Goal: Task Accomplishment & Management: Use online tool/utility

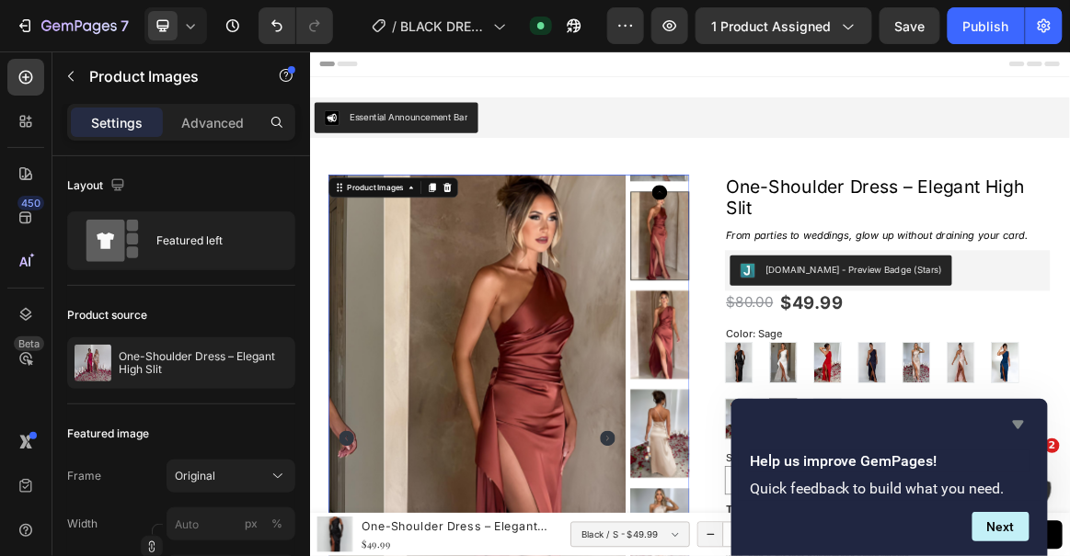
click at [1020, 421] on icon "Hide survey" at bounding box center [1018, 425] width 11 height 8
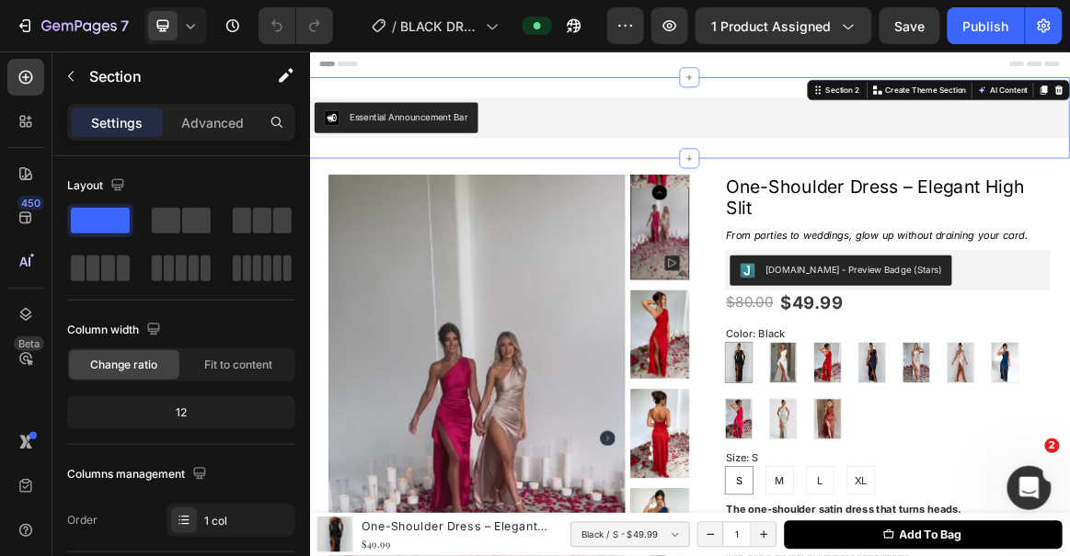
click at [886, 183] on div "Essential Announcement Bar Essential Announcement Bar Section 2 Create Theme Se…" at bounding box center [861, 147] width 1104 height 118
click at [235, 113] on p "Advanced" at bounding box center [212, 122] width 63 height 19
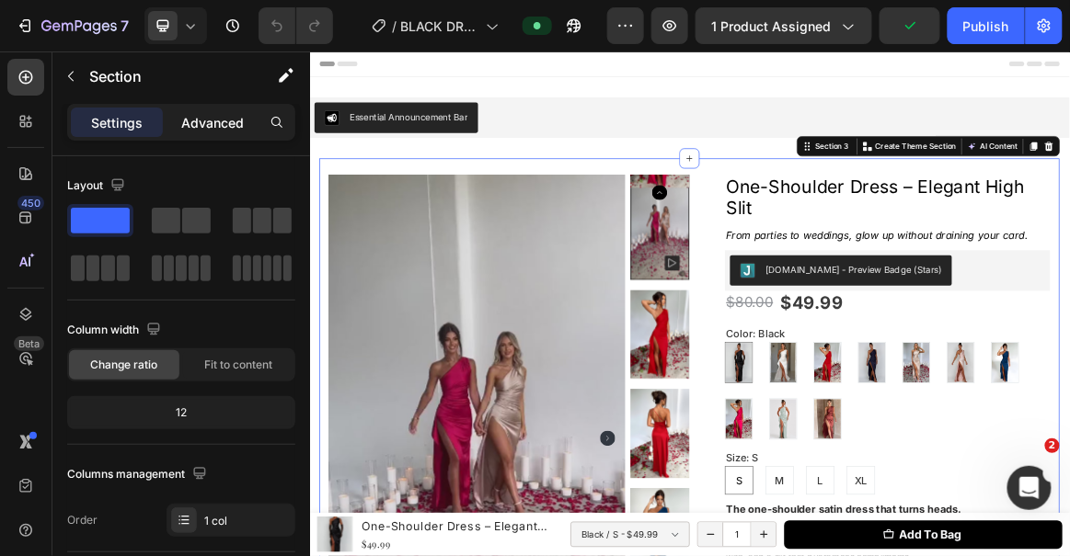
click at [216, 109] on div "Advanced" at bounding box center [212, 122] width 92 height 29
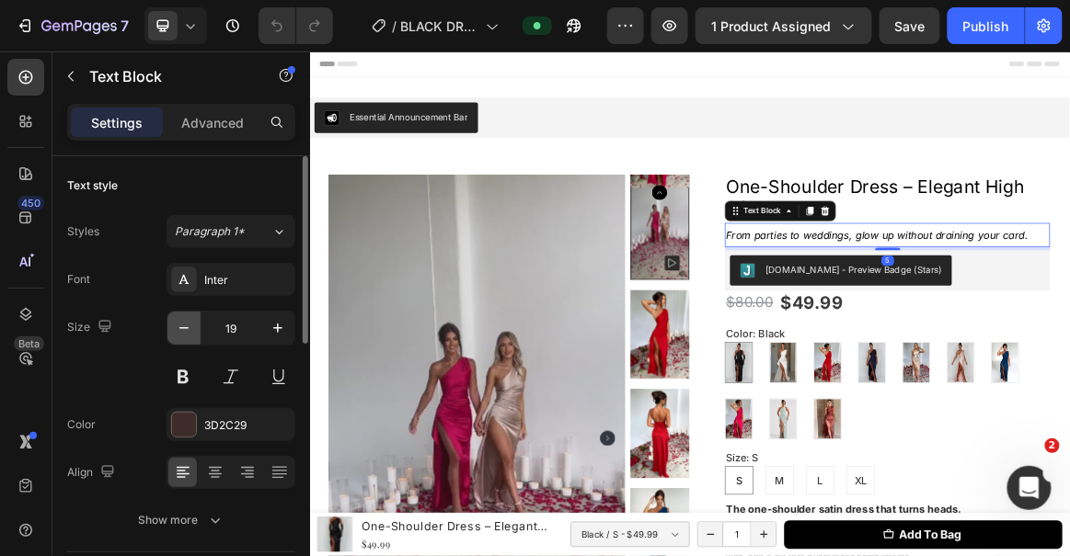
click at [175, 327] on icon "button" at bounding box center [184, 328] width 18 height 18
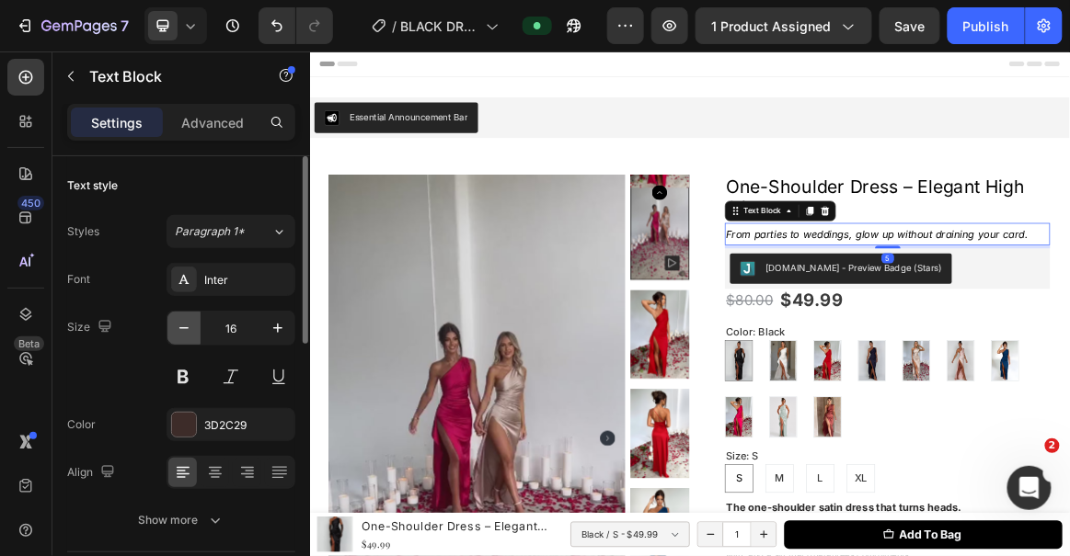
click at [175, 327] on icon "button" at bounding box center [184, 328] width 18 height 18
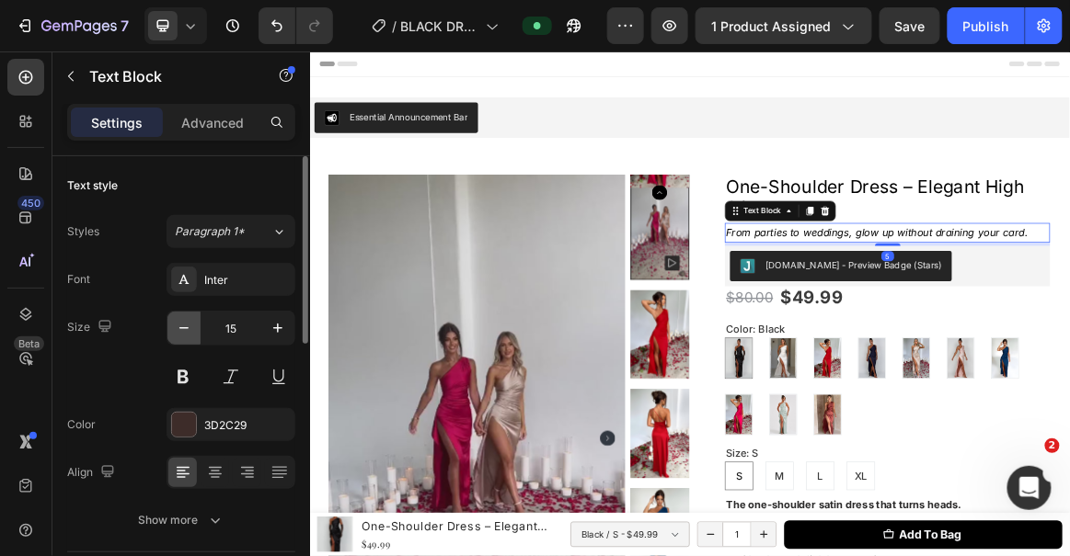
click at [175, 327] on icon "button" at bounding box center [184, 328] width 18 height 18
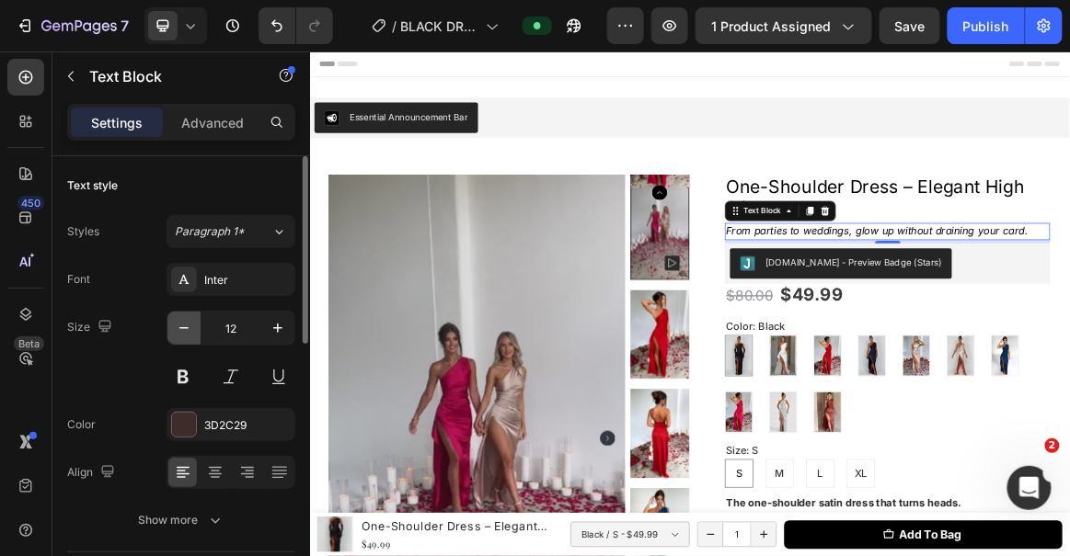
click at [175, 327] on icon "button" at bounding box center [184, 328] width 18 height 18
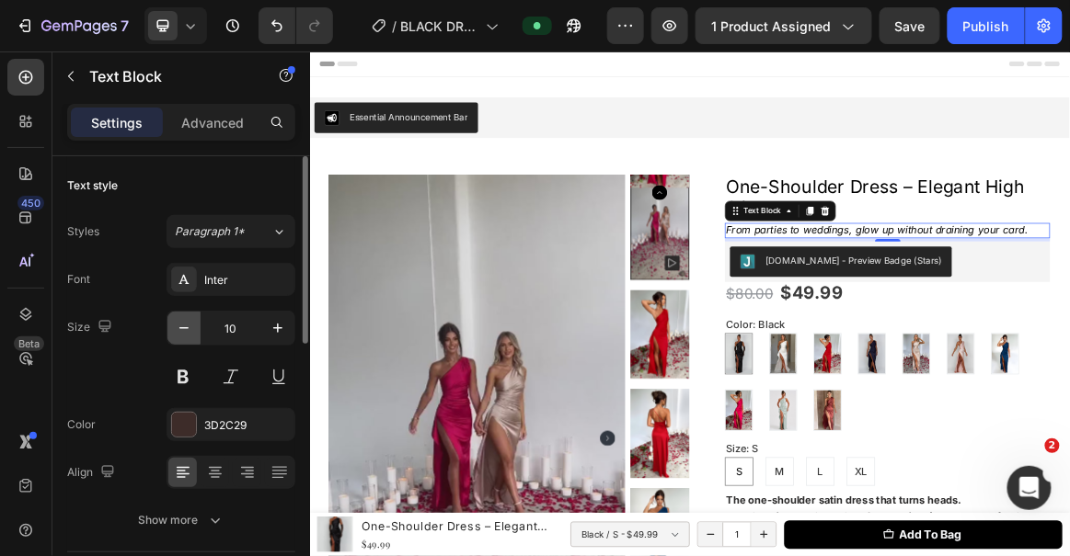
click at [175, 327] on icon "button" at bounding box center [184, 328] width 18 height 18
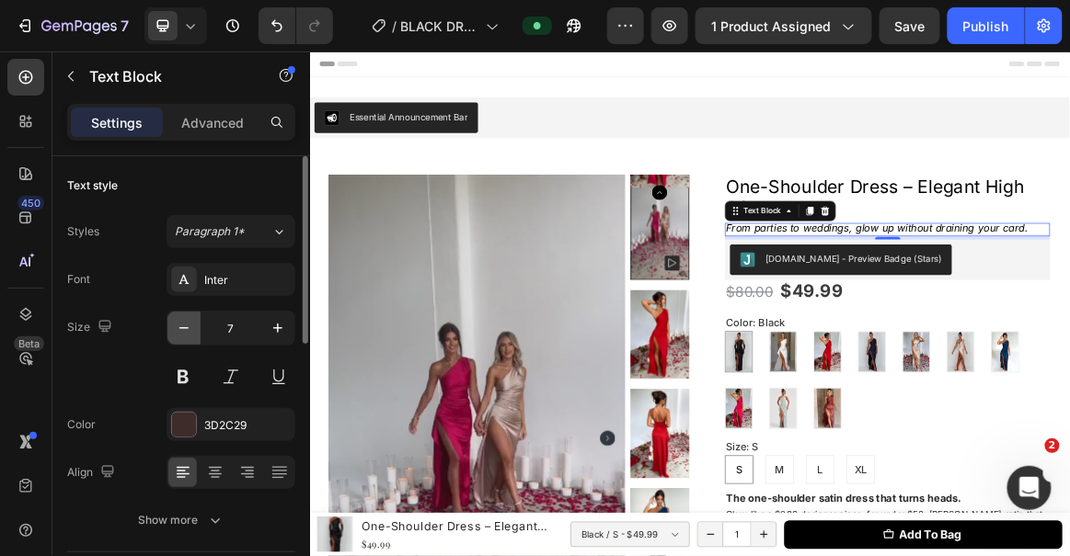
click at [175, 327] on icon "button" at bounding box center [184, 328] width 18 height 18
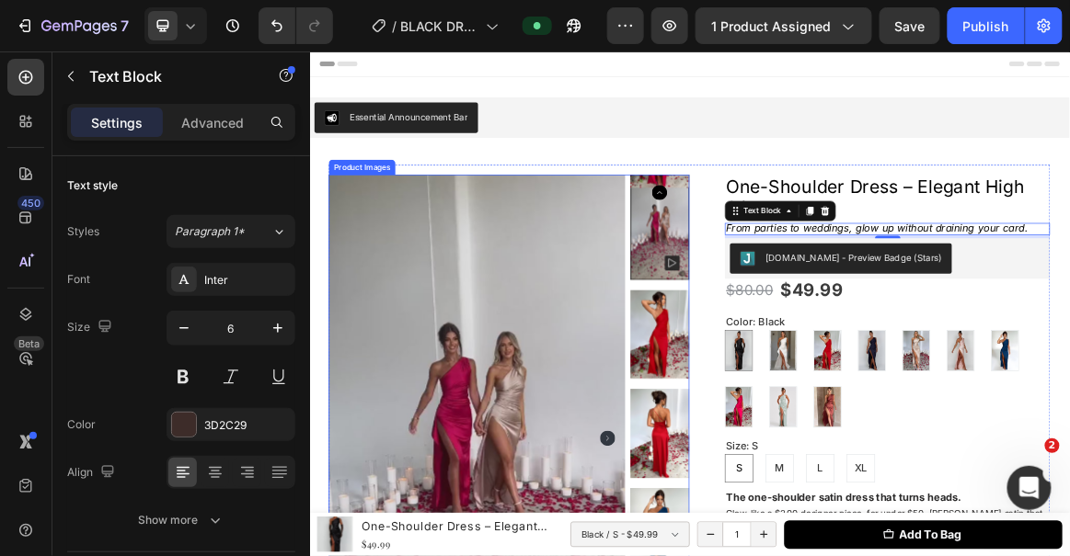
type input "5"
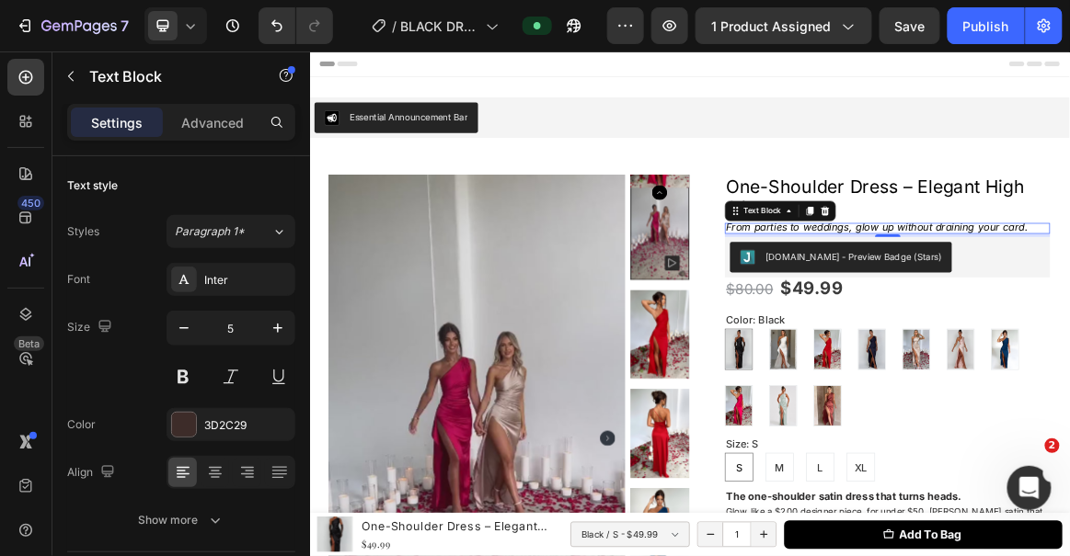
drag, startPoint x: 1140, startPoint y: 317, endPoint x: 1182, endPoint y: 257, distance: 73.5
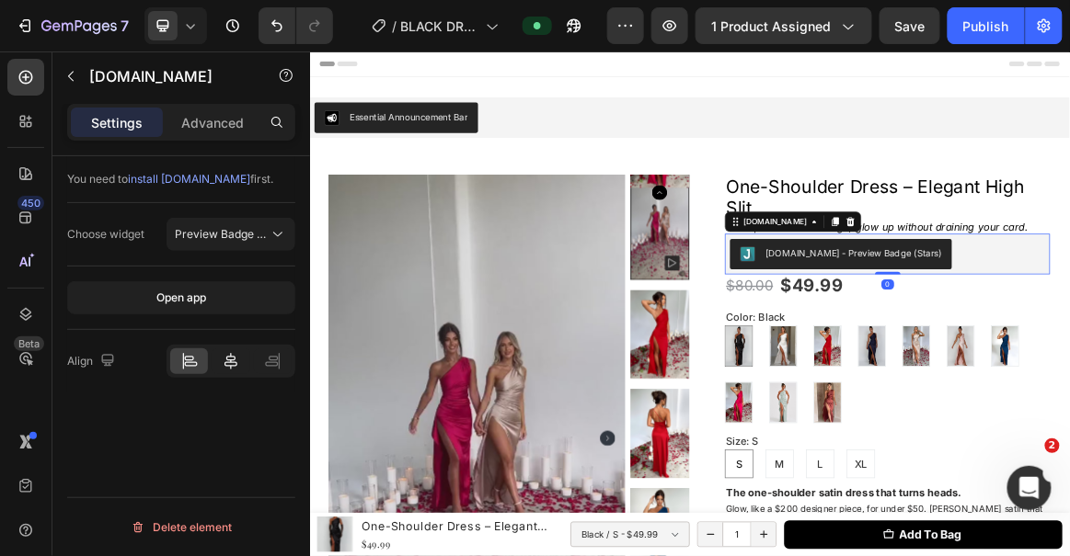
click at [233, 361] on icon at bounding box center [230, 361] width 13 height 17
click at [223, 358] on icon at bounding box center [231, 361] width 18 height 18
click at [201, 358] on div at bounding box center [189, 362] width 38 height 26
click at [226, 132] on div "Advanced" at bounding box center [212, 122] width 92 height 29
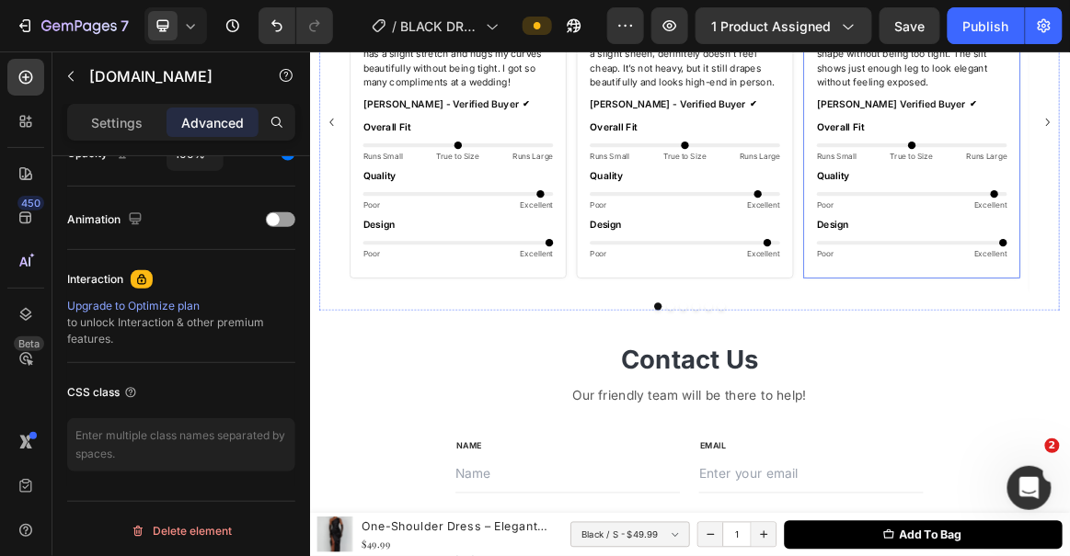
scroll to position [2006, 0]
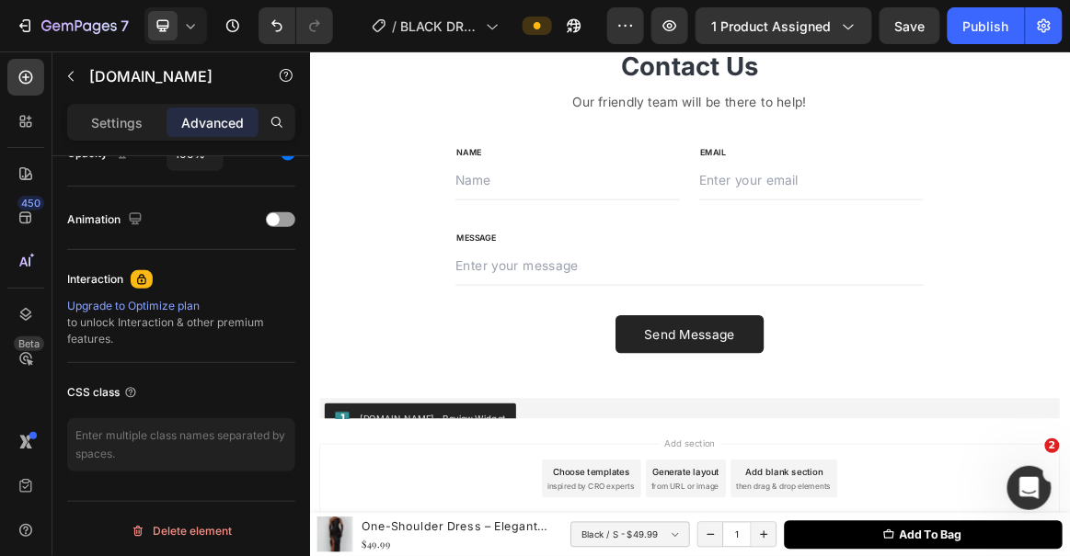
click at [995, 21] on div "Publish" at bounding box center [986, 26] width 46 height 19
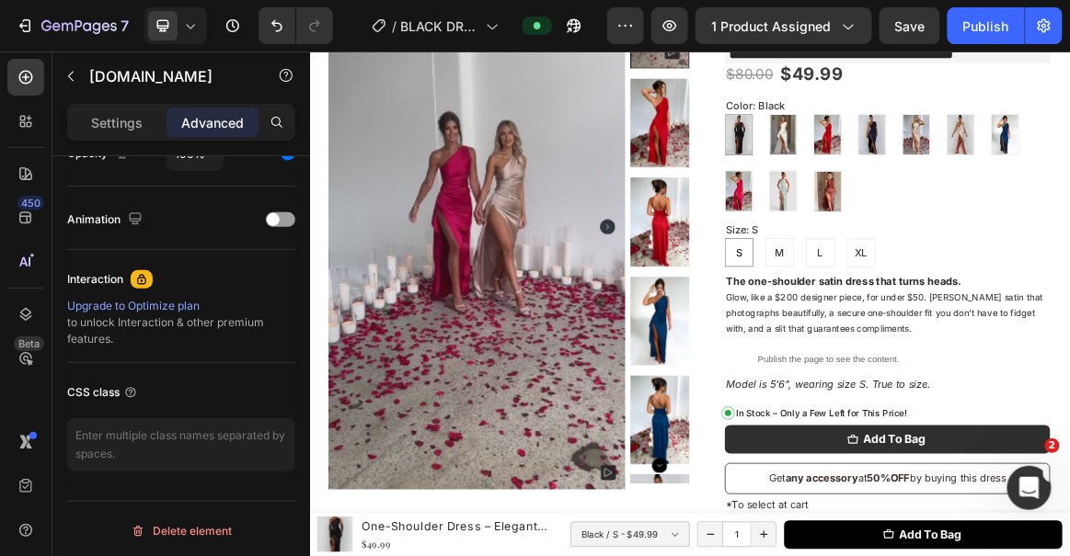
scroll to position [0, 0]
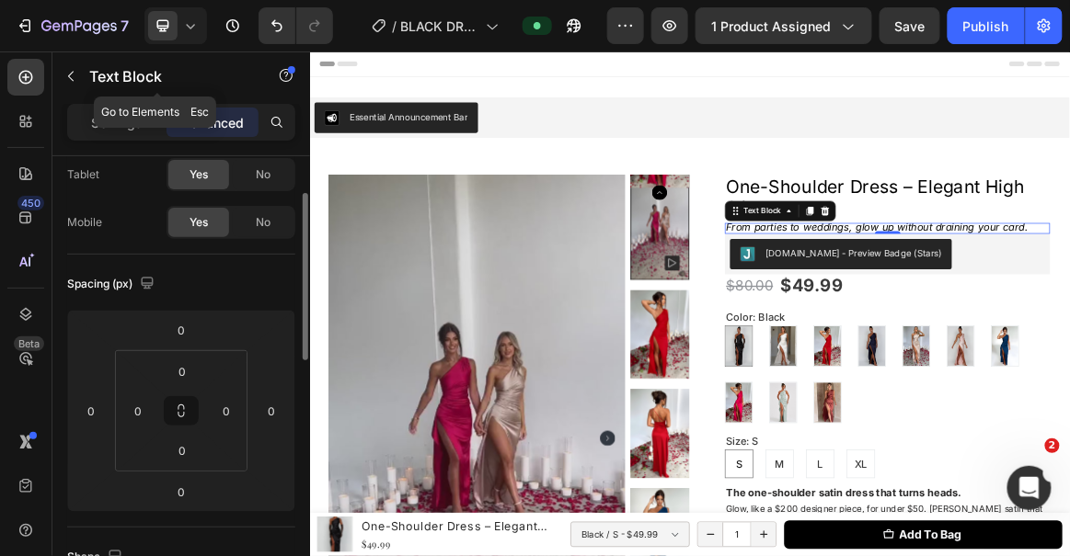
click at [84, 86] on button "button" at bounding box center [70, 76] width 29 height 29
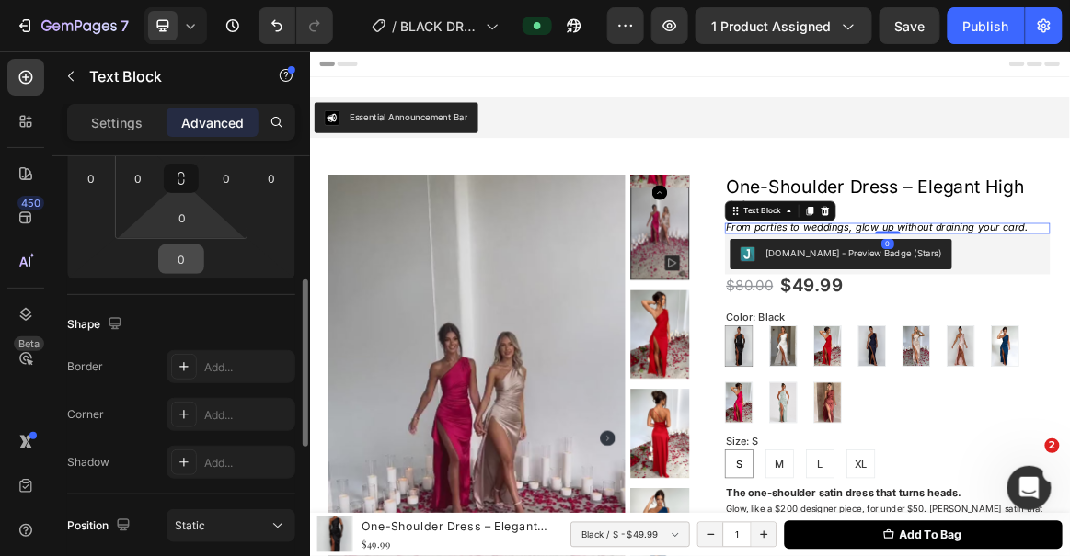
scroll to position [557, 0]
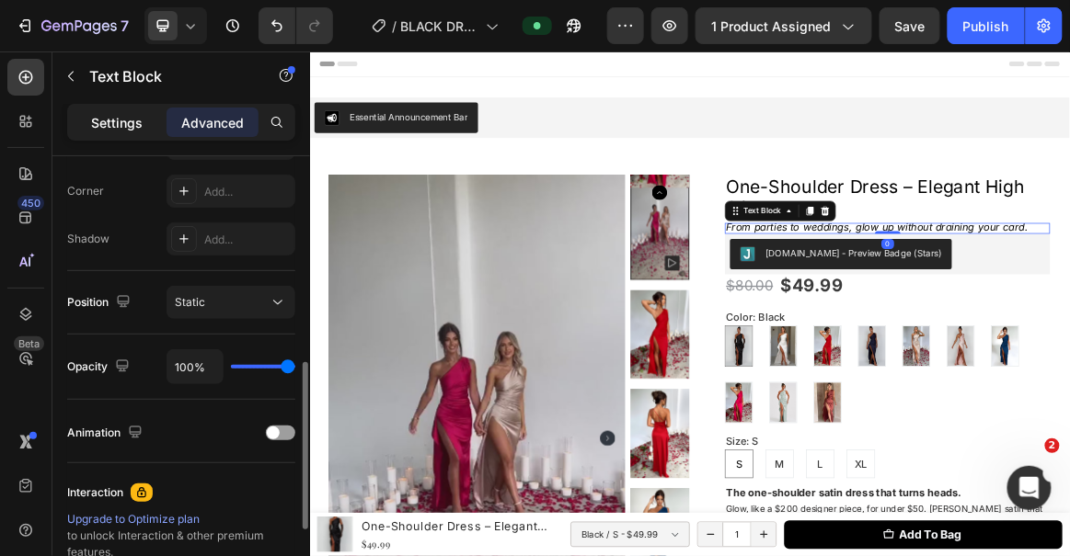
click at [117, 126] on p "Settings" at bounding box center [117, 122] width 52 height 19
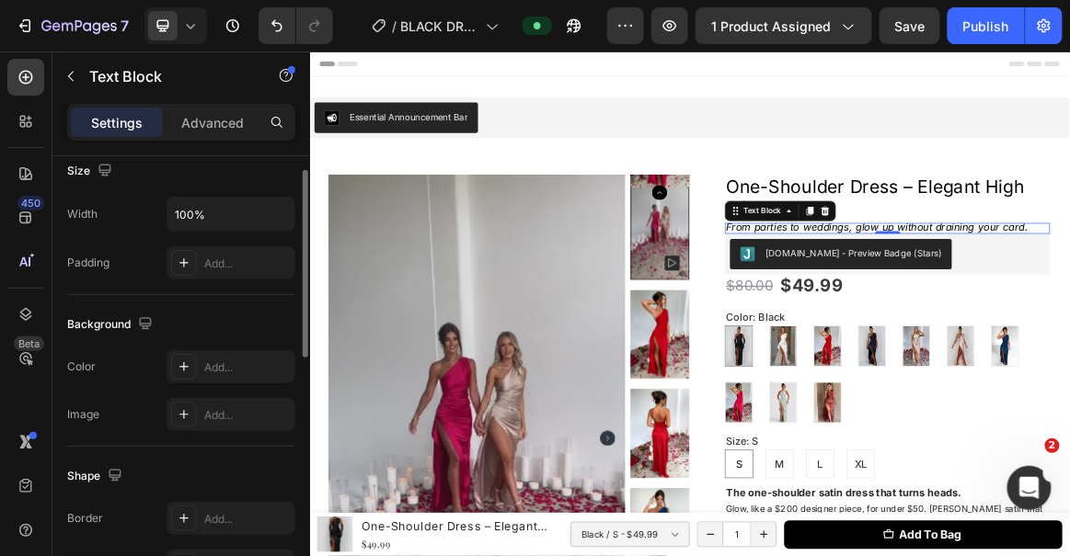
scroll to position [300, 0]
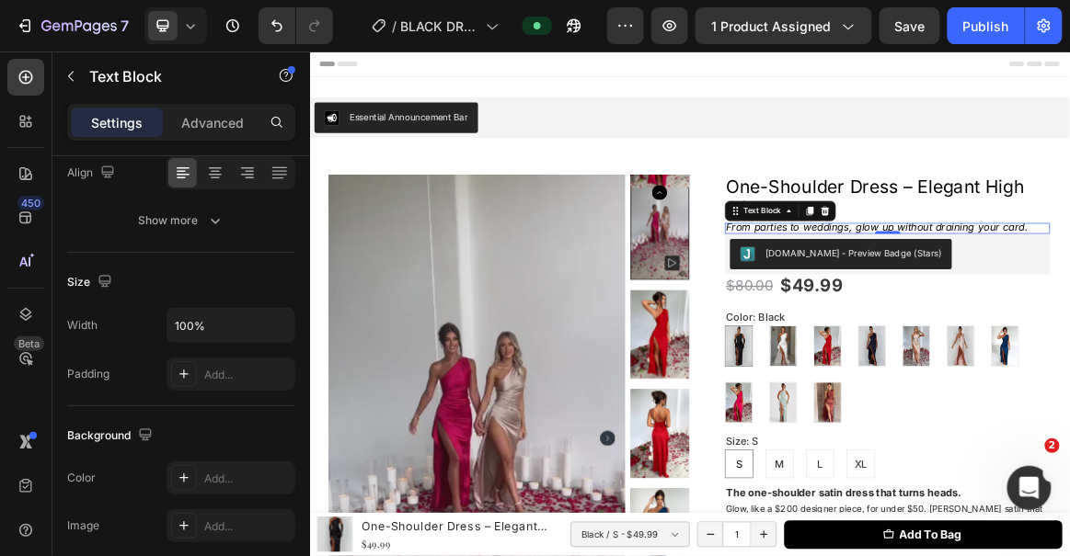
click at [226, 106] on div "Settings Advanced" at bounding box center [181, 122] width 228 height 37
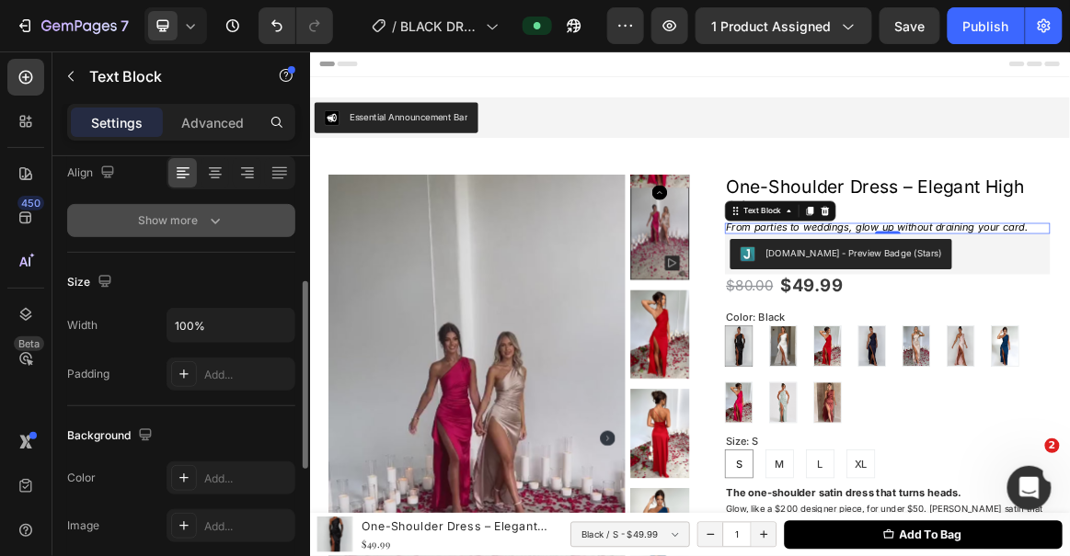
click at [193, 223] on div "Show more" at bounding box center [182, 221] width 86 height 18
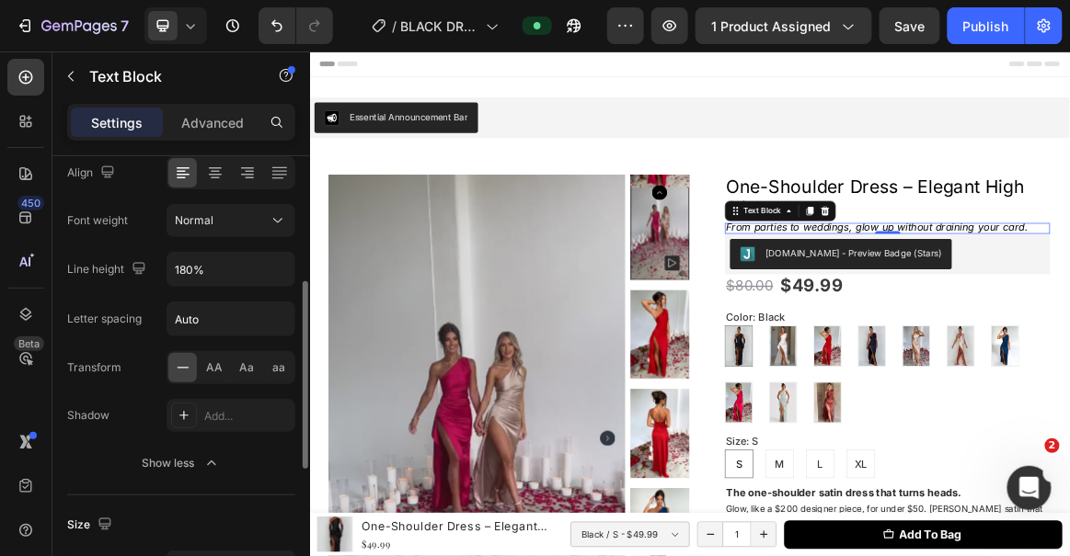
scroll to position [0, 0]
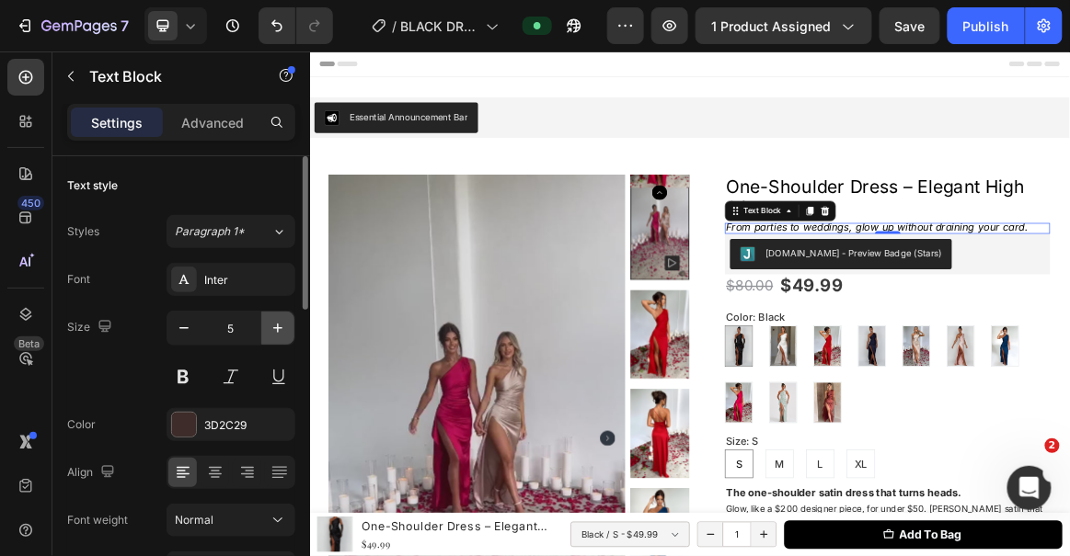
click at [280, 326] on icon "button" at bounding box center [278, 328] width 18 height 18
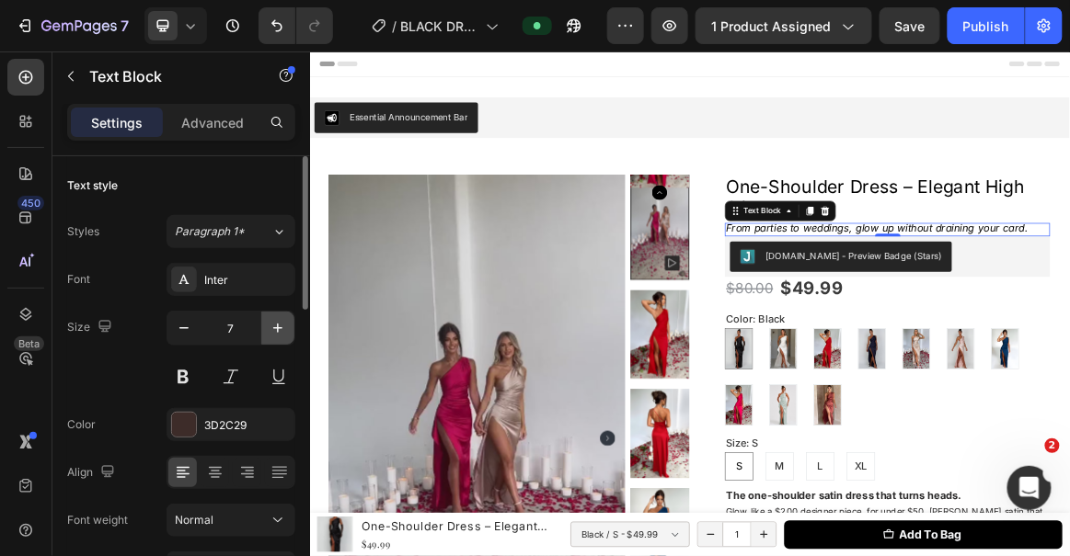
click at [280, 326] on icon "button" at bounding box center [278, 328] width 18 height 18
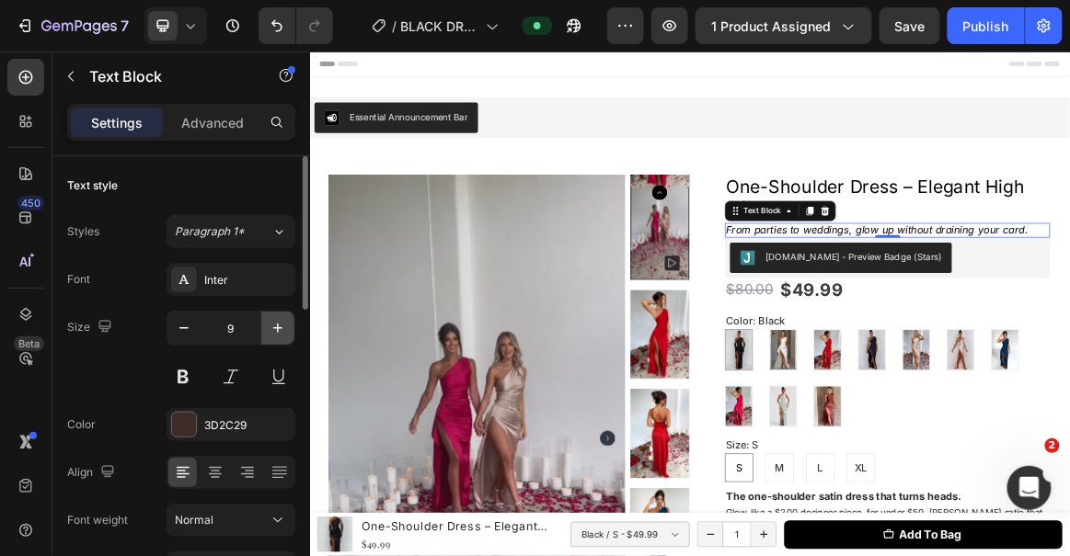
click at [280, 326] on icon "button" at bounding box center [278, 328] width 18 height 18
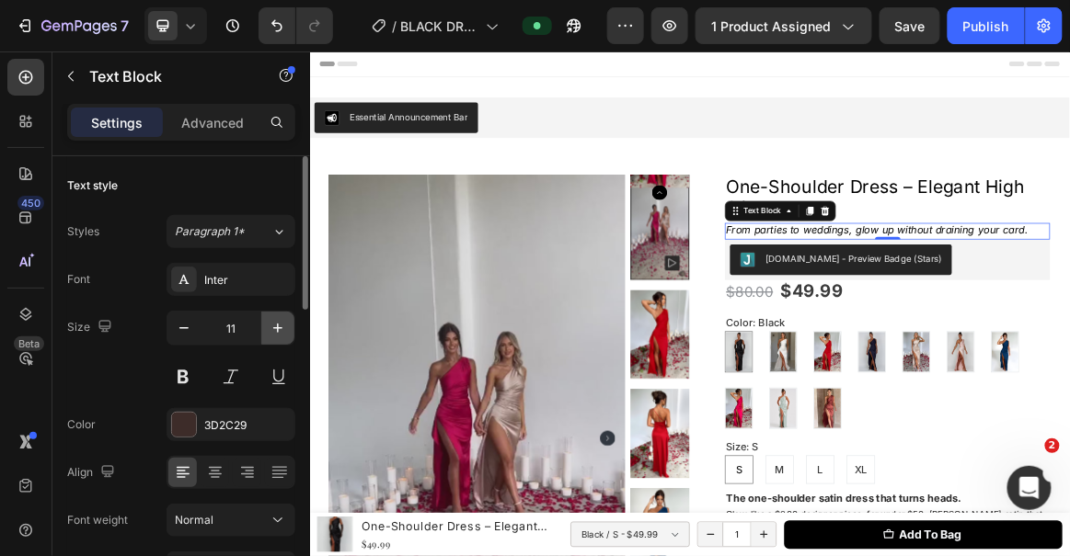
click at [280, 326] on icon "button" at bounding box center [278, 328] width 18 height 18
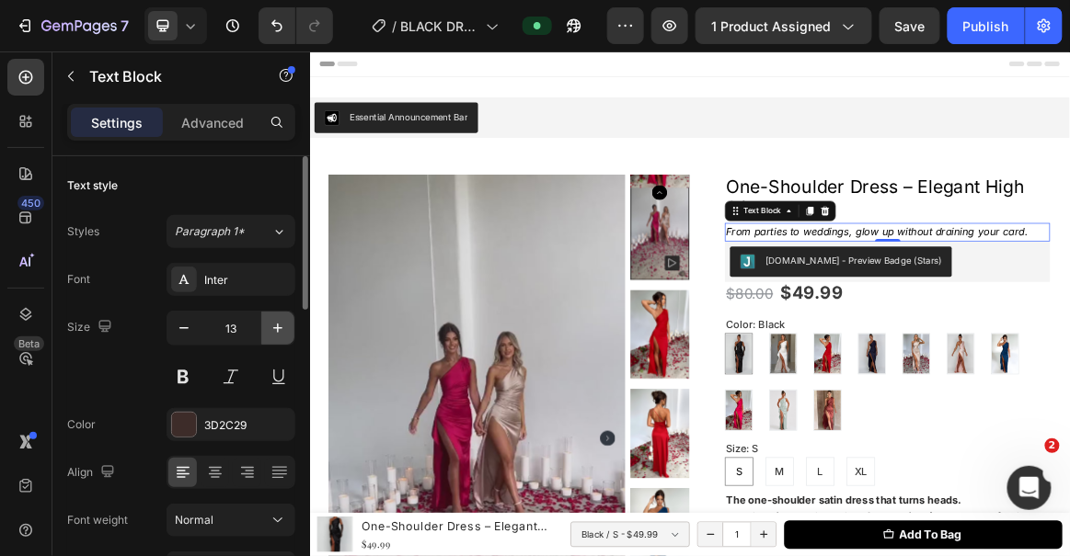
click at [280, 326] on icon "button" at bounding box center [278, 328] width 18 height 18
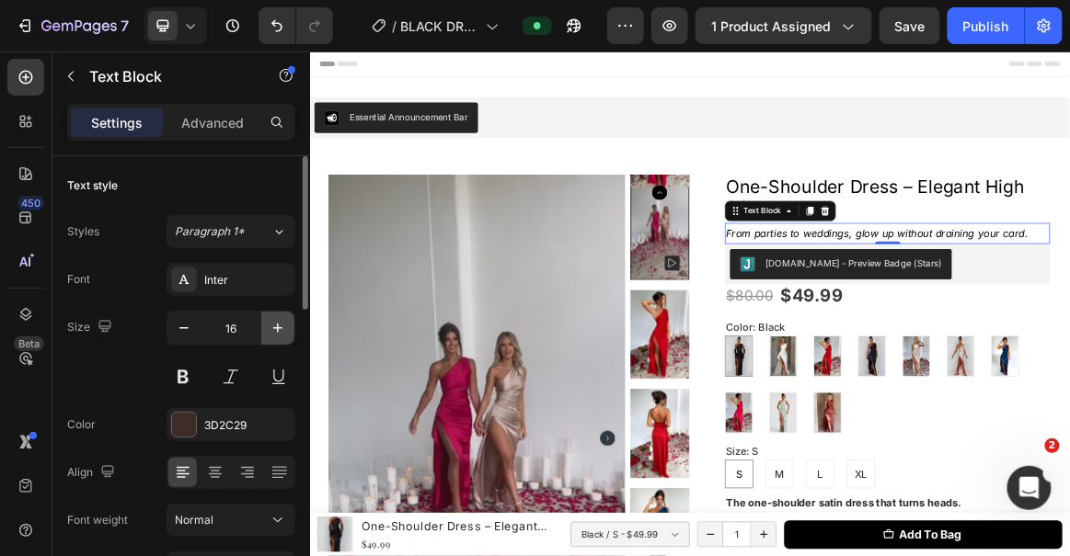
click at [280, 326] on icon "button" at bounding box center [278, 328] width 18 height 18
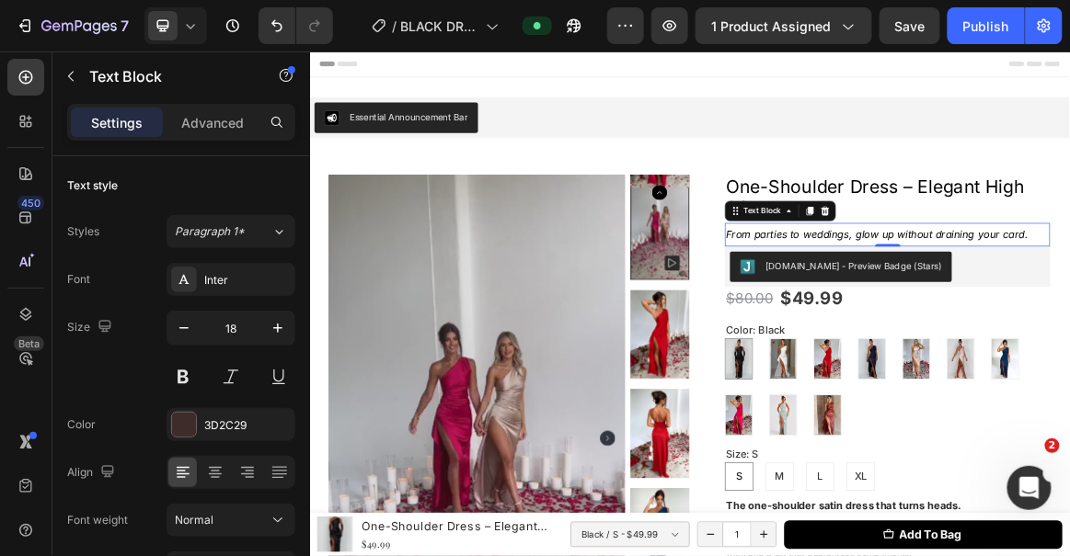
type input "19"
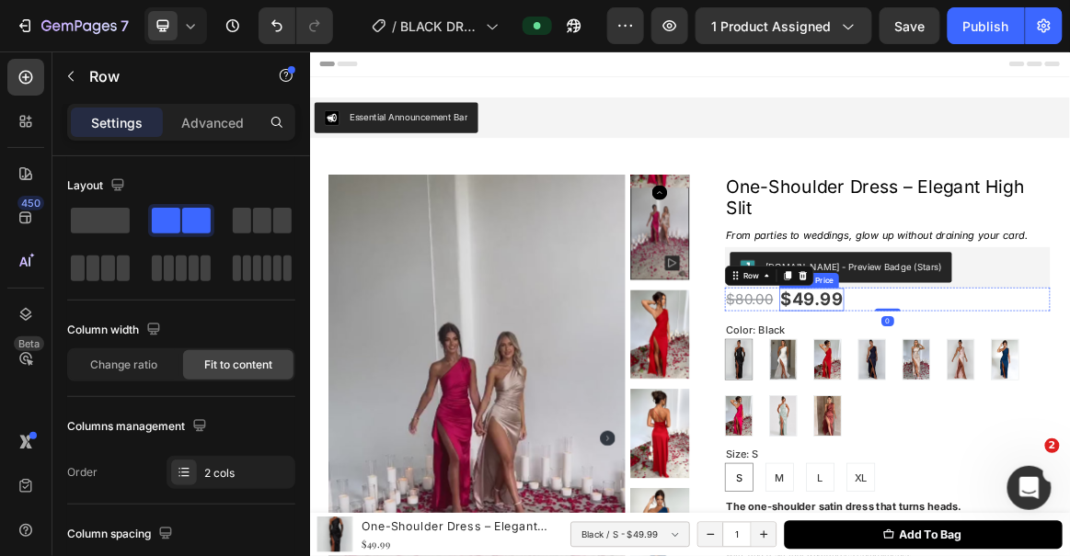
click at [991, 409] on div "$49.99" at bounding box center [1038, 411] width 94 height 33
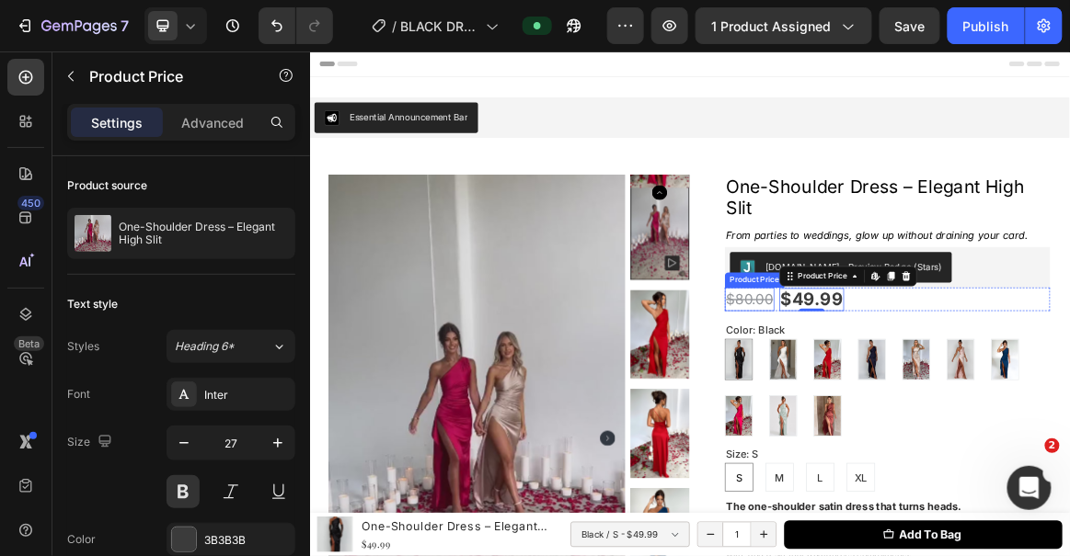
click at [954, 407] on div "$80.00" at bounding box center [948, 411] width 72 height 34
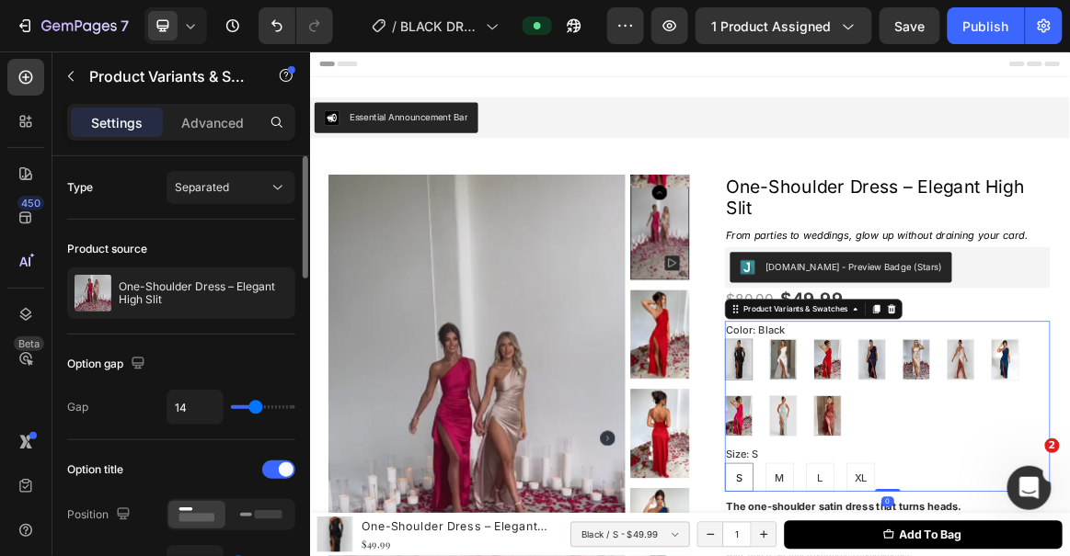
scroll to position [445, 0]
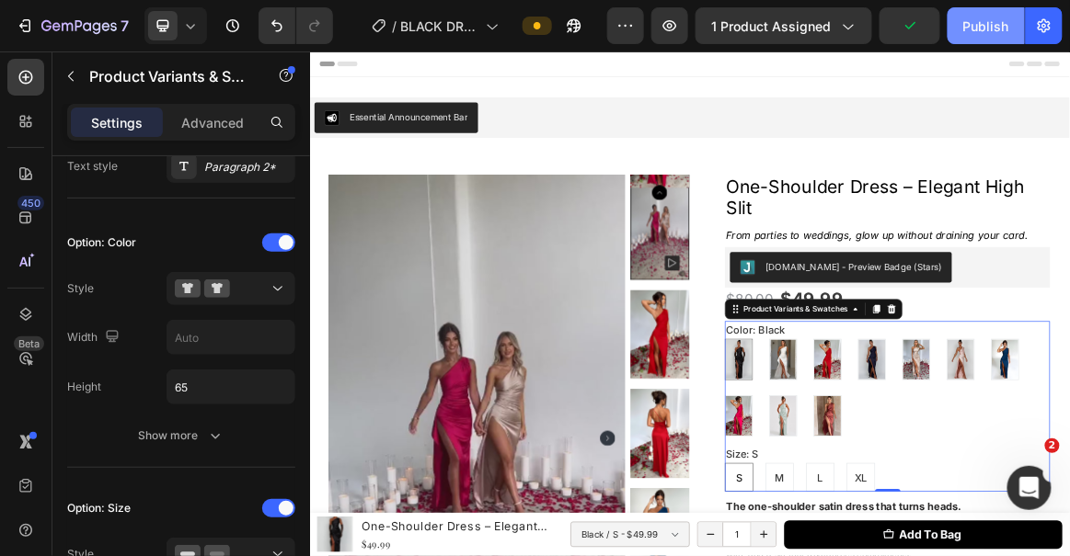
click at [984, 40] on button "Publish" at bounding box center [985, 25] width 77 height 37
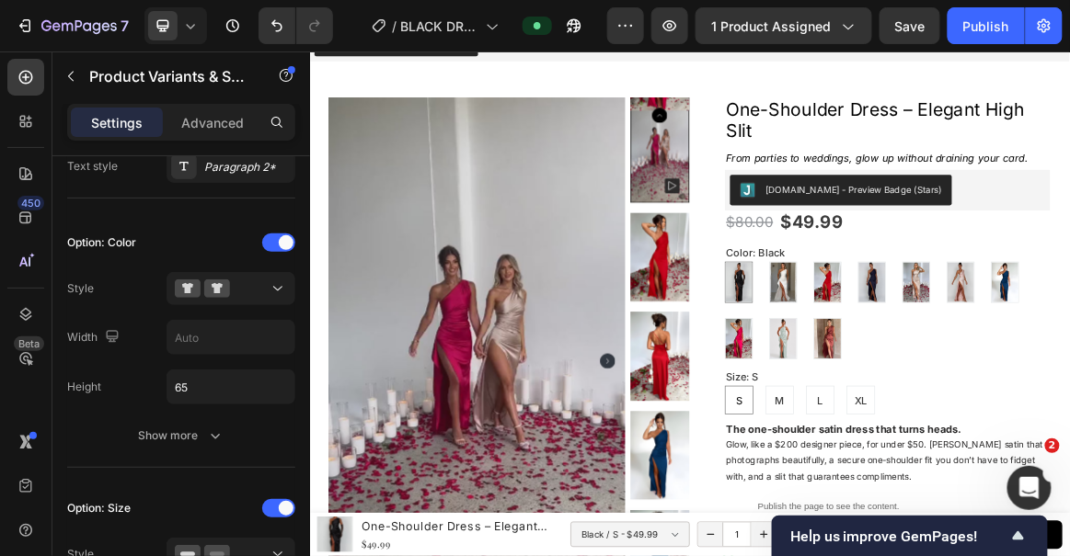
scroll to position [0, 0]
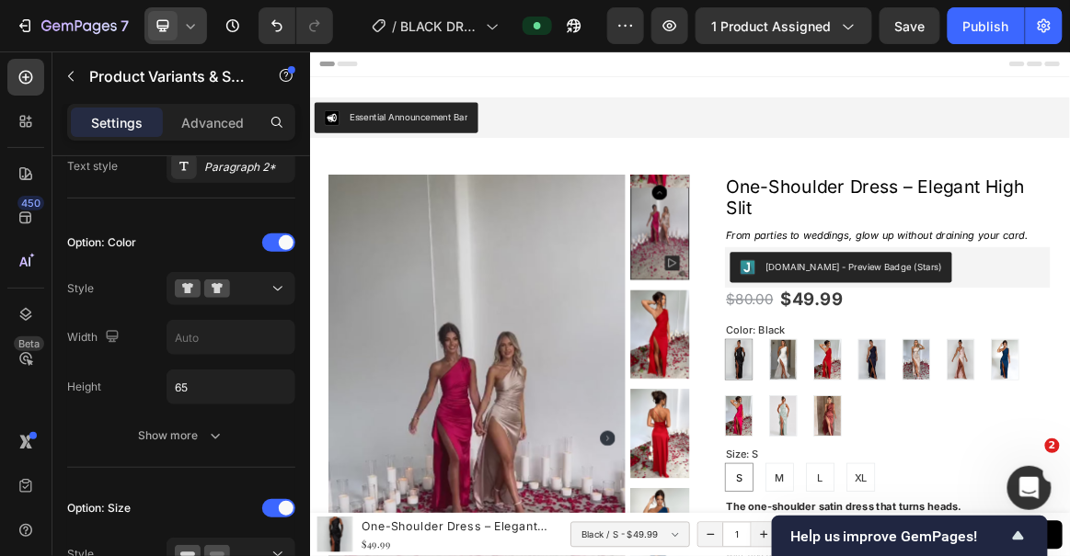
click at [189, 21] on icon at bounding box center [190, 26] width 18 height 18
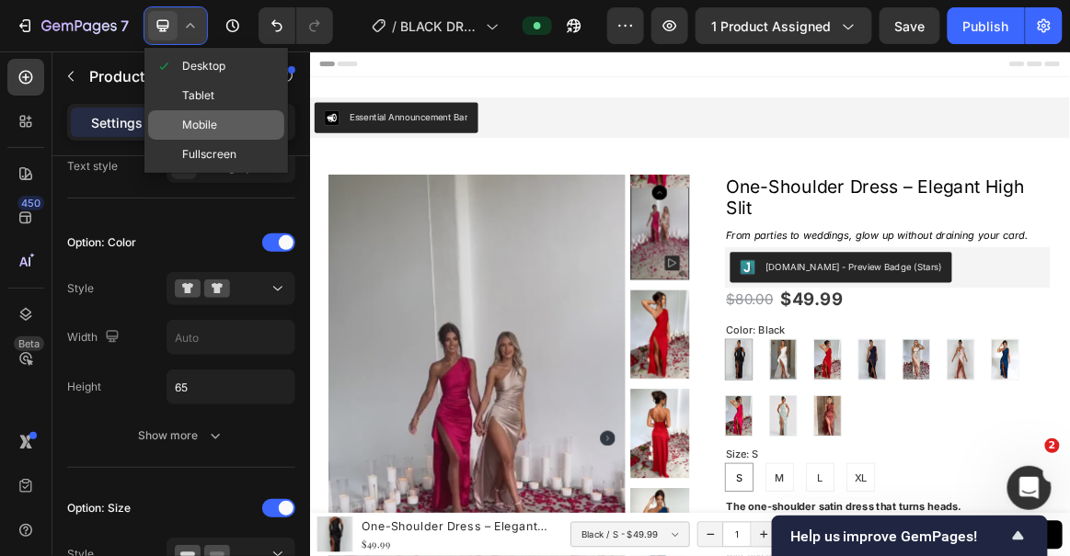
click at [200, 119] on span "Mobile" at bounding box center [199, 125] width 35 height 18
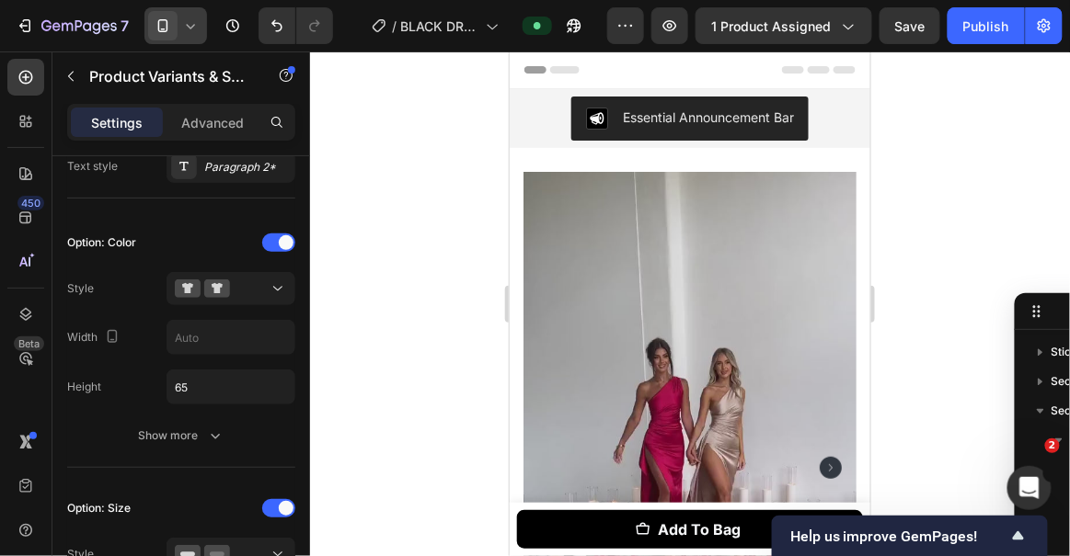
type input "24"
type input "14"
type input "65"
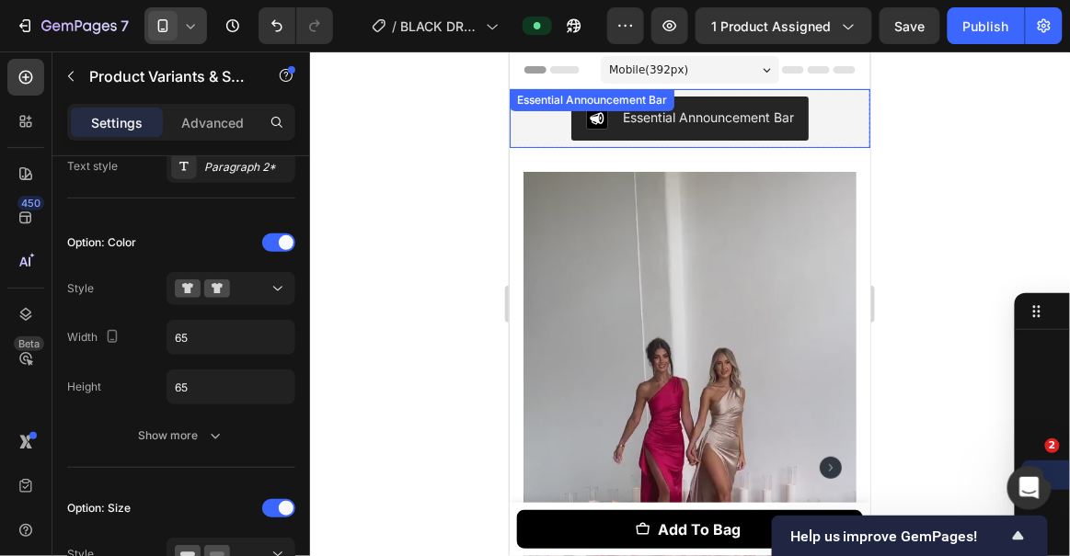
scroll to position [947, 0]
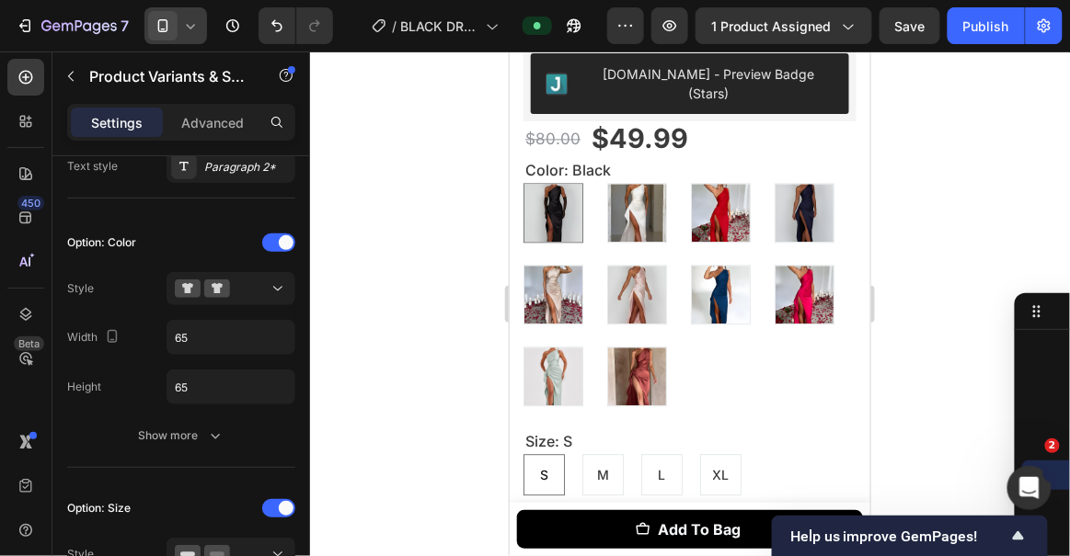
click at [462, 192] on div at bounding box center [690, 304] width 760 height 505
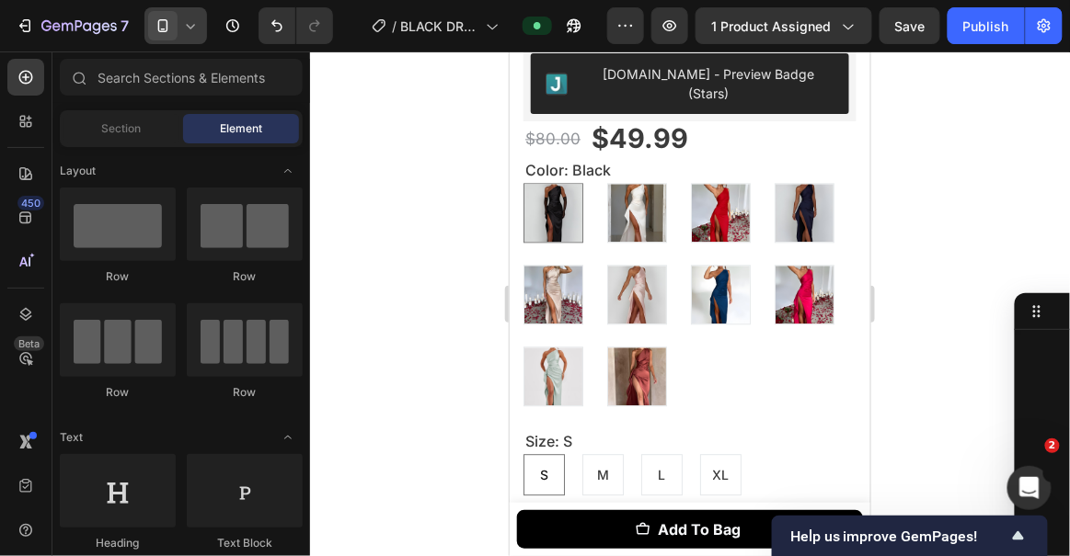
click at [442, 157] on div at bounding box center [690, 304] width 760 height 505
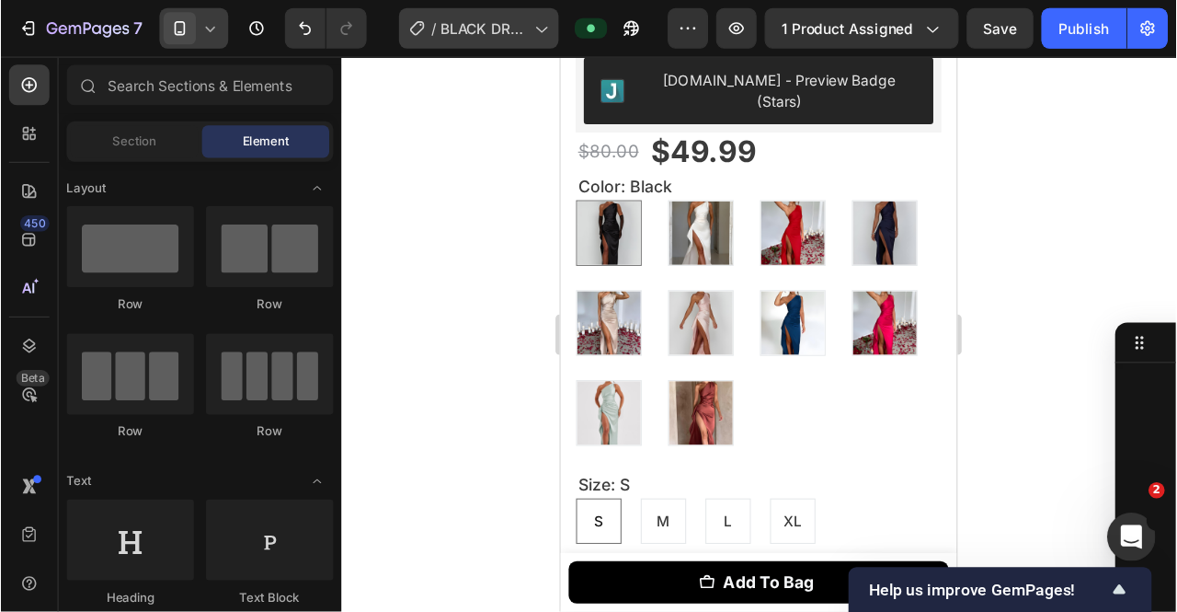
scroll to position [318, 0]
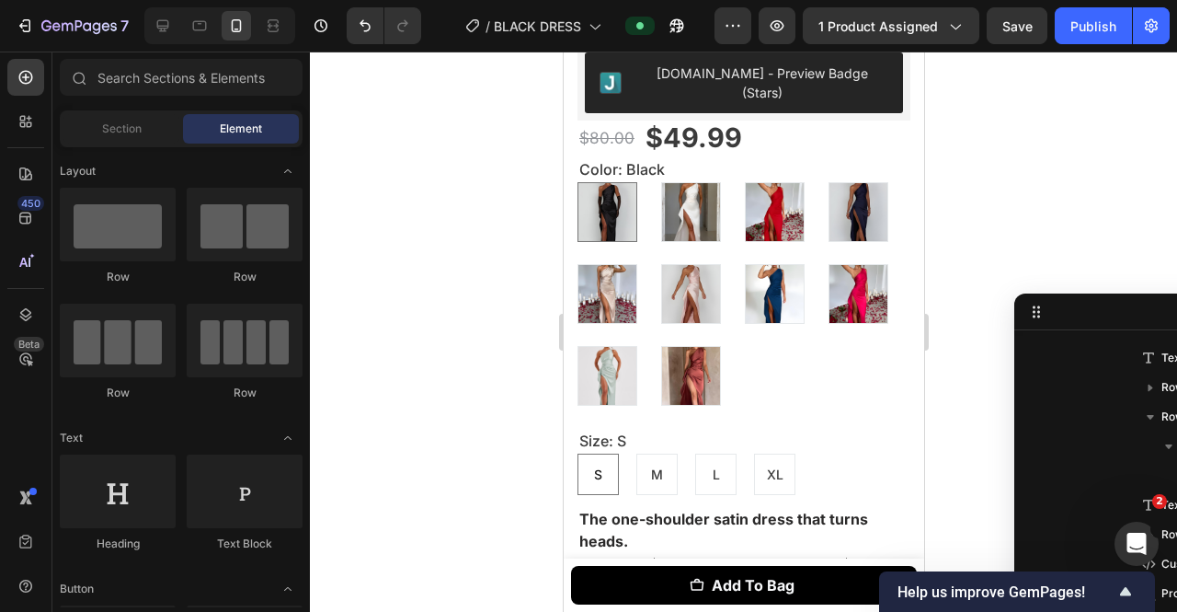
click at [504, 213] on div at bounding box center [743, 332] width 867 height 560
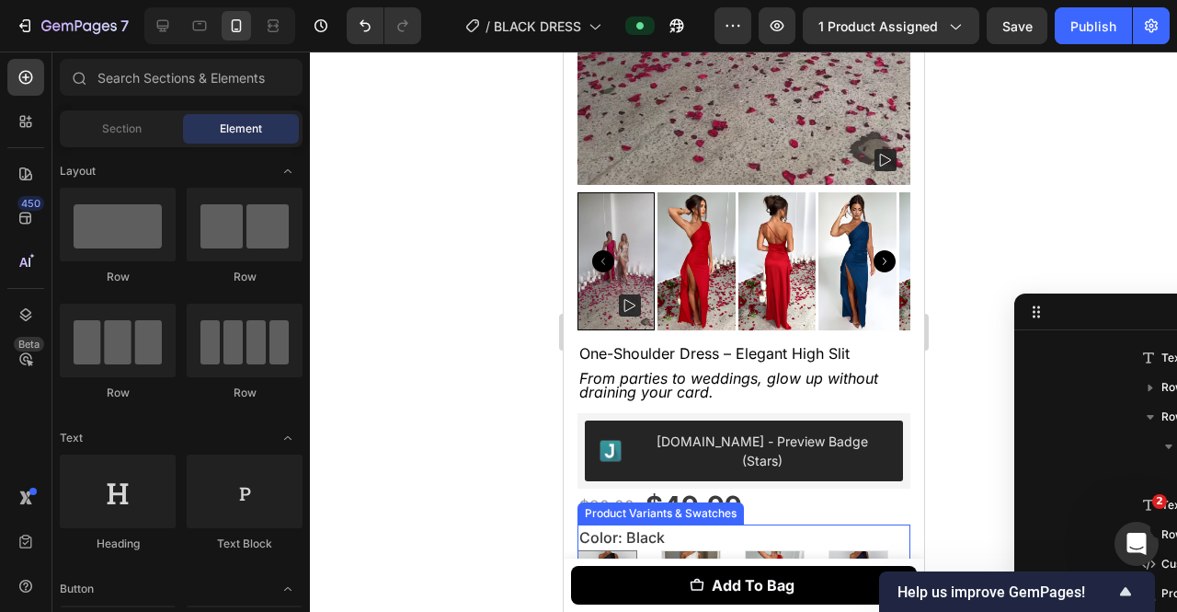
scroll to position [456, 0]
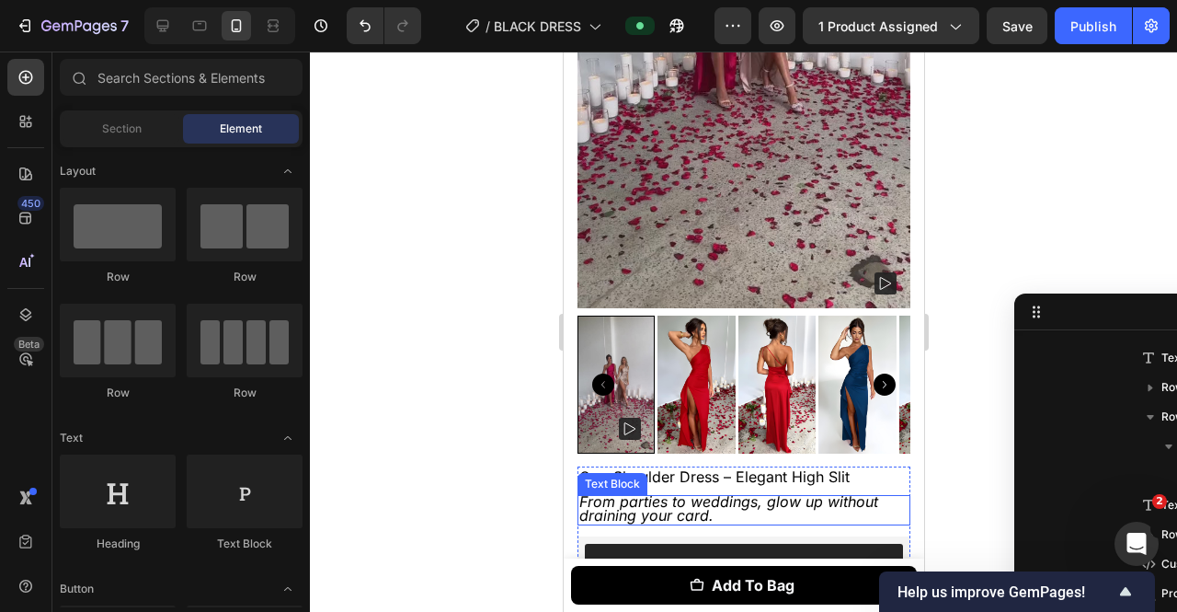
click at [638, 492] on icon "From parties to weddings, glow up without draining your card." at bounding box center [728, 508] width 299 height 32
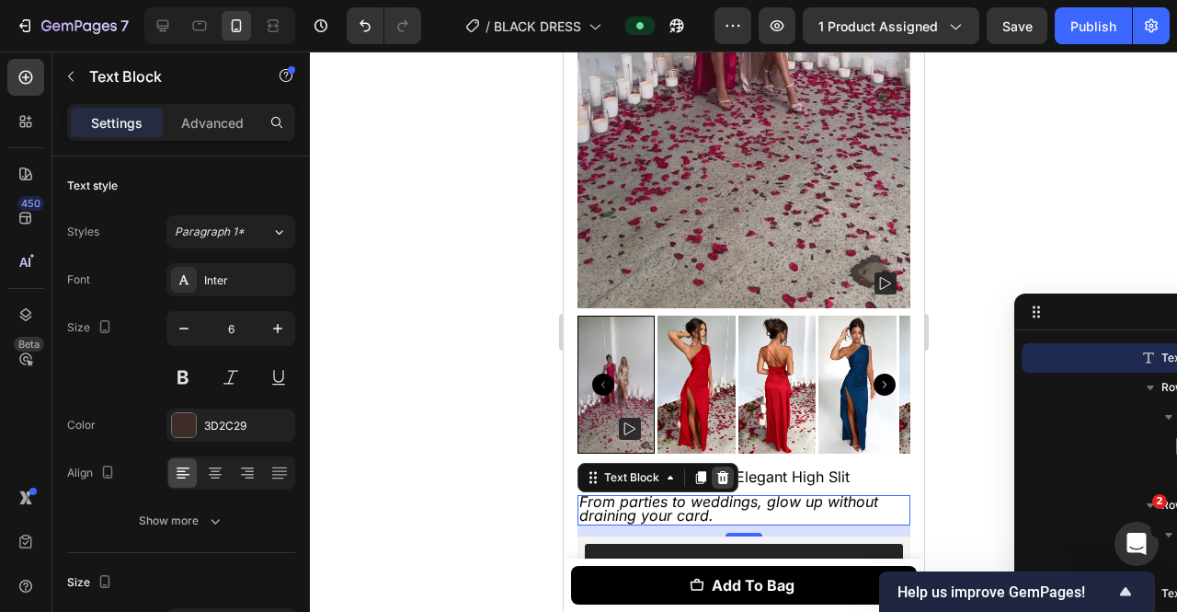
click at [720, 470] on icon at bounding box center [722, 477] width 15 height 15
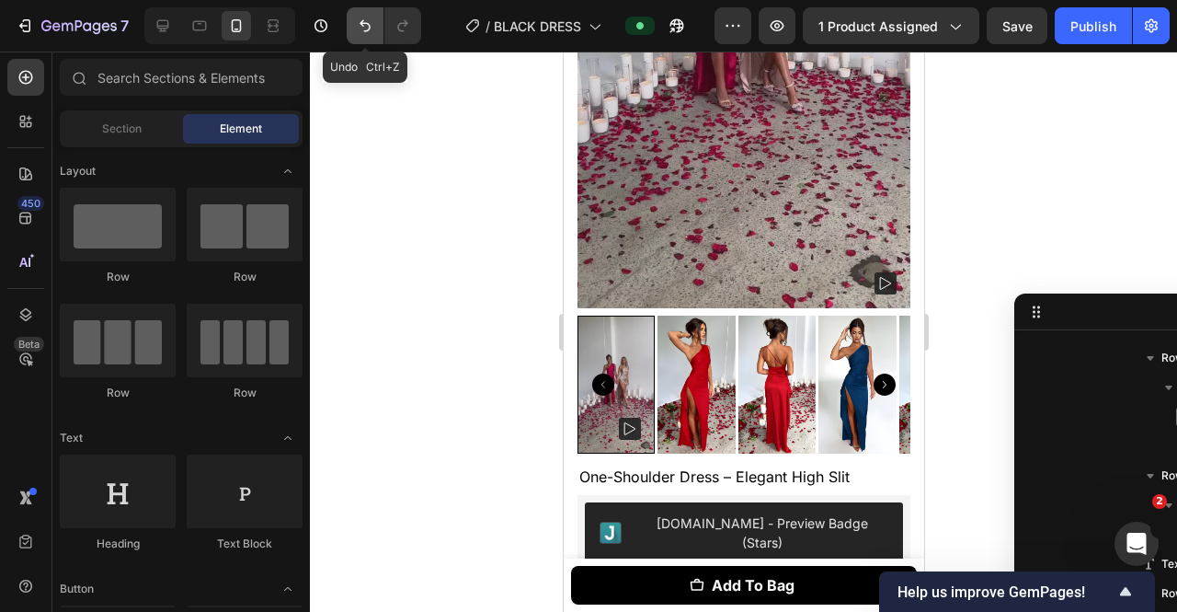
click at [354, 33] on button "Undo/Redo" at bounding box center [365, 25] width 37 height 37
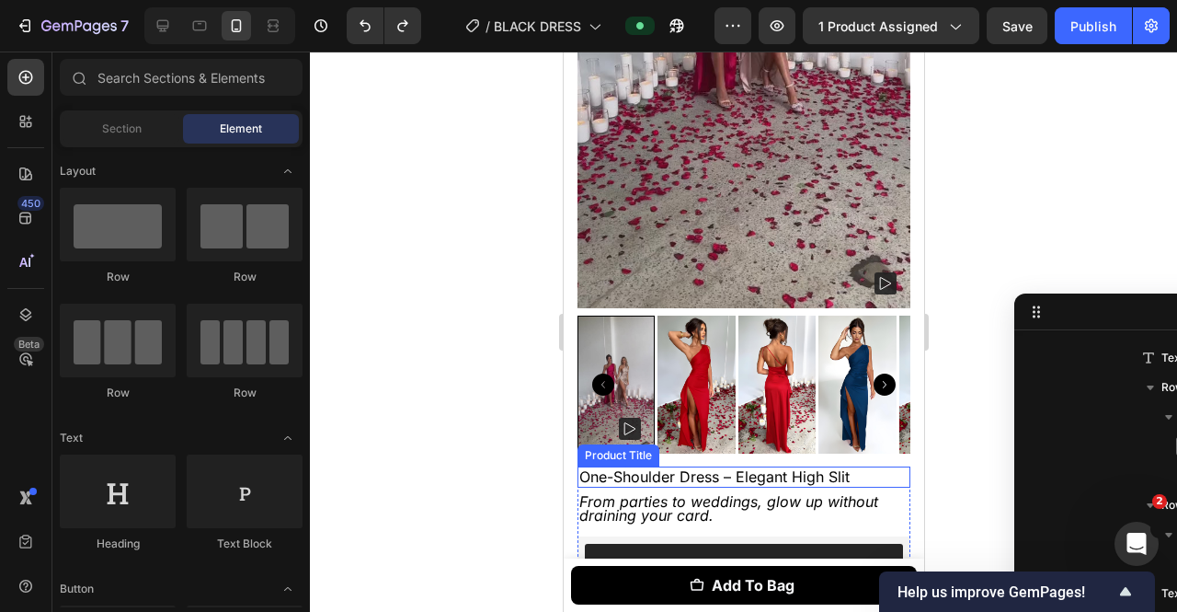
click at [730, 466] on h1 "One-Shoulder Dress – Elegant High Slit" at bounding box center [743, 476] width 333 height 21
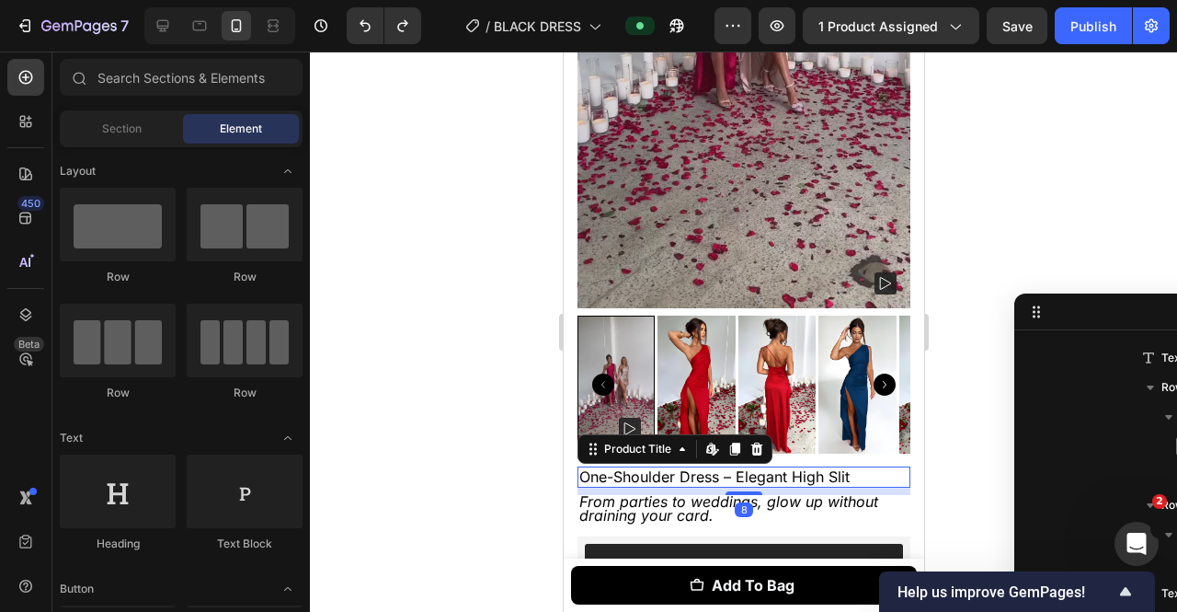
scroll to position [171, 0]
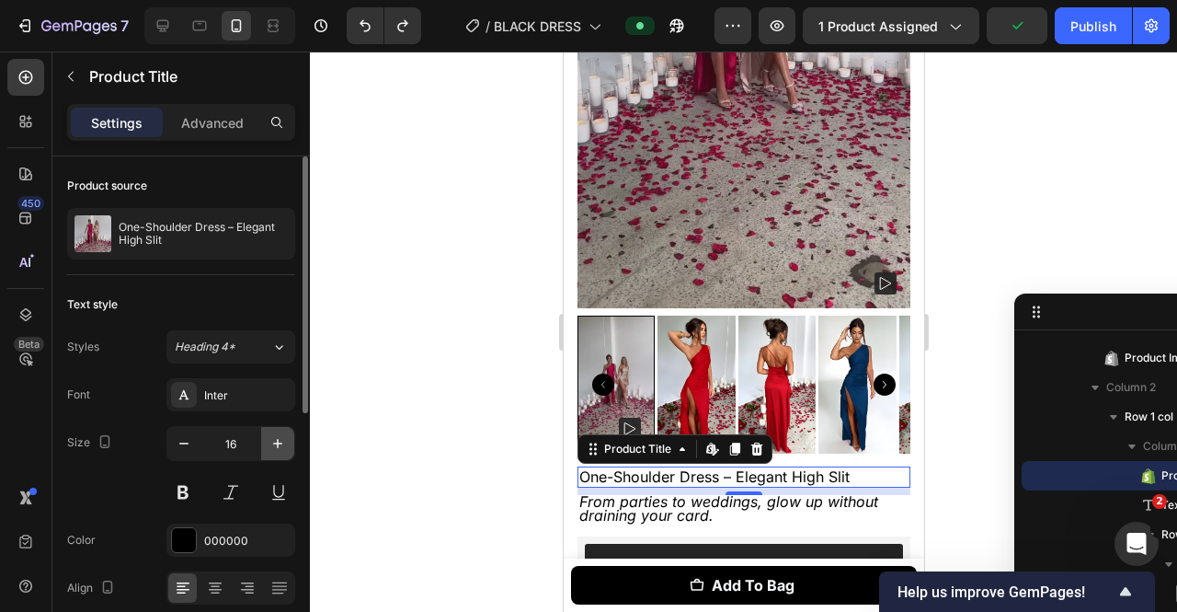
click at [289, 437] on button "button" at bounding box center [277, 443] width 33 height 33
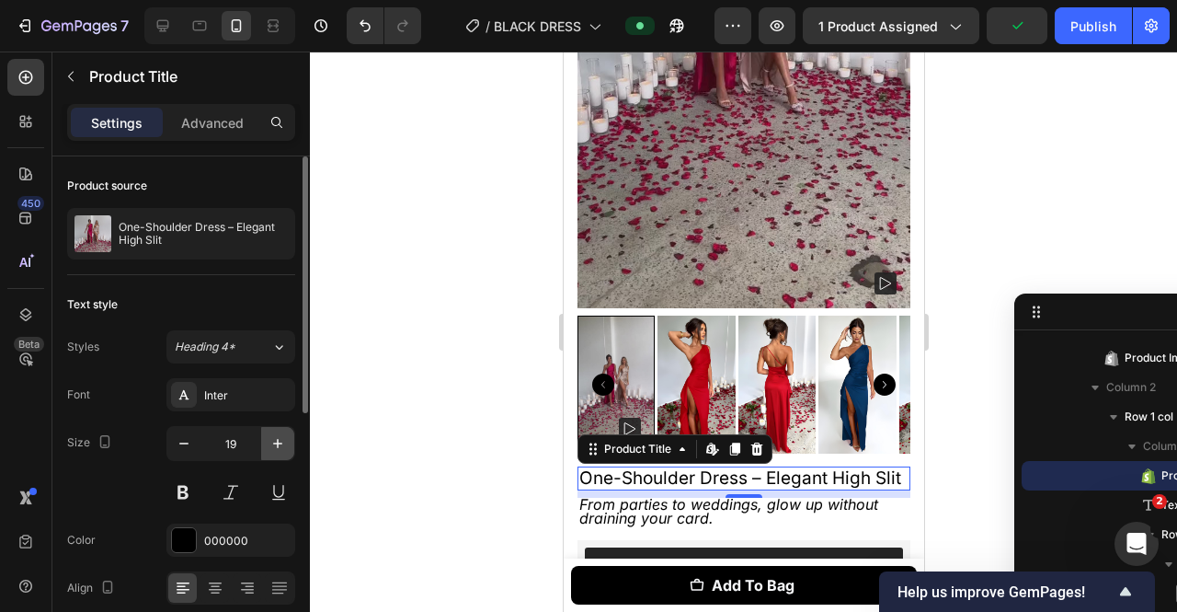
click at [289, 437] on button "button" at bounding box center [277, 443] width 33 height 33
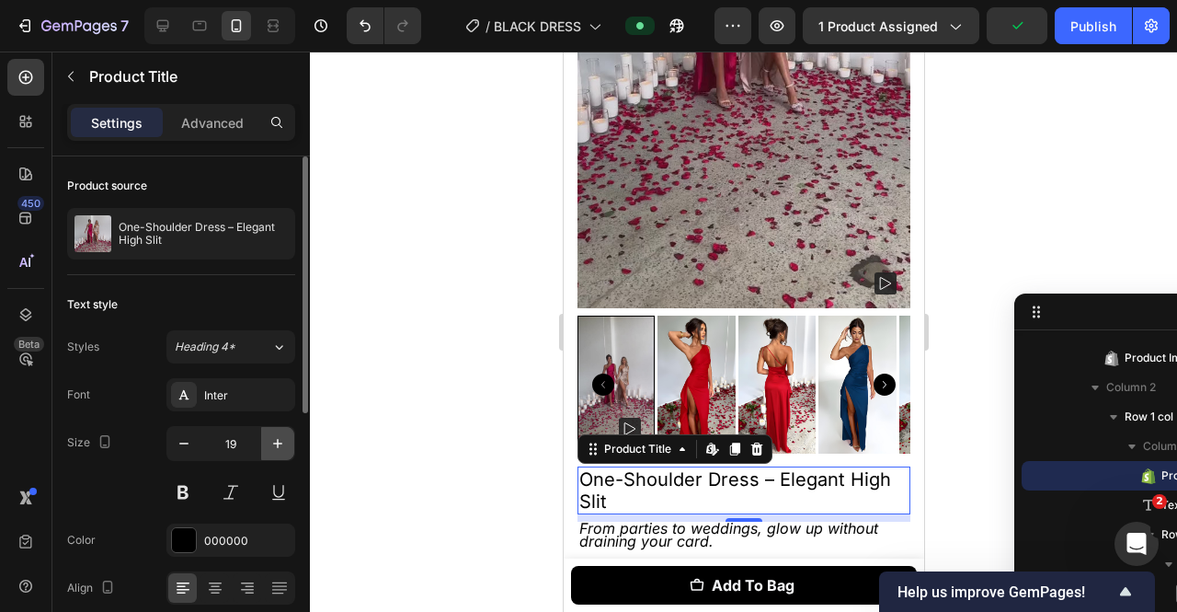
type input "20"
click at [657, 519] on icon "From parties to weddings, glow up without draining your card." at bounding box center [728, 535] width 299 height 32
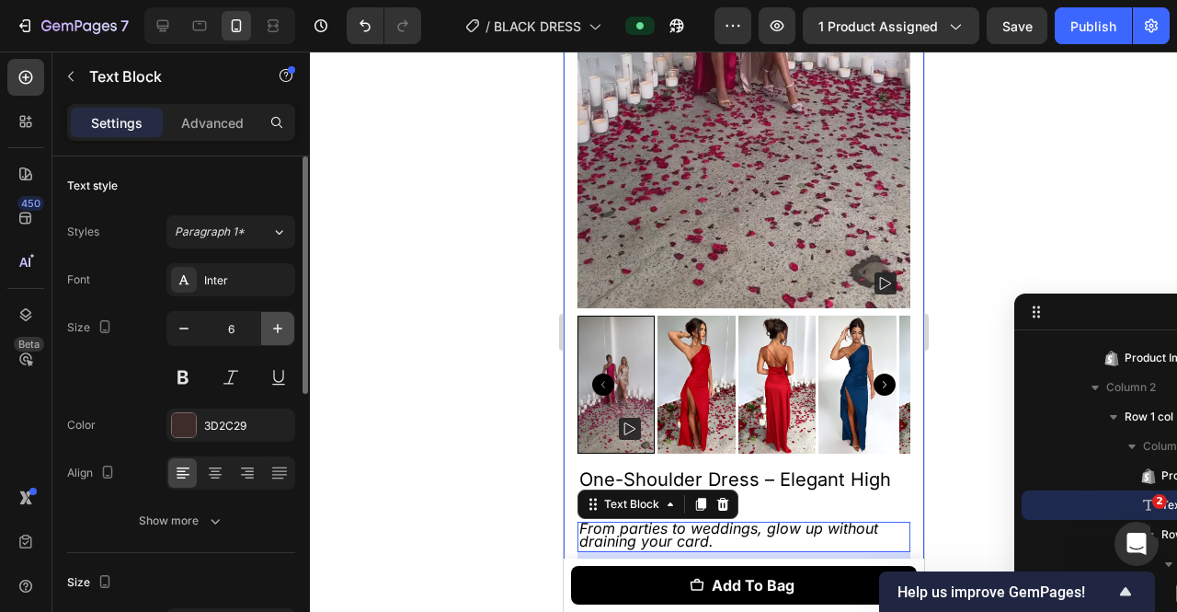
click at [281, 328] on icon "button" at bounding box center [278, 328] width 18 height 18
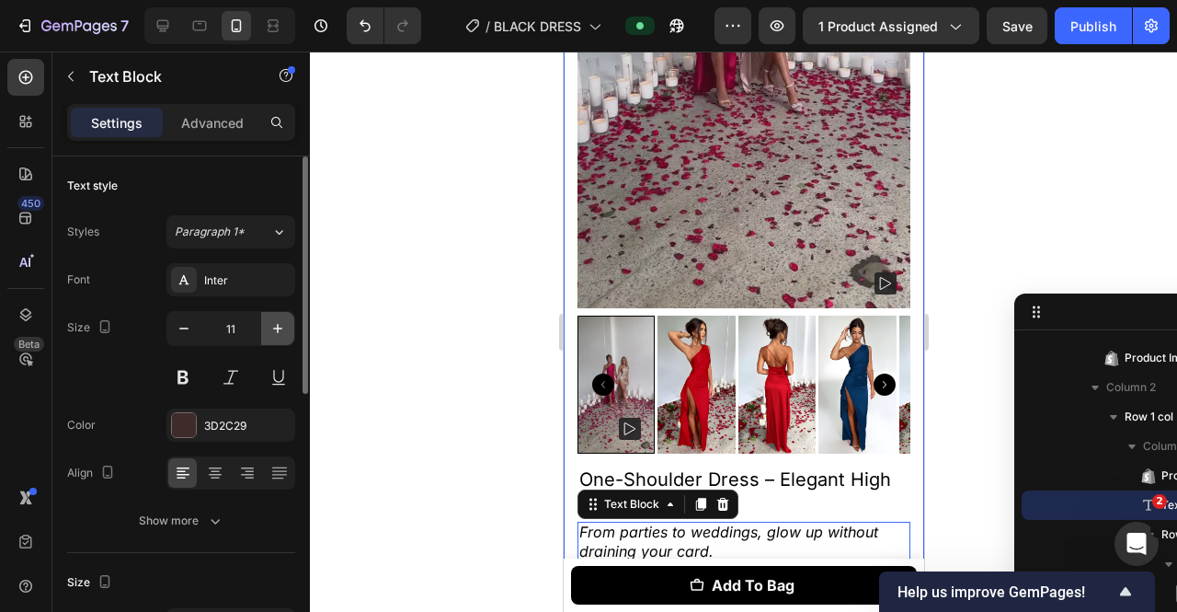
click at [281, 328] on icon "button" at bounding box center [278, 328] width 18 height 18
type input "14"
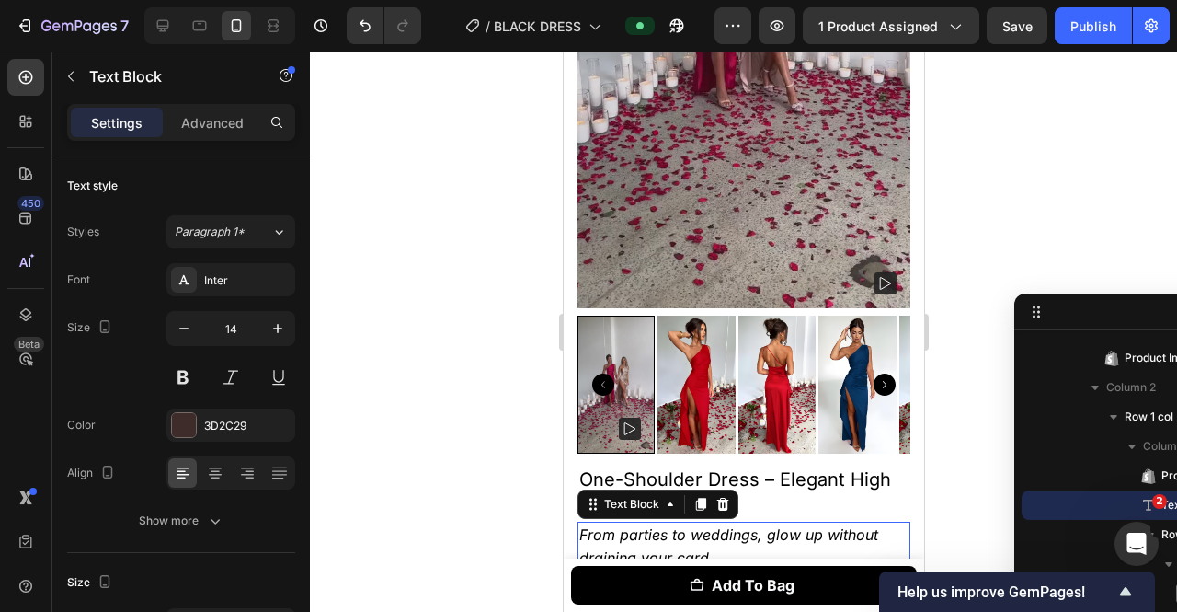
click at [647, 523] on p "From parties to weddings, glow up without draining your card." at bounding box center [743, 546] width 329 height 46
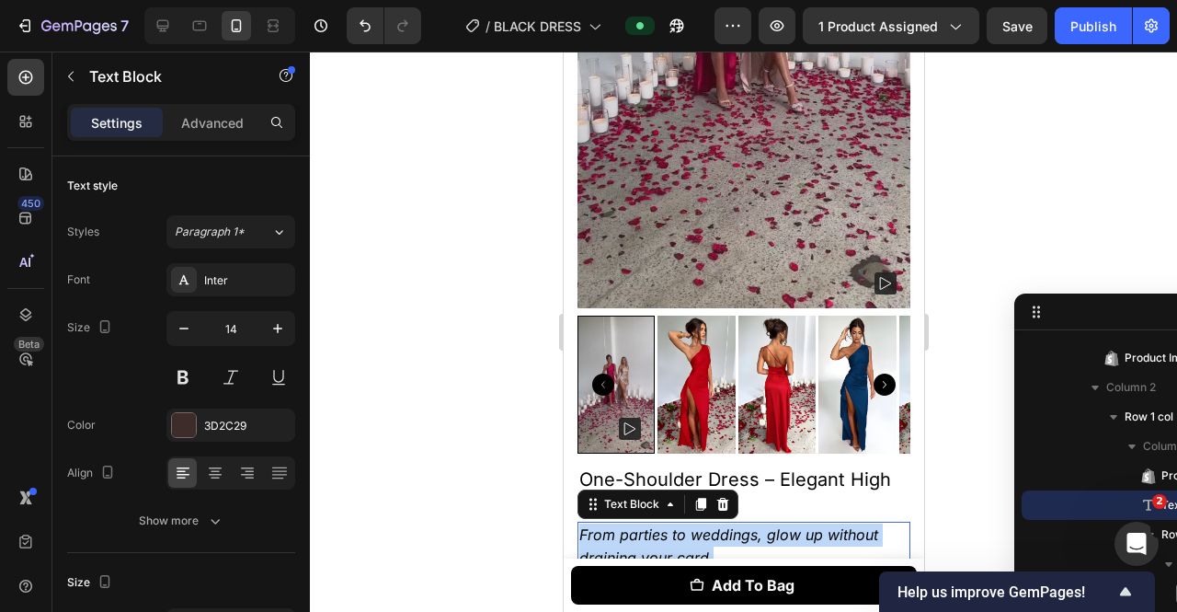
click at [647, 523] on p "From parties to weddings, glow up without draining your card." at bounding box center [743, 546] width 329 height 46
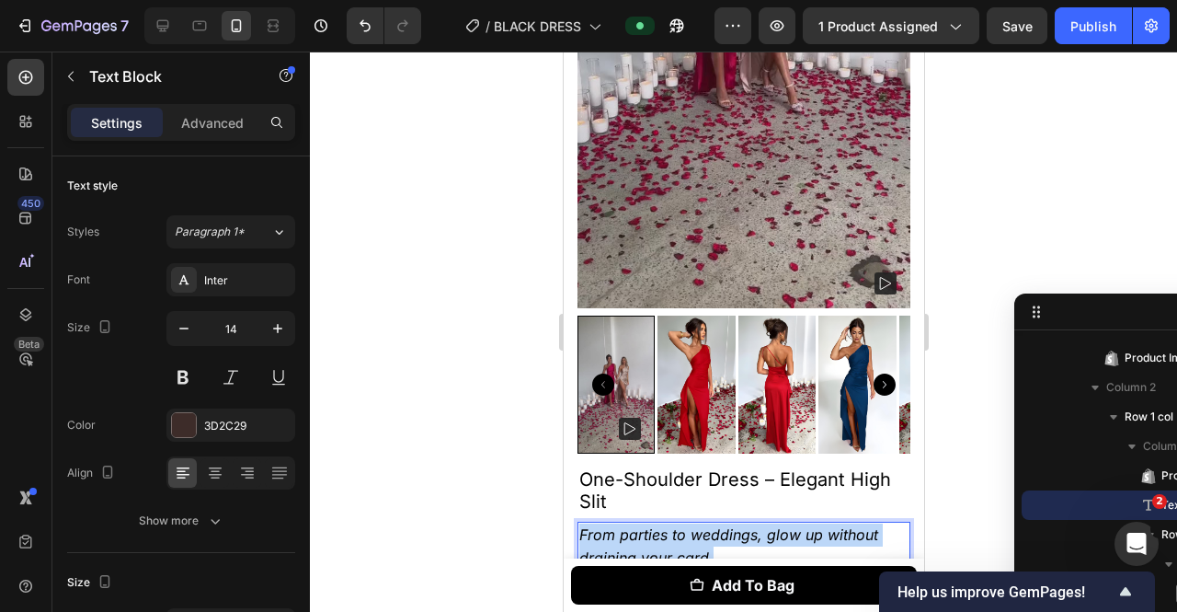
click at [647, 523] on p "From parties to weddings, glow up without draining your card." at bounding box center [743, 546] width 329 height 46
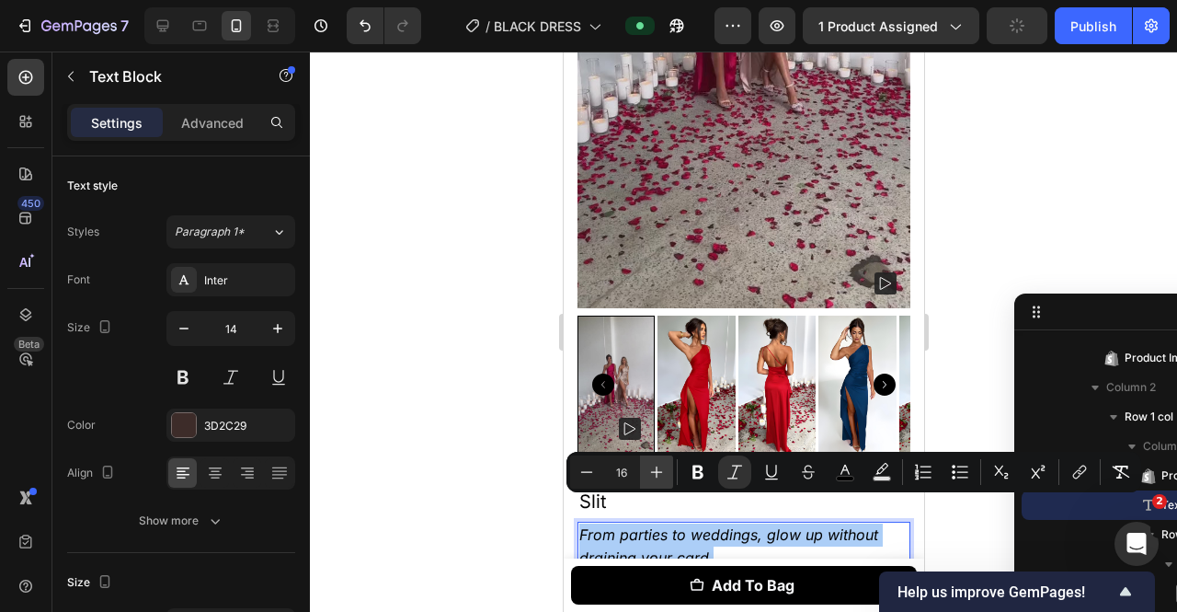
click at [645, 472] on button "Plus" at bounding box center [656, 471] width 33 height 33
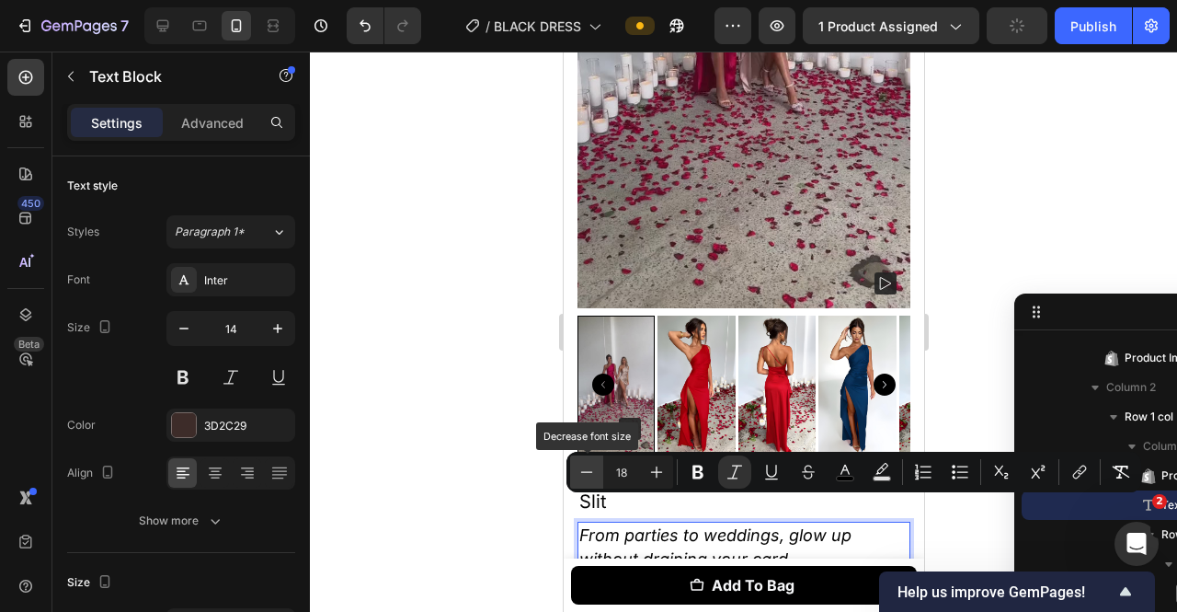
click at [582, 469] on icon "Editor contextual toolbar" at bounding box center [587, 472] width 18 height 18
type input "16"
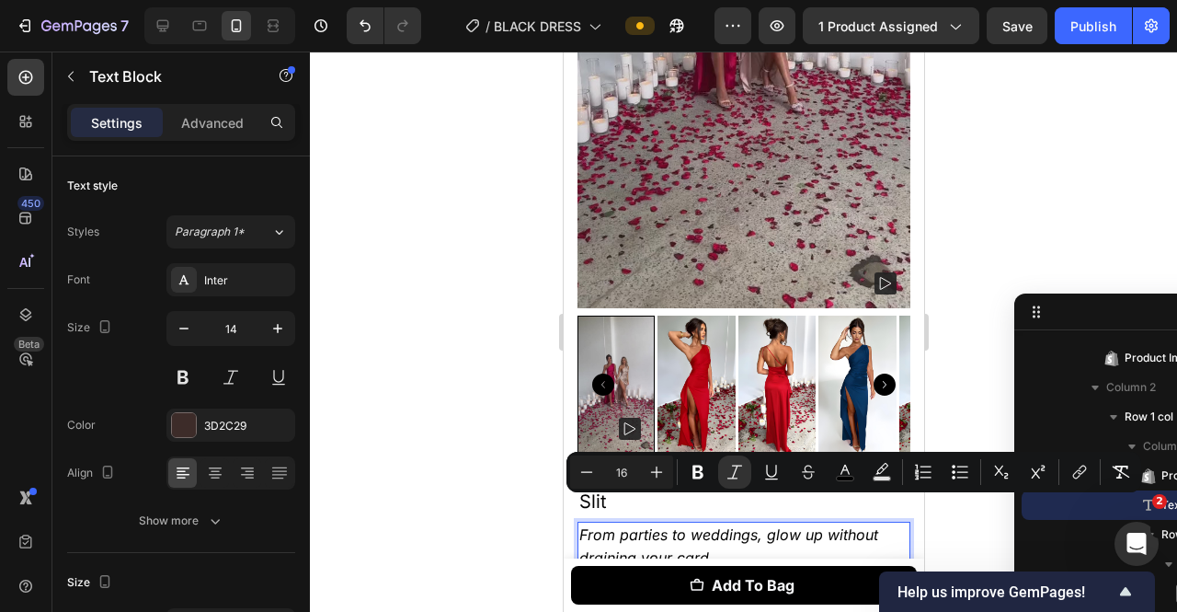
click at [503, 468] on div at bounding box center [743, 332] width 867 height 560
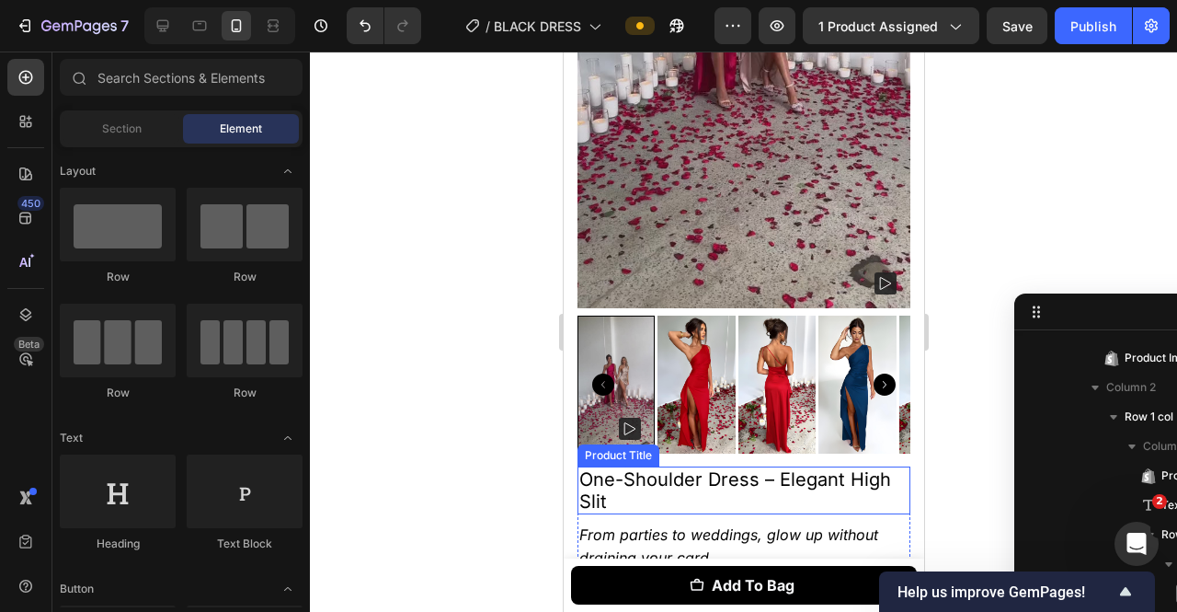
click at [690, 481] on h1 "One-Shoulder Dress – Elegant High Slit" at bounding box center [743, 490] width 333 height 48
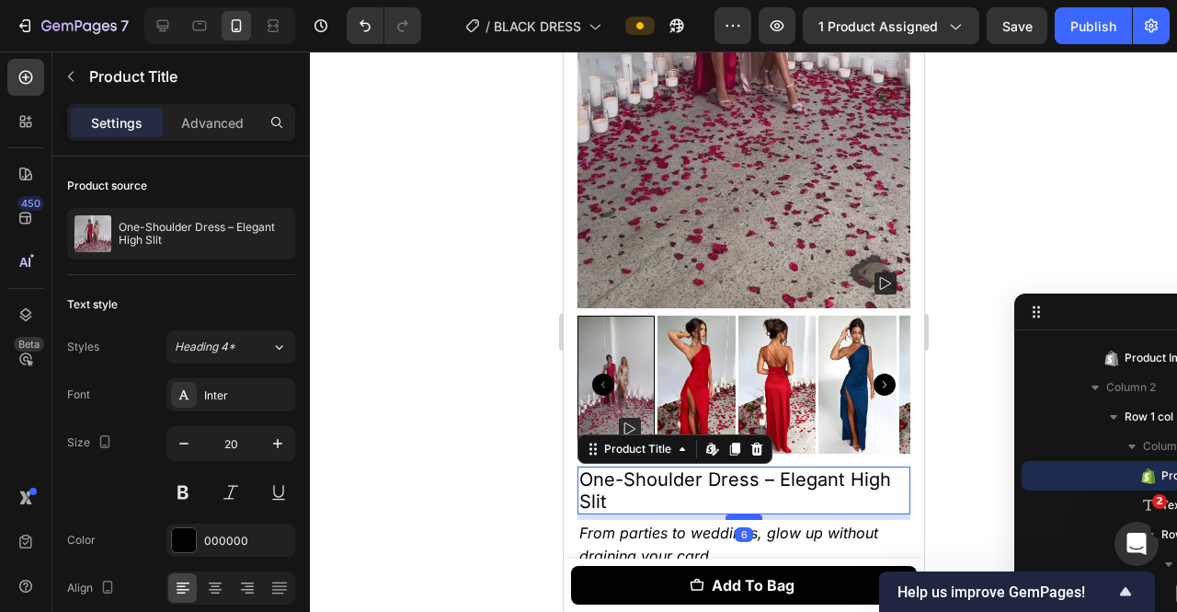
click at [729, 514] on div at bounding box center [743, 517] width 37 height 6
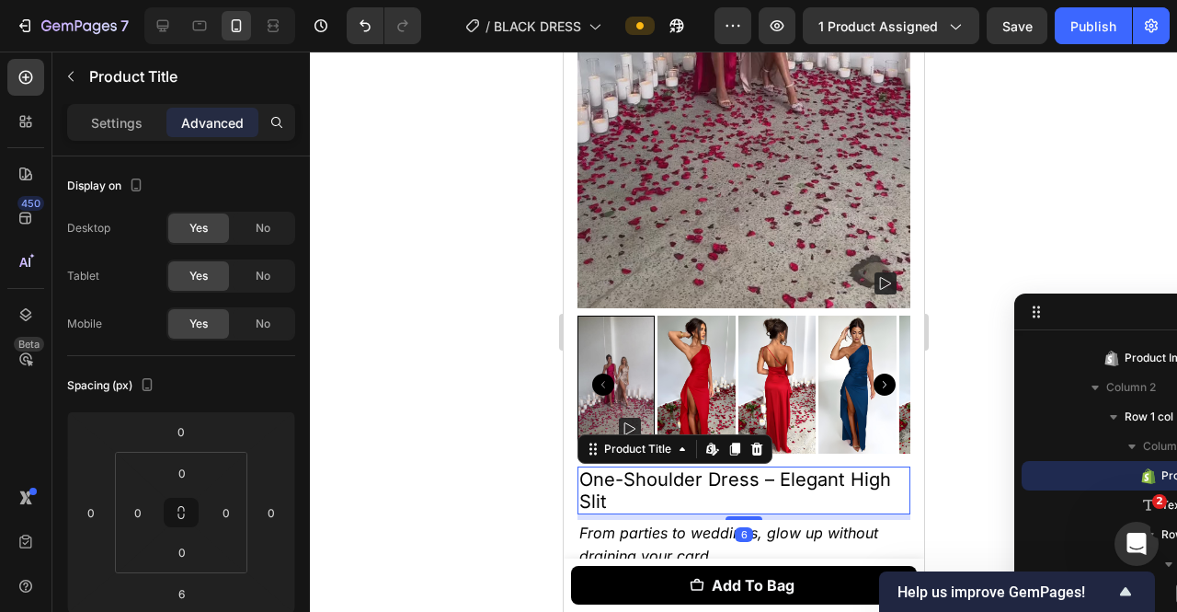
scroll to position [579, 0]
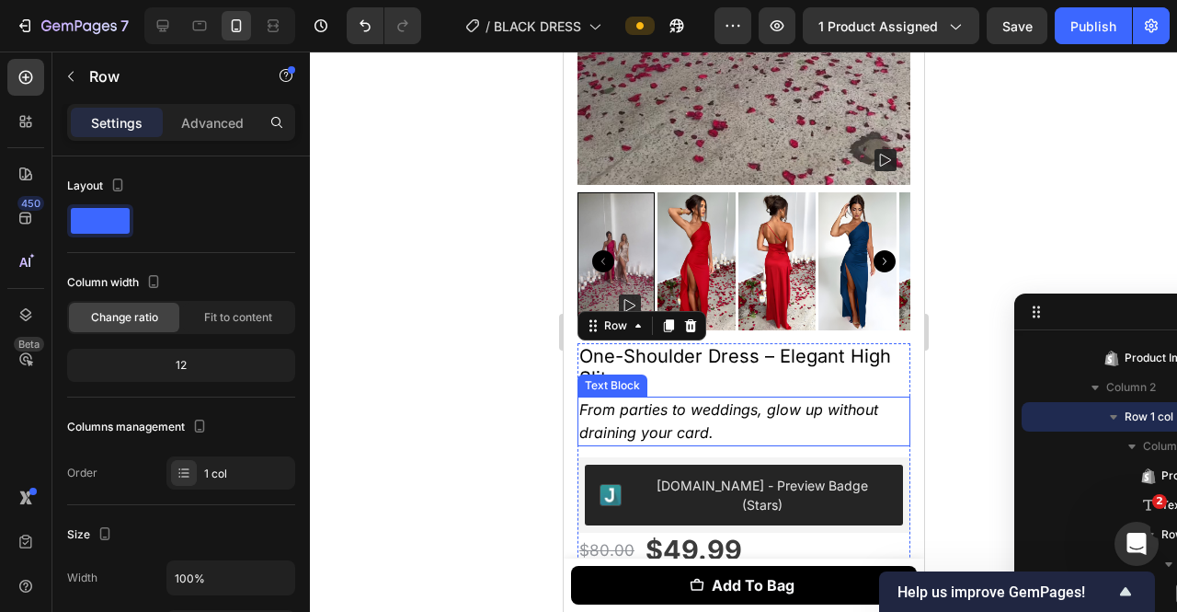
click at [728, 413] on p "From parties to weddings, glow up without draining your card." at bounding box center [743, 421] width 329 height 46
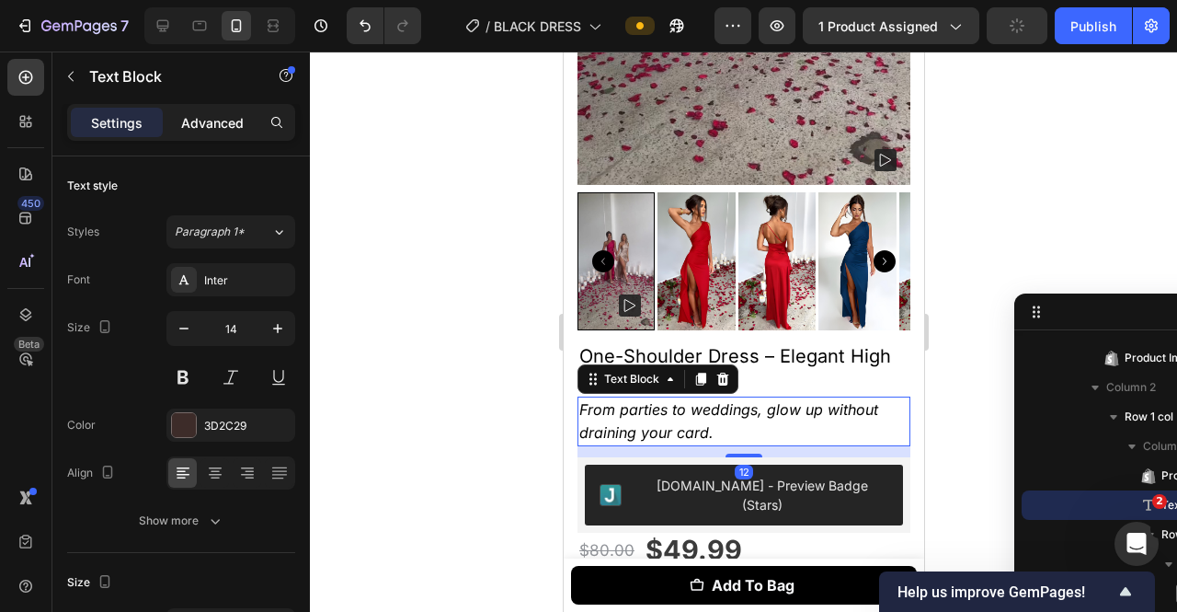
click at [213, 120] on p "Advanced" at bounding box center [212, 122] width 63 height 19
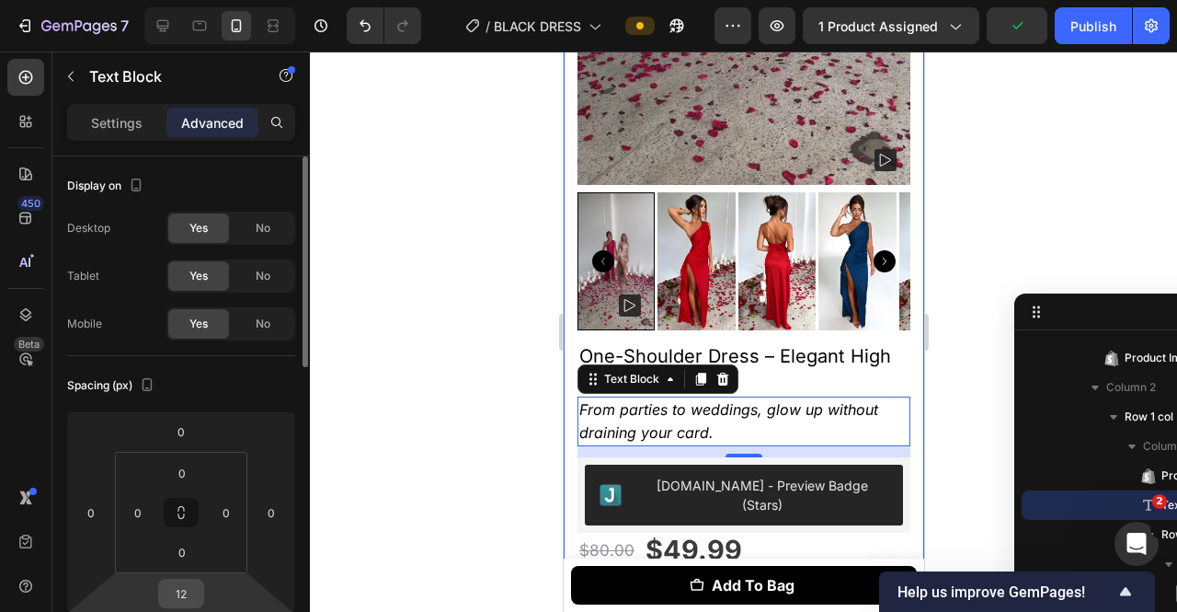
click at [193, 556] on input "12" at bounding box center [181, 593] width 37 height 28
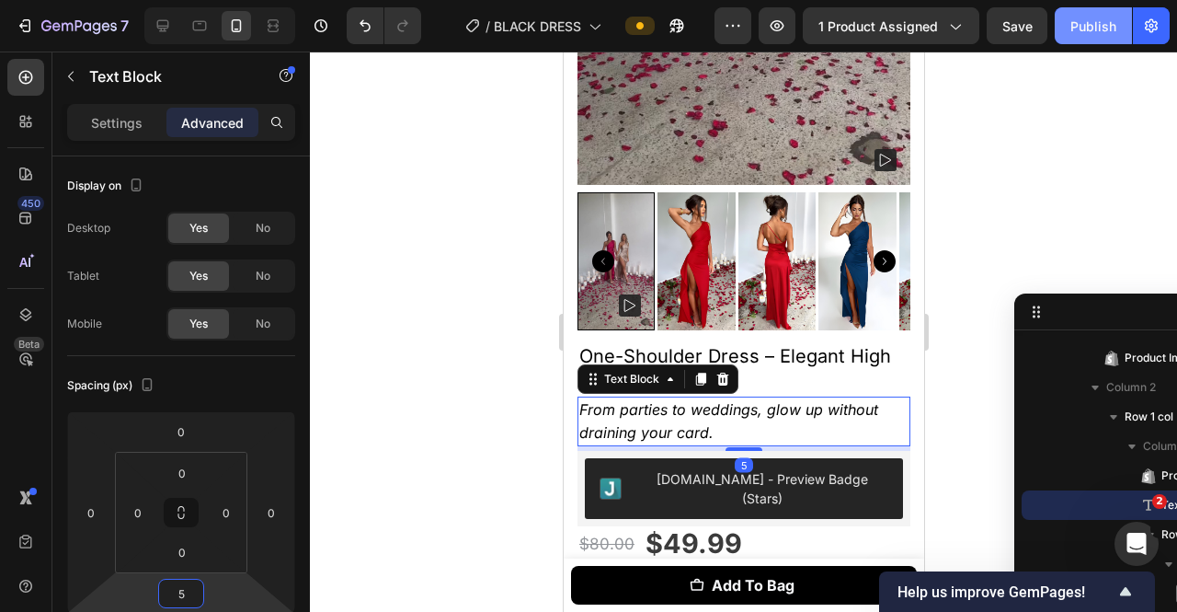
type input "5"
click at [1069, 7] on button "Publish" at bounding box center [1093, 25] width 77 height 37
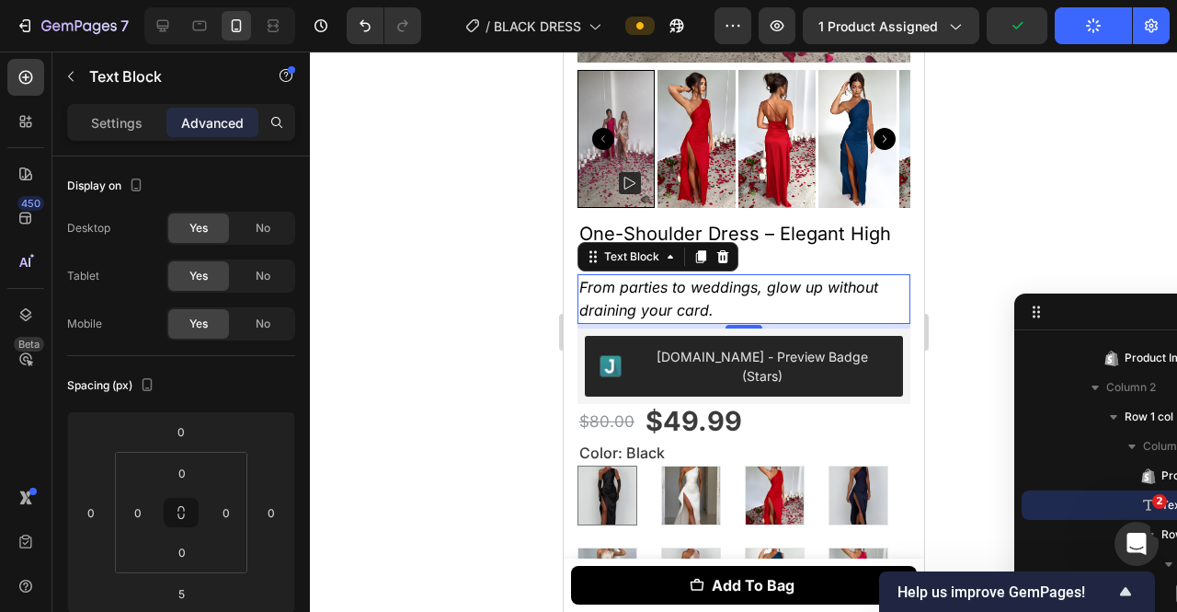
scroll to position [824, 0]
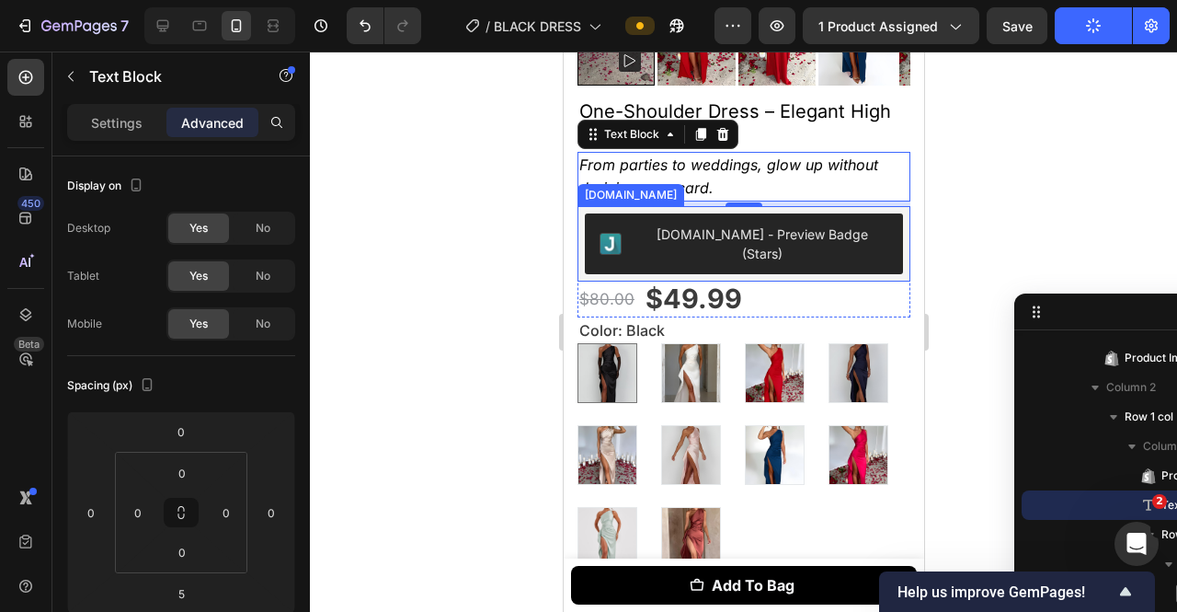
click at [774, 235] on div "[DOMAIN_NAME] - Preview Badge (Stars)" at bounding box center [743, 243] width 333 height 75
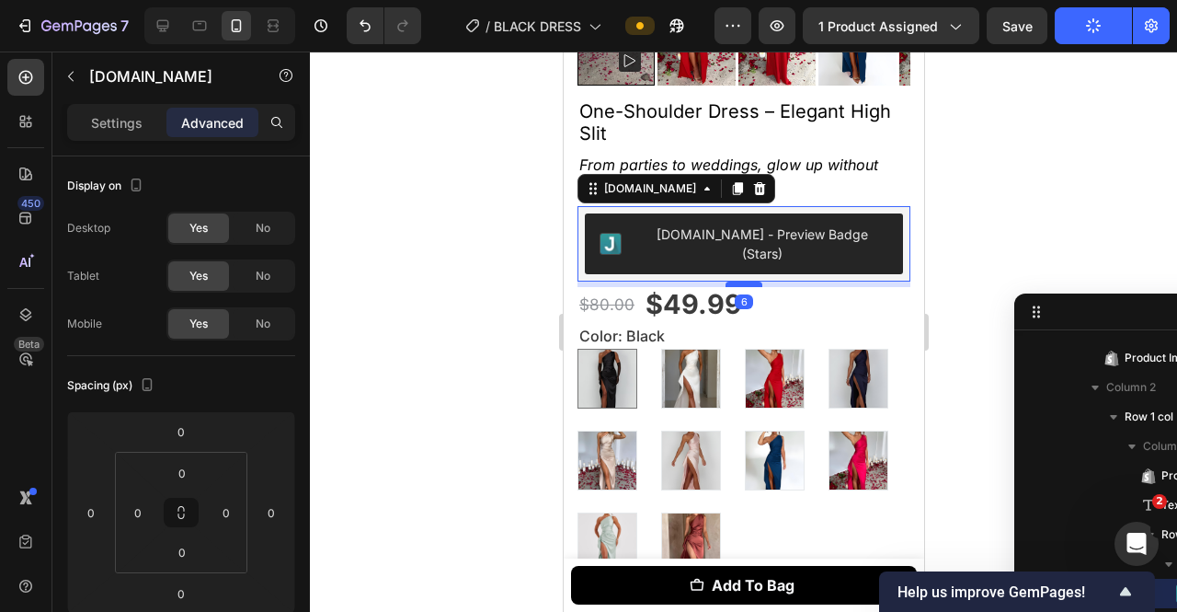
click at [745, 281] on div at bounding box center [743, 284] width 37 height 6
type input "6"
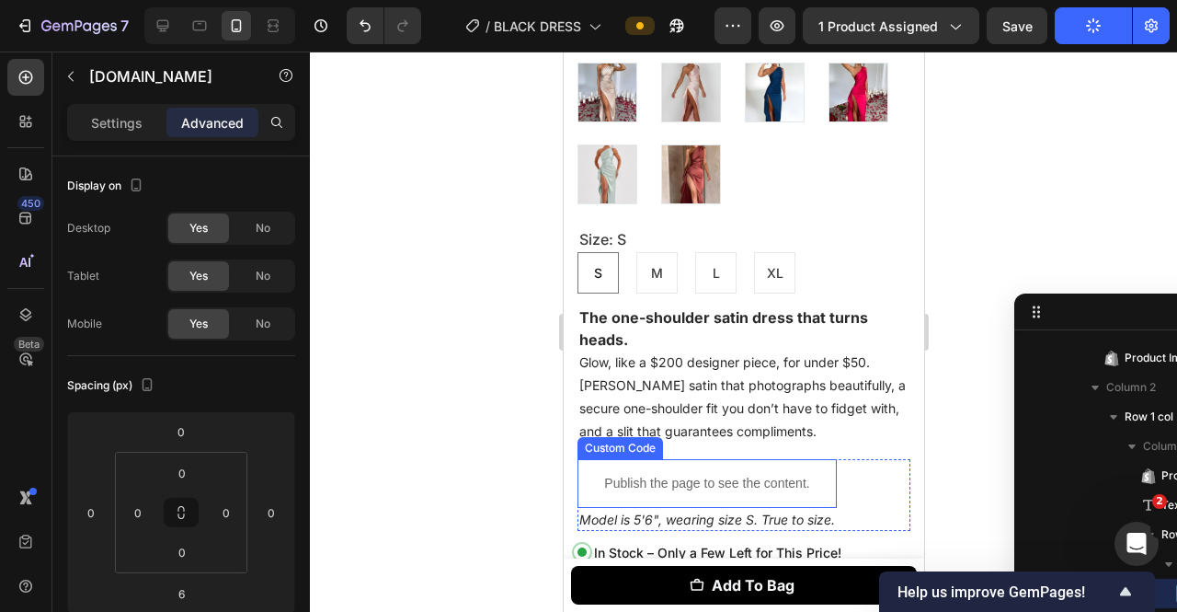
scroll to position [642, 0]
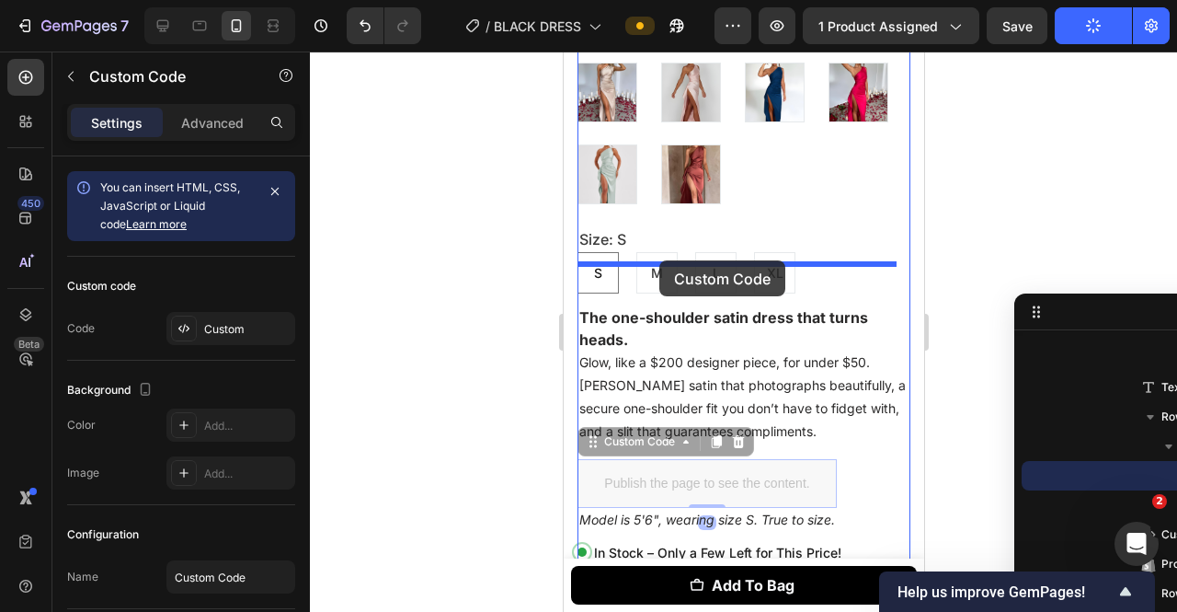
drag, startPoint x: 668, startPoint y: 430, endPoint x: 659, endPoint y: 268, distance: 162.1
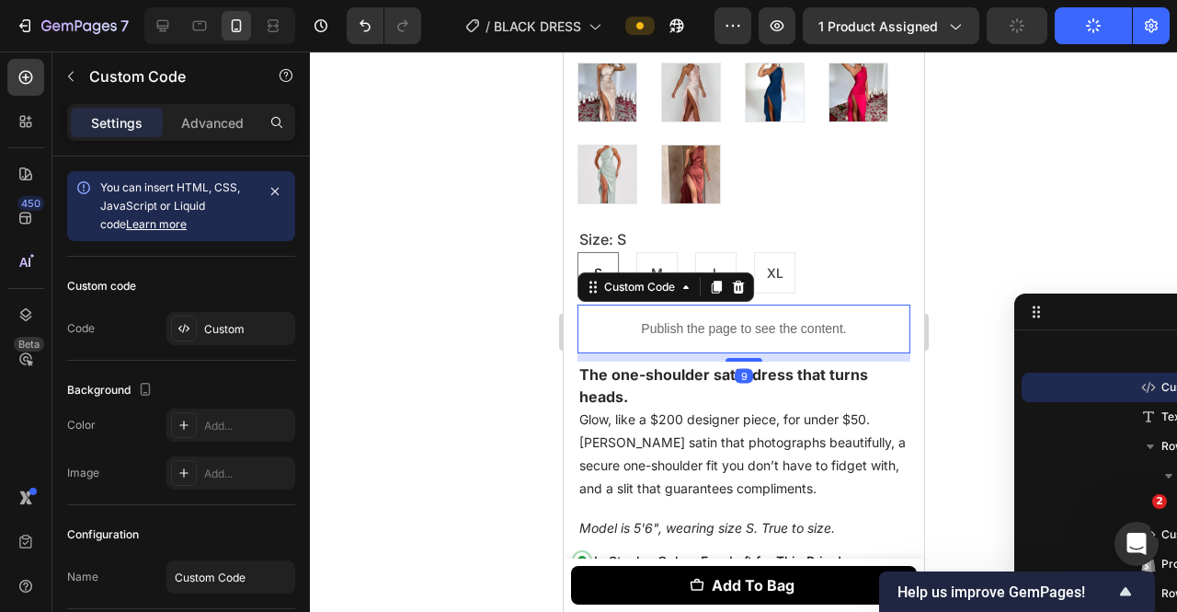
scroll to position [1315, 0]
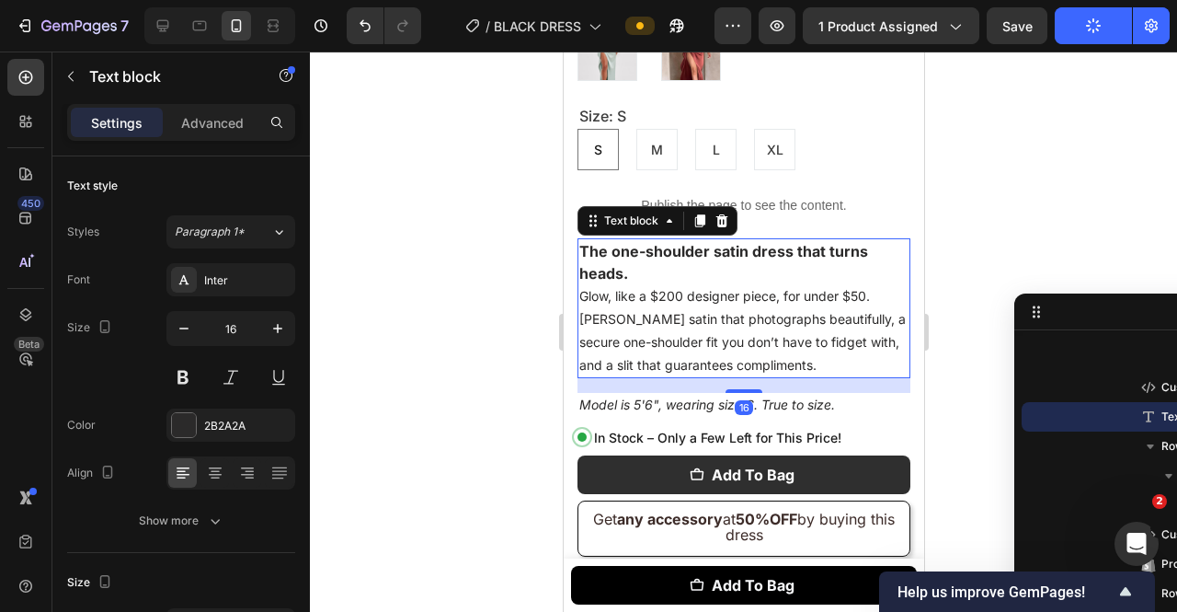
click at [712, 242] on strong "The one-shoulder satin dress that turns heads." at bounding box center [723, 262] width 289 height 40
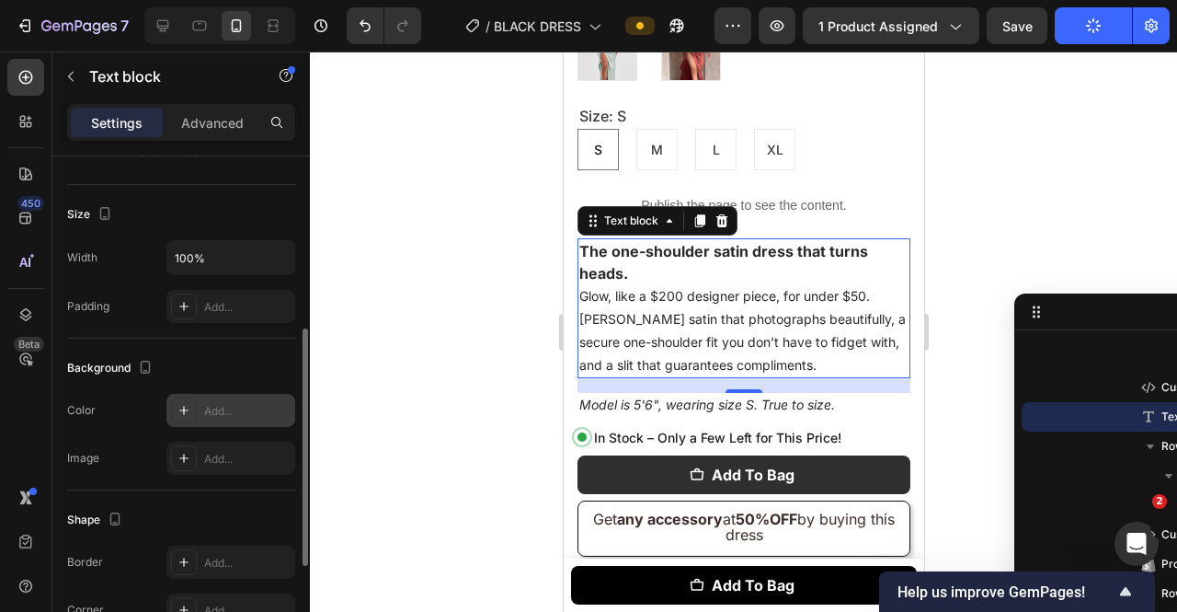
click at [263, 404] on div "Add..." at bounding box center [247, 411] width 86 height 17
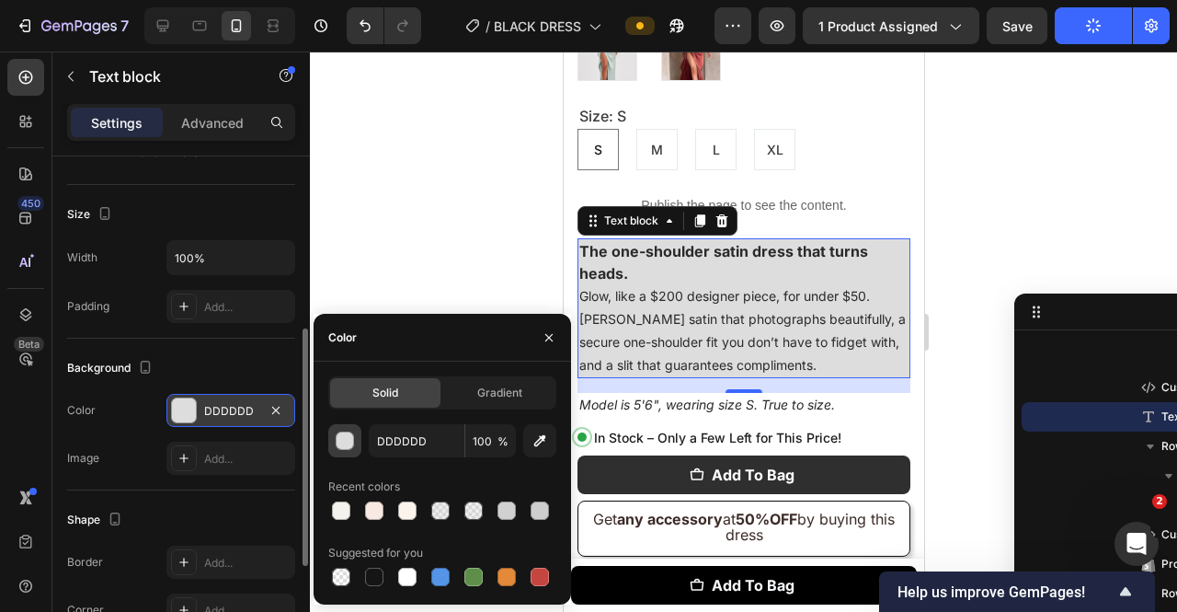
click at [338, 445] on div "button" at bounding box center [346, 441] width 18 height 18
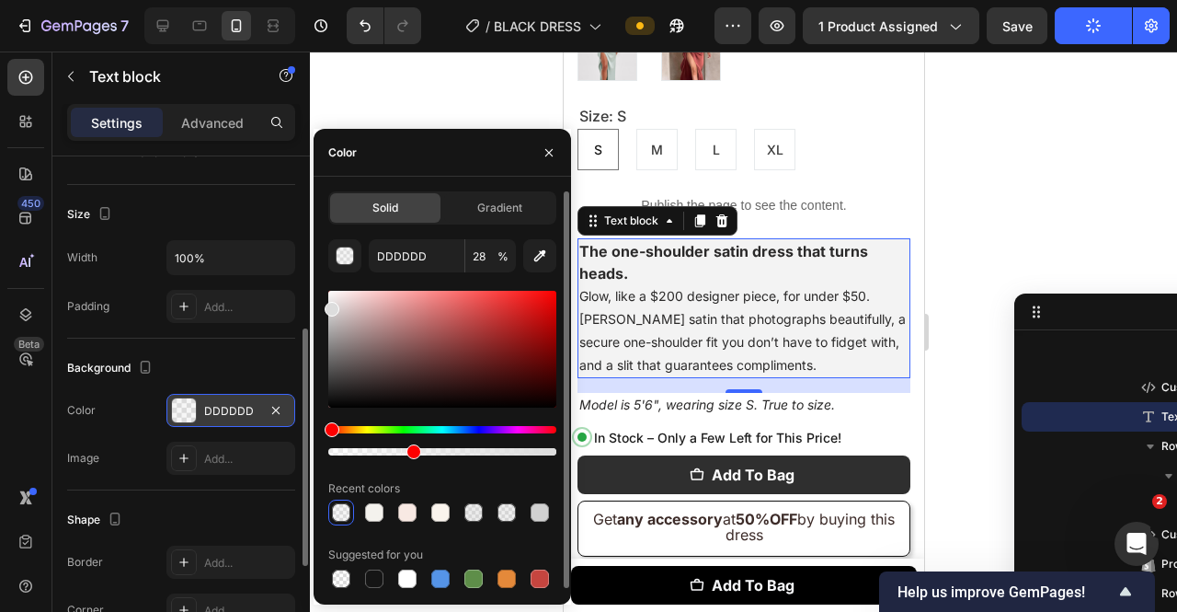
type input "36"
drag, startPoint x: 445, startPoint y: 459, endPoint x: 410, endPoint y: 459, distance: 35.0
click at [410, 459] on div "DDDDDD 36 % Recent colors Suggested for you" at bounding box center [442, 415] width 228 height 352
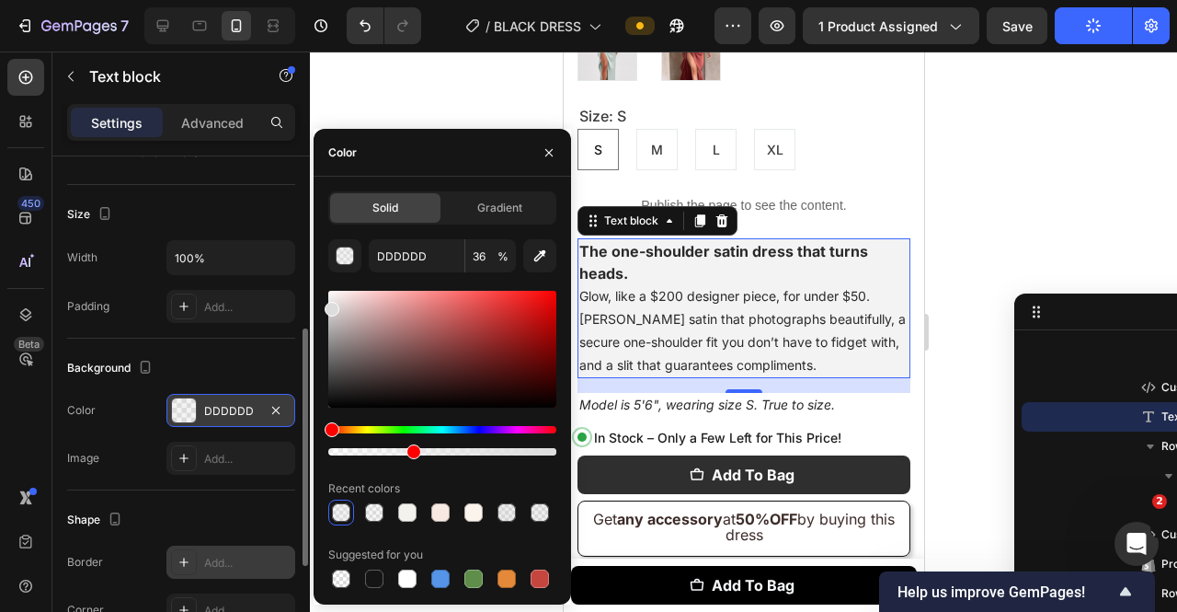
click at [219, 556] on div "Add..." at bounding box center [247, 563] width 86 height 17
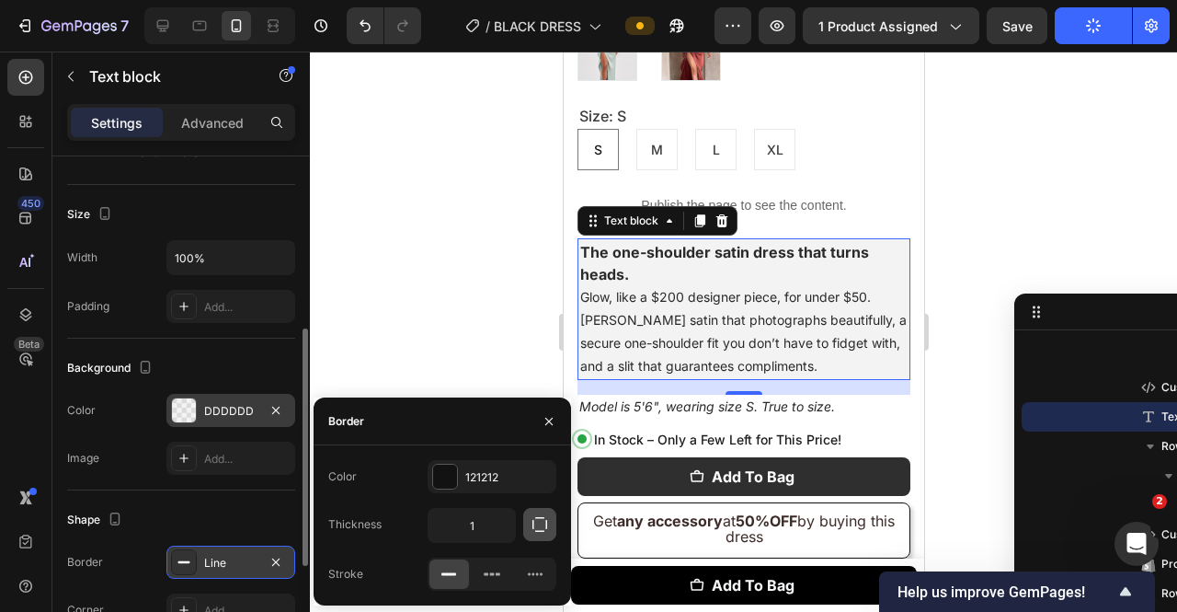
click at [528, 525] on button "button" at bounding box center [539, 524] width 33 height 33
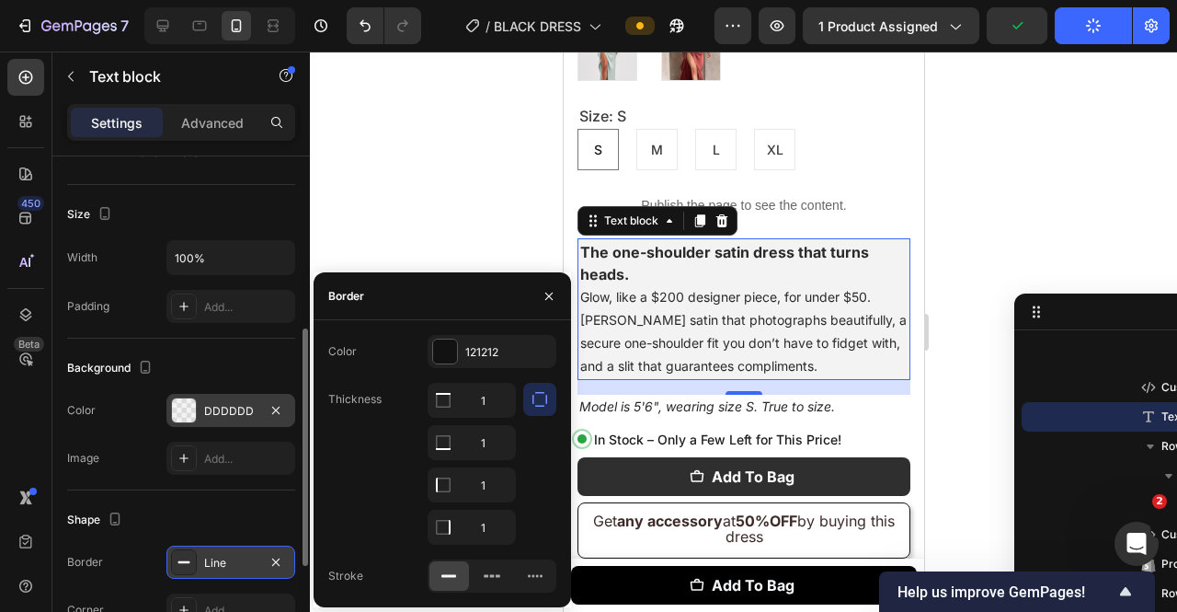
click at [524, 411] on button "button" at bounding box center [539, 399] width 33 height 33
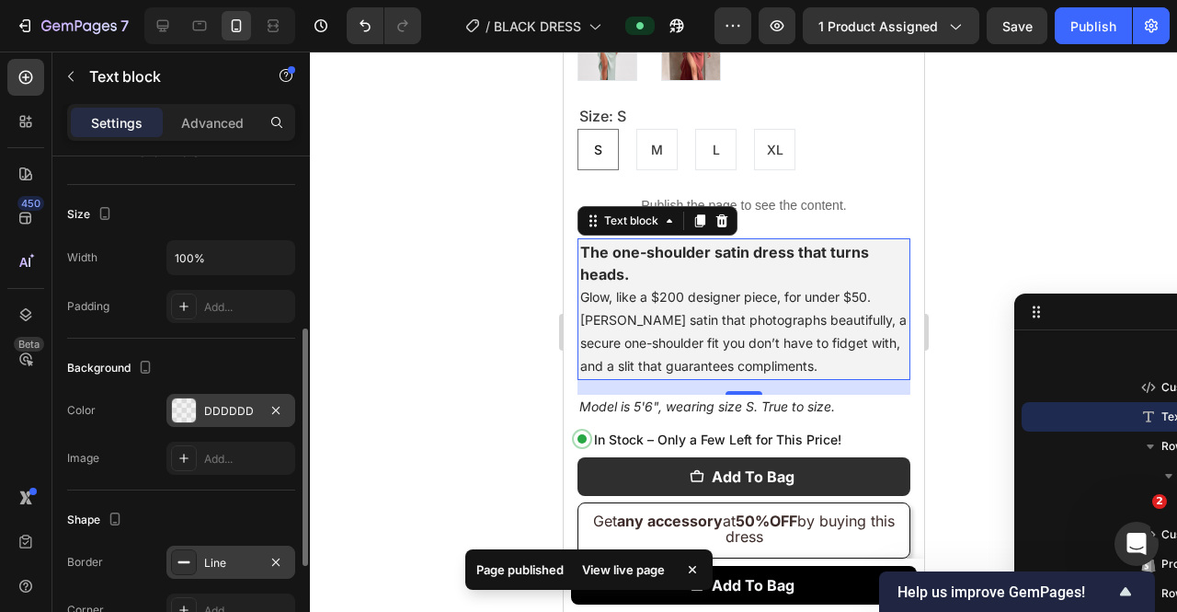
click at [941, 304] on div at bounding box center [743, 332] width 867 height 560
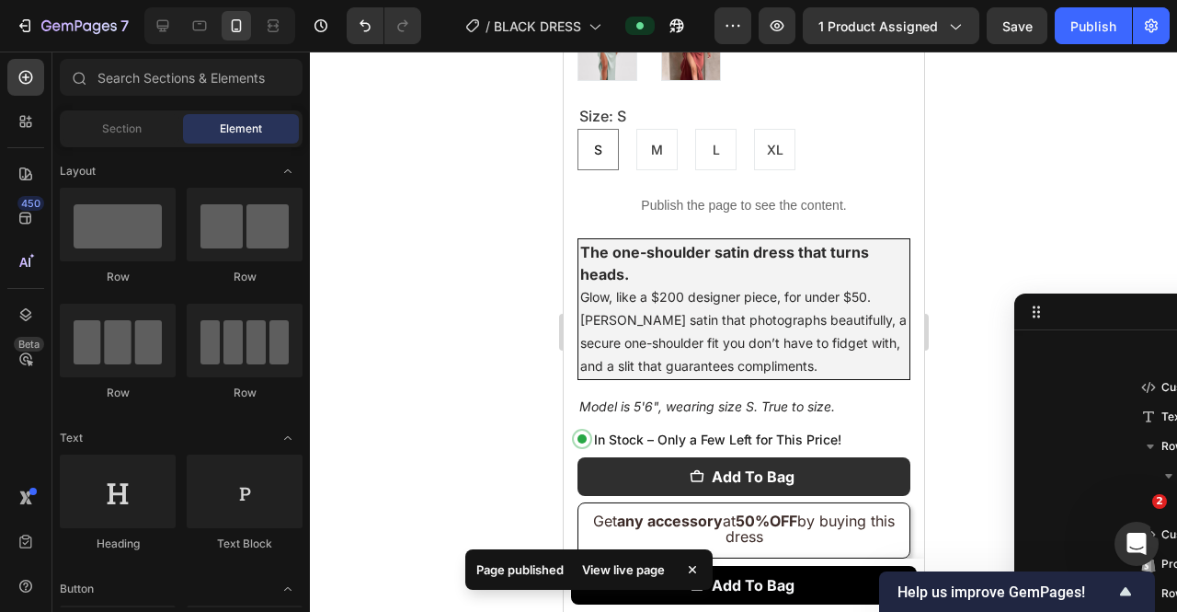
click at [977, 255] on div at bounding box center [743, 332] width 867 height 560
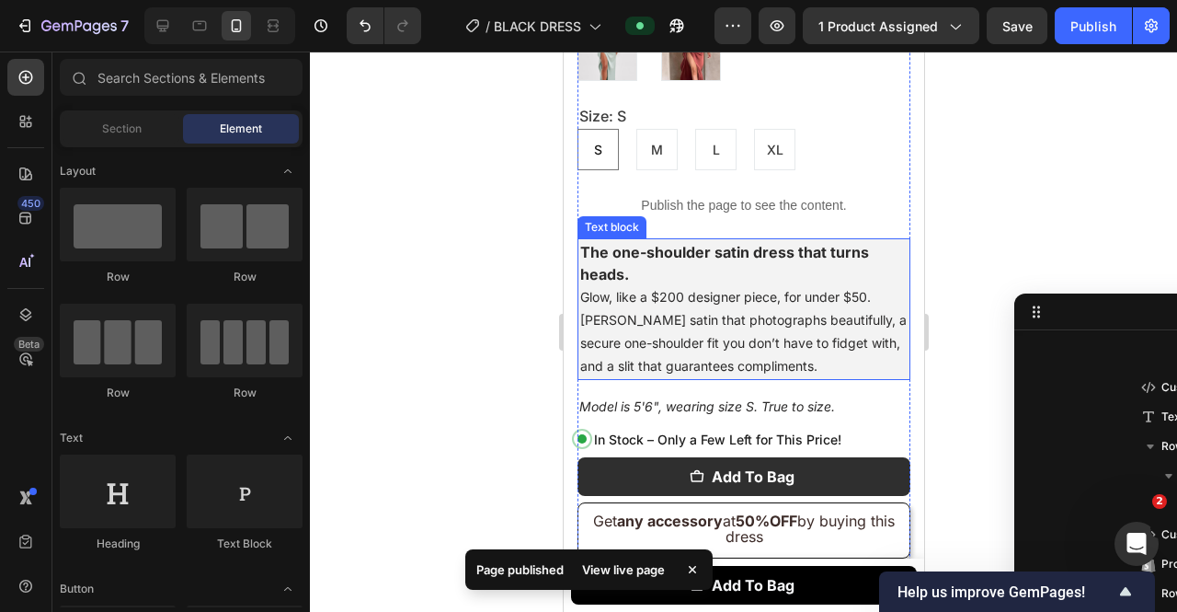
click at [880, 241] on p "The one-shoulder satin dress that turns heads. Glow, like a $200 designer piece…" at bounding box center [742, 309] width 327 height 136
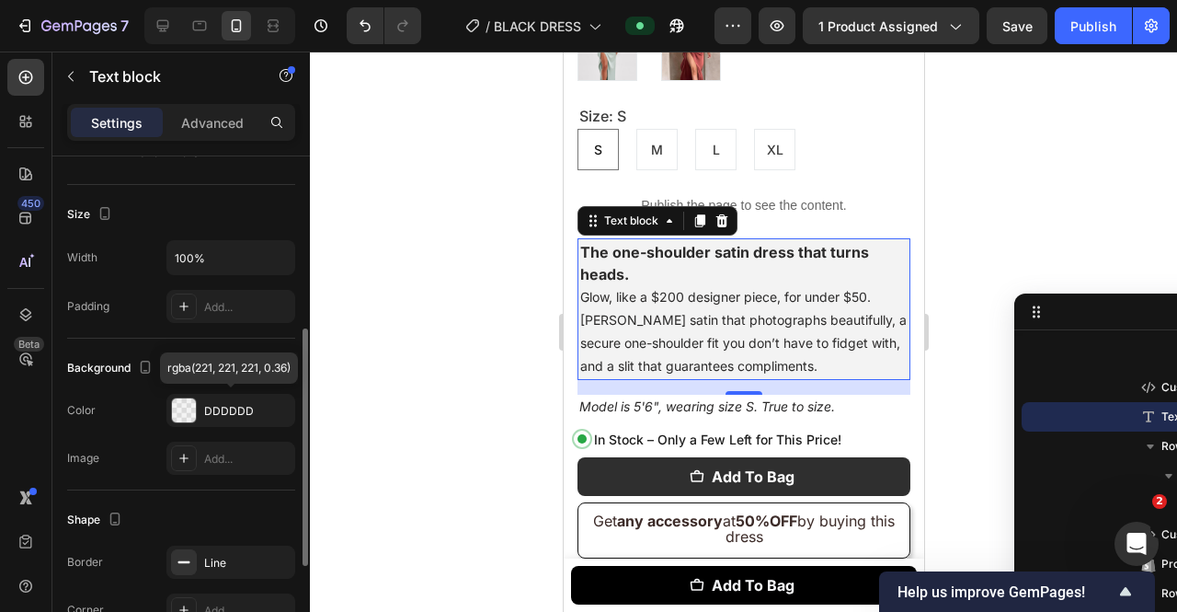
scroll to position [490, 0]
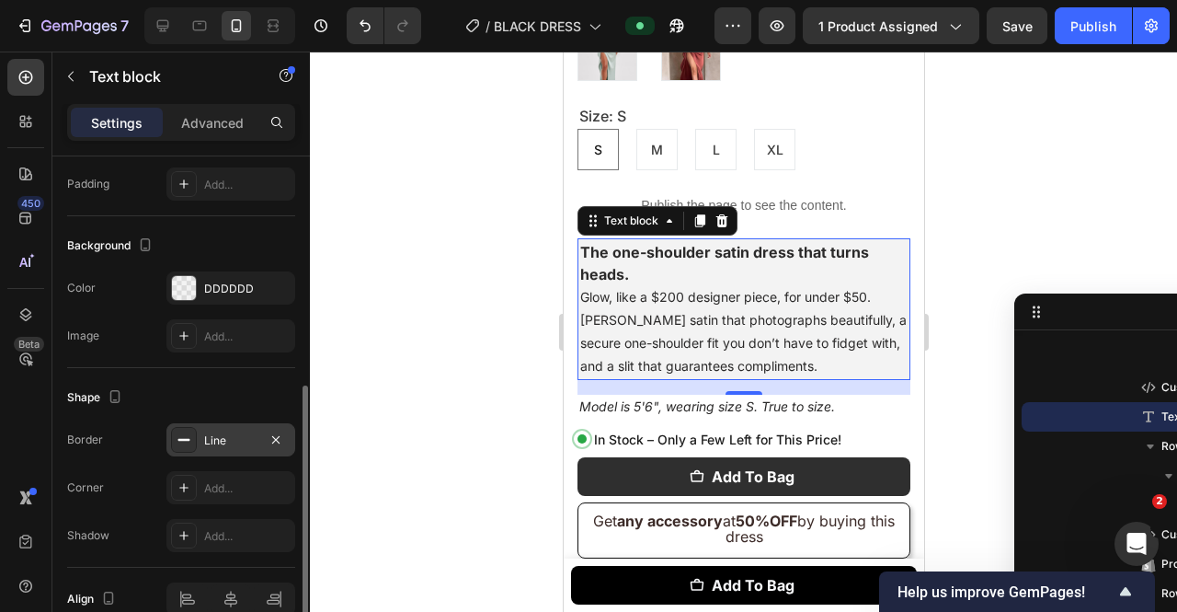
click at [235, 433] on div "Line" at bounding box center [230, 440] width 53 height 17
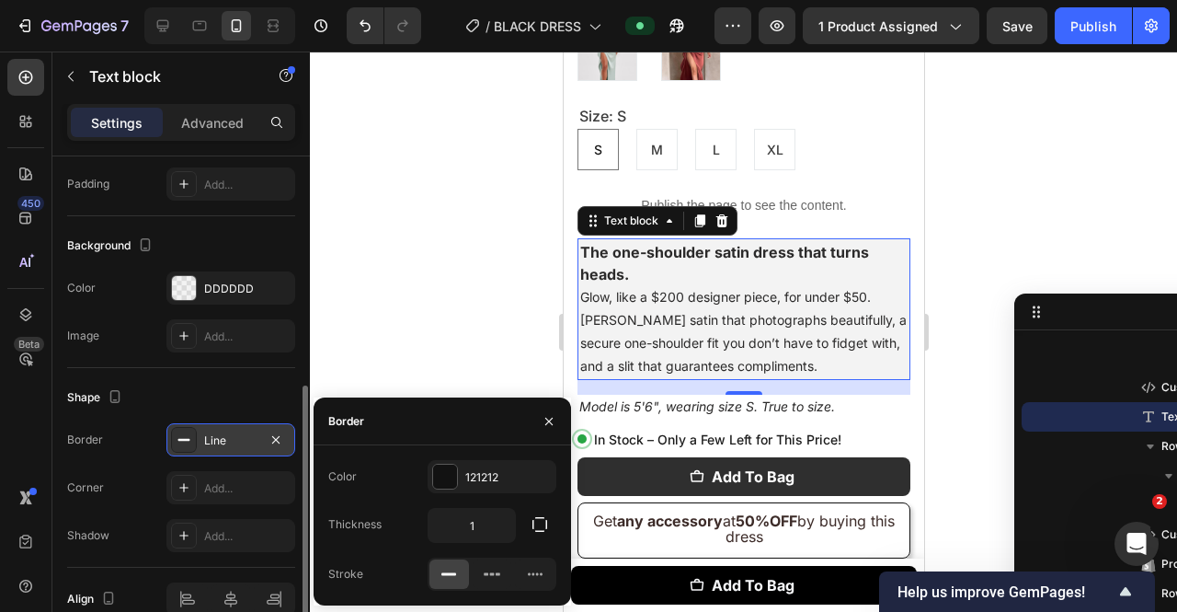
click at [235, 433] on div "Line" at bounding box center [230, 440] width 53 height 17
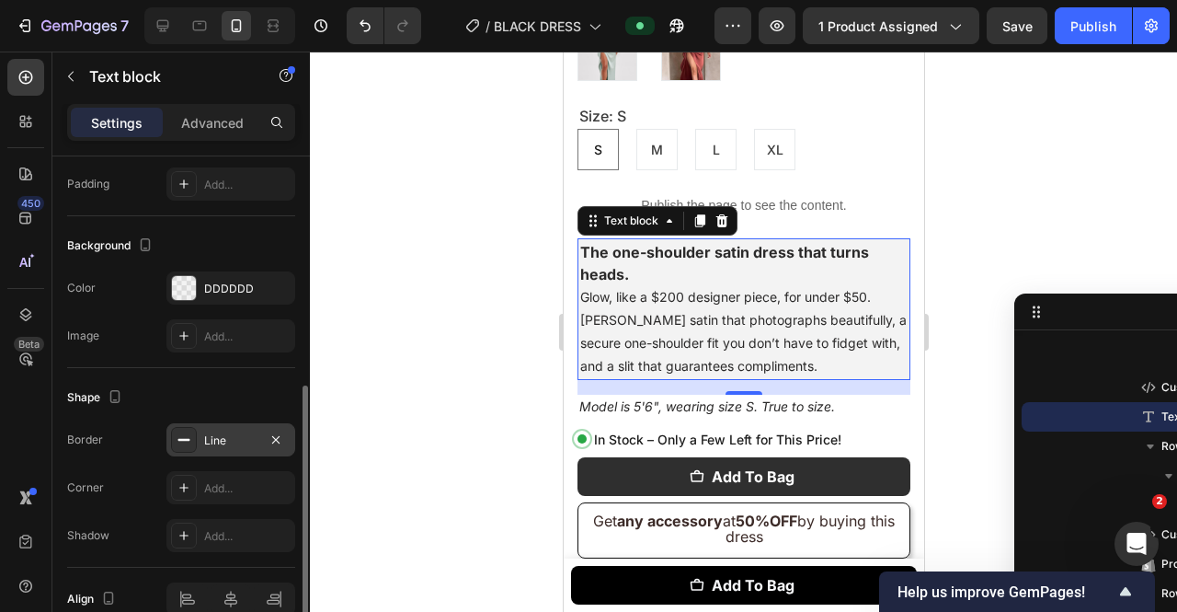
click at [235, 433] on div "Line" at bounding box center [230, 440] width 53 height 17
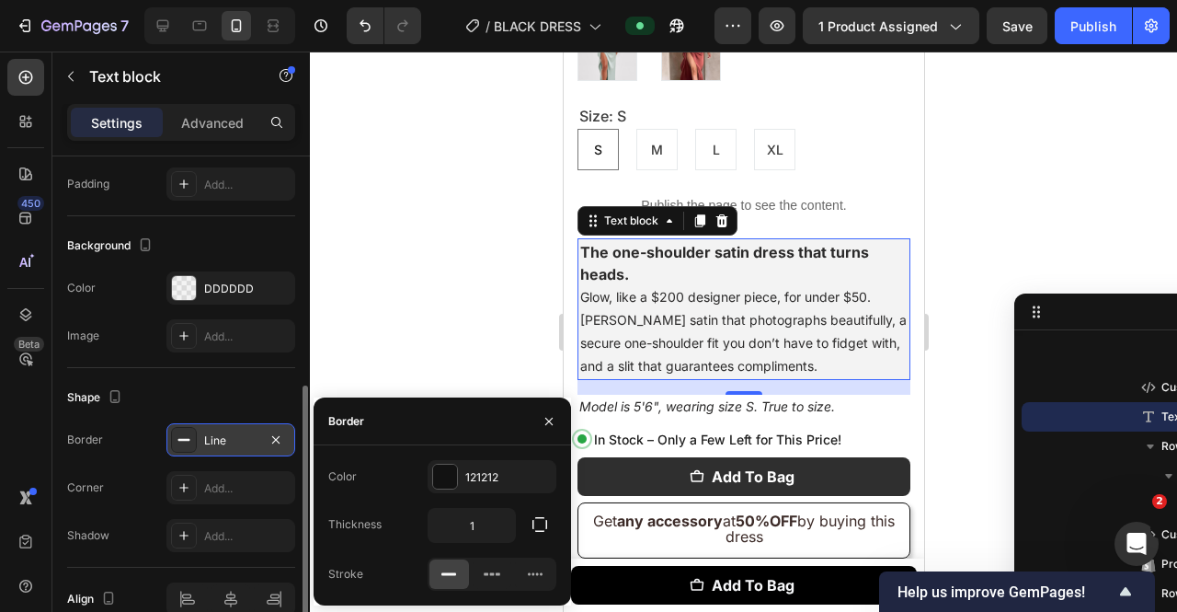
scroll to position [579, 0]
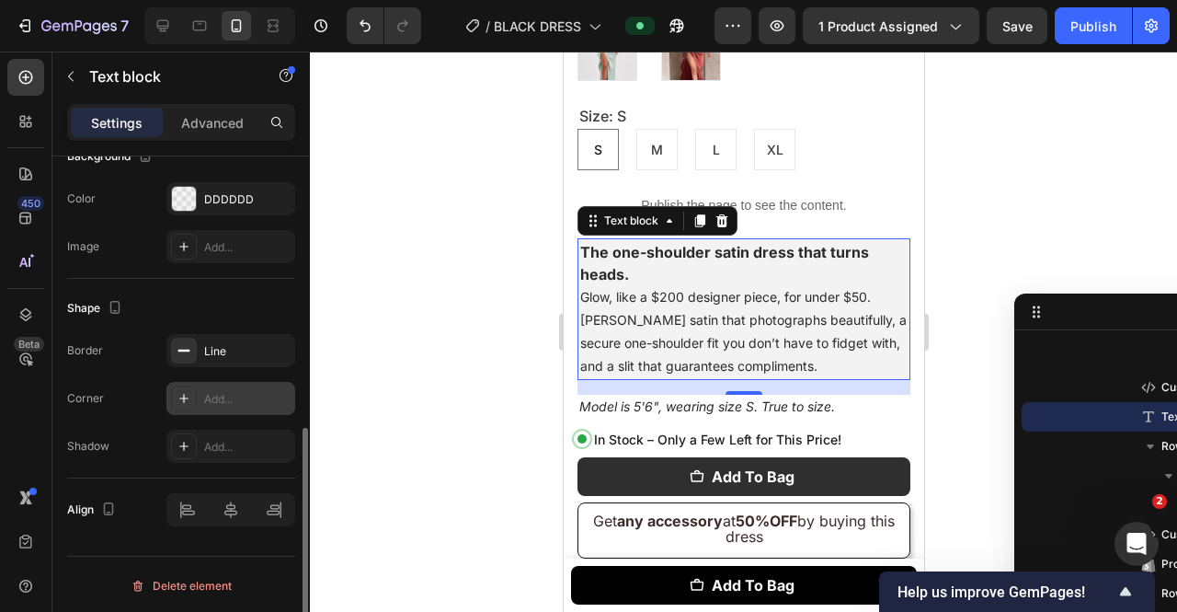
click at [233, 409] on div "Add..." at bounding box center [230, 398] width 129 height 33
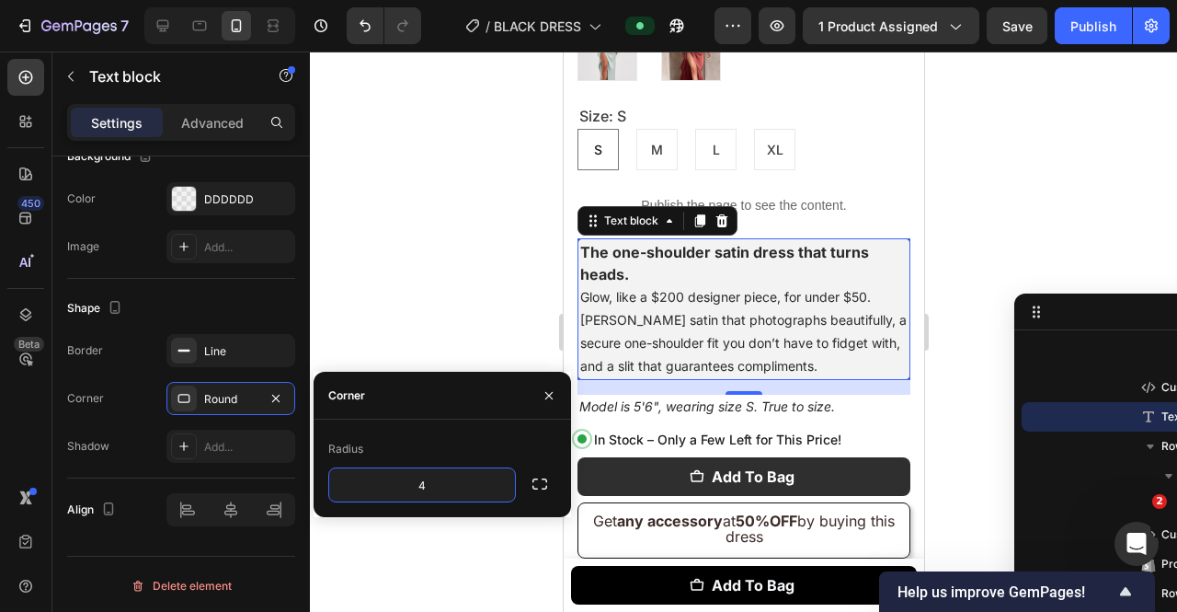
type input "4"
click at [487, 431] on div "Radius 4" at bounding box center [443, 467] width 258 height 97
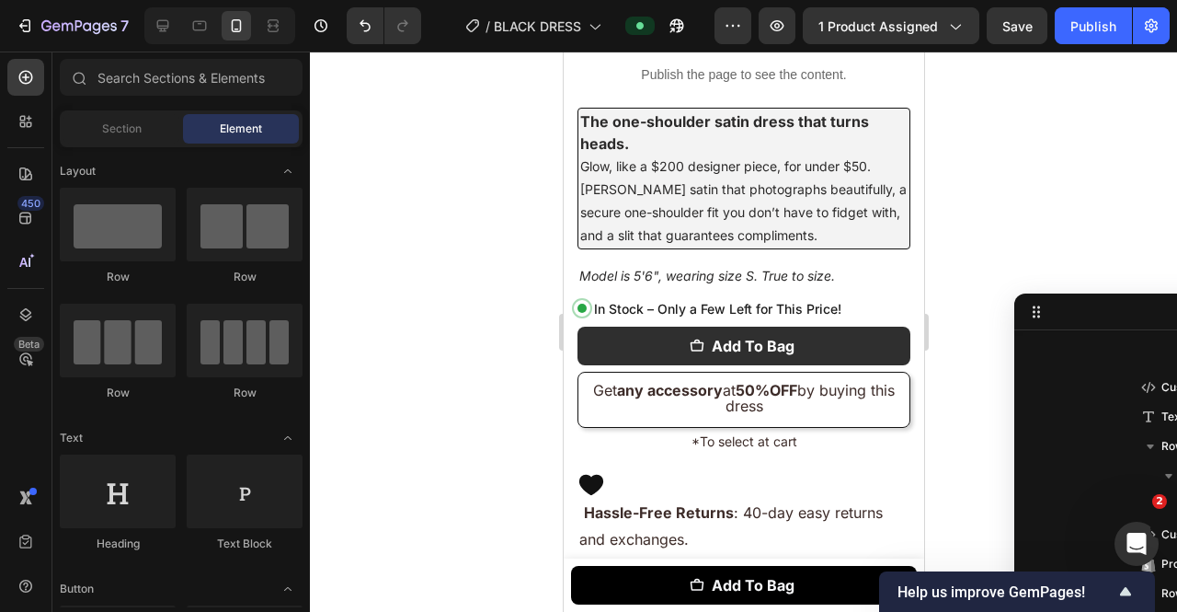
scroll to position [1304, 0]
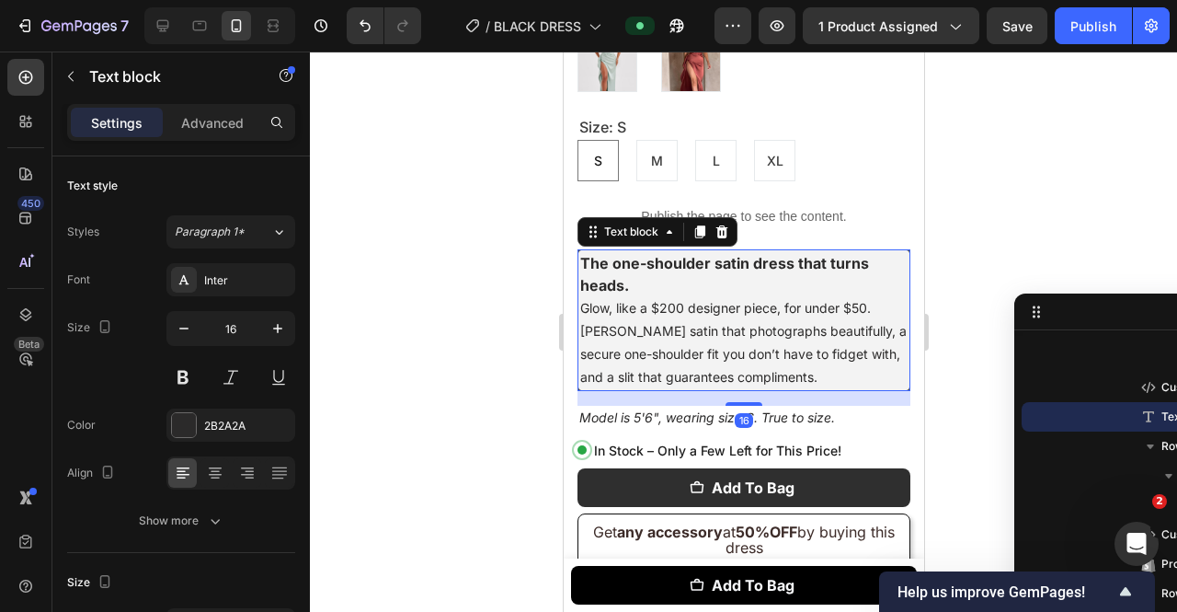
click at [803, 252] on p "The one-shoulder satin dress that turns heads. Glow, like a $200 designer piece…" at bounding box center [742, 320] width 327 height 136
click at [726, 252] on p "The one-shoulder satin dress that turns heads. Glow, like a $200 designer piece…" at bounding box center [742, 320] width 327 height 136
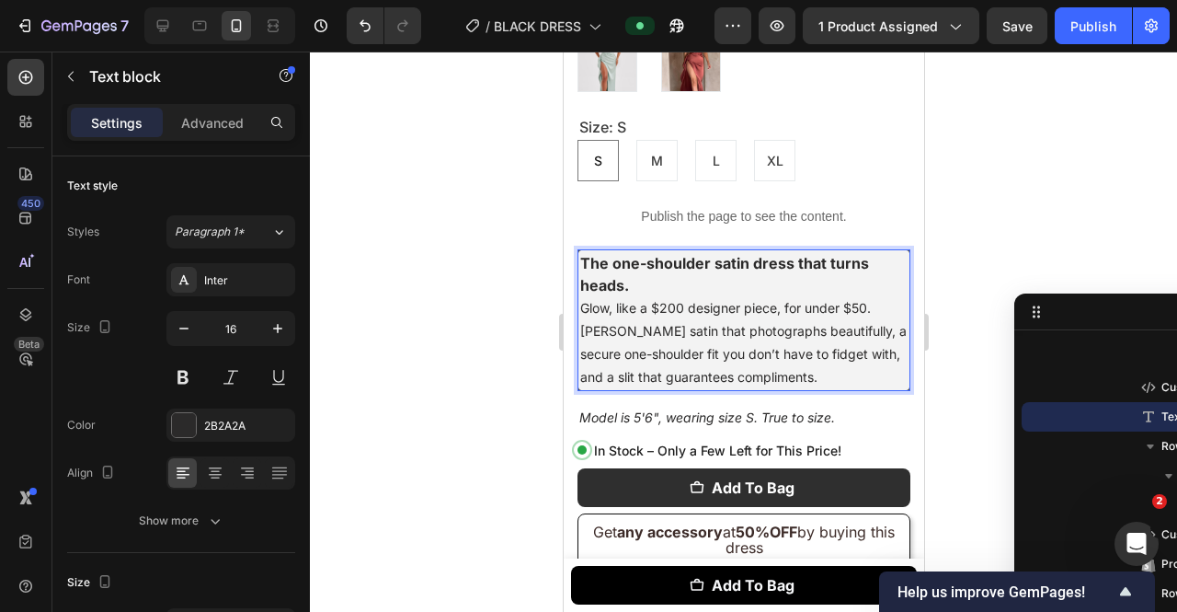
click at [665, 253] on p "The one-shoulder satin dress that turns heads. Glow, like a $200 designer piece…" at bounding box center [742, 320] width 327 height 136
click at [206, 123] on p "Advanced" at bounding box center [212, 122] width 63 height 19
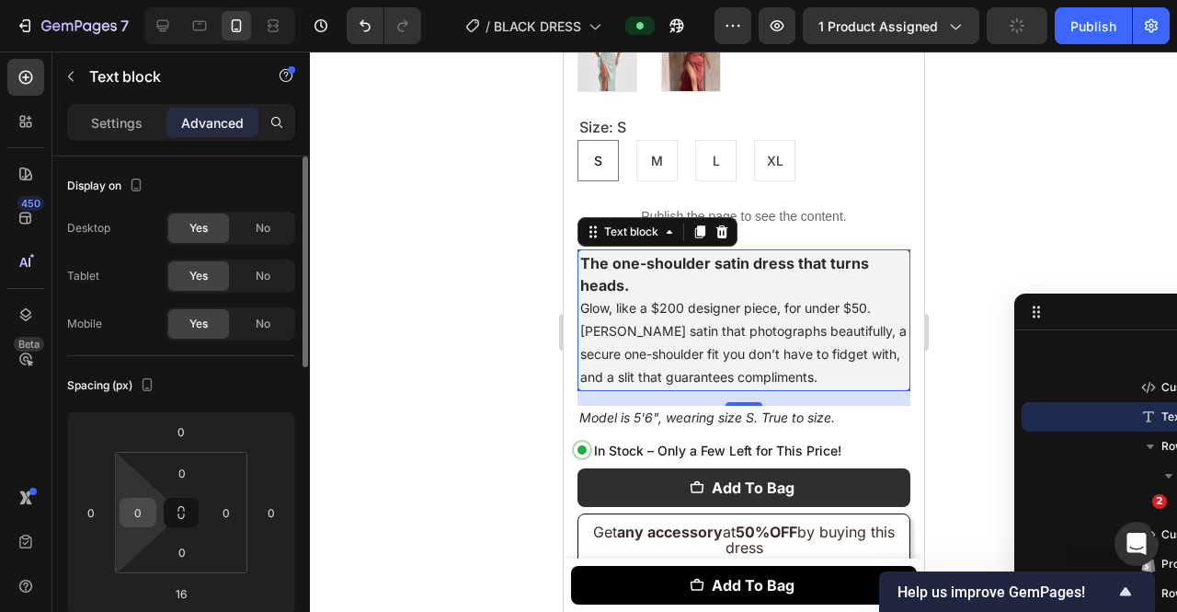
click at [148, 514] on input "0" at bounding box center [138, 513] width 28 height 28
type input "5"
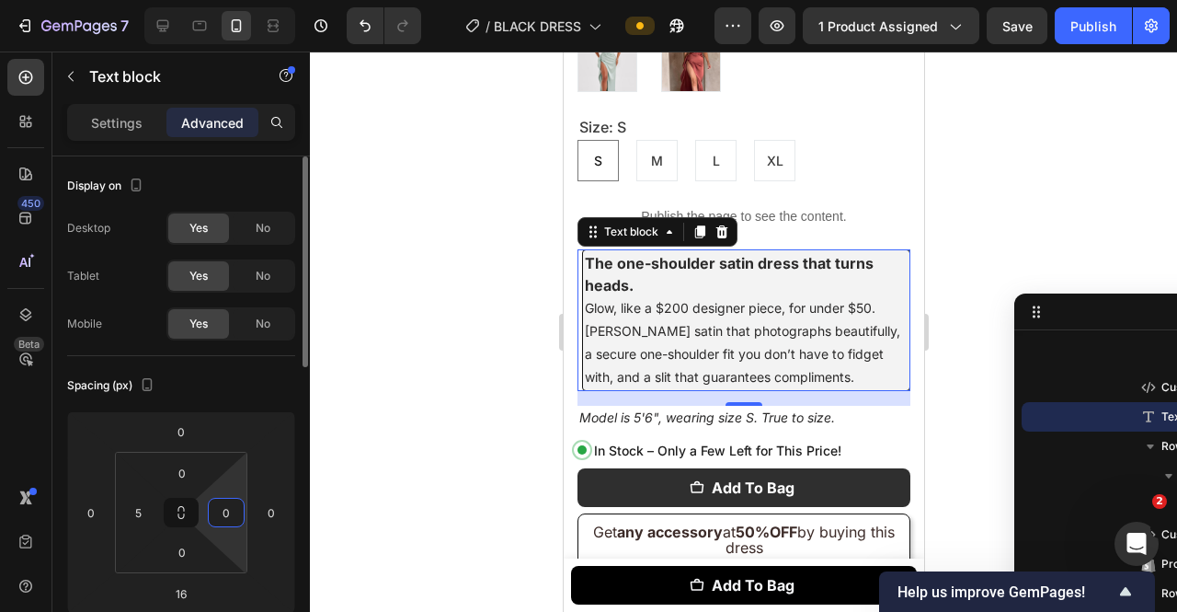
click at [237, 502] on input "0" at bounding box center [226, 513] width 28 height 28
type input "5"
click at [143, 503] on input "5" at bounding box center [138, 513] width 28 height 28
type input "0"
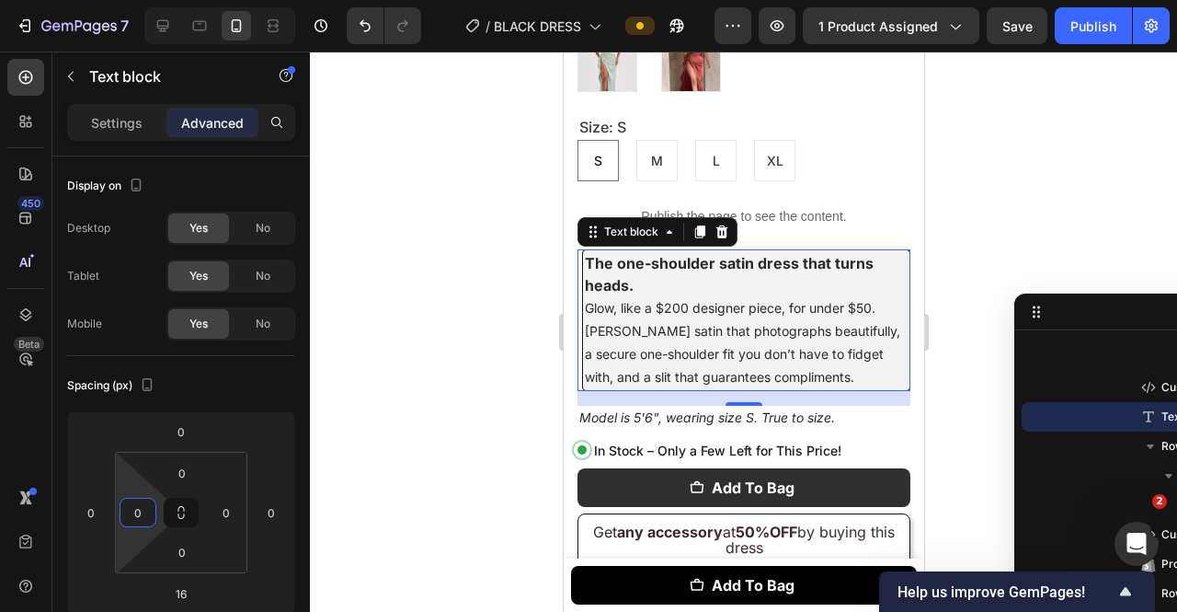
click at [682, 391] on div "16" at bounding box center [743, 398] width 333 height 15
click at [729, 317] on span "Glow, like a $200 designer piece, for under $50. [PERSON_NAME] satin that photo…" at bounding box center [742, 342] width 327 height 85
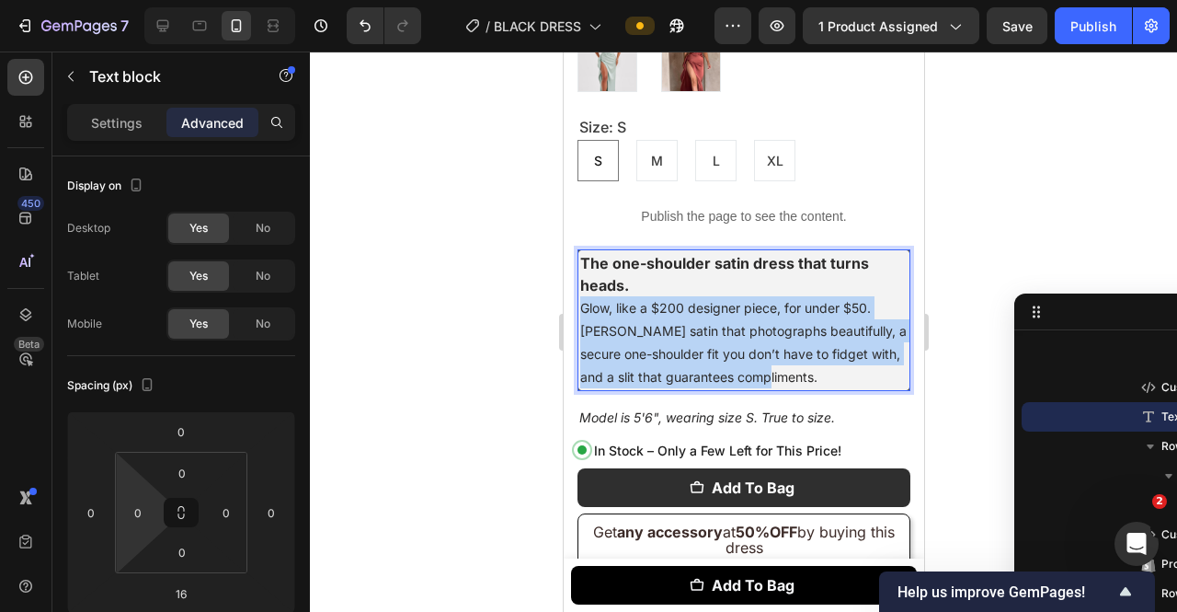
click at [729, 317] on span "Glow, like a $200 designer piece, for under $50. [PERSON_NAME] satin that photo…" at bounding box center [742, 342] width 327 height 85
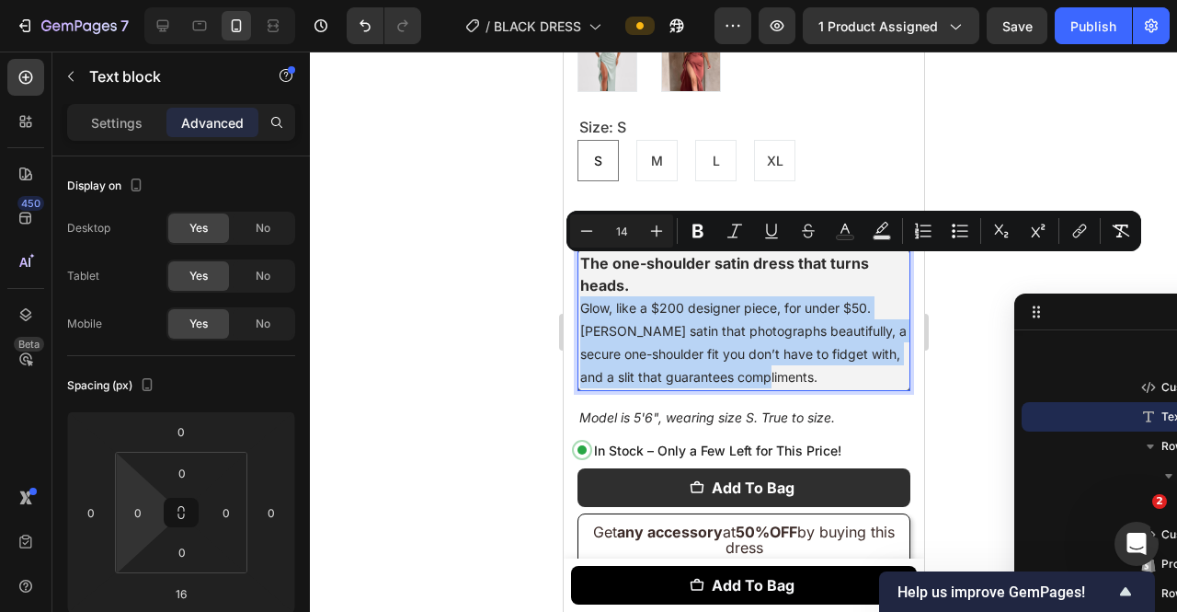
click at [722, 297] on p "The one-shoulder satin dress that turns heads. Glow, like a $200 designer piece…" at bounding box center [742, 320] width 327 height 136
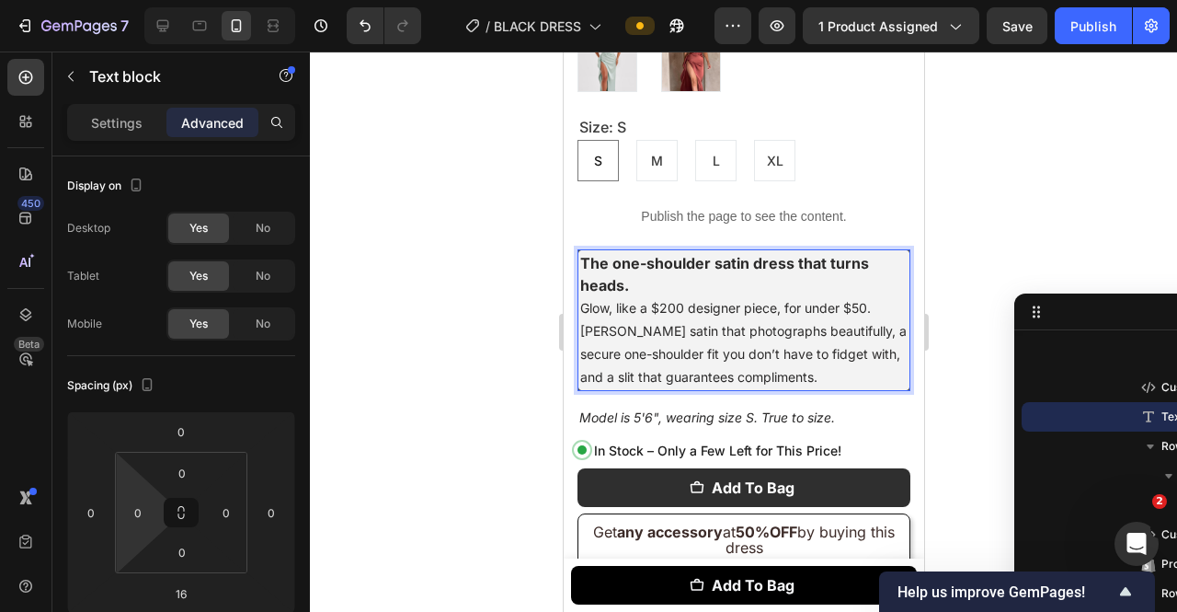
click at [677, 252] on p "The one-shoulder satin dress that turns heads. Glow, like a $200 designer piece…" at bounding box center [742, 320] width 327 height 136
click at [590, 254] on strong "The one-shoulder satin dress that turns heads." at bounding box center [723, 274] width 289 height 40
click at [140, 516] on input "0" at bounding box center [138, 513] width 28 height 28
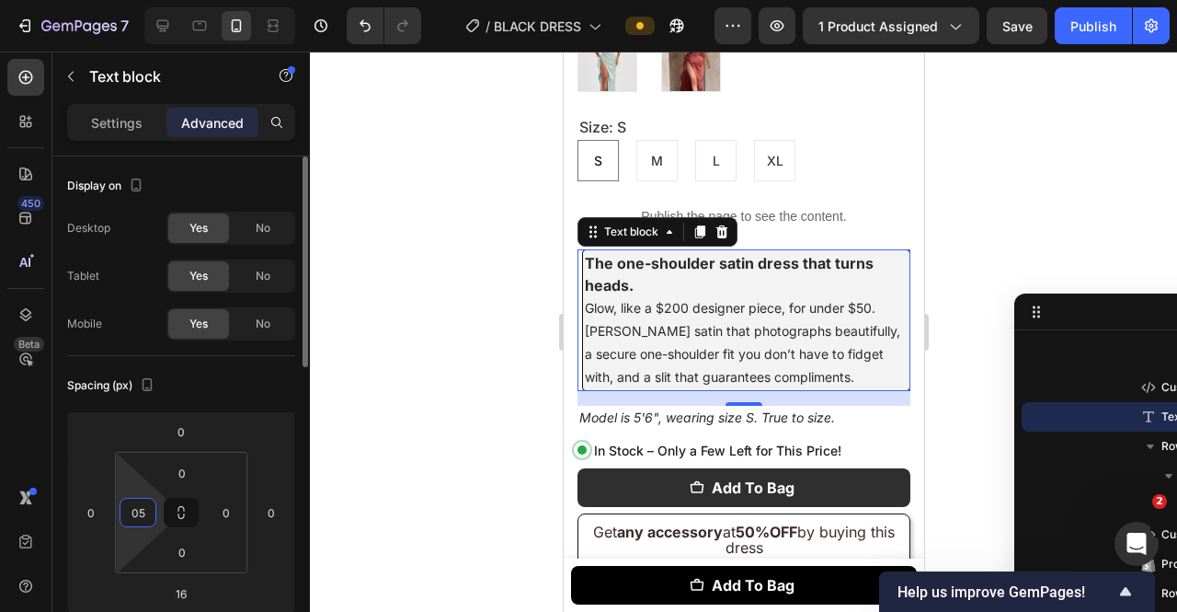
click at [152, 503] on div "05" at bounding box center [138, 512] width 37 height 29
type input "5"
click at [152, 503] on div "5" at bounding box center [138, 512] width 37 height 29
click at [226, 503] on input "0" at bounding box center [226, 513] width 28 height 28
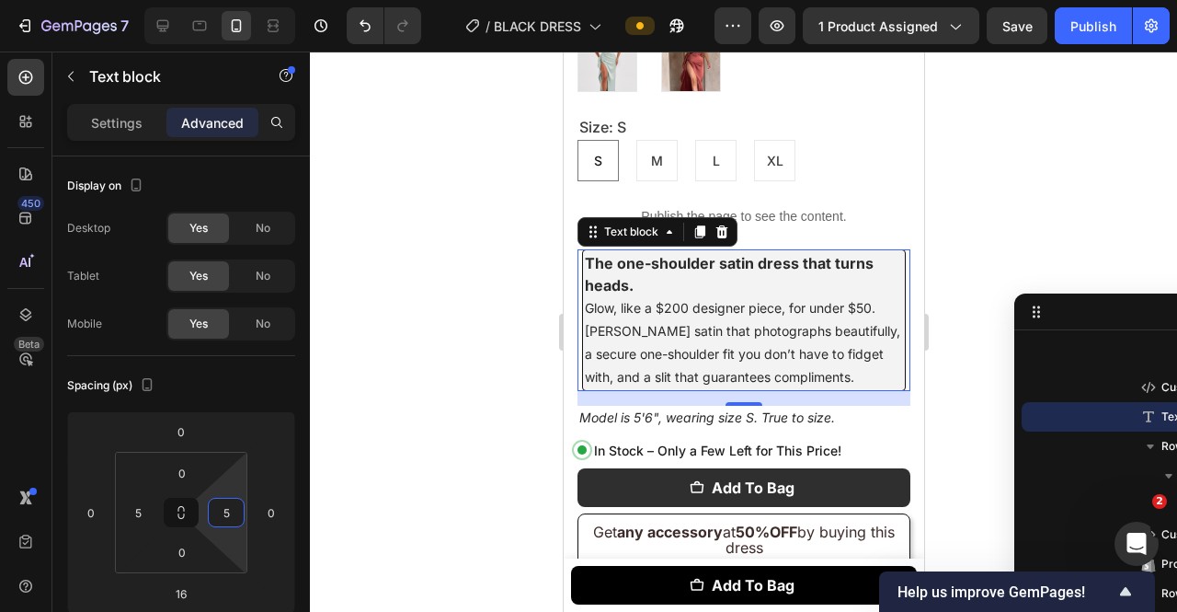
type input "5"
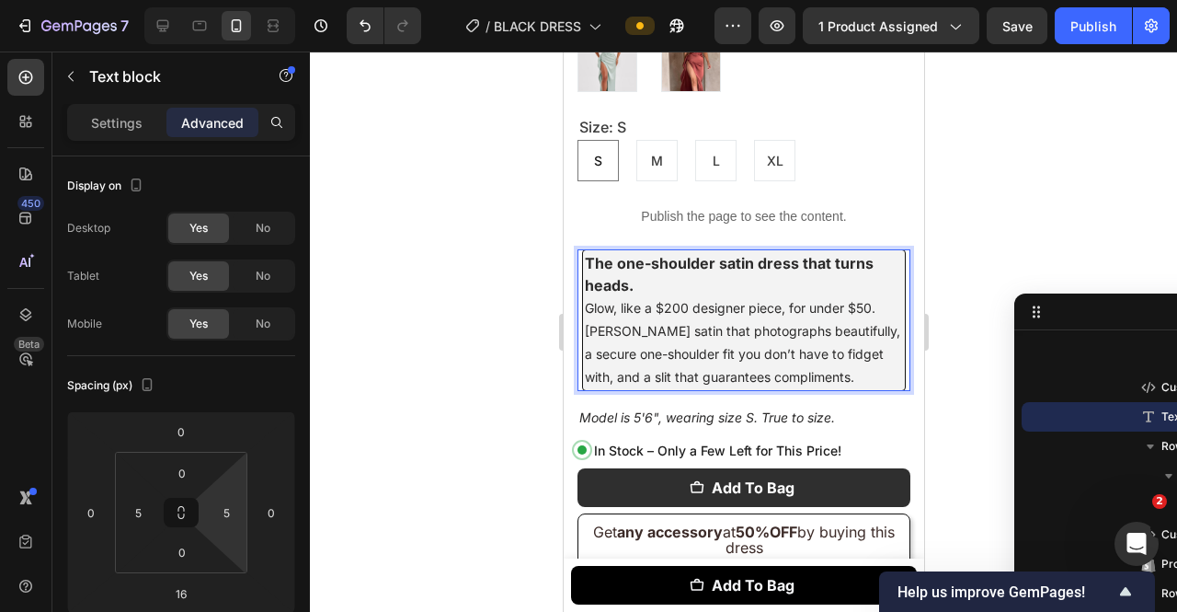
click at [957, 249] on div at bounding box center [743, 332] width 867 height 560
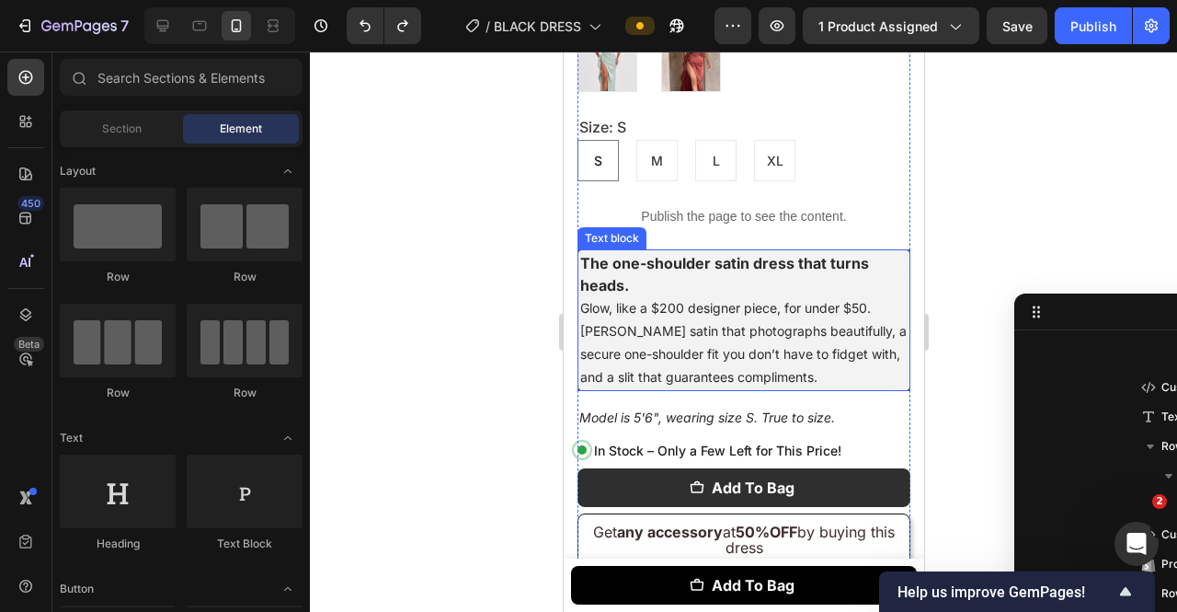
click at [883, 252] on p "The one-shoulder satin dress that turns heads. Glow, like a $200 designer piece…" at bounding box center [742, 320] width 327 height 136
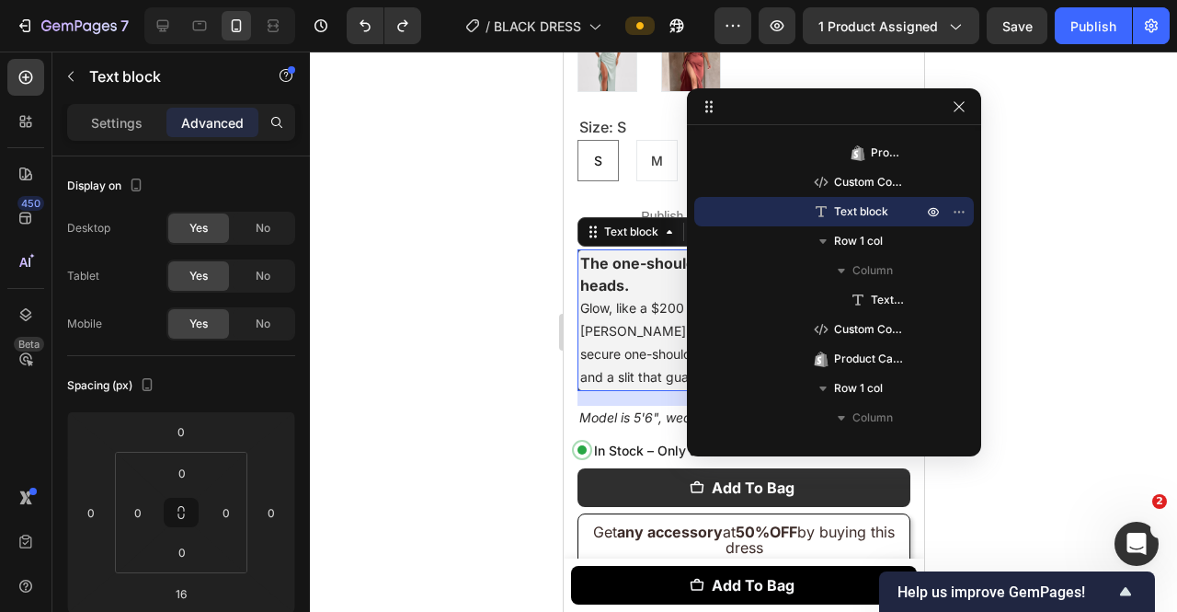
drag, startPoint x: 1030, startPoint y: 314, endPoint x: 841, endPoint y: 99, distance: 286.0
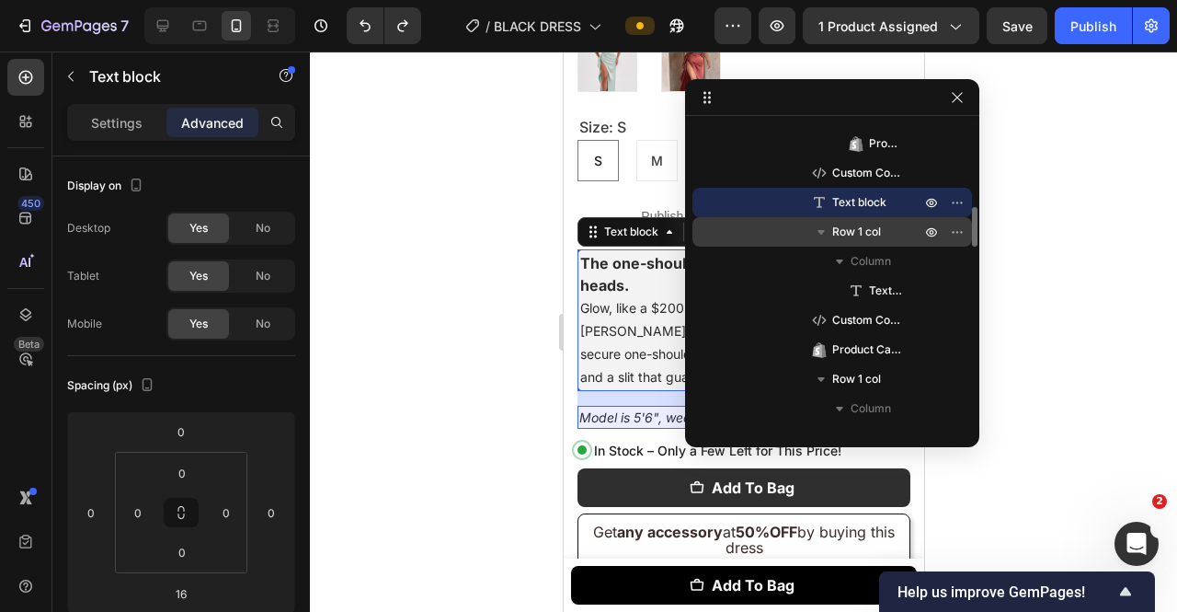
click at [834, 231] on span "Row 1 col" at bounding box center [856, 232] width 49 height 18
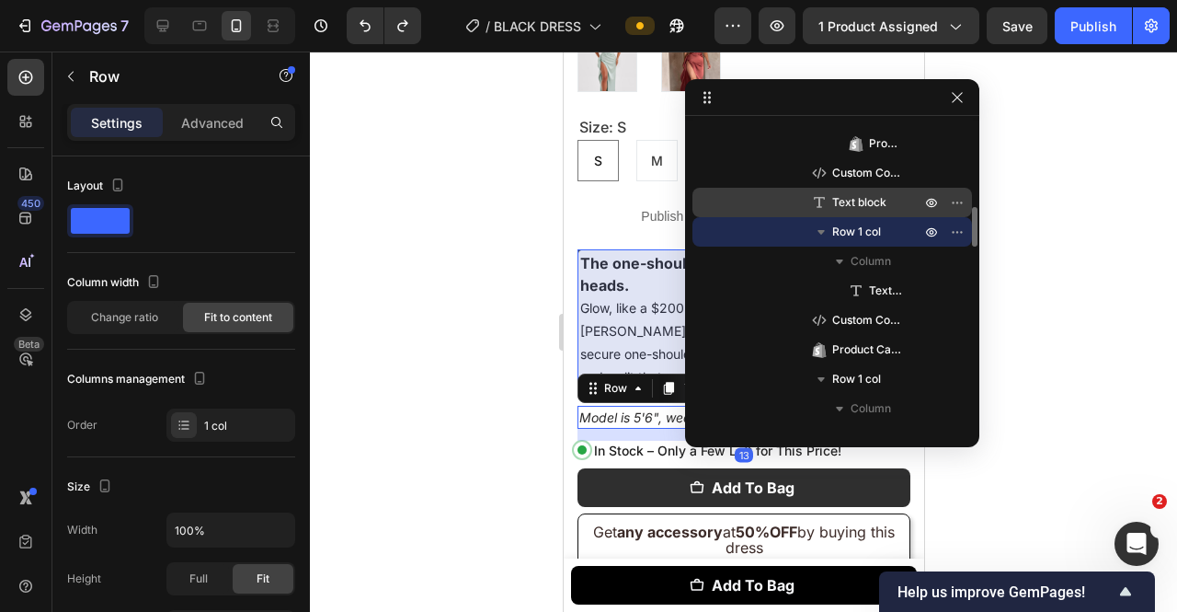
click at [853, 207] on span "Text block" at bounding box center [859, 202] width 54 height 18
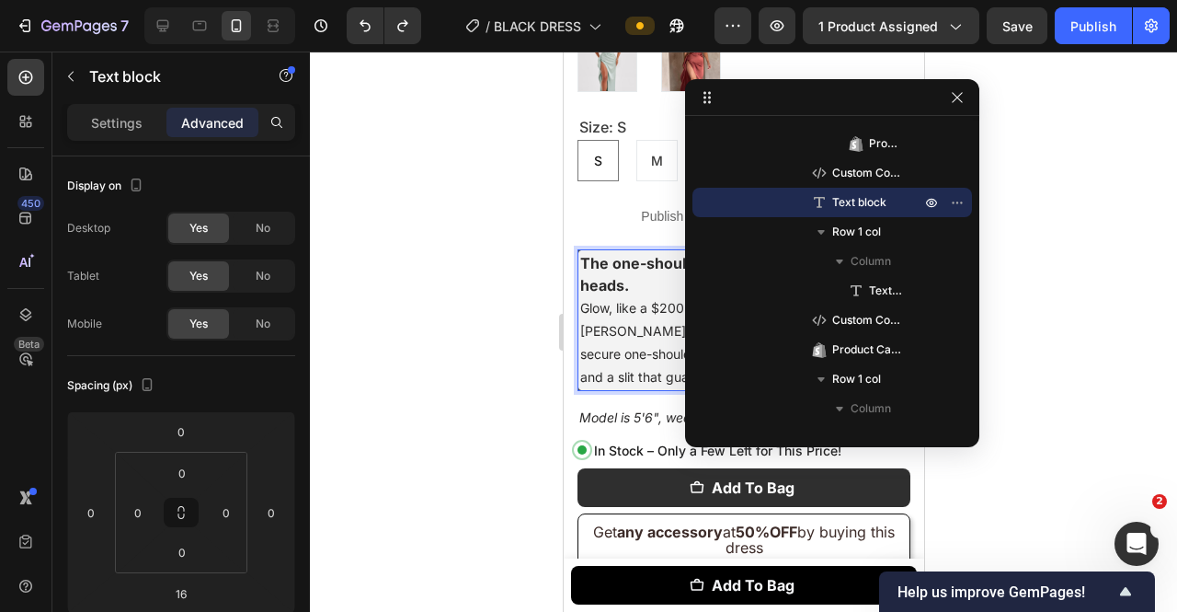
click at [416, 251] on div at bounding box center [743, 332] width 867 height 560
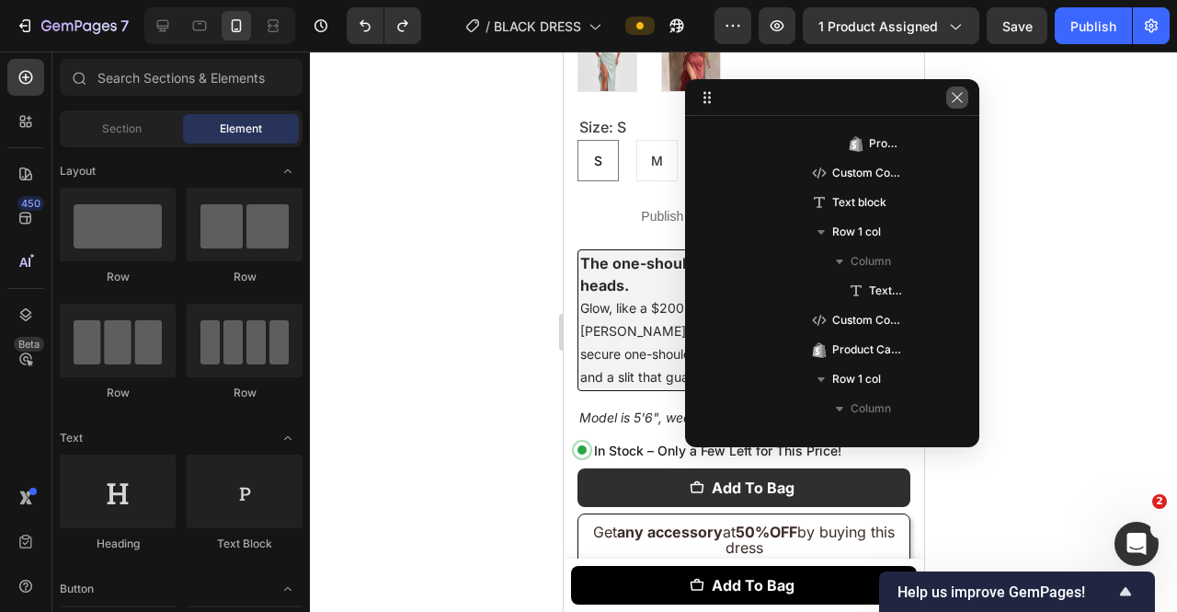
click at [966, 106] on button "button" at bounding box center [957, 97] width 22 height 22
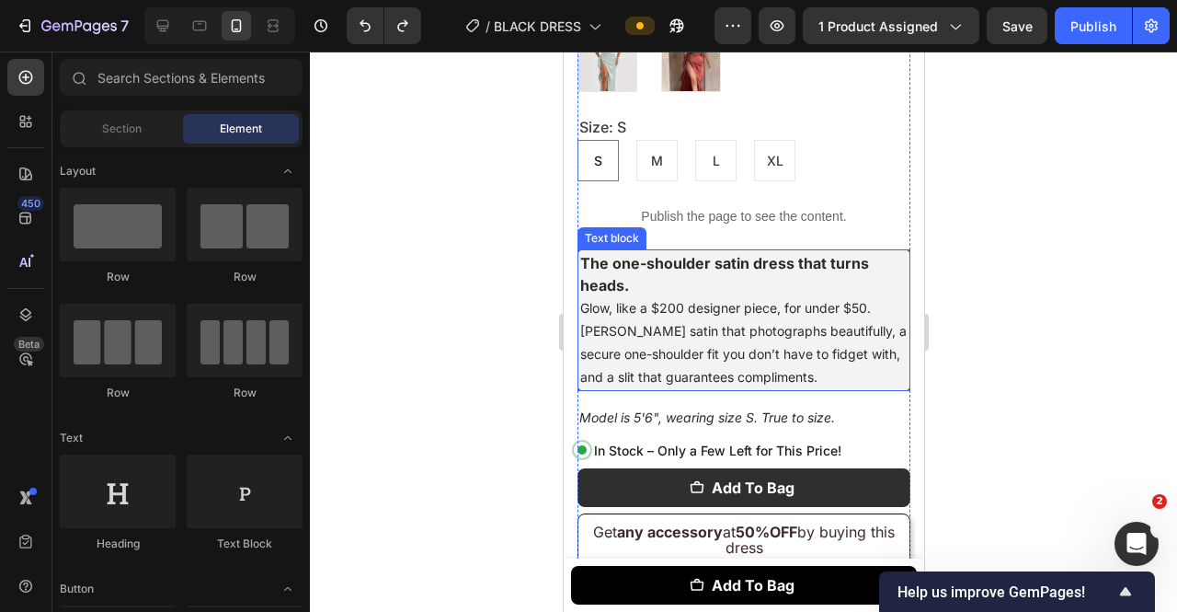
click at [824, 256] on p "The one-shoulder satin dress that turns heads. Glow, like a $200 designer piece…" at bounding box center [742, 320] width 327 height 136
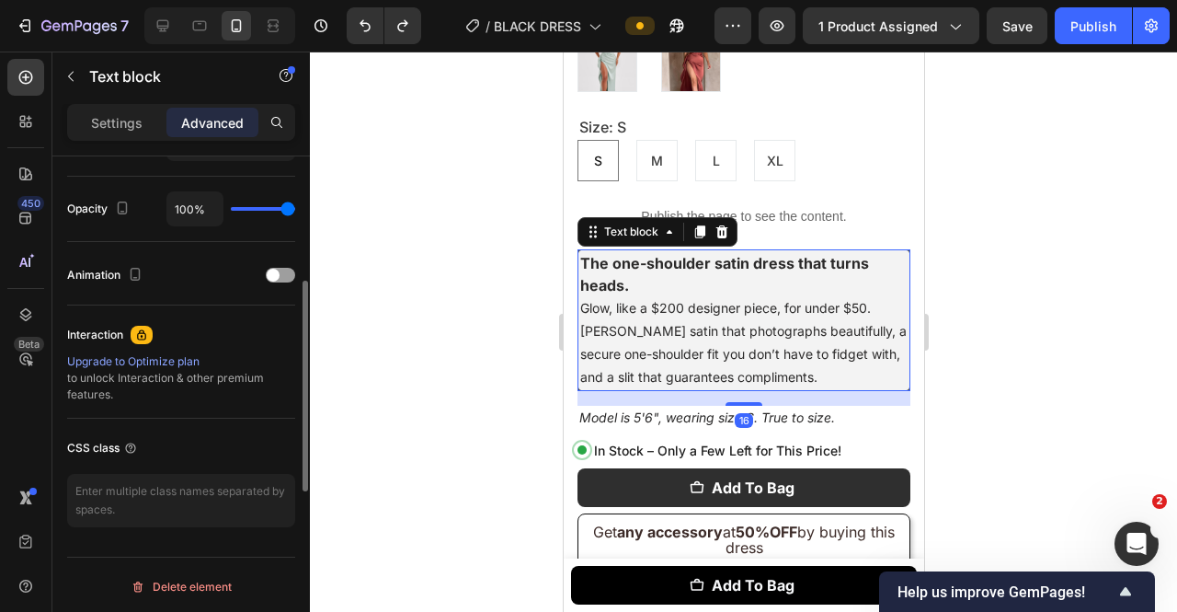
scroll to position [225, 0]
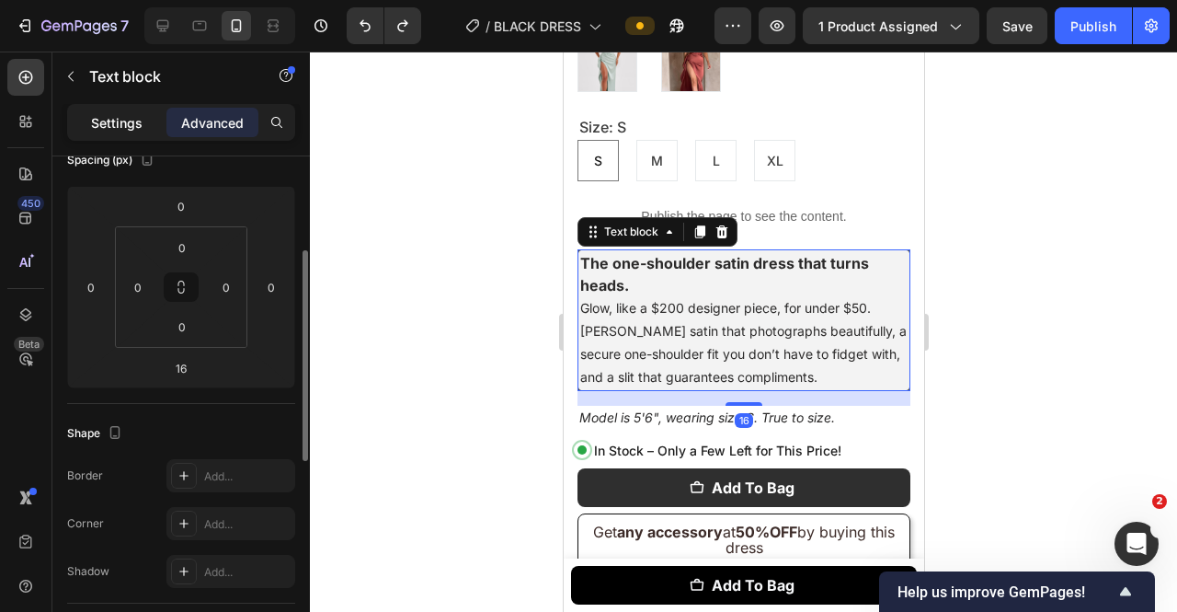
click at [112, 120] on p "Settings" at bounding box center [117, 122] width 52 height 19
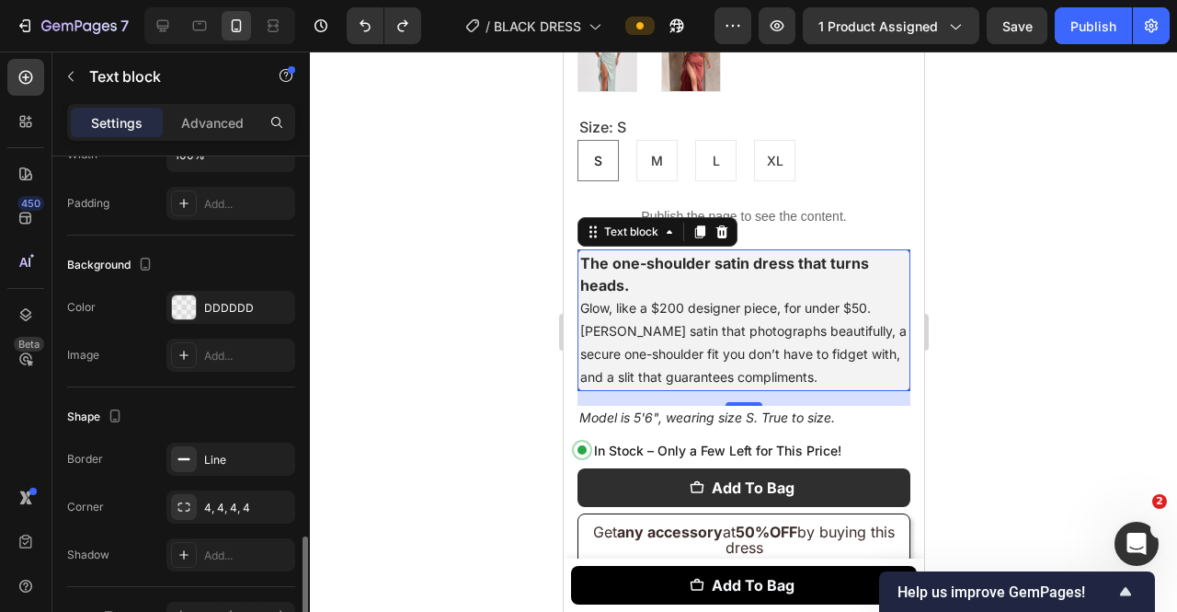
scroll to position [579, 0]
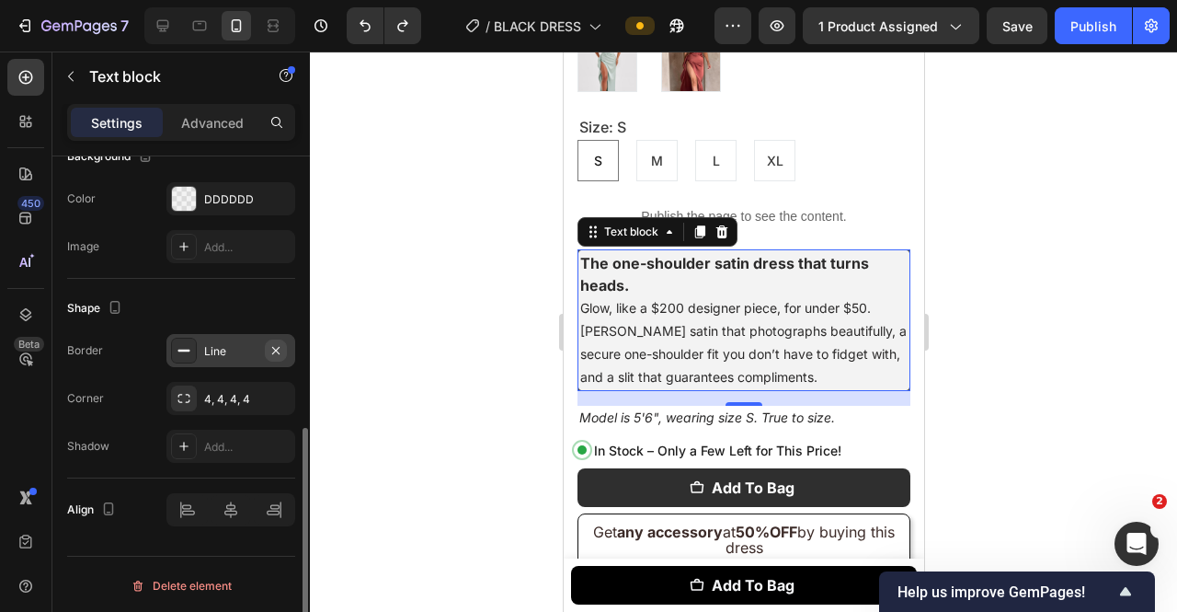
click at [281, 347] on icon "button" at bounding box center [276, 350] width 15 height 15
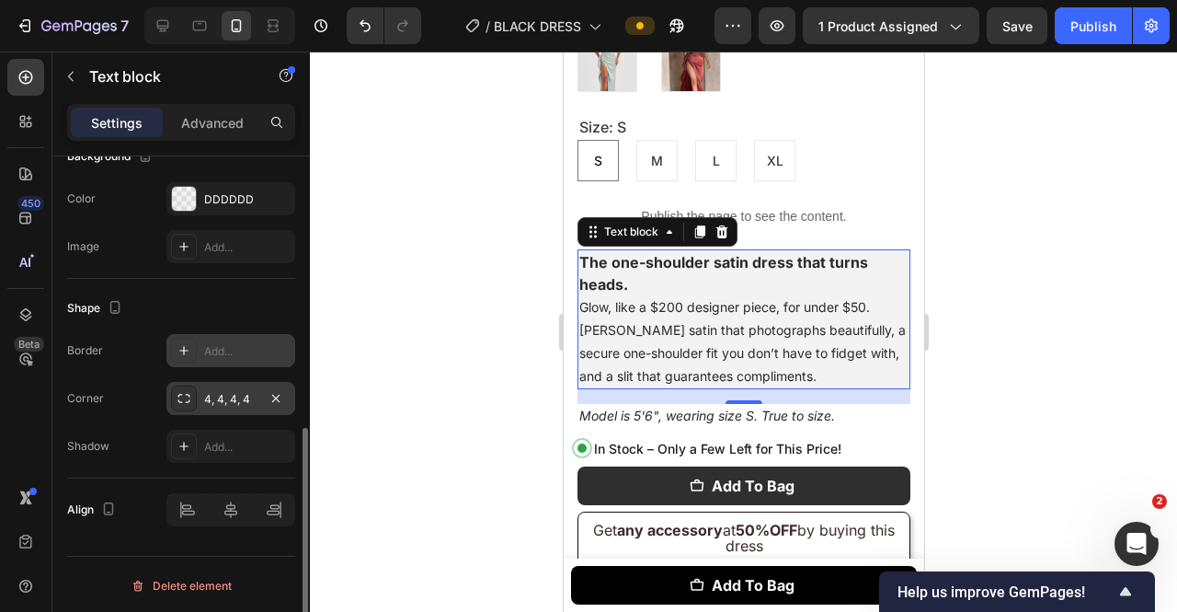
click at [286, 404] on div at bounding box center [276, 398] width 22 height 22
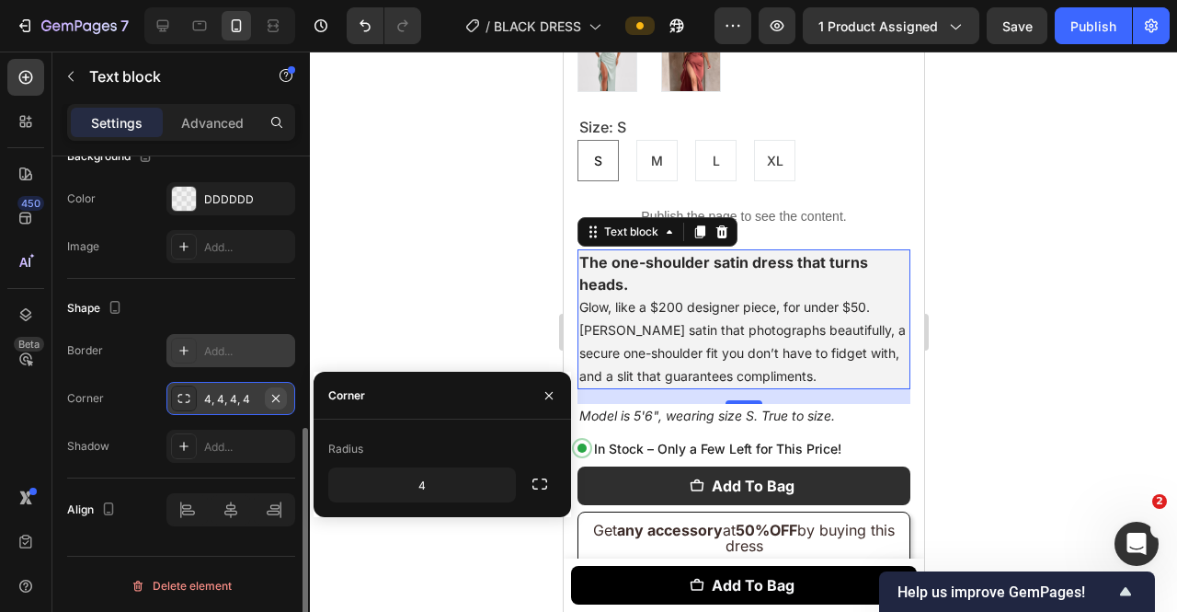
click at [278, 391] on icon "button" at bounding box center [276, 398] width 15 height 15
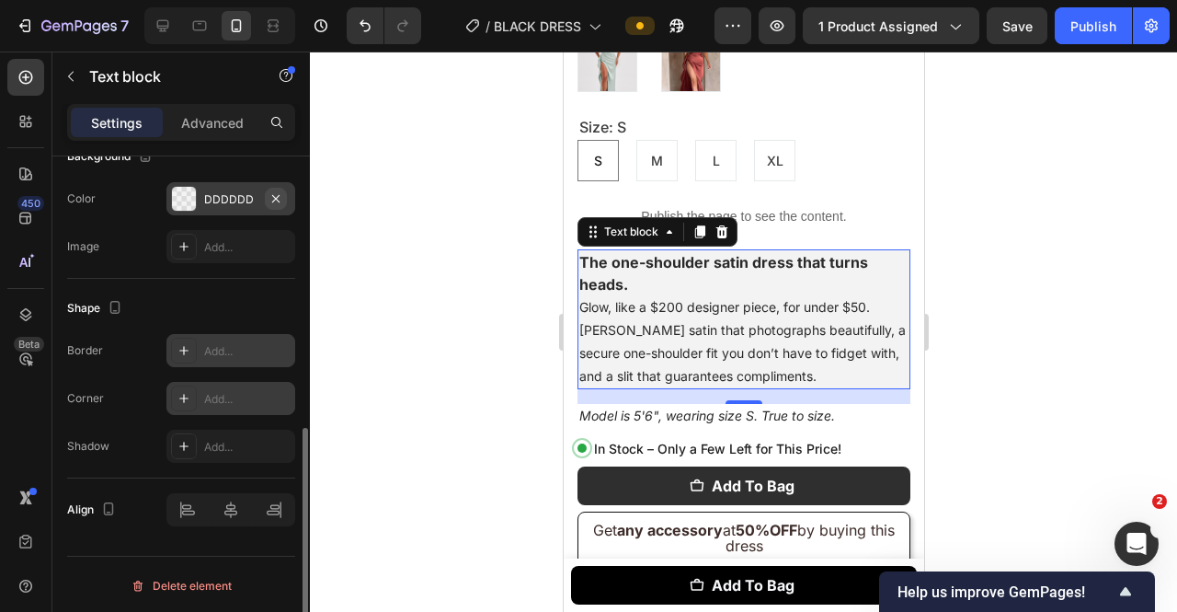
click at [276, 200] on icon "button" at bounding box center [276, 198] width 15 height 15
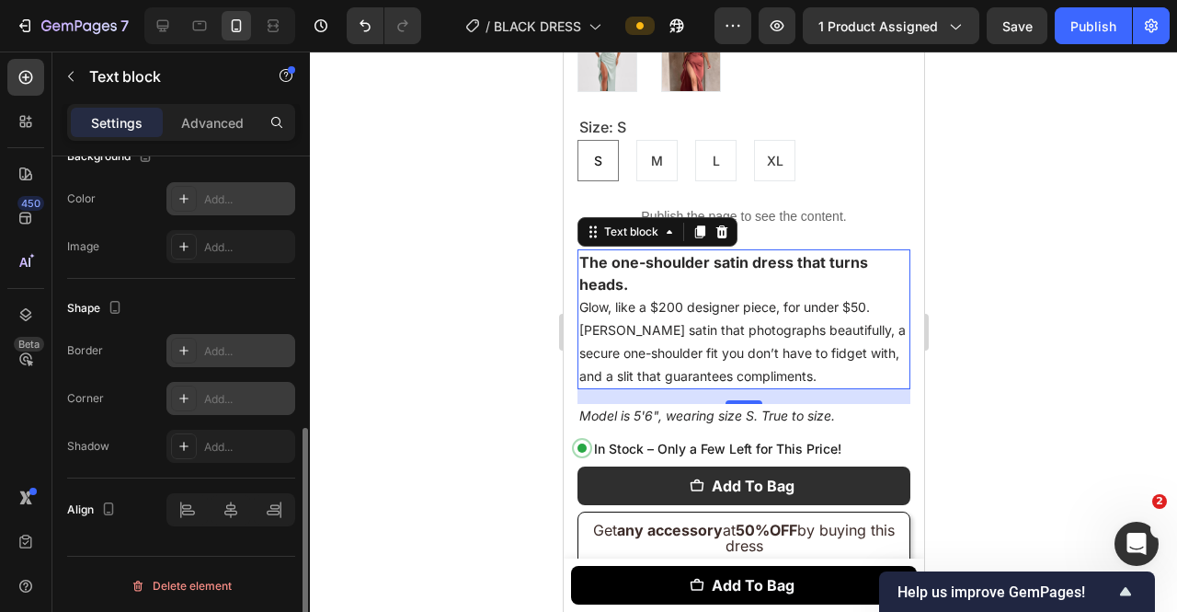
click at [1018, 266] on div at bounding box center [743, 332] width 867 height 560
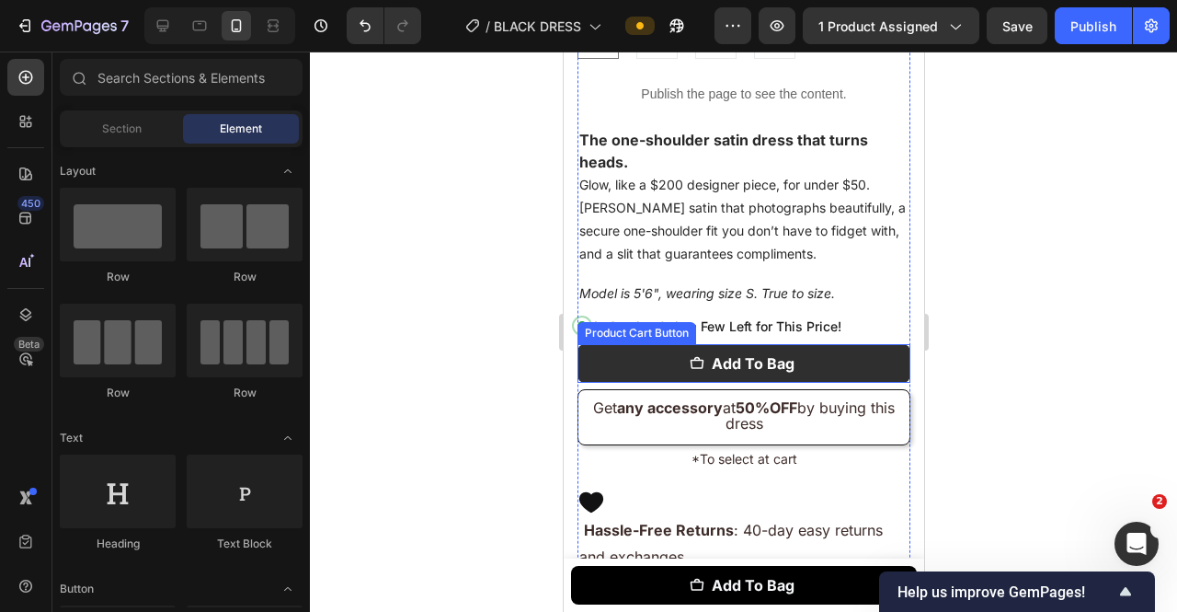
scroll to position [1304, 0]
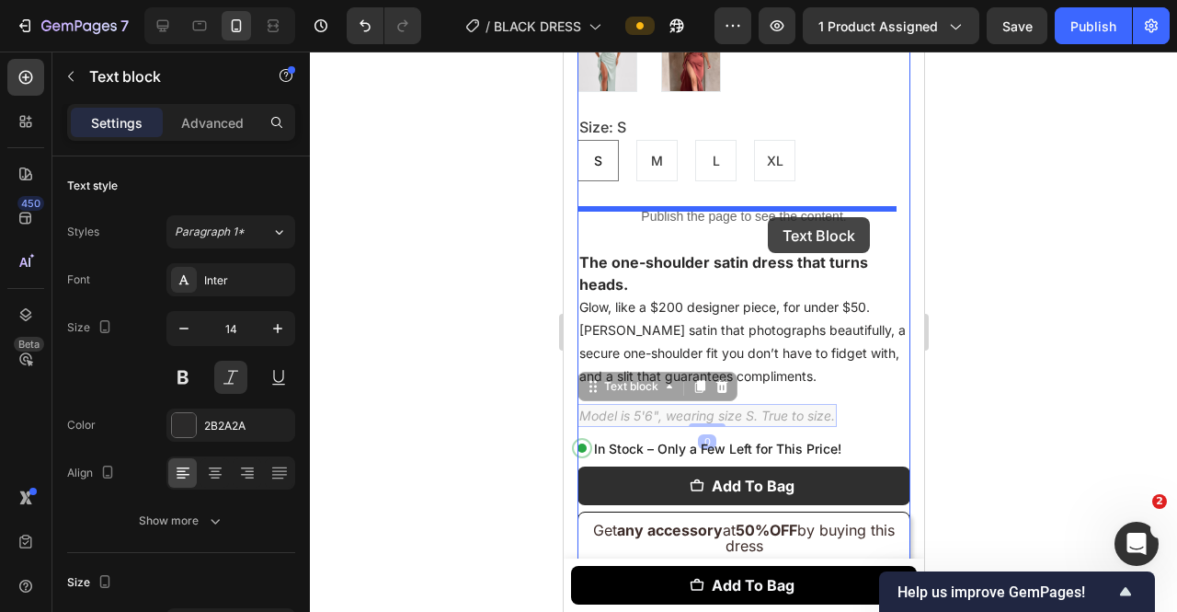
drag, startPoint x: 782, startPoint y: 336, endPoint x: 767, endPoint y: 217, distance: 119.6
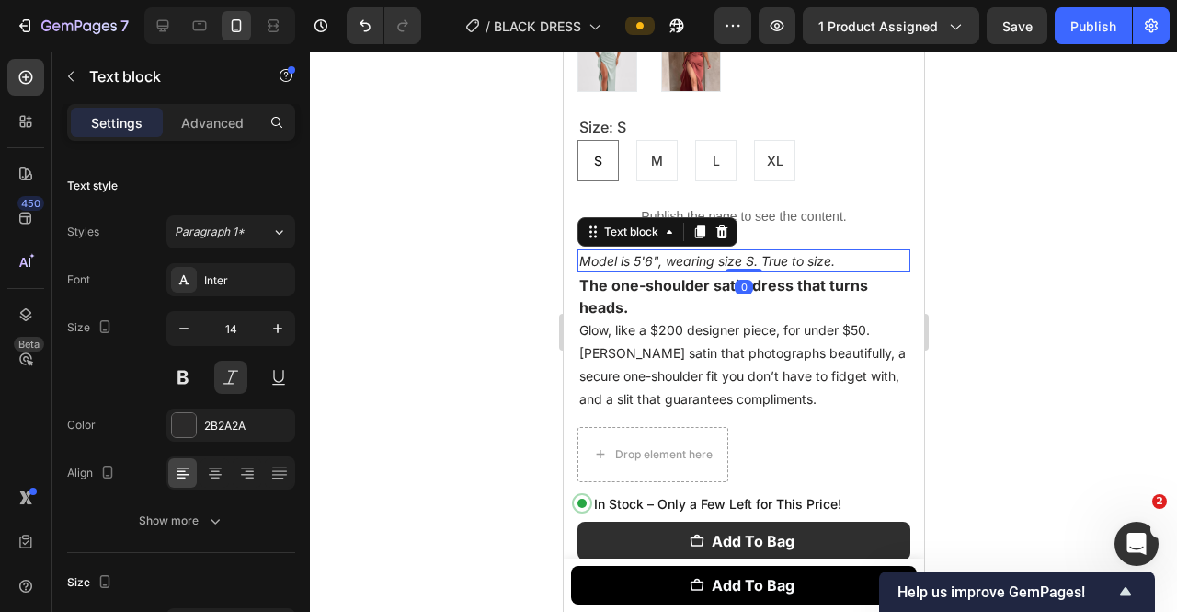
click at [855, 251] on p "Model is 5'6", wearing size S. True to size." at bounding box center [743, 260] width 329 height 19
click at [732, 217] on div "Text block" at bounding box center [657, 231] width 160 height 29
click at [728, 221] on div at bounding box center [721, 232] width 22 height 22
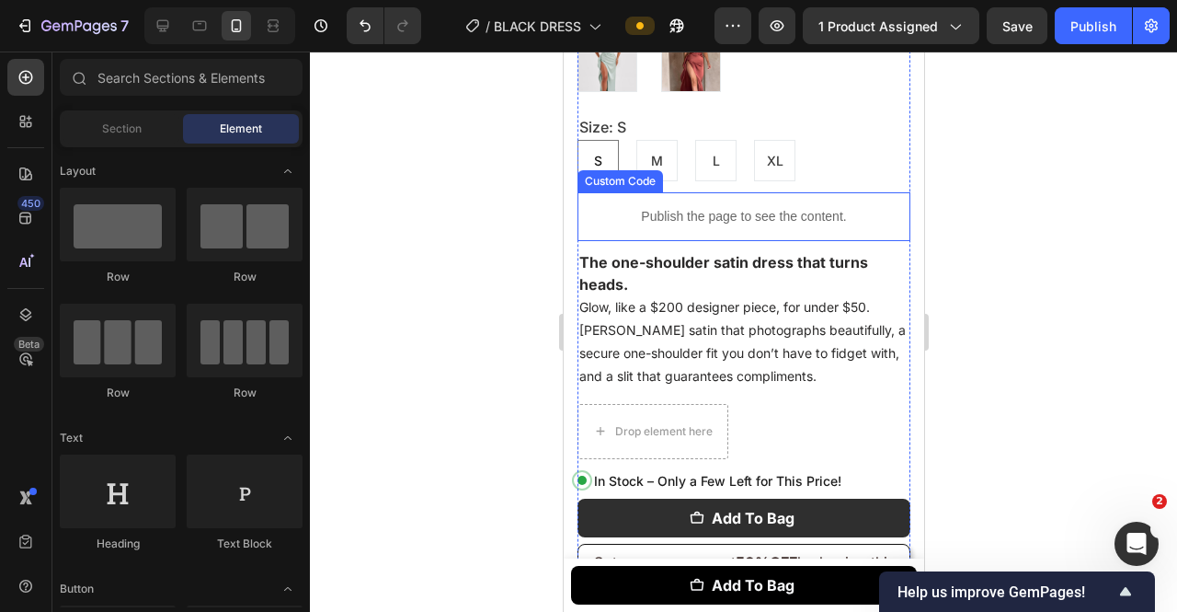
click at [732, 192] on div "Publish the page to see the content." at bounding box center [743, 216] width 333 height 49
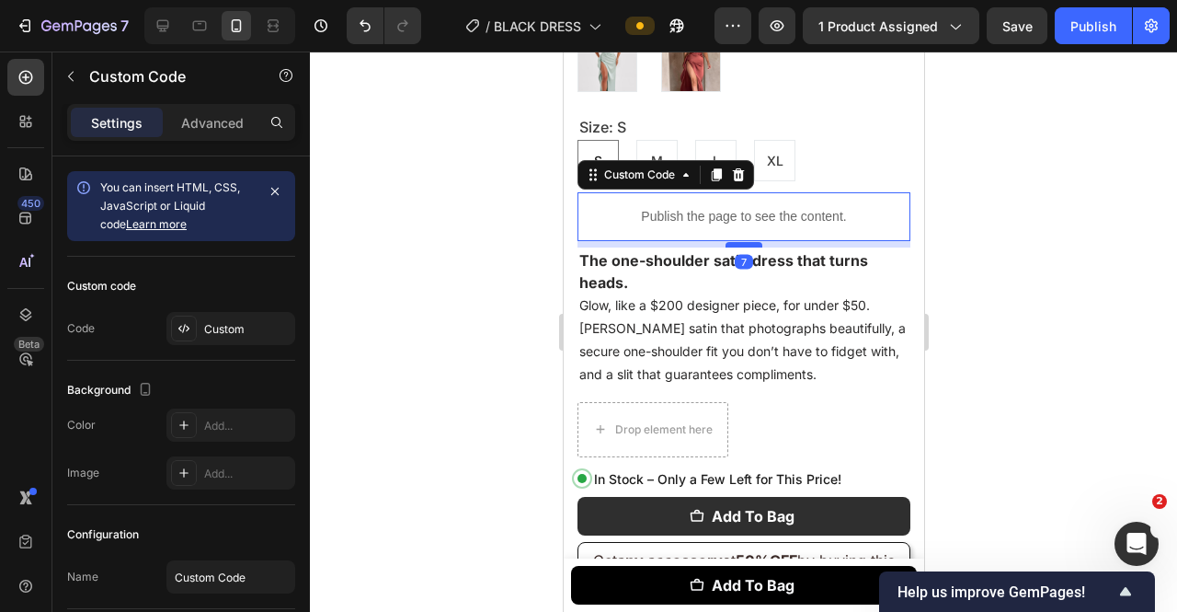
click at [737, 242] on div at bounding box center [743, 245] width 37 height 6
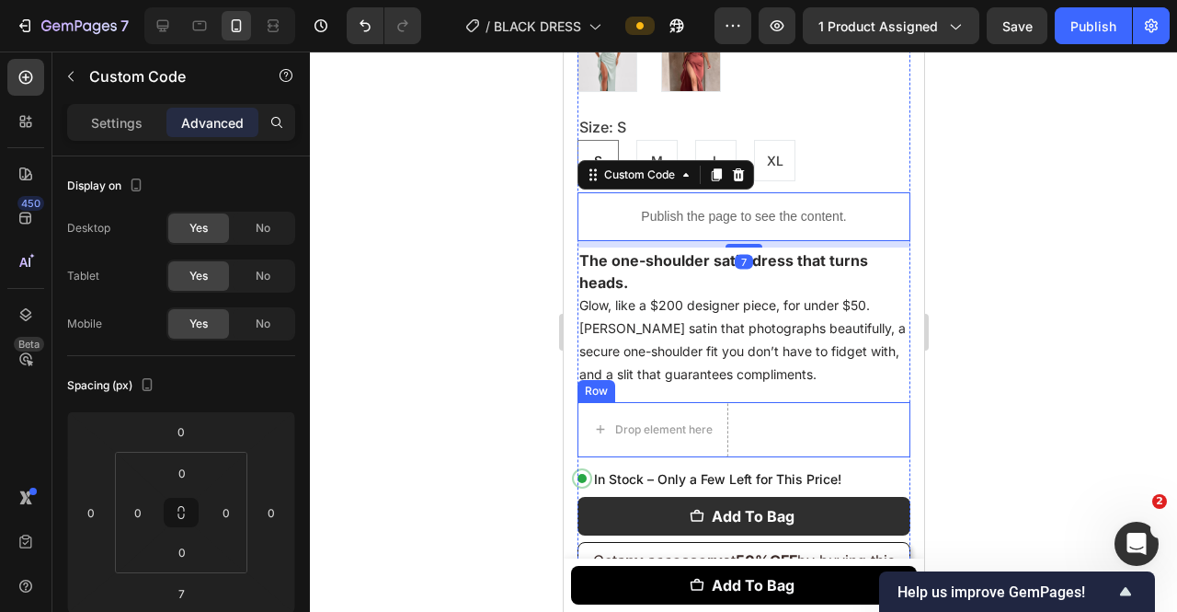
click at [752, 402] on div "Drop element here Row" at bounding box center [743, 429] width 333 height 55
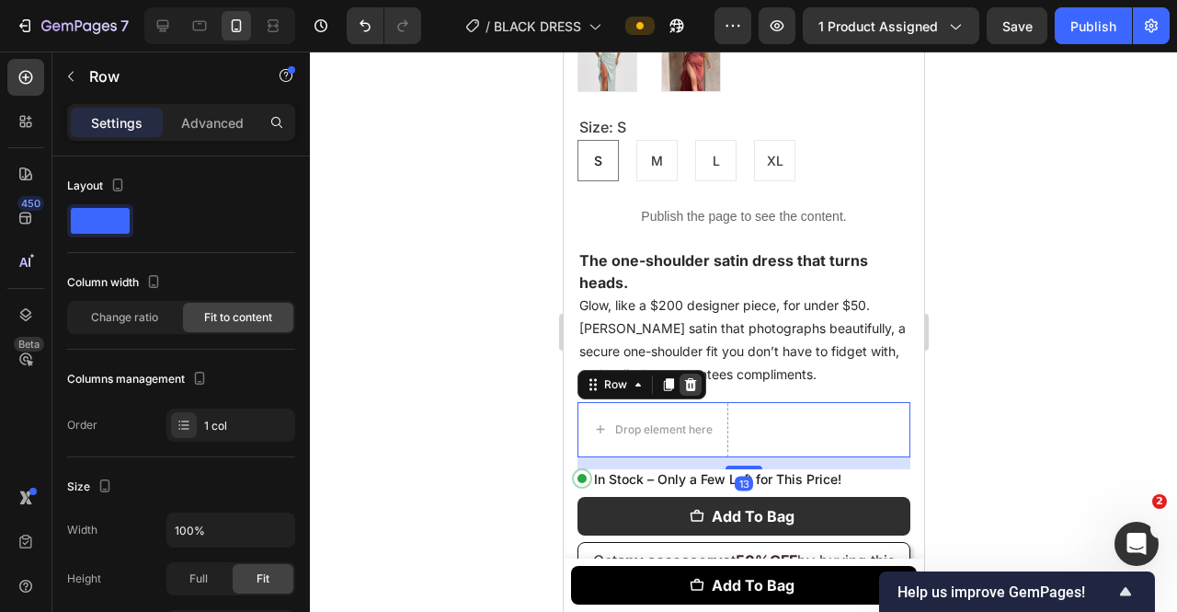
click at [684, 377] on icon at bounding box center [689, 384] width 15 height 15
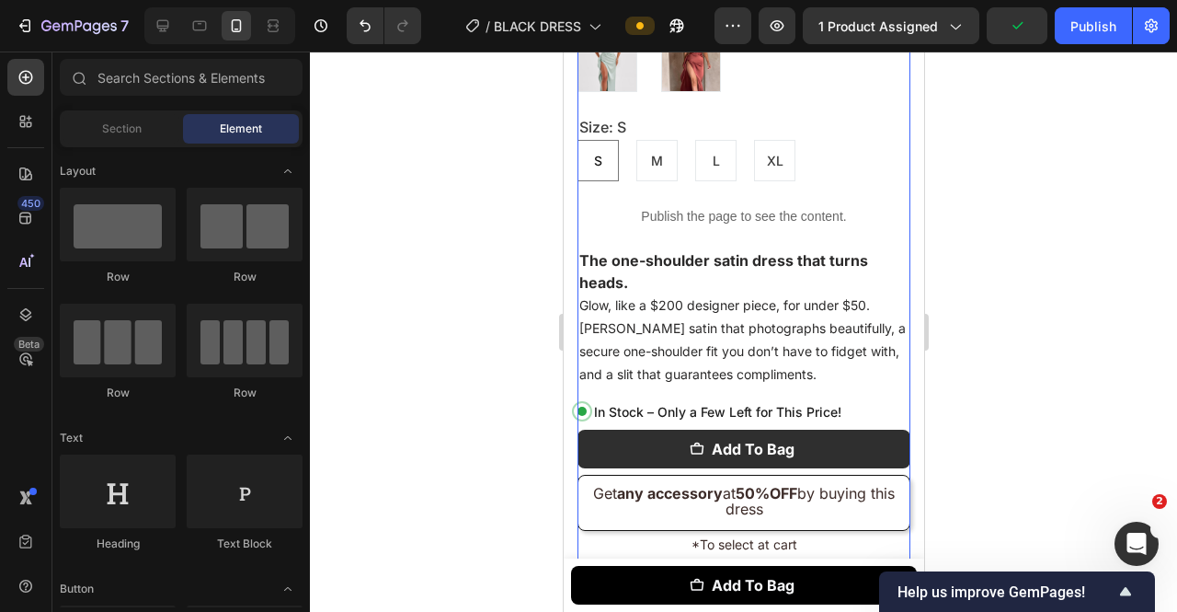
scroll to position [1427, 0]
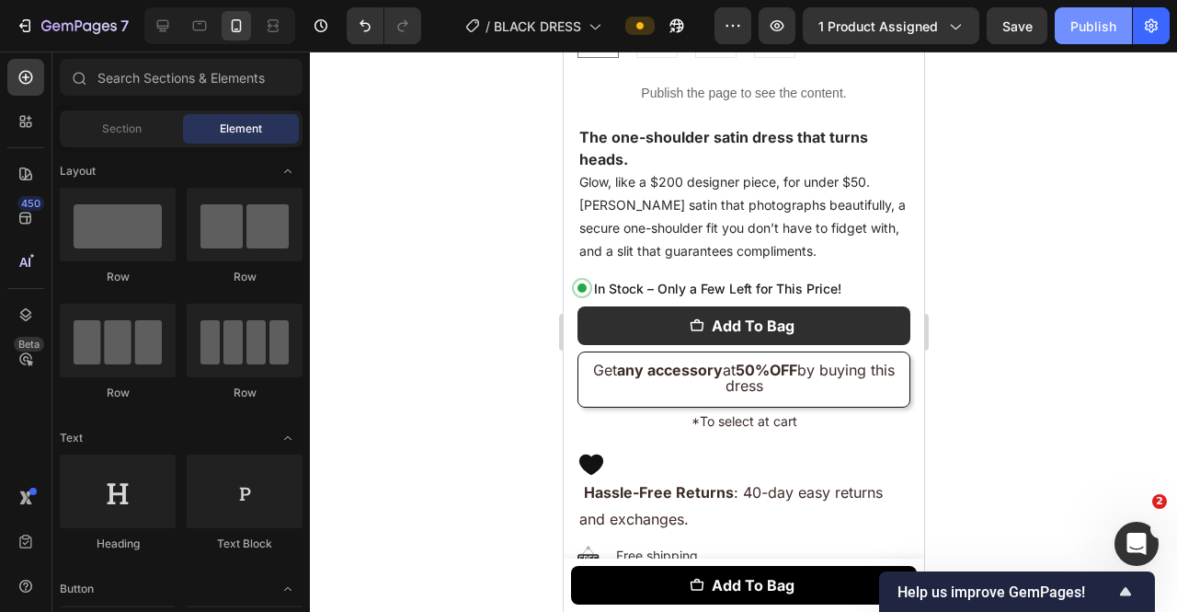
click at [1069, 39] on button "Publish" at bounding box center [1093, 25] width 77 height 37
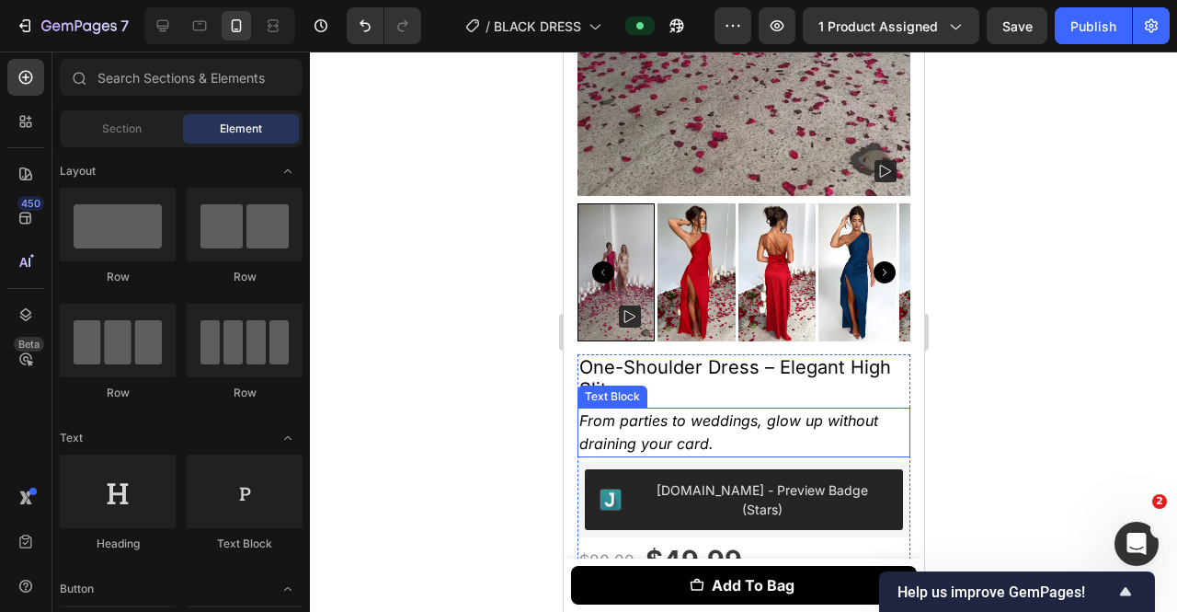
scroll to position [692, 0]
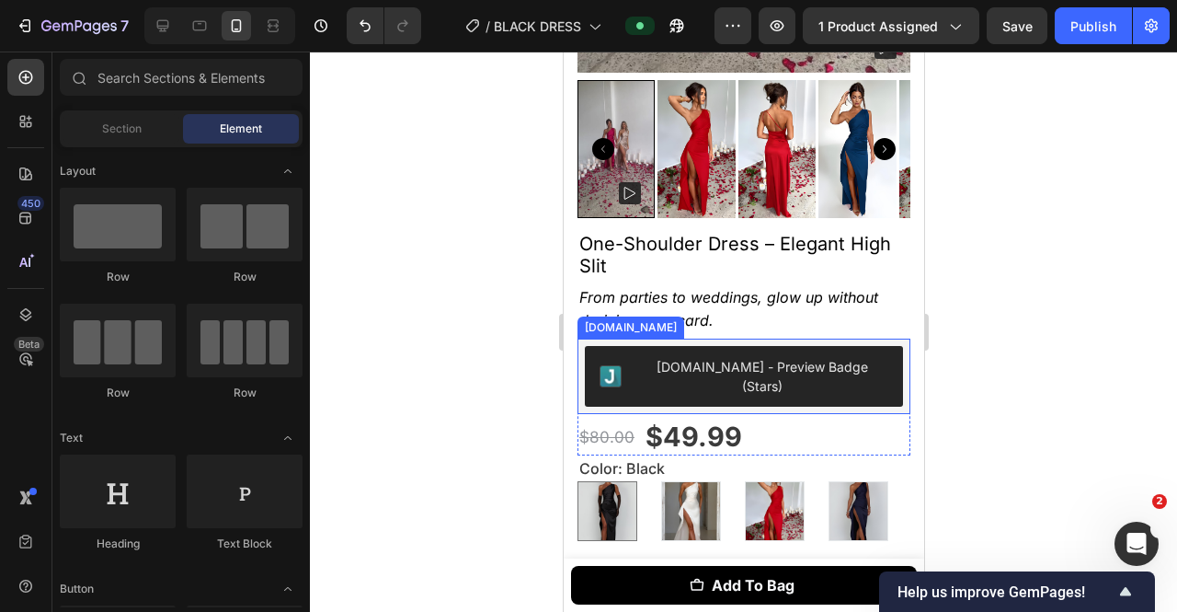
click at [865, 346] on div "[DOMAIN_NAME] - Preview Badge (Stars)" at bounding box center [743, 376] width 318 height 61
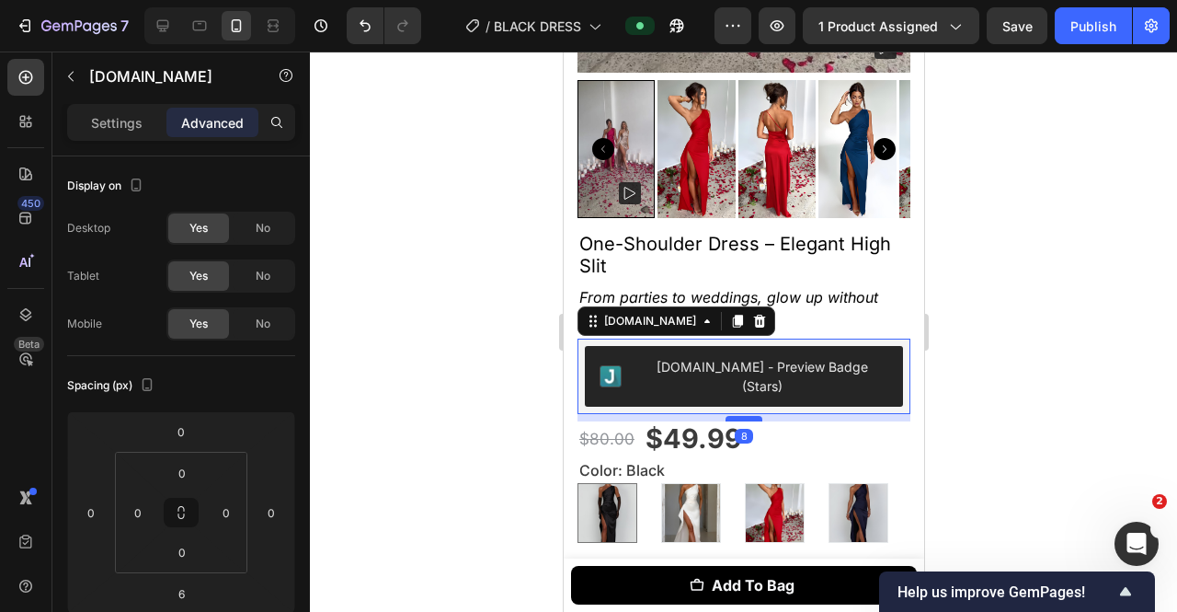
click at [741, 416] on div at bounding box center [743, 419] width 37 height 6
type input "8"
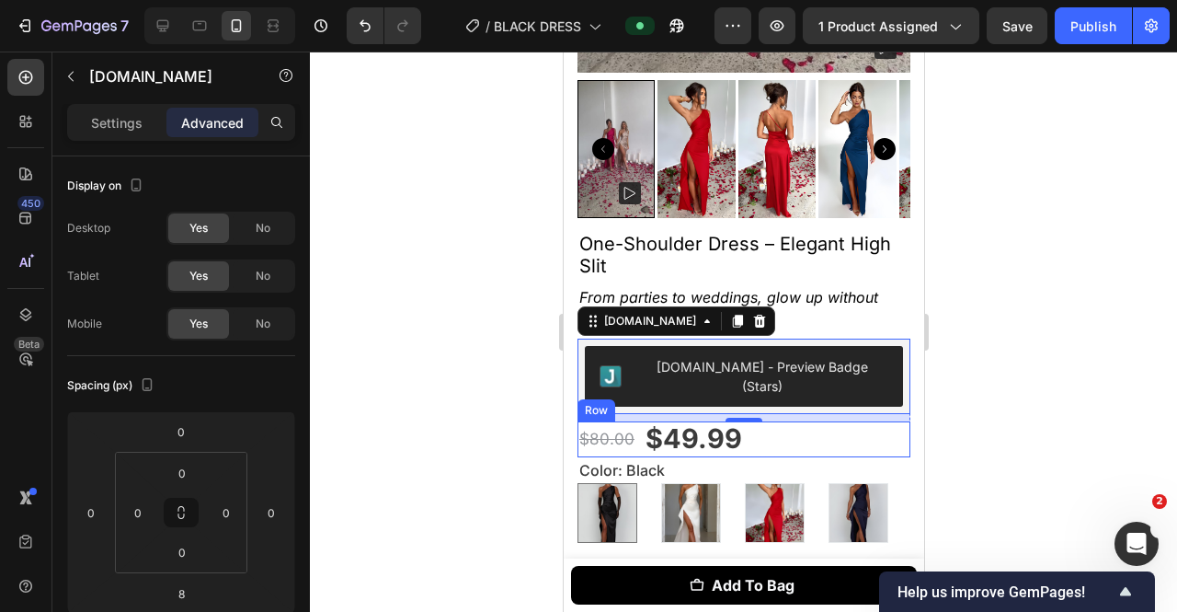
click at [778, 421] on div "$80.00 Product Price Product Price $49.99 Product Price Product Price Row" at bounding box center [743, 439] width 333 height 36
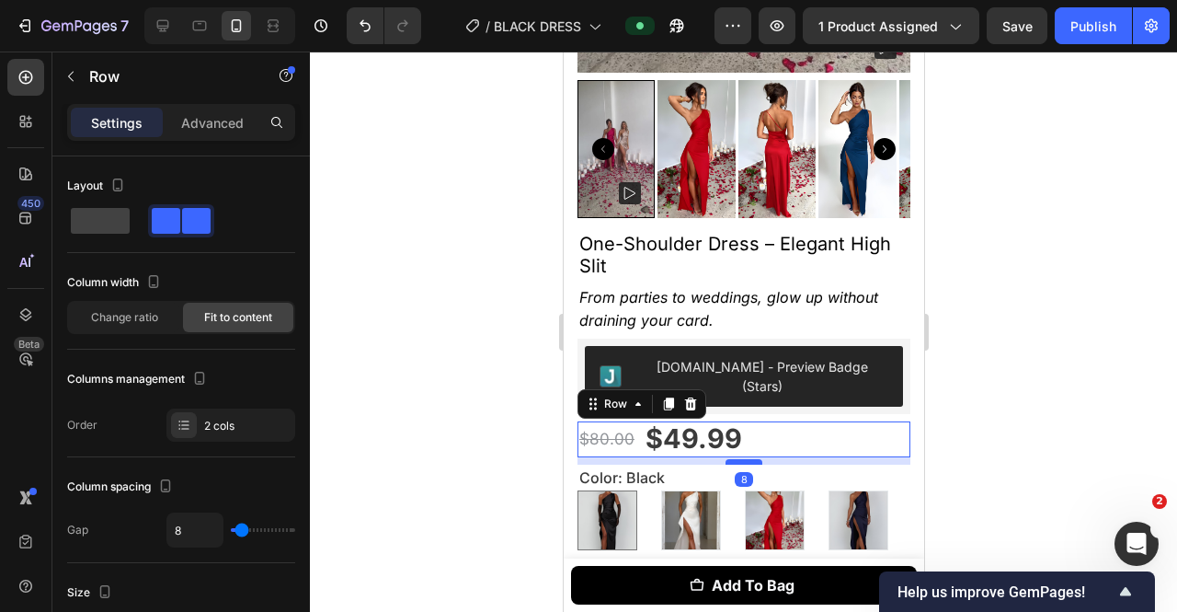
click at [750, 459] on div at bounding box center [743, 462] width 37 height 6
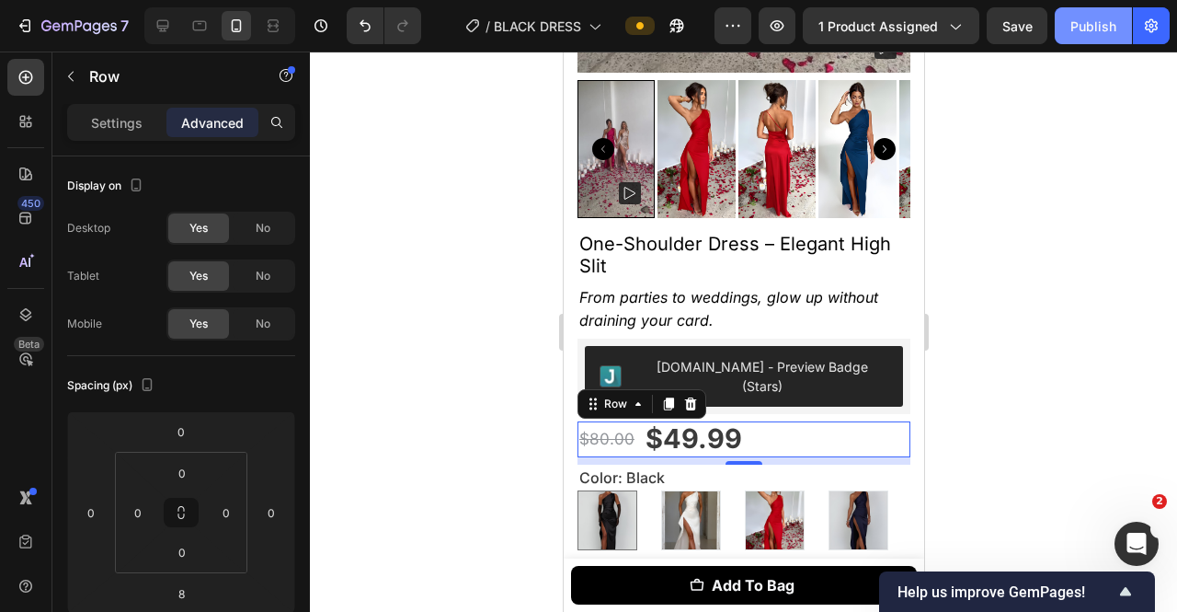
click at [1069, 14] on button "Publish" at bounding box center [1093, 25] width 77 height 37
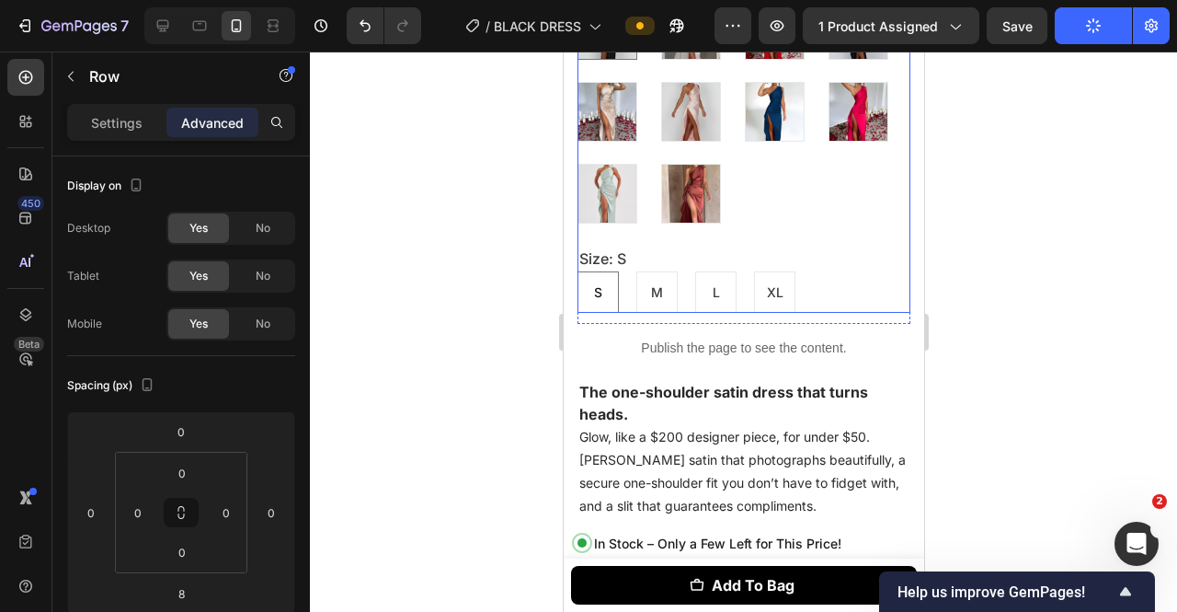
scroll to position [1427, 0]
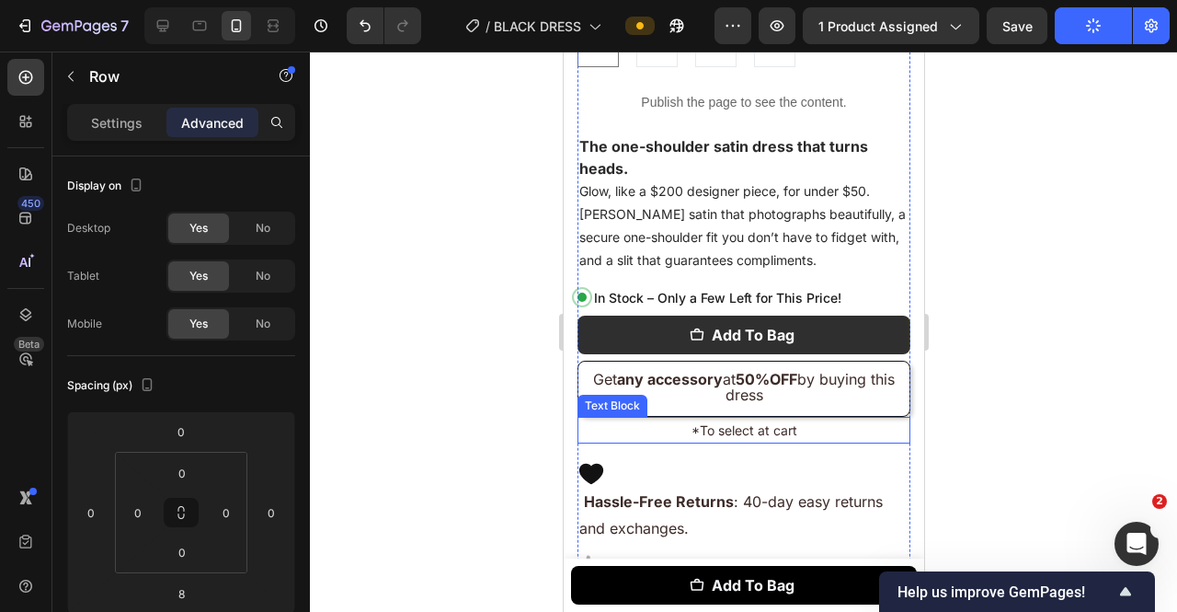
click at [675, 418] on p "*To select at cart" at bounding box center [743, 429] width 329 height 23
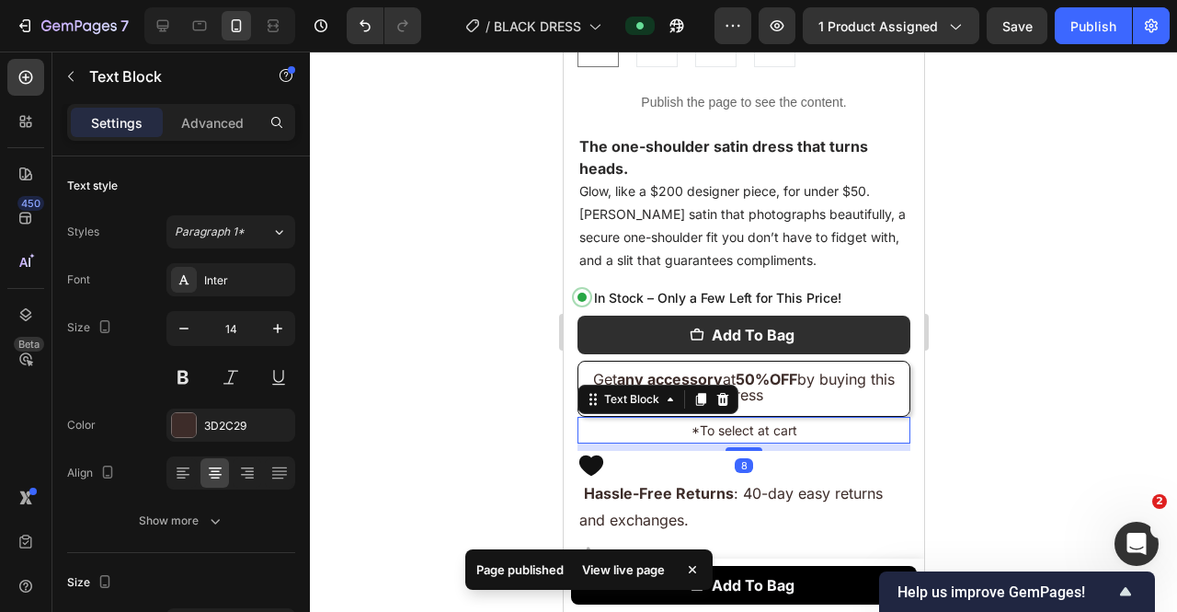
click at [731, 447] on div at bounding box center [743, 449] width 37 height 4
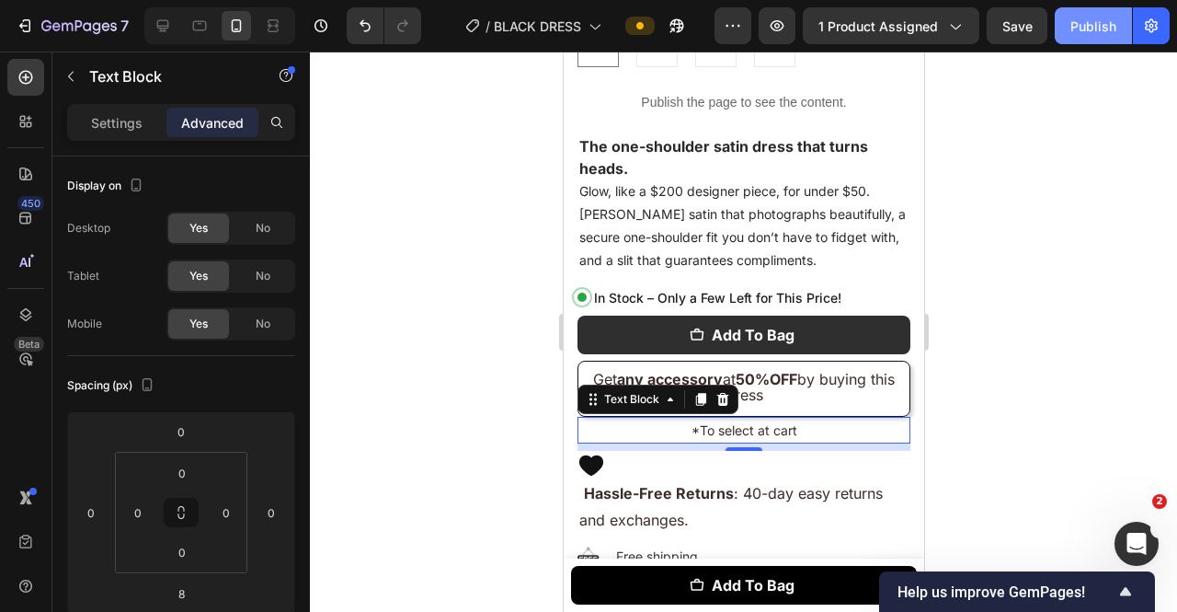
click at [1069, 37] on button "Publish" at bounding box center [1093, 25] width 77 height 37
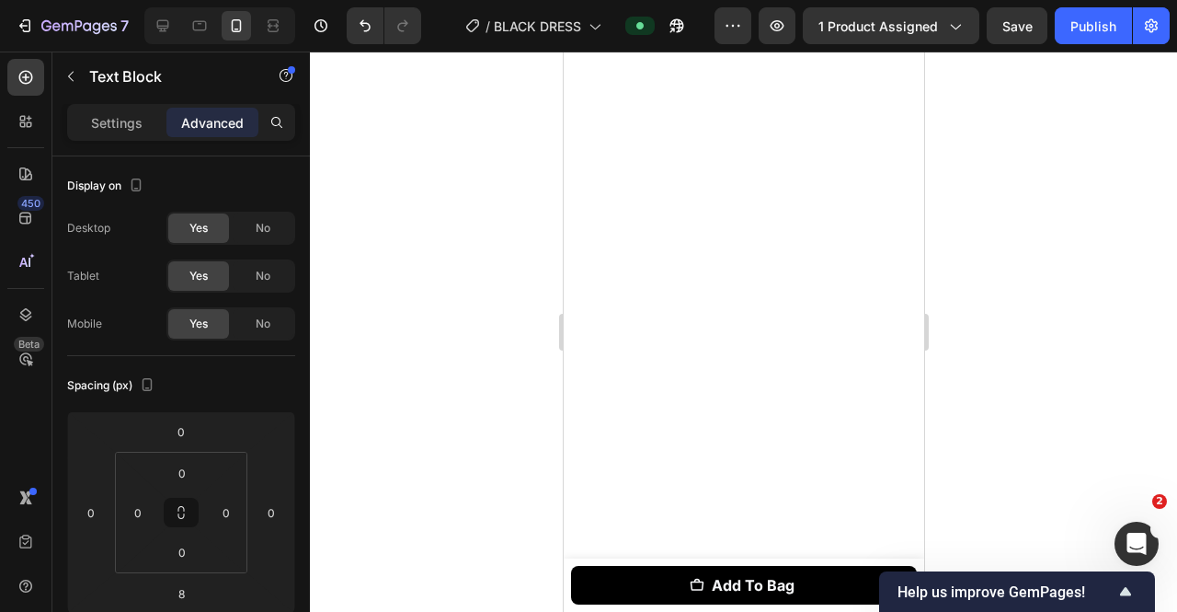
scroll to position [445, 0]
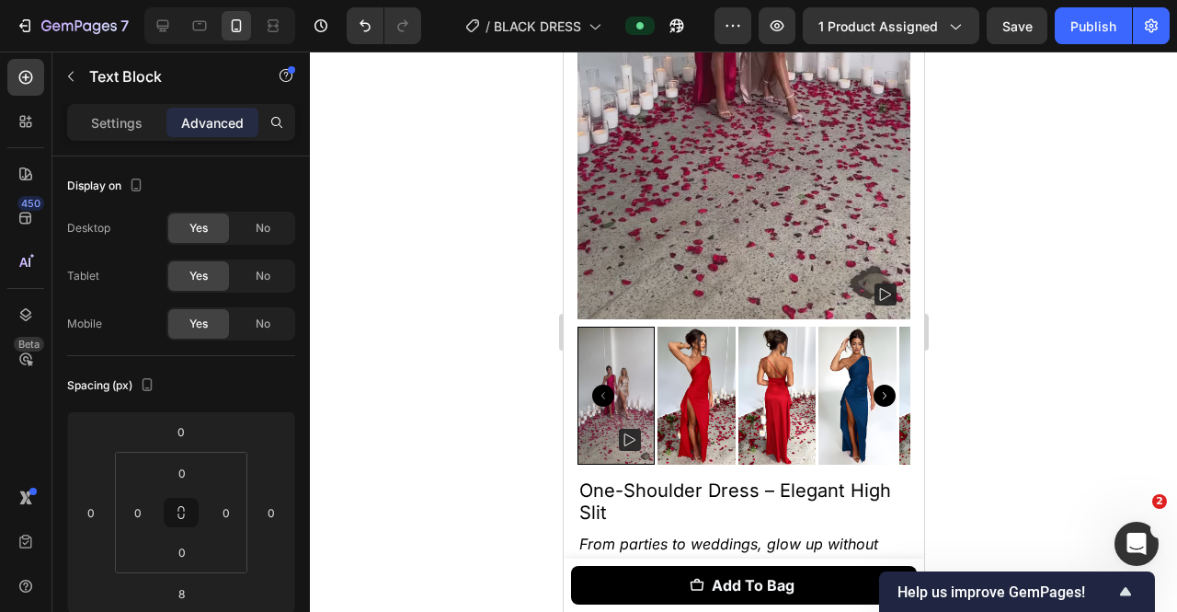
click at [318, 407] on div at bounding box center [743, 332] width 867 height 560
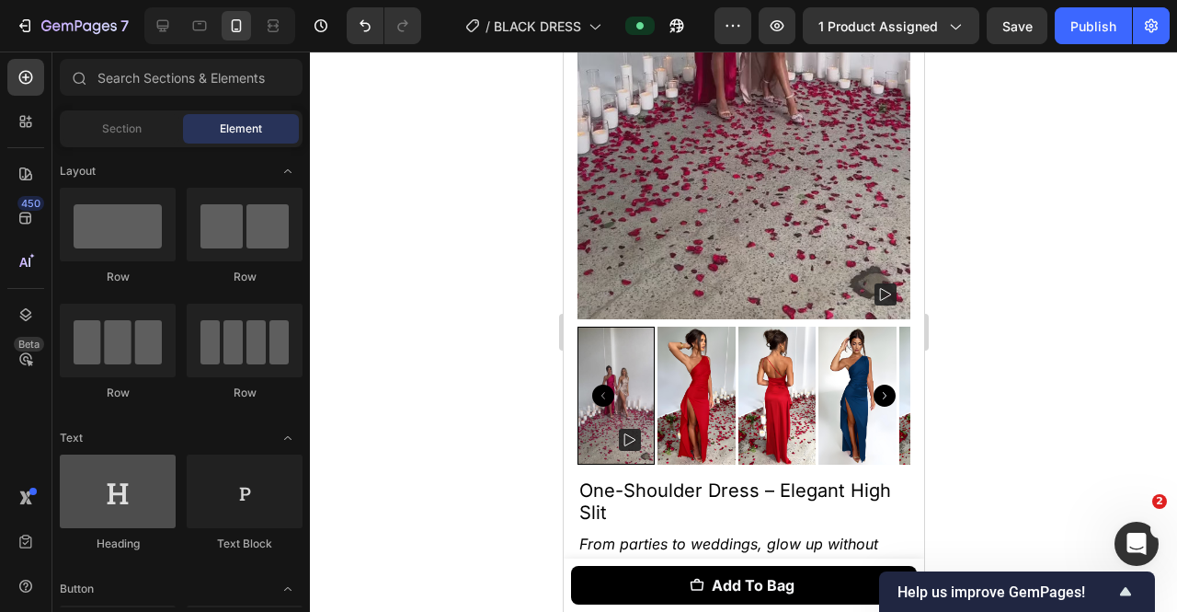
click at [155, 526] on div at bounding box center [118, 491] width 116 height 74
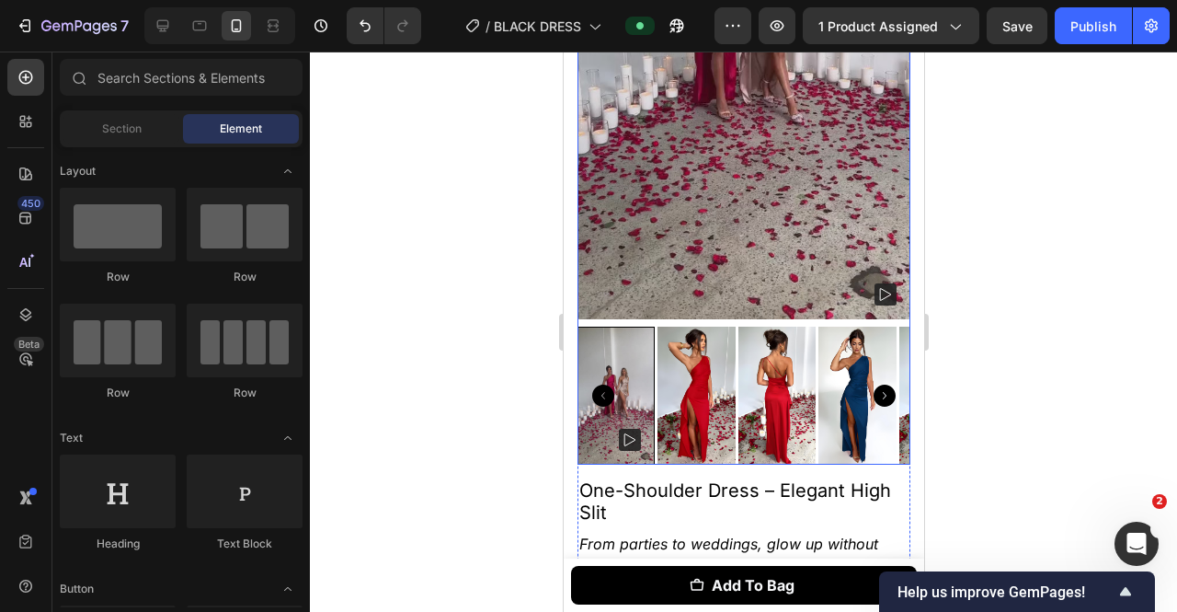
scroll to position [0, 0]
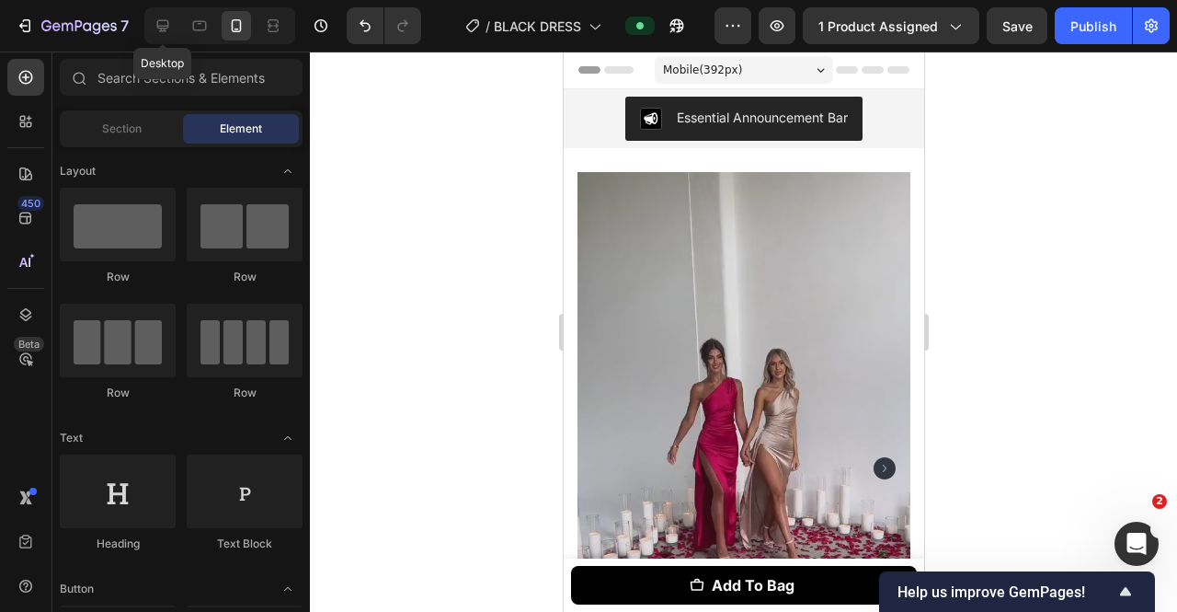
drag, startPoint x: 166, startPoint y: 19, endPoint x: 930, endPoint y: 354, distance: 834.4
click at [166, 19] on icon at bounding box center [163, 26] width 18 height 18
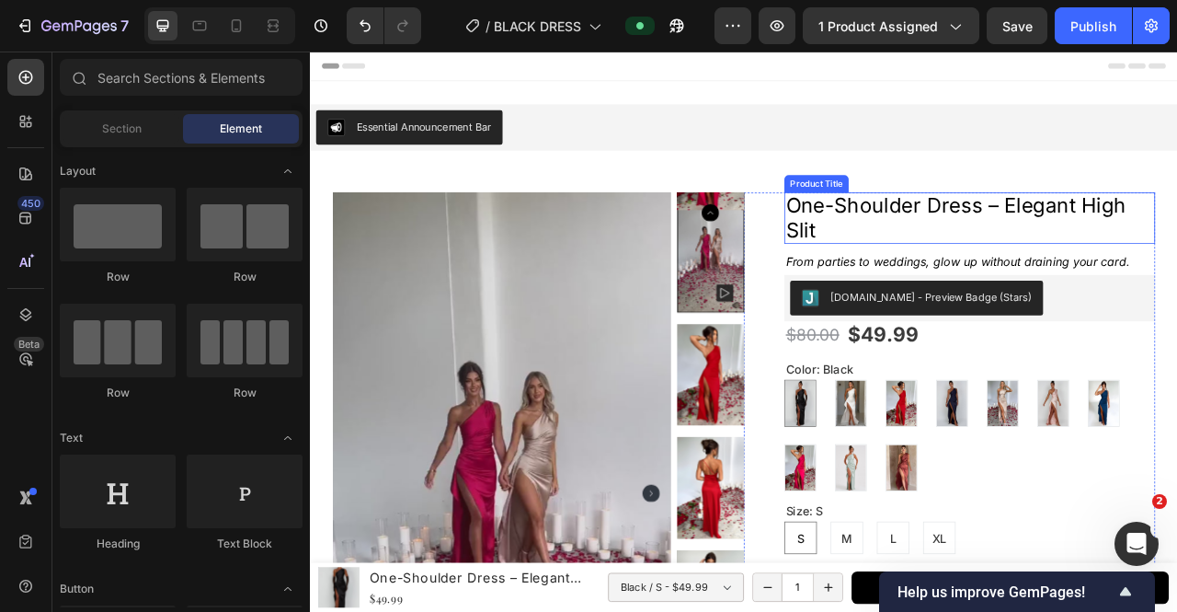
click at [1069, 259] on h1 "One-Shoulder Dress – Elegant High Slit" at bounding box center [1149, 263] width 472 height 65
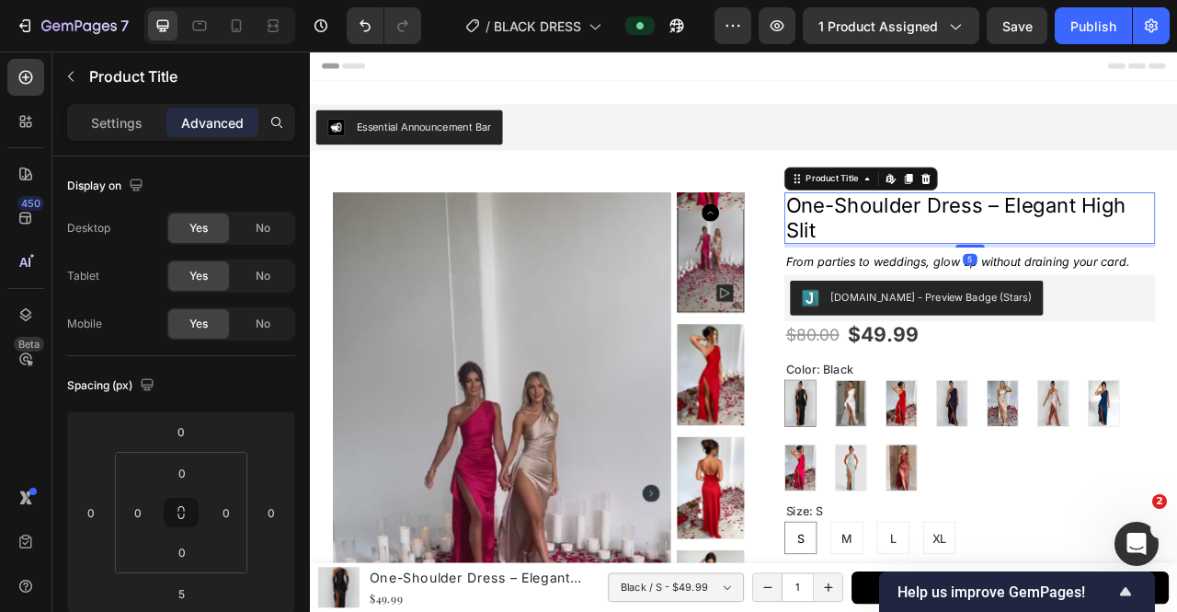
drag, startPoint x: 1140, startPoint y: 299, endPoint x: 1144, endPoint y: 288, distance: 11.6
click at [1069, 288] on div "One-Shoulder Dress – Elegant High Slit Product Title Edit content in Shopify 5" at bounding box center [1149, 263] width 472 height 65
click at [1069, 296] on div at bounding box center [1149, 299] width 37 height 6
type input "0"
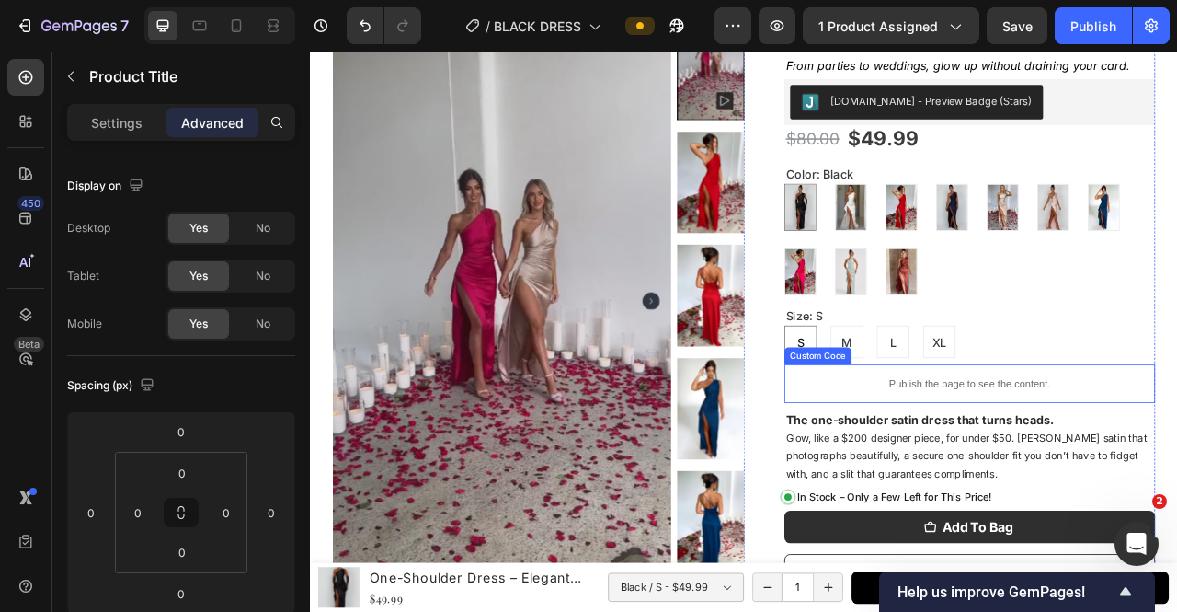
scroll to position [368, 0]
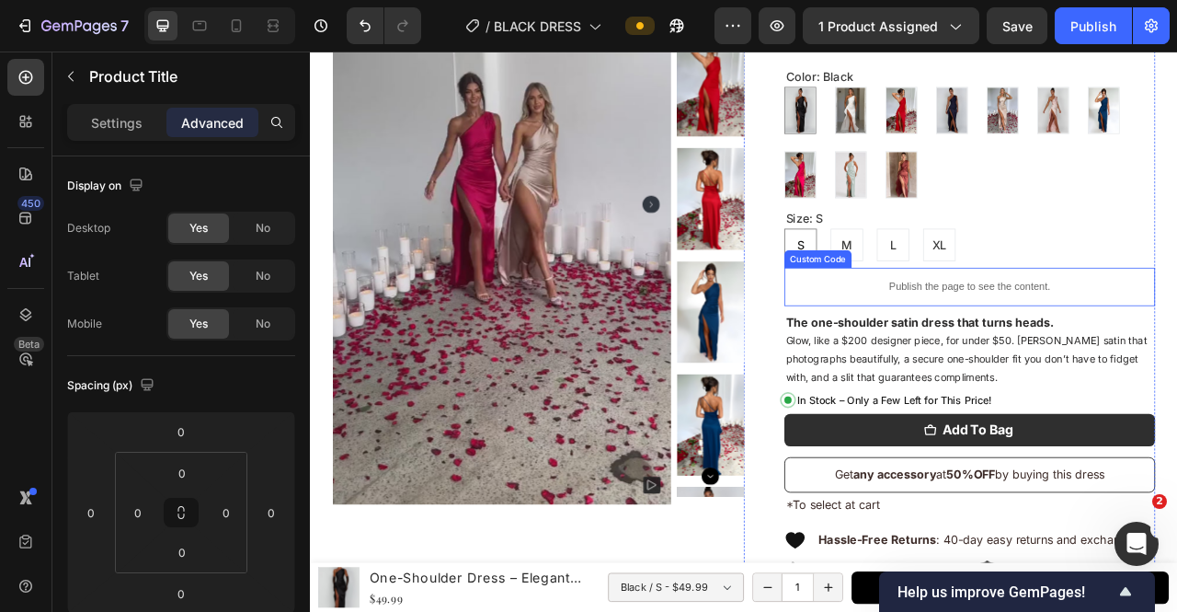
click at [1069, 337] on div "Publish the page to see the content." at bounding box center [1149, 351] width 472 height 49
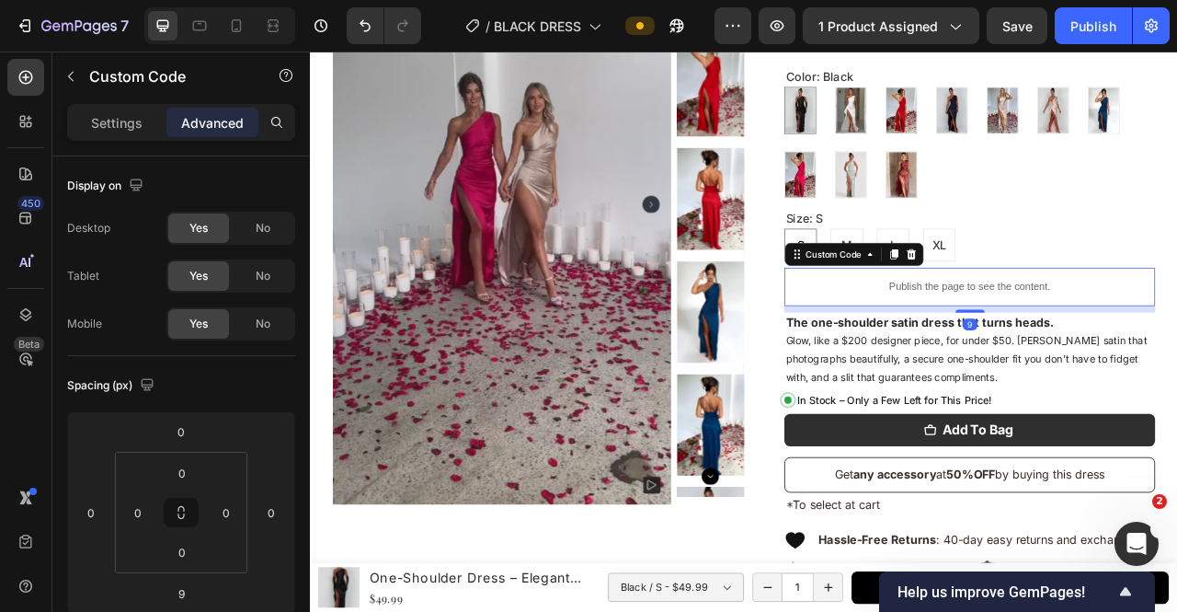
click at [1069, 337] on div "Publish the page to see the content." at bounding box center [1149, 351] width 472 height 49
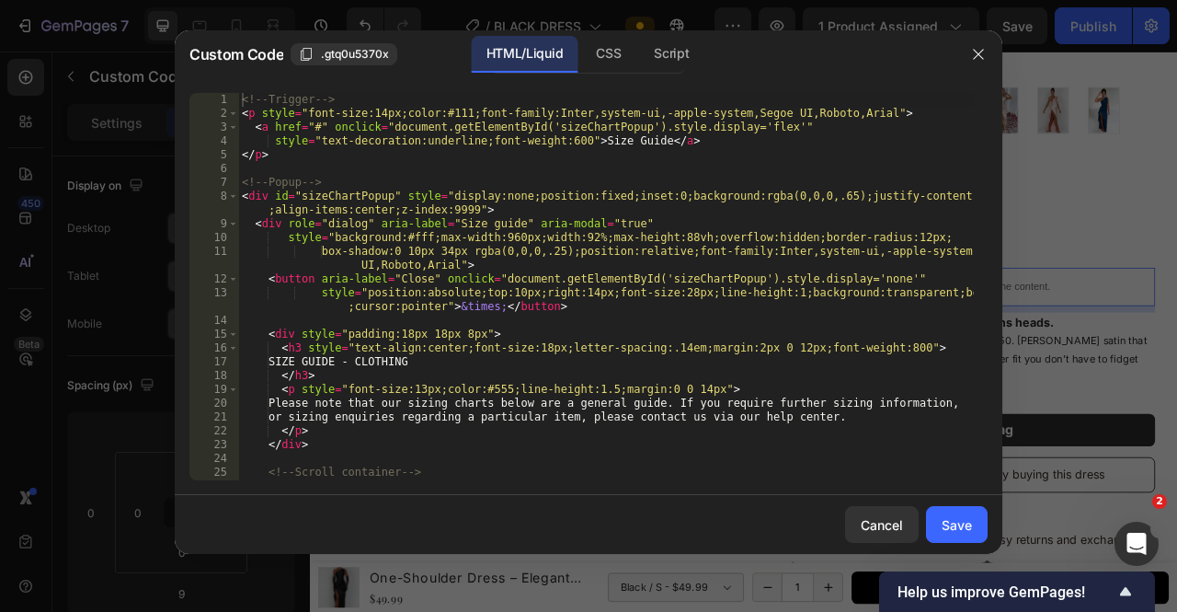
click at [646, 312] on div "<!-- Trigger --> < p style = "font-size:14px;color:#111;font-family:Inter,syste…" at bounding box center [606, 300] width 736 height 415
type textarea "</script>"
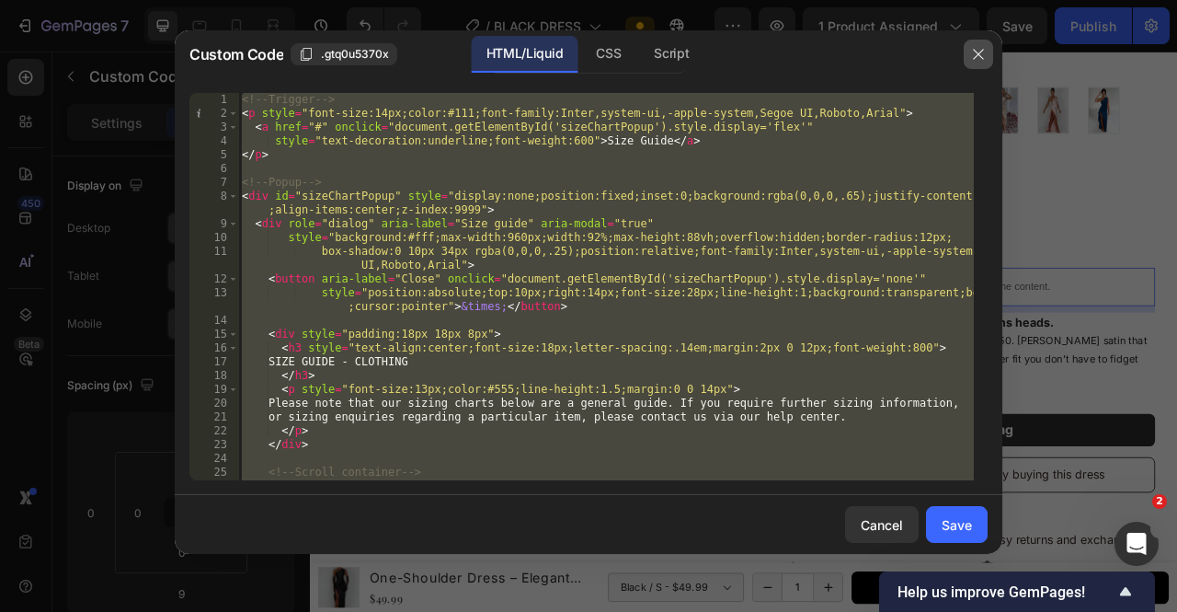
click at [971, 47] on icon "button" at bounding box center [978, 54] width 15 height 15
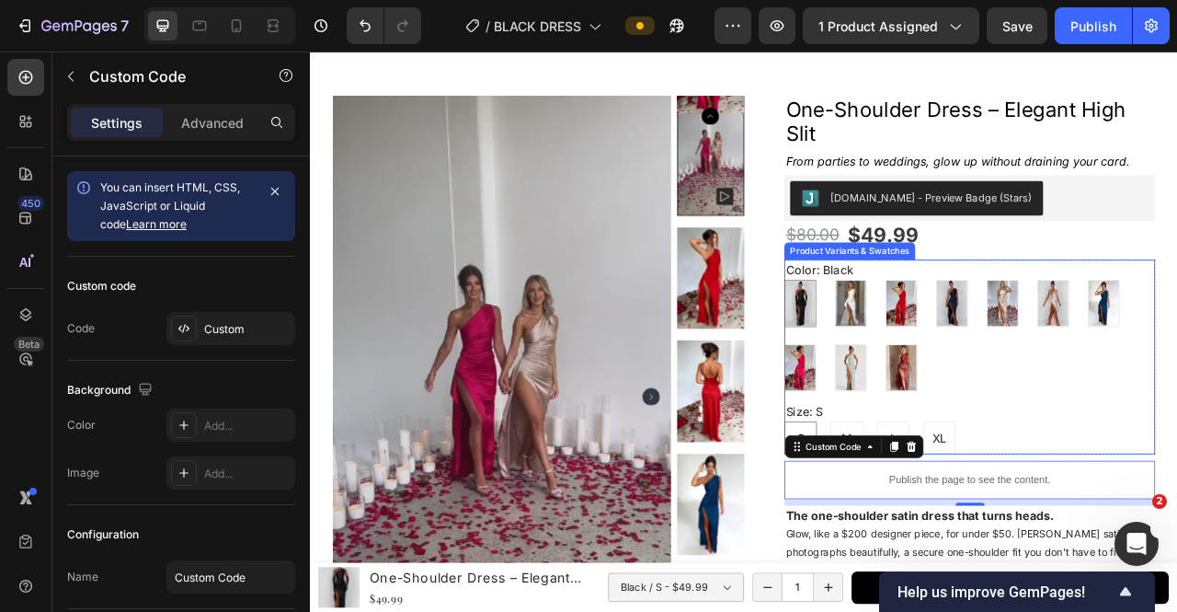
scroll to position [0, 0]
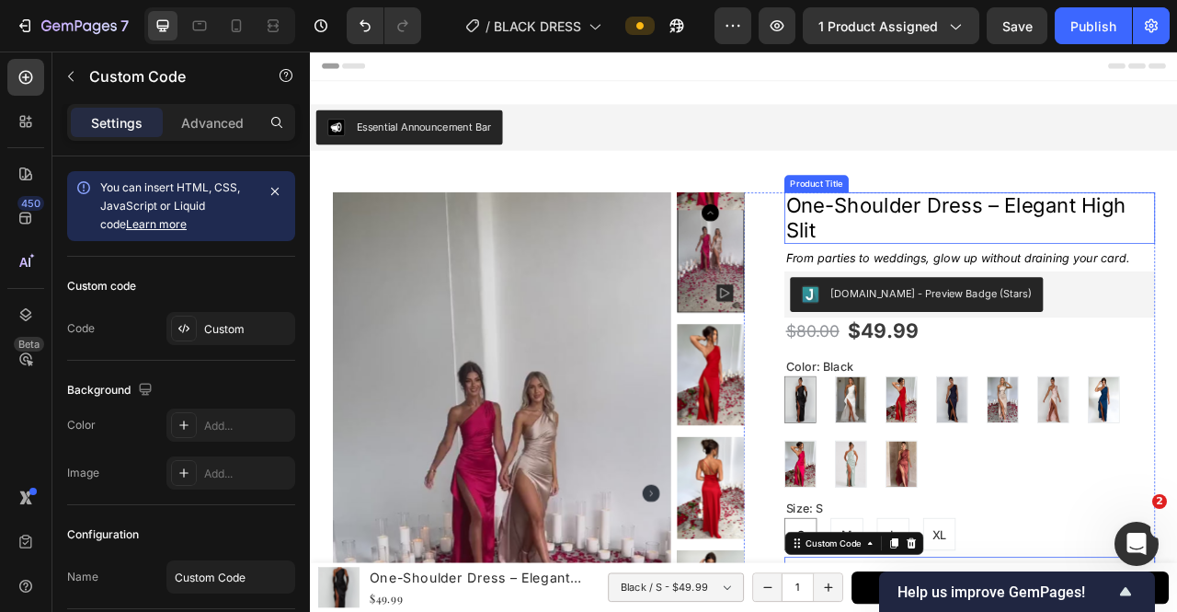
click at [1069, 260] on h1 "One-Shoulder Dress – Elegant High Slit" at bounding box center [1149, 263] width 472 height 65
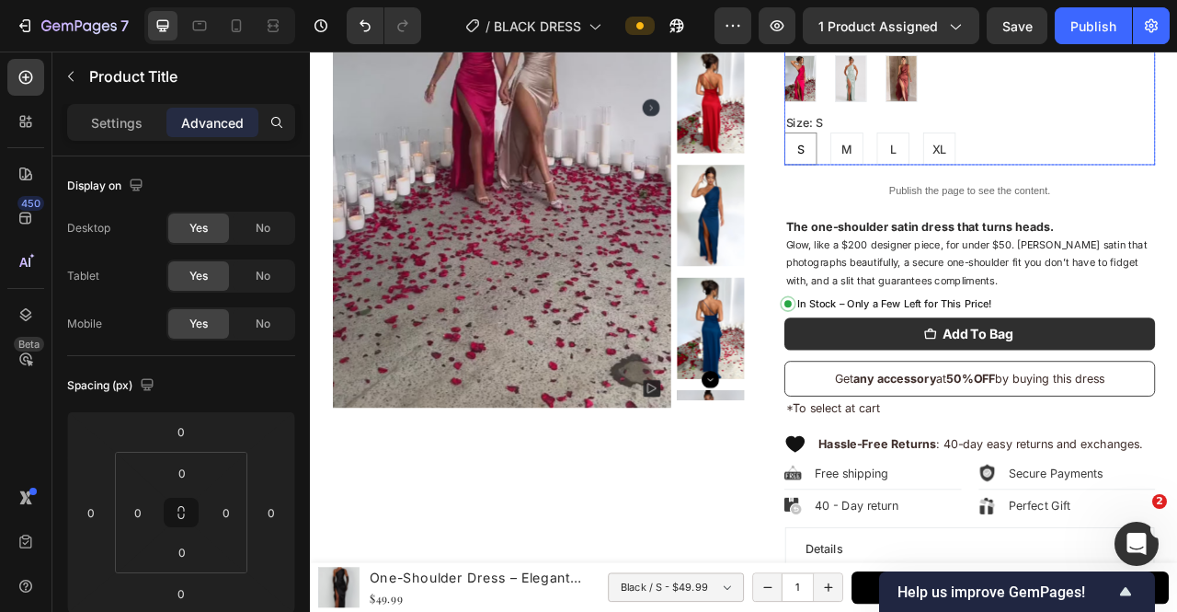
scroll to position [613, 0]
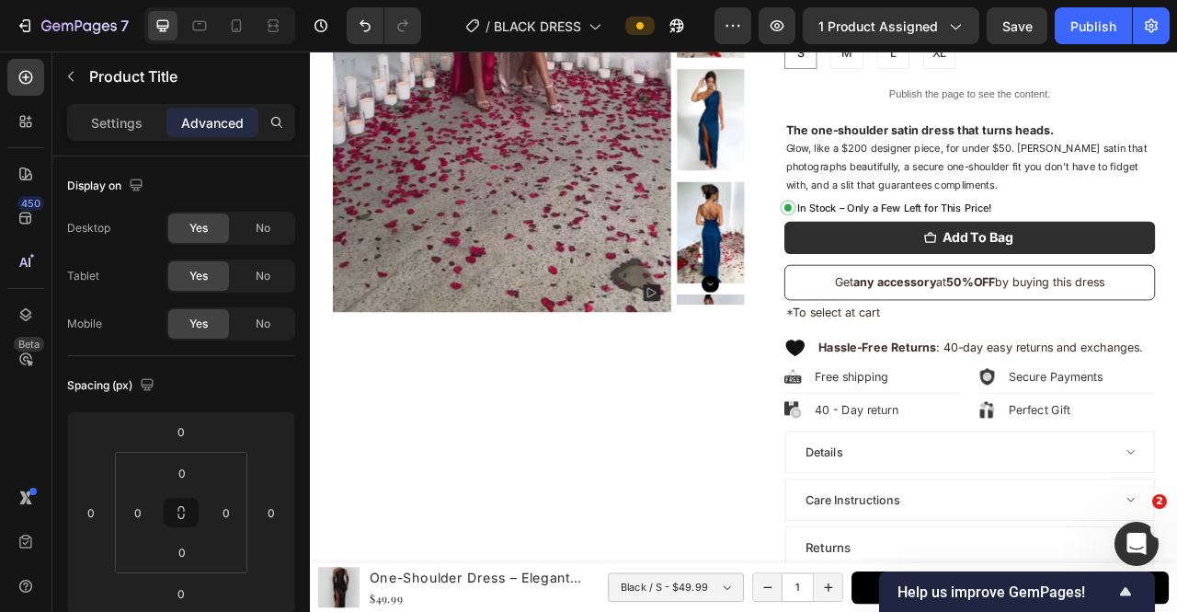
click at [250, 36] on div at bounding box center [219, 25] width 151 height 37
click at [245, 30] on icon at bounding box center [236, 26] width 18 height 18
type input "6"
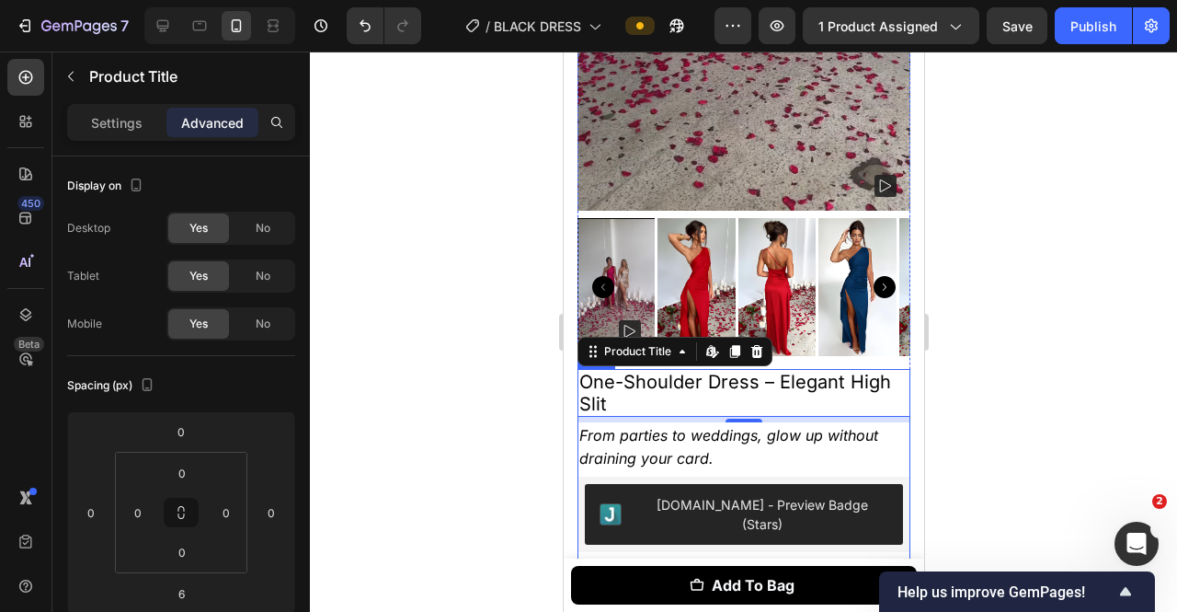
scroll to position [840, 0]
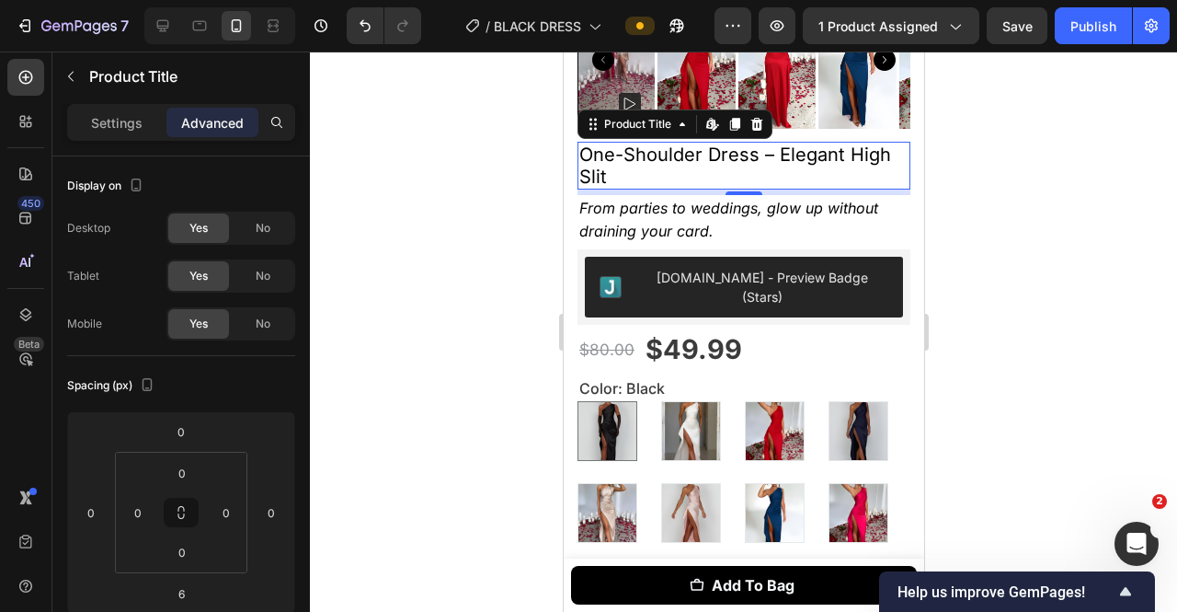
click at [1007, 198] on div at bounding box center [743, 332] width 867 height 560
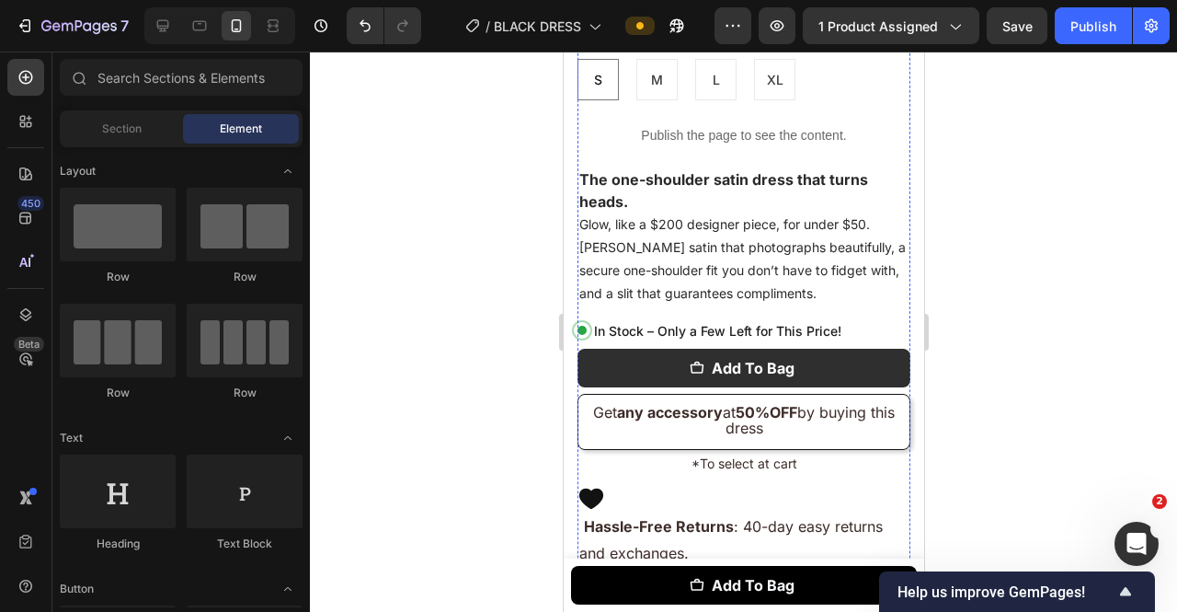
scroll to position [1698, 0]
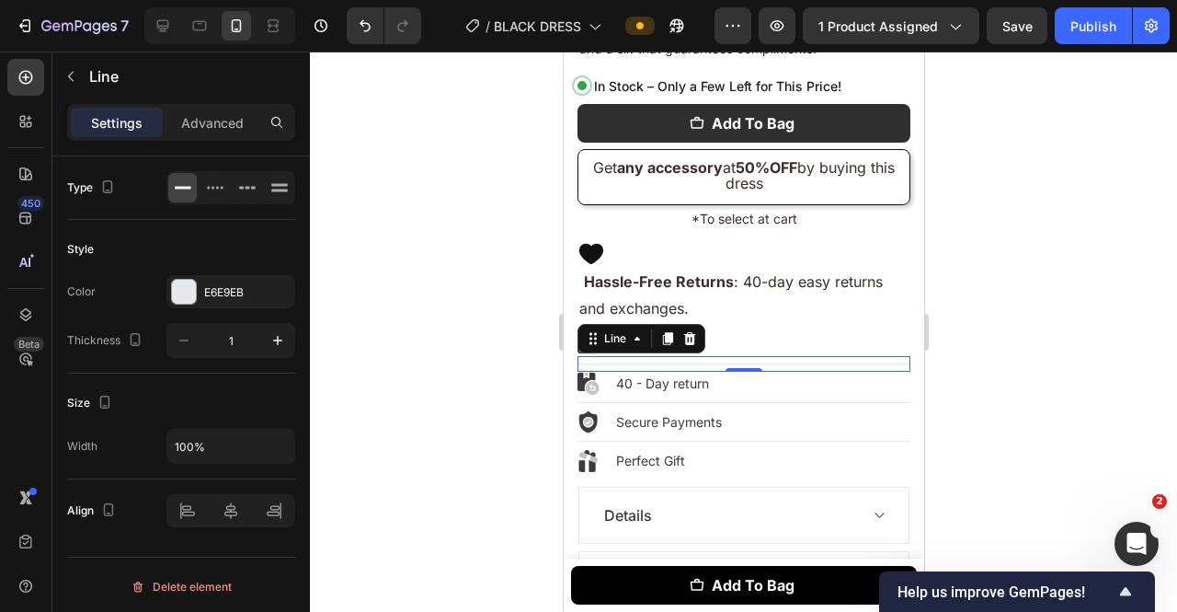
click at [728, 356] on div "Title Line 0" at bounding box center [743, 364] width 333 height 16
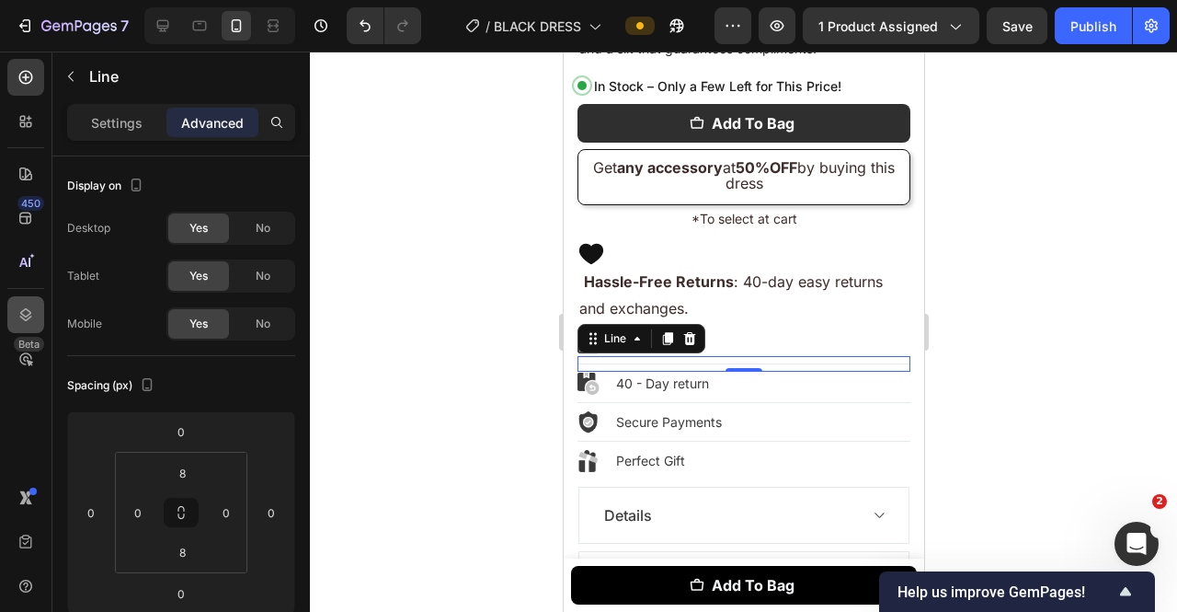
click at [27, 292] on div "450 Beta" at bounding box center [25, 269] width 37 height 420
click at [24, 312] on icon at bounding box center [26, 314] width 18 height 18
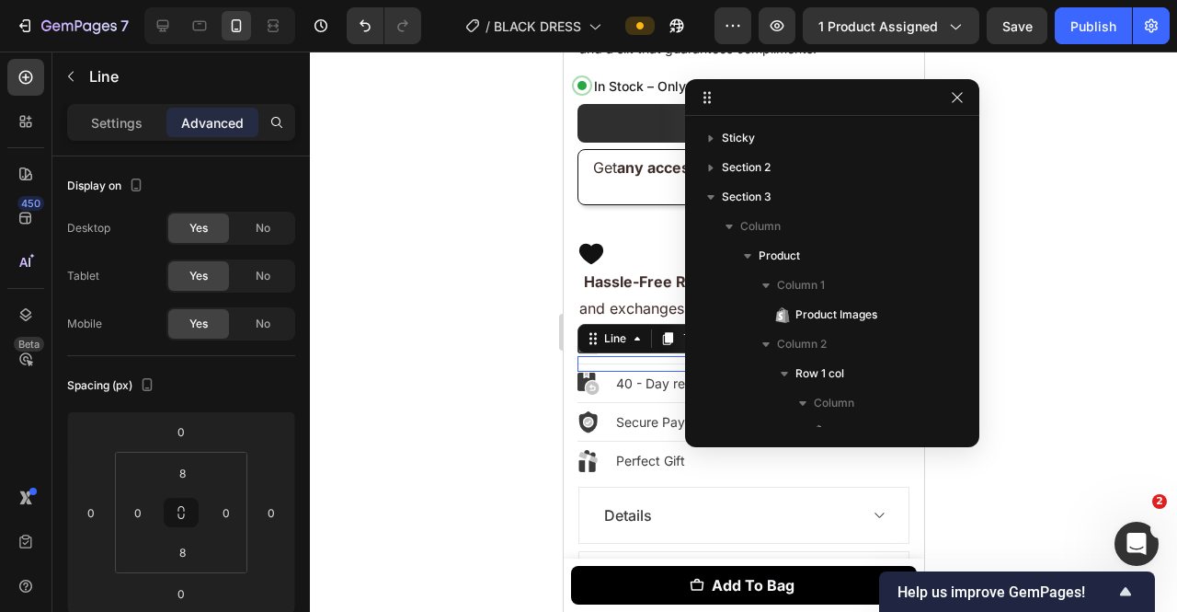
scroll to position [583, 0]
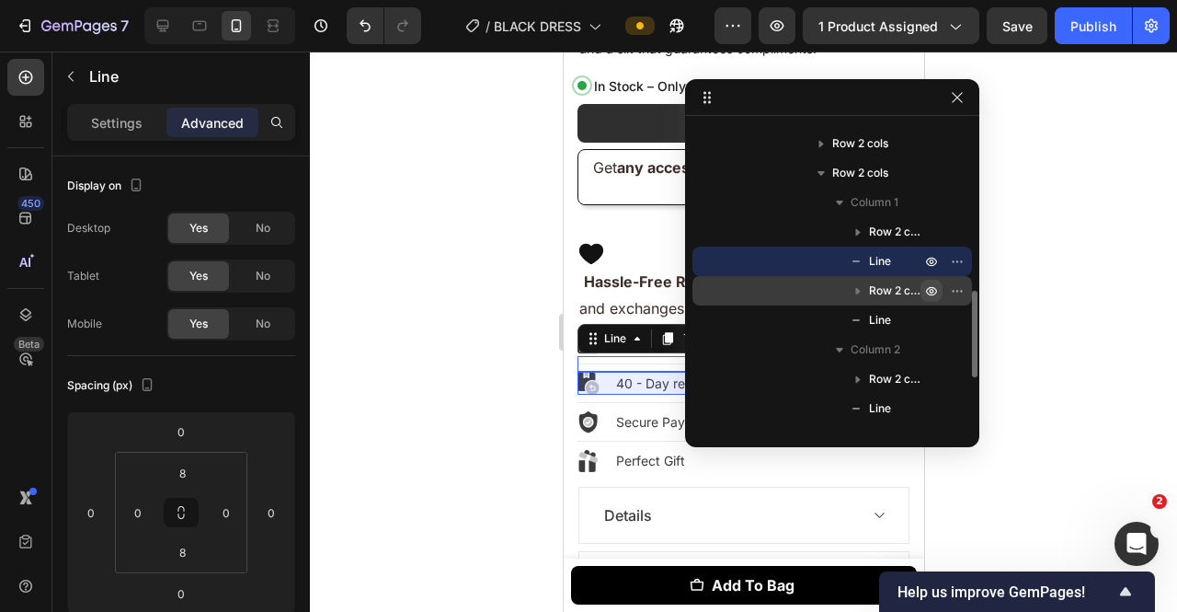
click at [934, 295] on icon "button" at bounding box center [931, 290] width 15 height 15
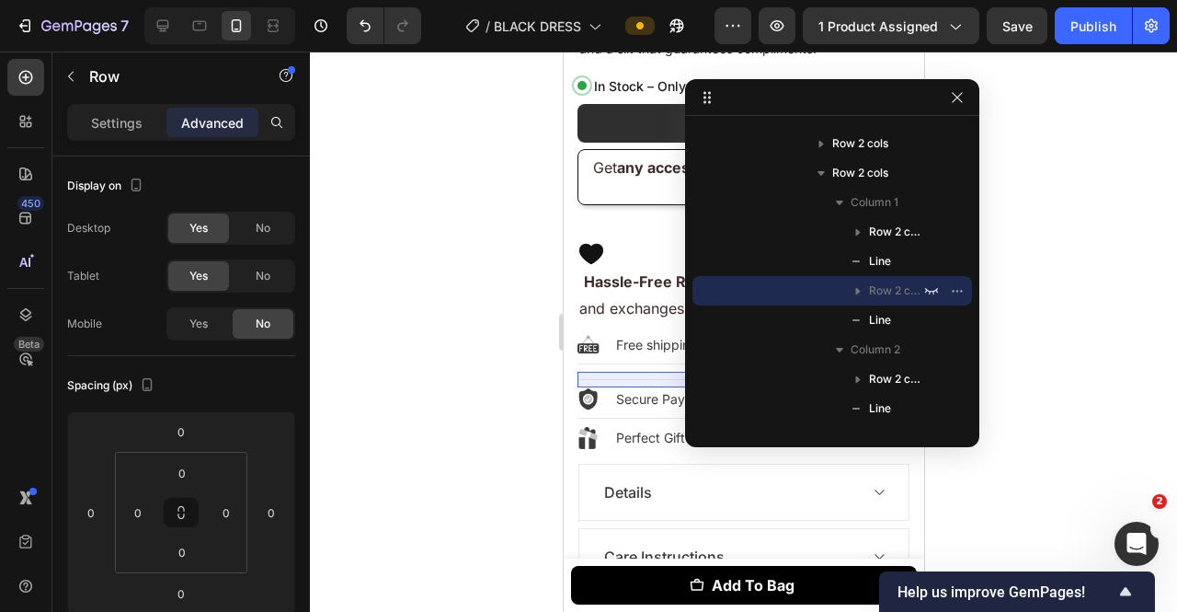
click at [939, 315] on button "button" at bounding box center [932, 320] width 22 height 22
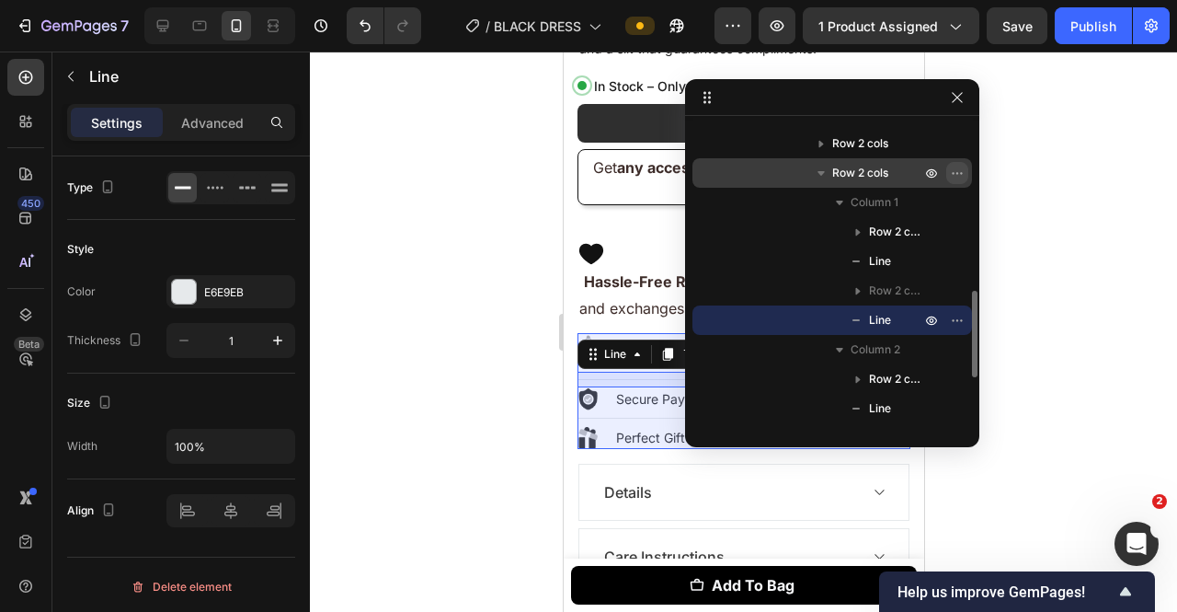
click at [958, 173] on icon "button" at bounding box center [957, 173] width 15 height 15
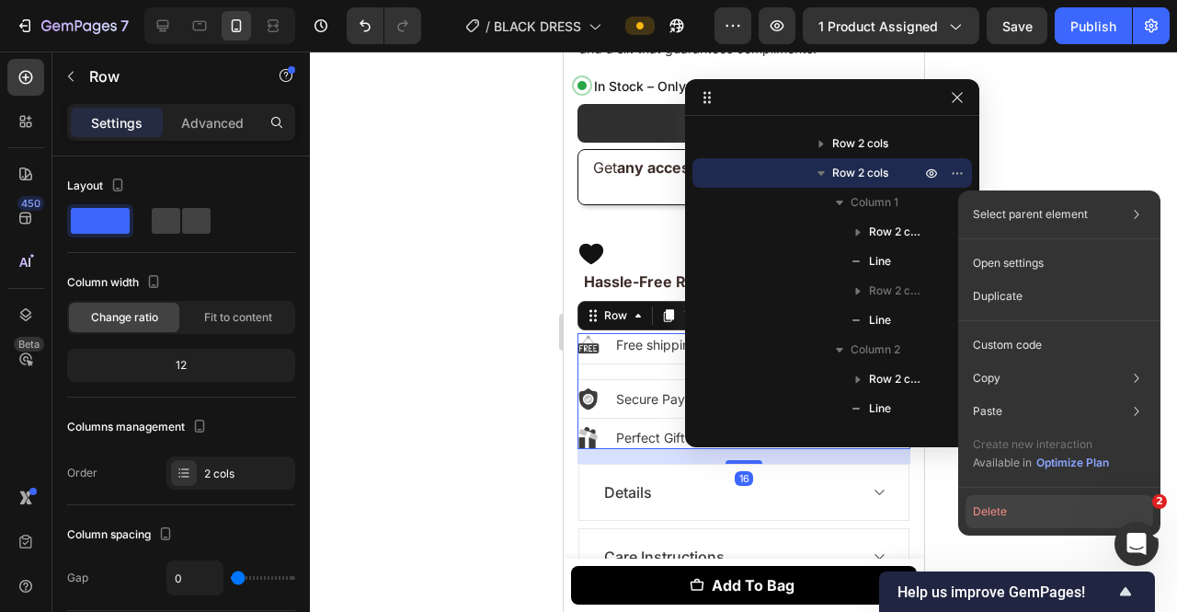
click at [995, 519] on button "Delete" at bounding box center [1060, 511] width 188 height 33
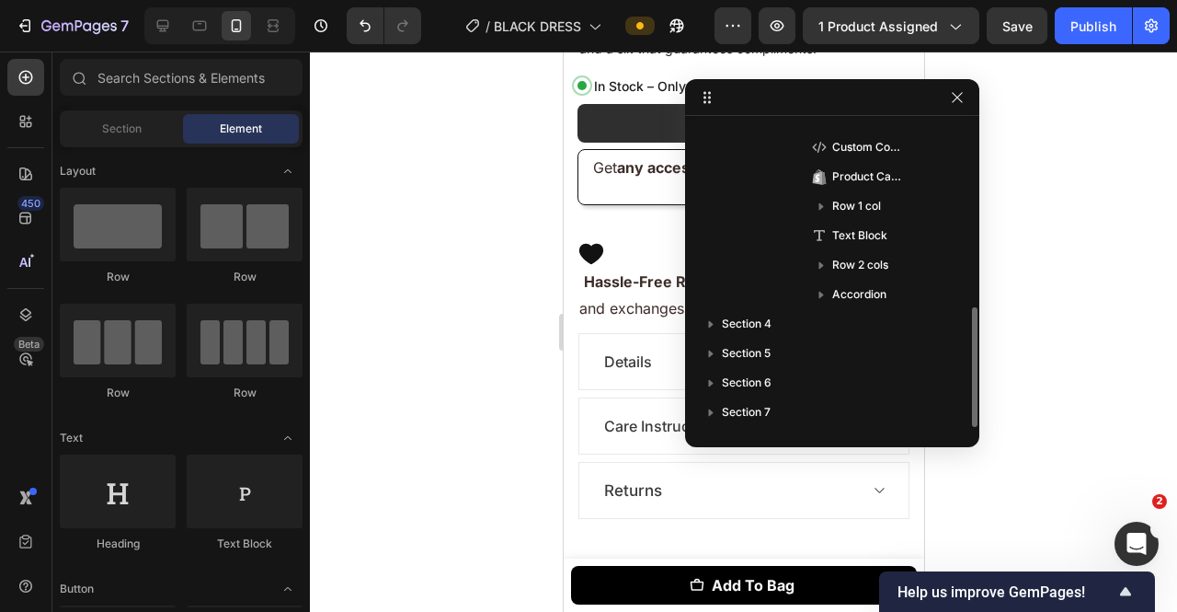
drag, startPoint x: 542, startPoint y: 347, endPoint x: 35, endPoint y: 253, distance: 515.4
click at [542, 347] on div at bounding box center [743, 332] width 867 height 560
click at [957, 93] on icon "button" at bounding box center [957, 97] width 15 height 15
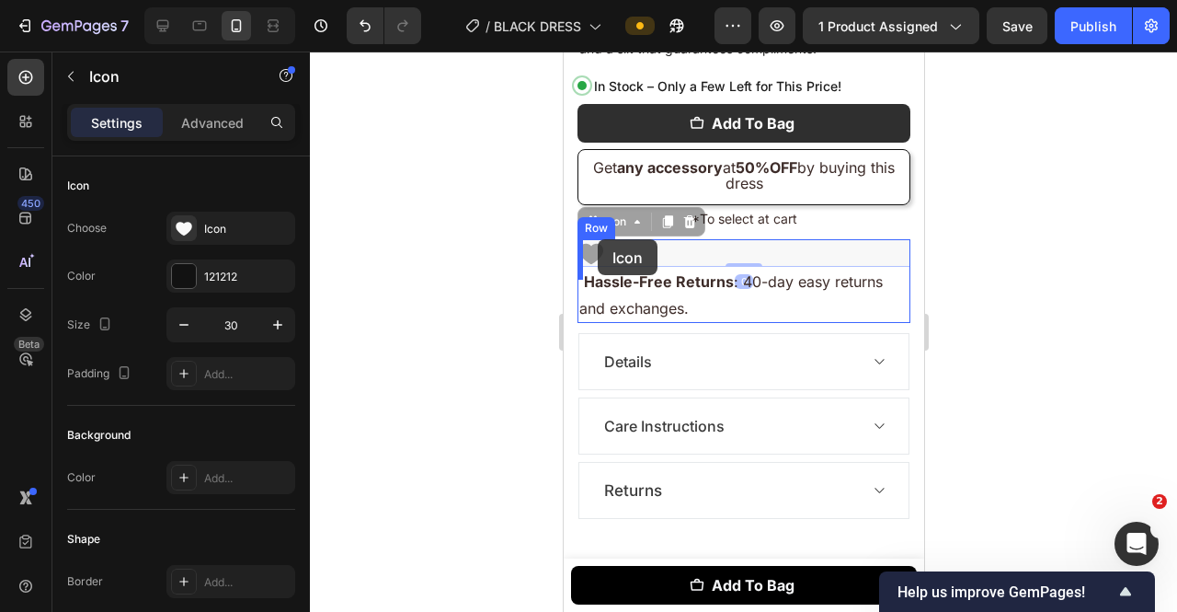
drag, startPoint x: 606, startPoint y: 214, endPoint x: 595, endPoint y: 242, distance: 29.7
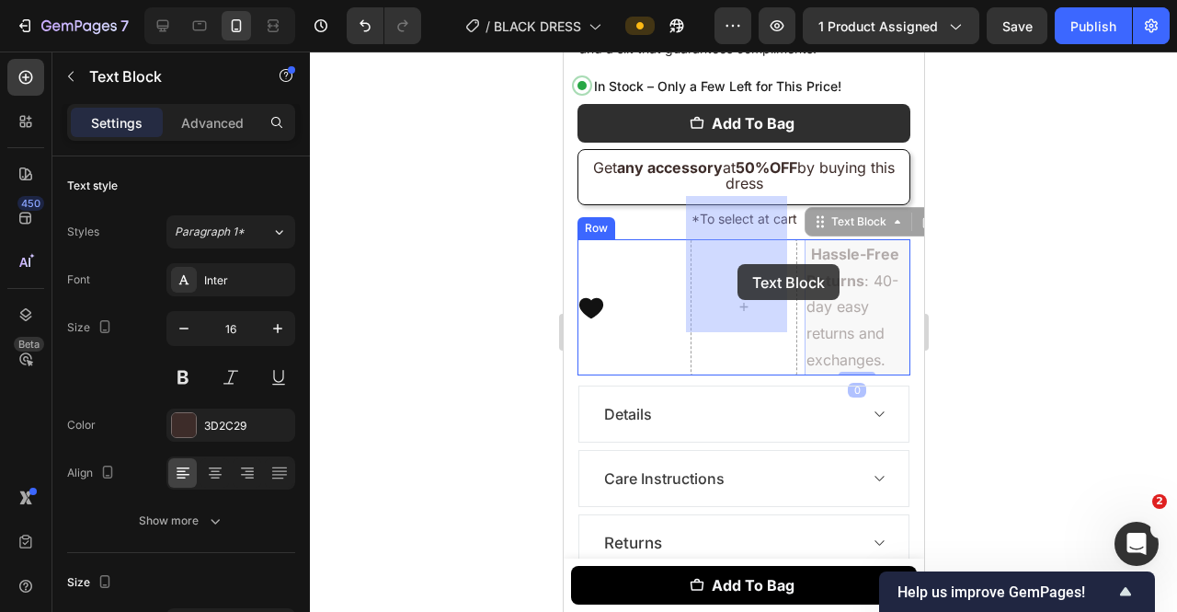
drag, startPoint x: 802, startPoint y: 266, endPoint x: 751, endPoint y: 266, distance: 50.6
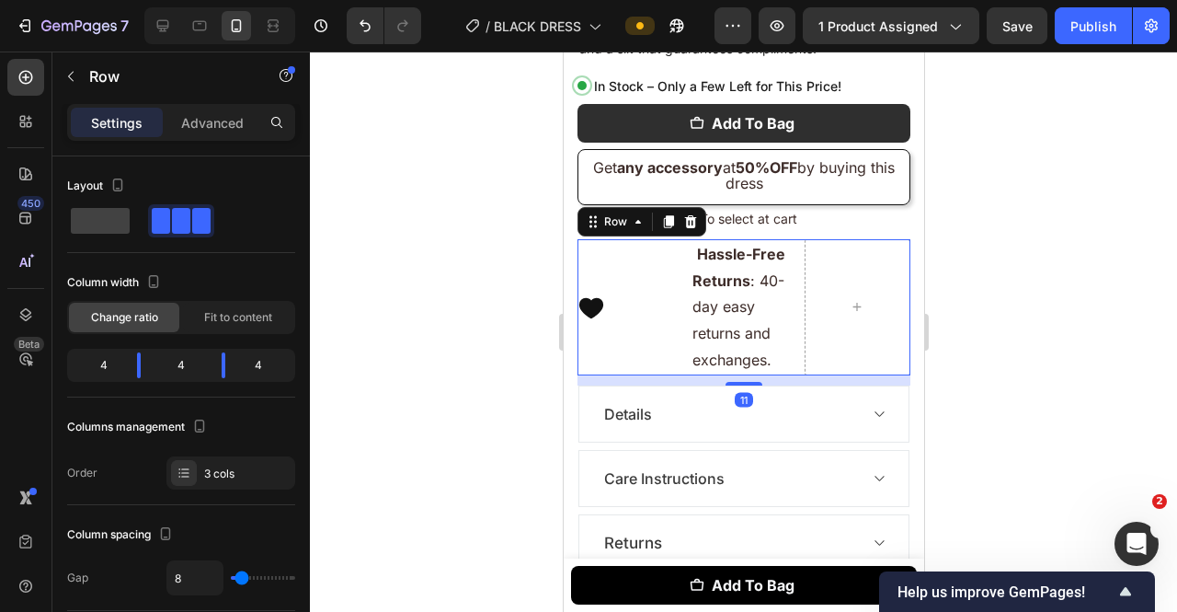
click at [791, 262] on div "Icon Hassle-Free Returns : 40-day easy returns and exchanges. Text Block Row 11" at bounding box center [743, 307] width 333 height 136
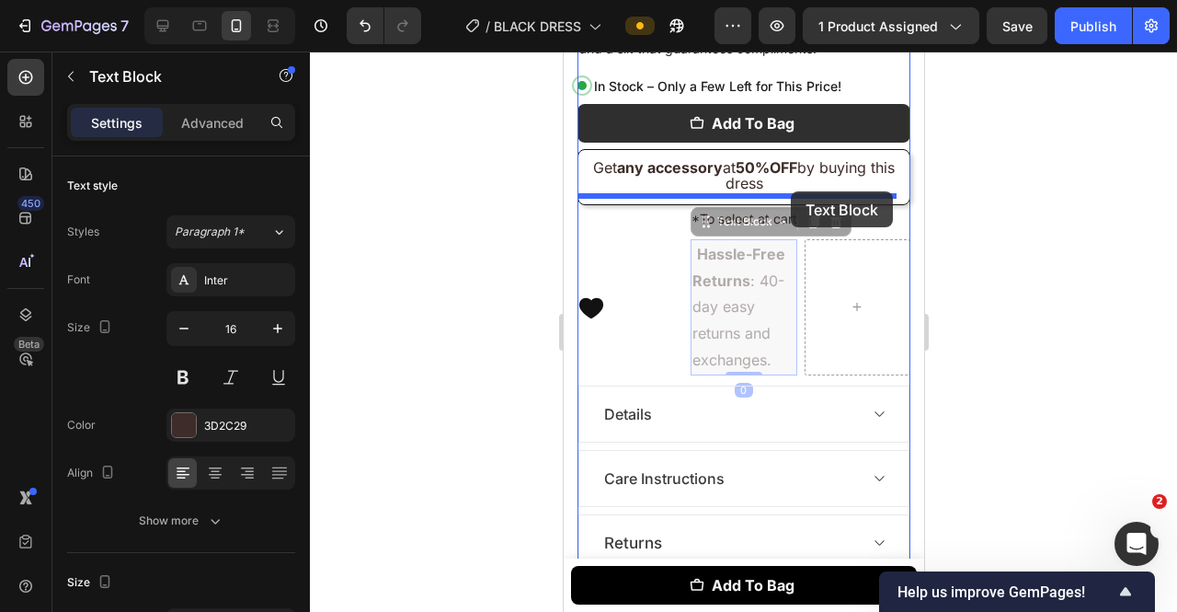
drag, startPoint x: 741, startPoint y: 242, endPoint x: 790, endPoint y: 191, distance: 70.3
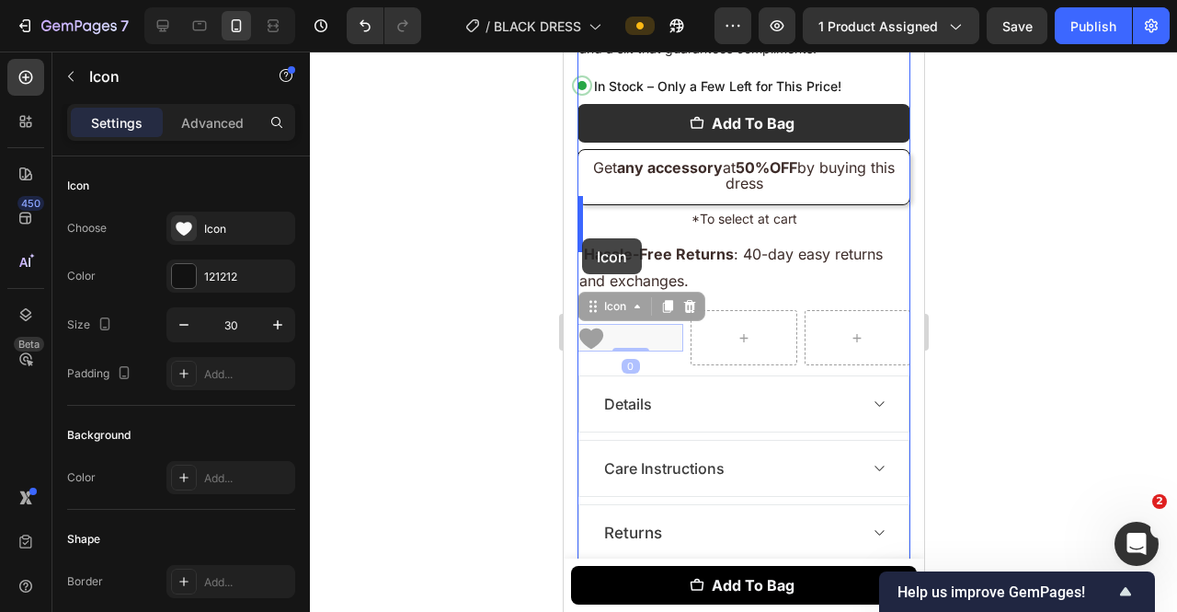
drag, startPoint x: 596, startPoint y: 290, endPoint x: 581, endPoint y: 236, distance: 55.3
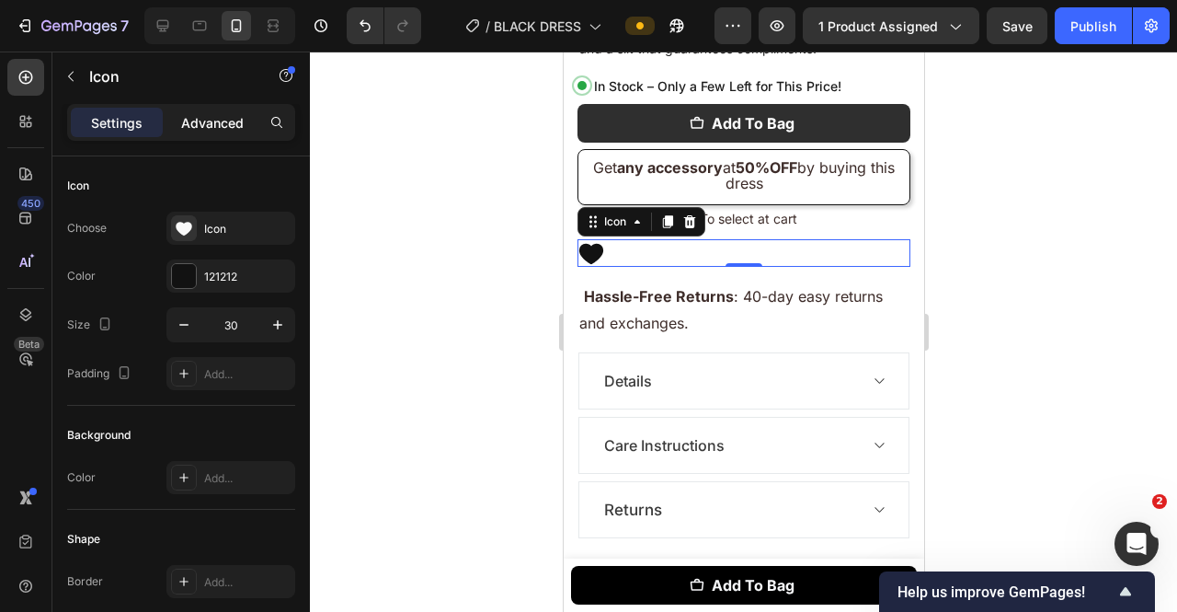
click at [248, 132] on div "Advanced" at bounding box center [212, 122] width 92 height 29
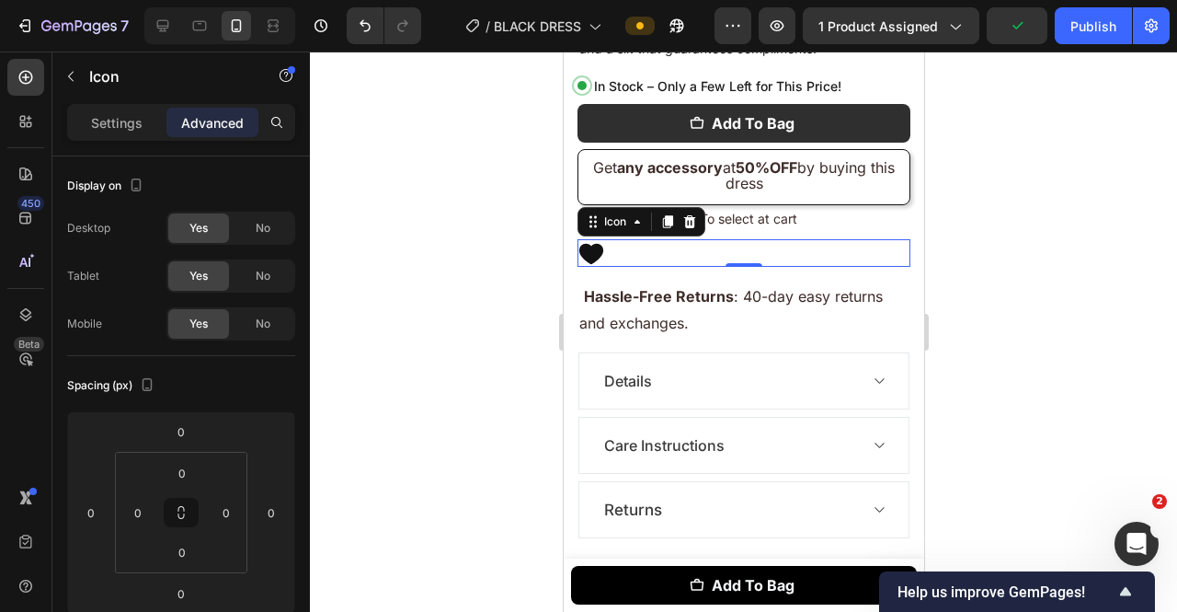
click at [67, 78] on icon "button" at bounding box center [70, 76] width 15 height 15
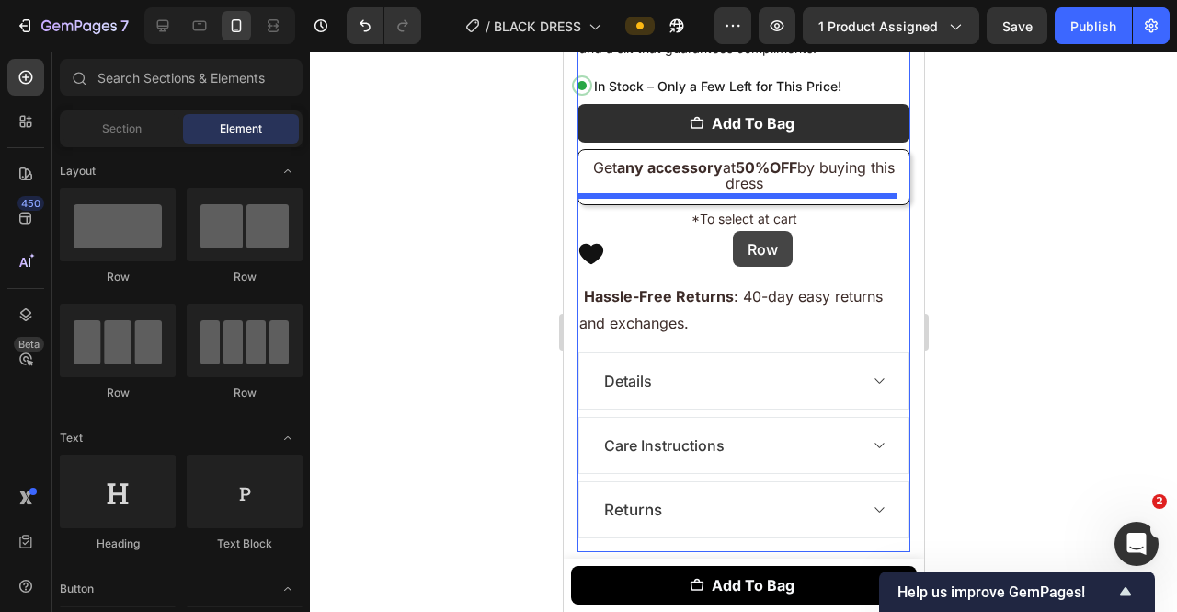
drag, startPoint x: 789, startPoint y: 258, endPoint x: 732, endPoint y: 231, distance: 63.3
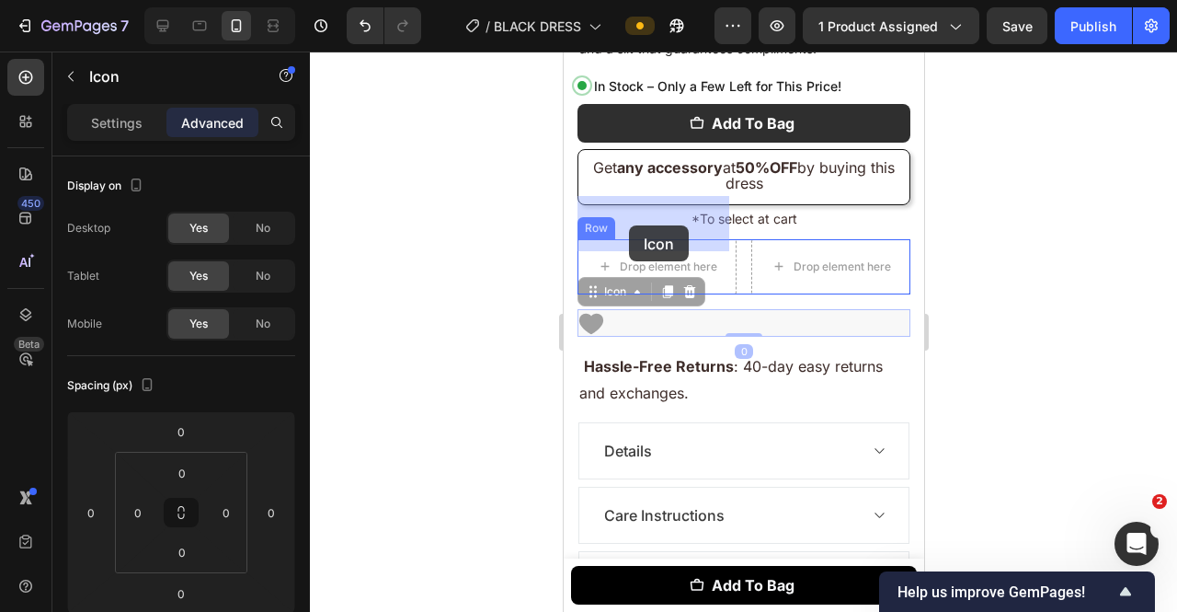
drag, startPoint x: 603, startPoint y: 270, endPoint x: 628, endPoint y: 225, distance: 51.5
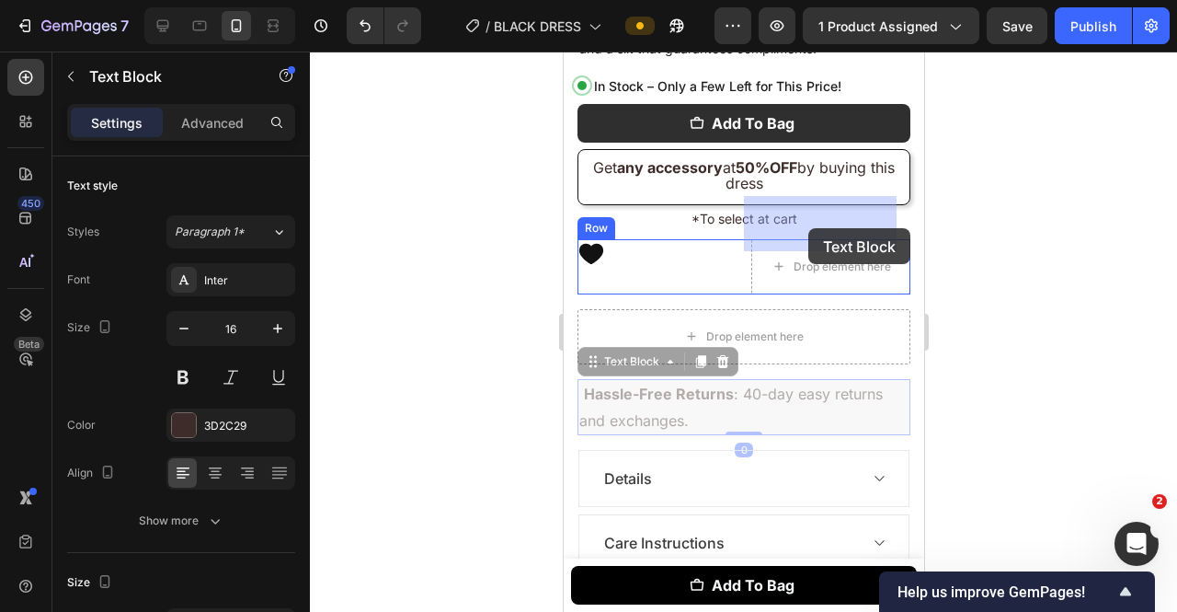
drag, startPoint x: 631, startPoint y: 346, endPoint x: 808, endPoint y: 228, distance: 212.2
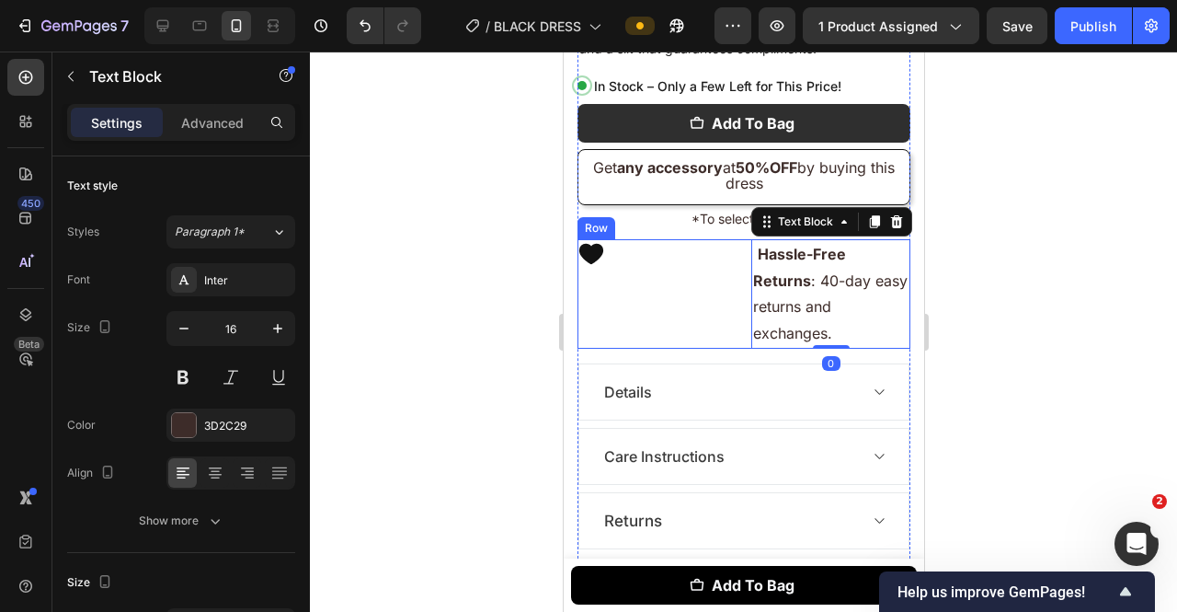
click at [726, 269] on div "Icon" at bounding box center [656, 293] width 159 height 109
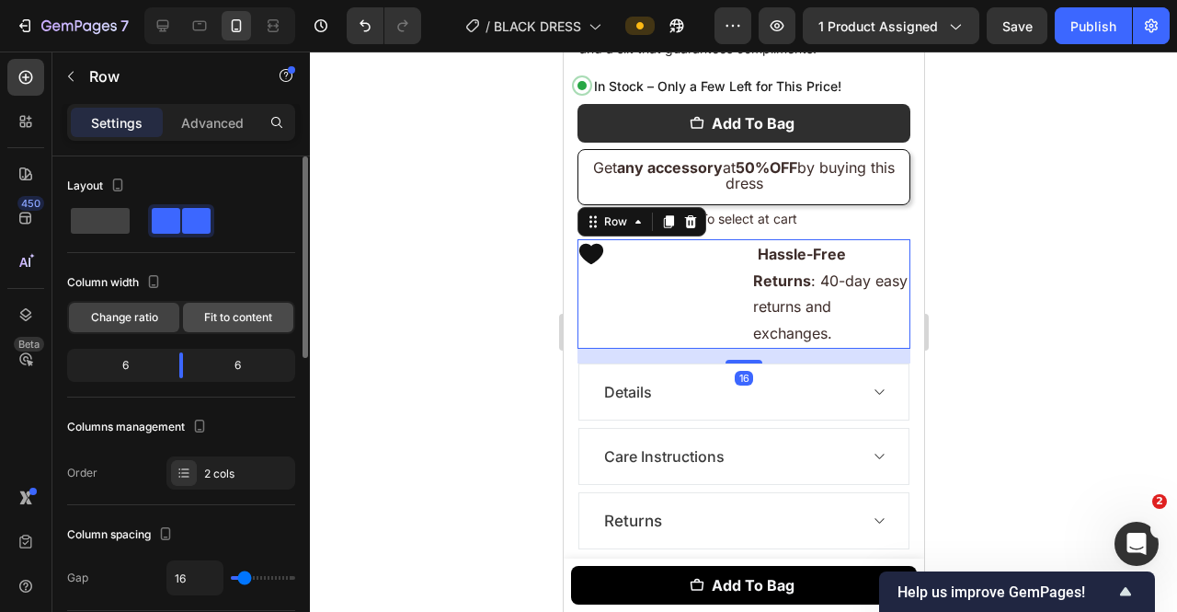
click at [245, 317] on span "Fit to content" at bounding box center [238, 317] width 68 height 17
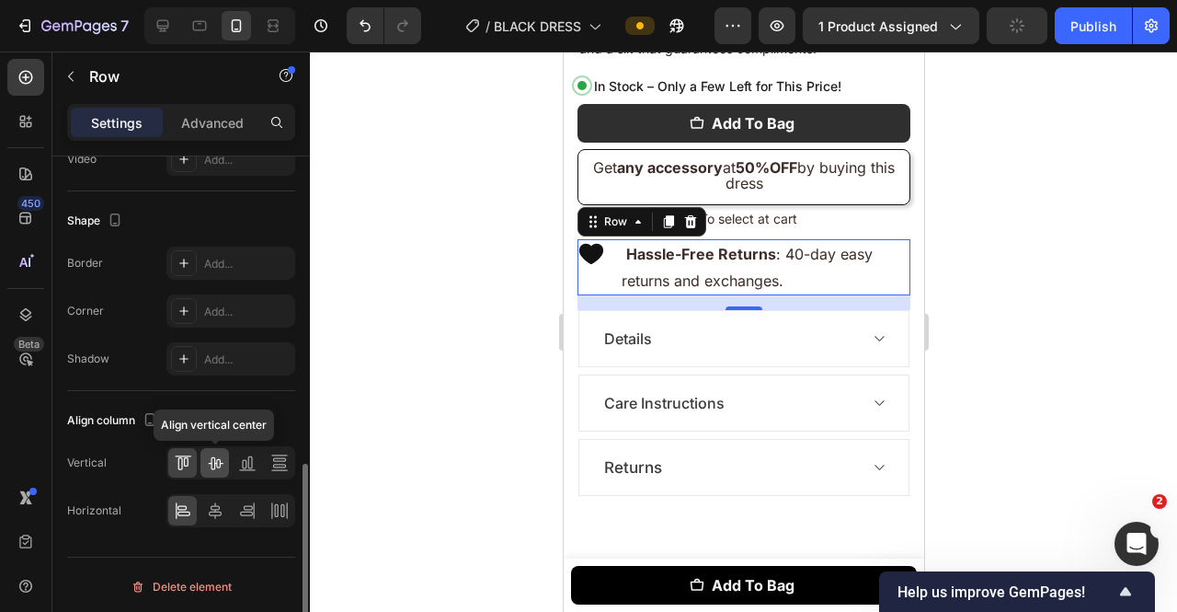
click at [208, 458] on icon at bounding box center [215, 462] width 18 height 18
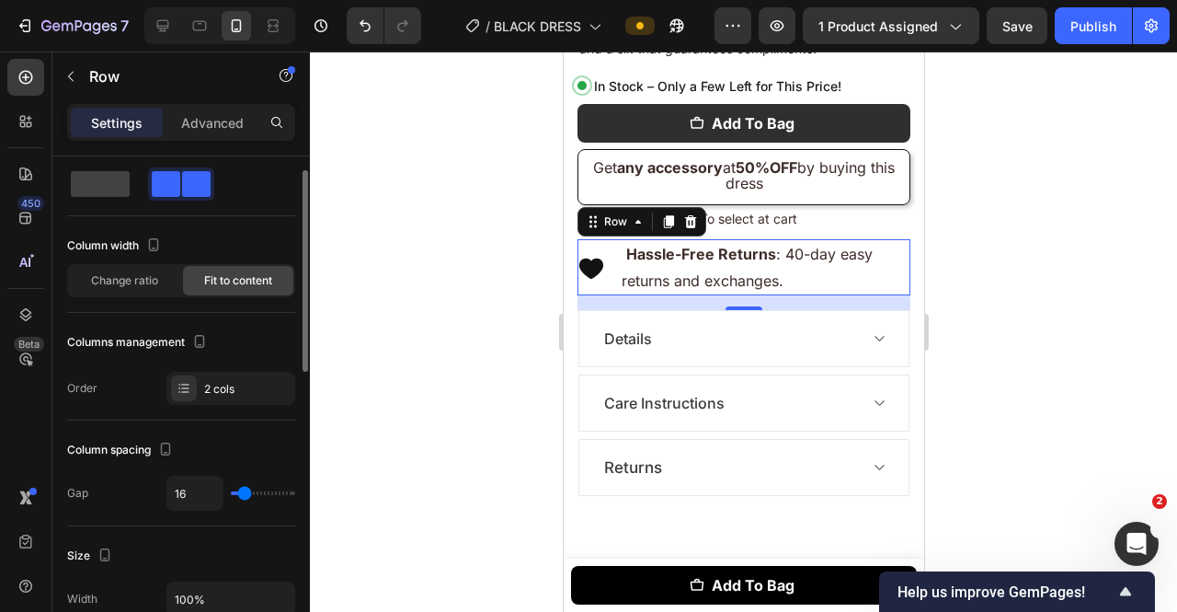
scroll to position [0, 0]
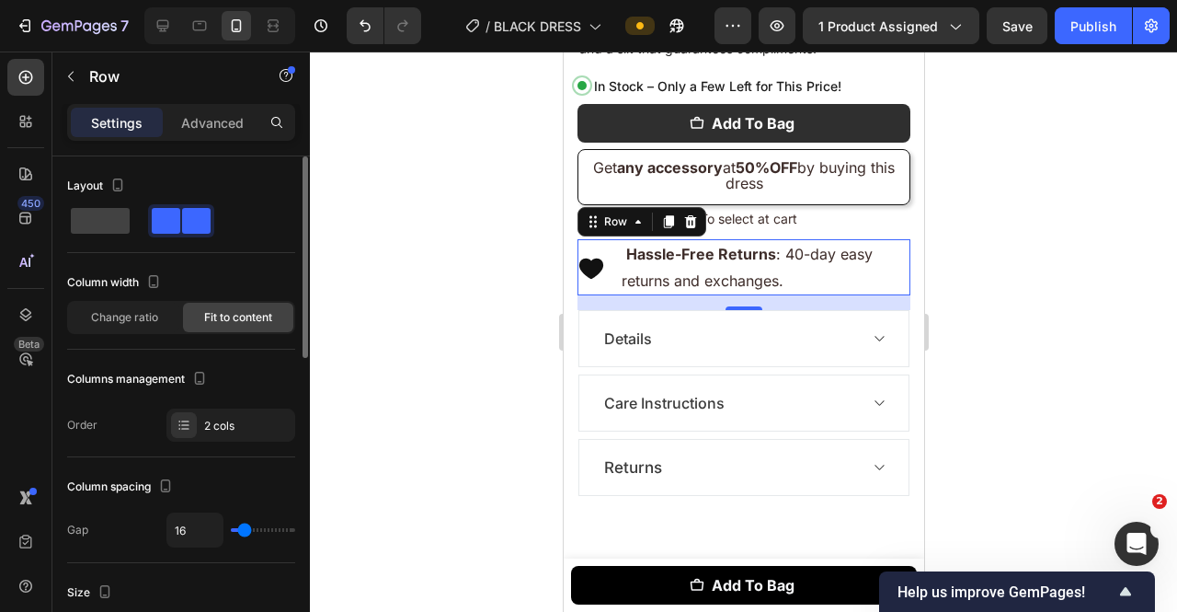
drag, startPoint x: 247, startPoint y: 536, endPoint x: 237, endPoint y: 523, distance: 16.4
click at [238, 524] on div "16" at bounding box center [230, 529] width 129 height 35
type input "1"
type input "38"
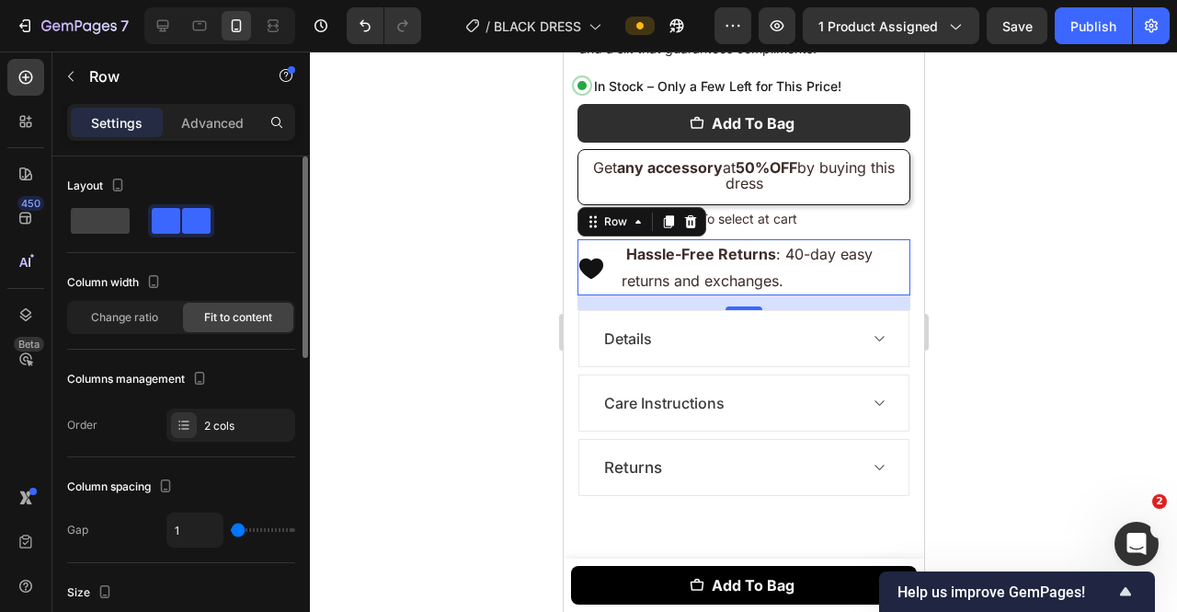
type input "38"
type input "53"
type input "54"
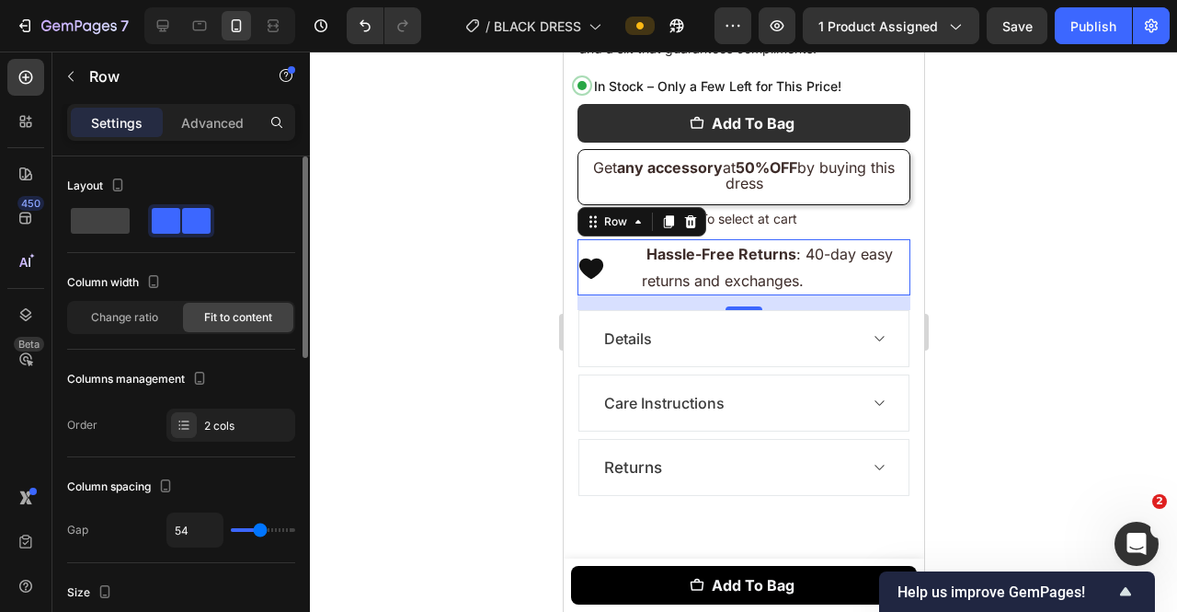
type input "53"
type input "41"
type input "30"
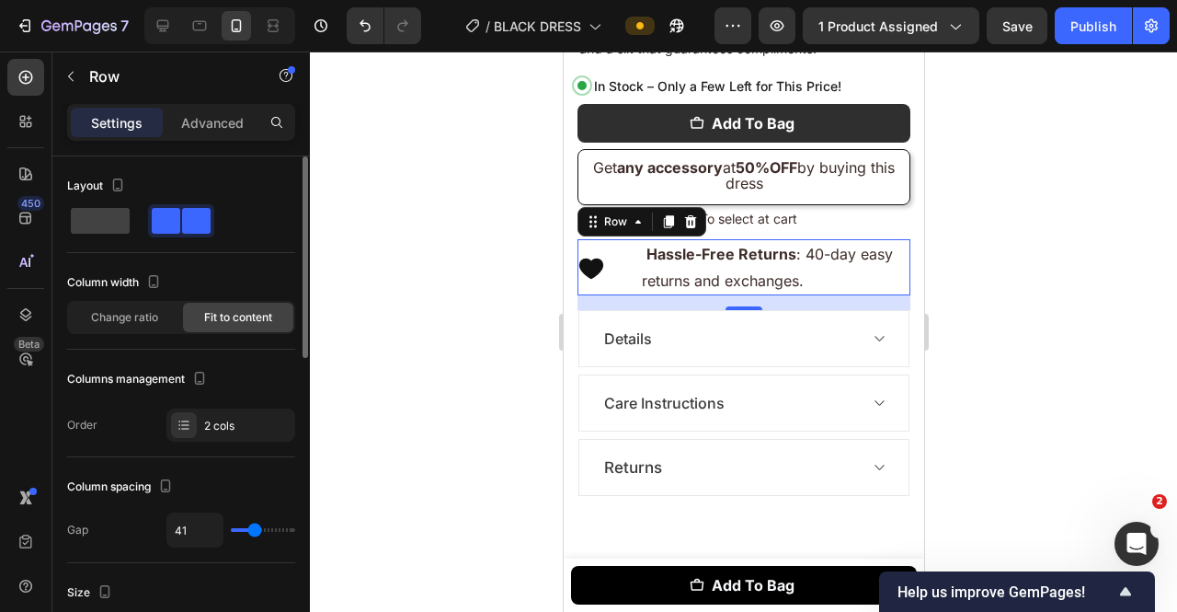
type input "30"
type input "23"
type input "20"
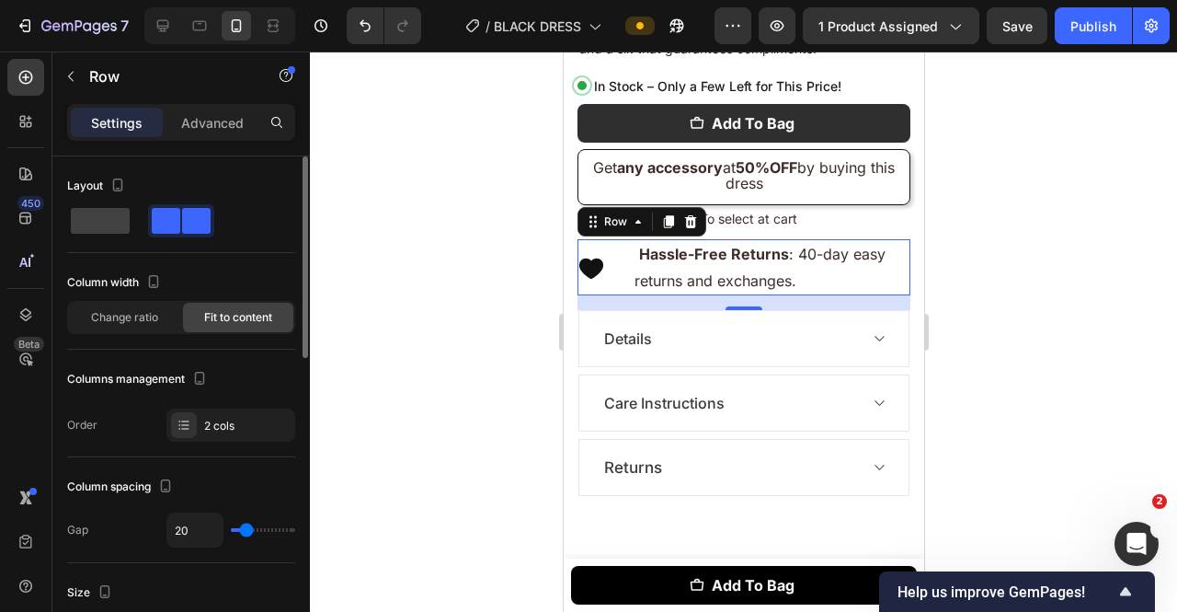
type input "17"
type input "14"
type input "13"
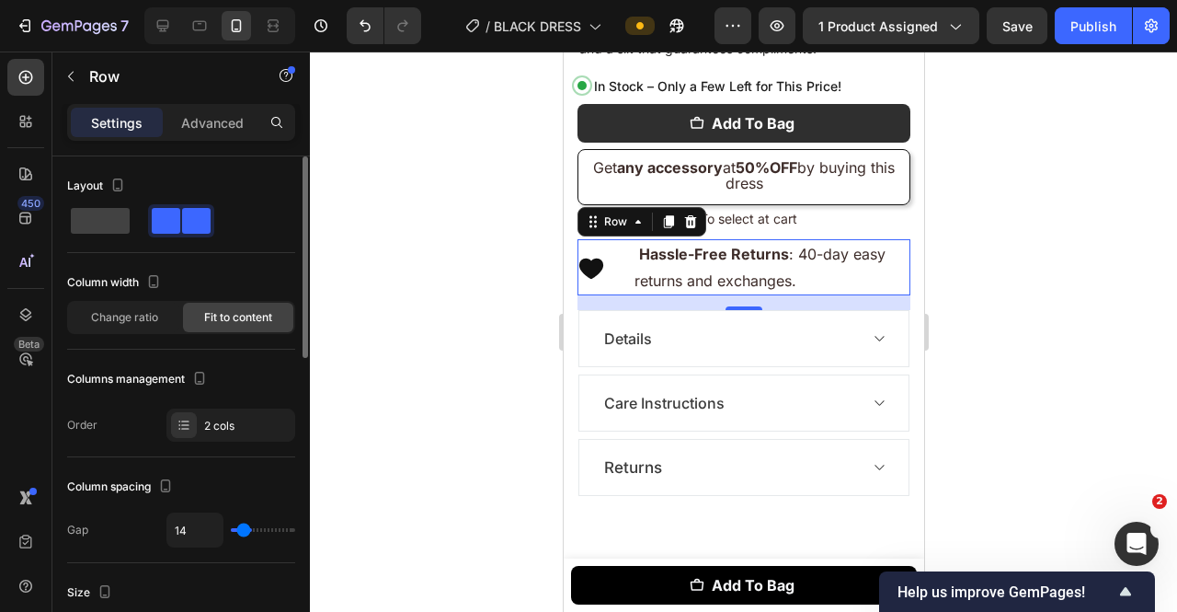
type input "13"
type input "7"
type input "0"
drag, startPoint x: 237, startPoint y: 523, endPoint x: 234, endPoint y: 536, distance: 13.4
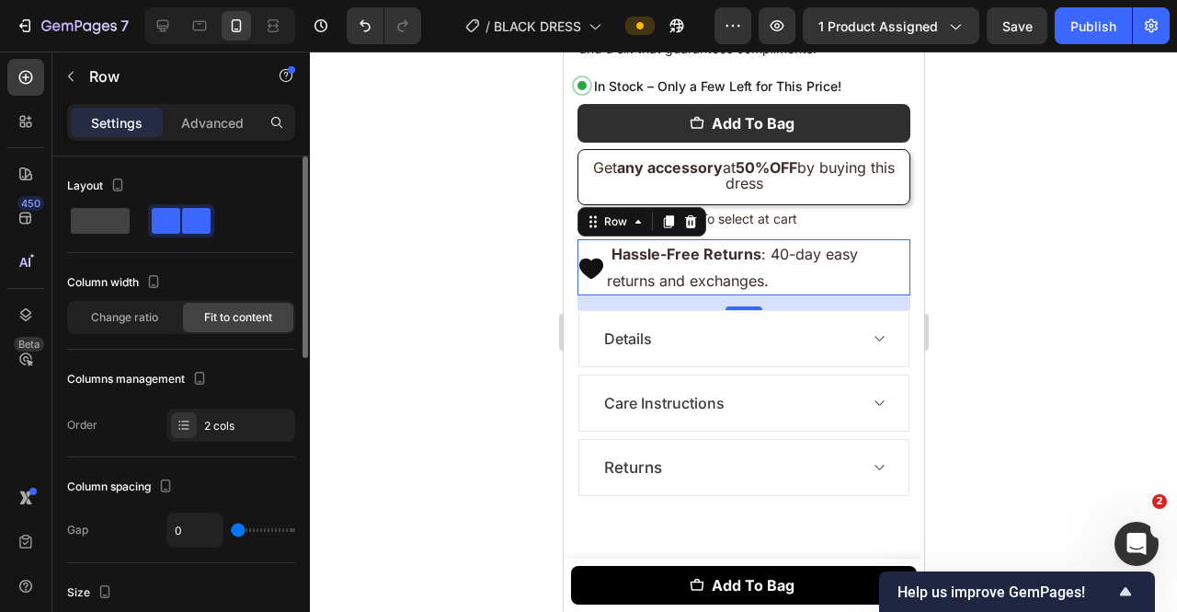
type input "0"
click at [234, 532] on input "range" at bounding box center [263, 530] width 64 height 4
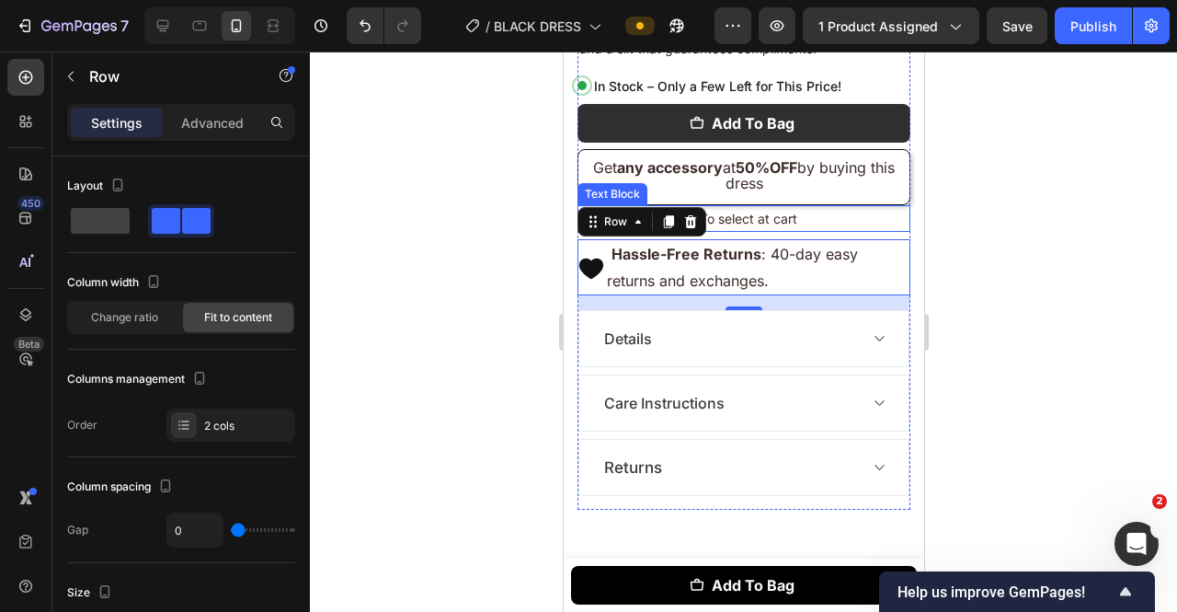
click at [823, 207] on p "*To select at cart" at bounding box center [743, 218] width 329 height 23
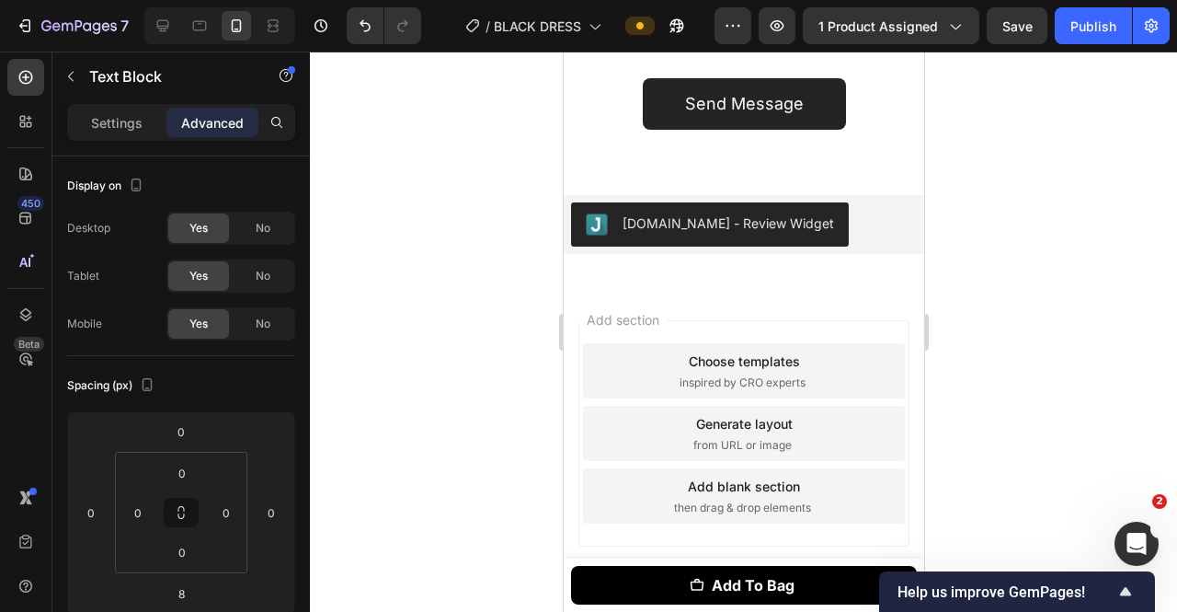
scroll to position [3352, 0]
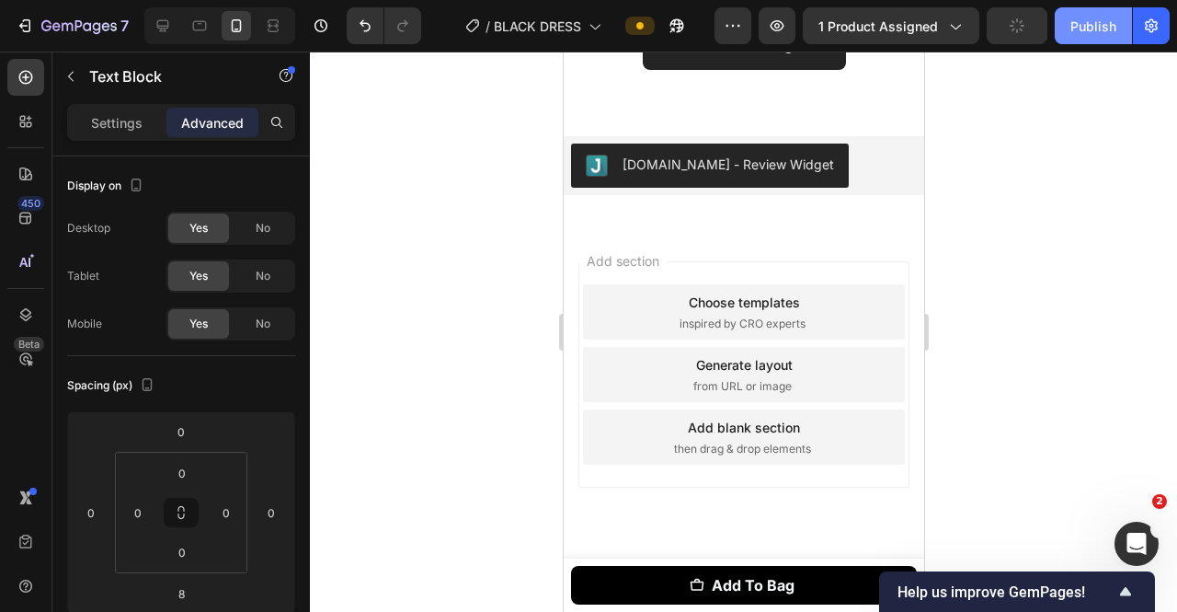
click at [1069, 27] on div "Publish" at bounding box center [1094, 26] width 46 height 19
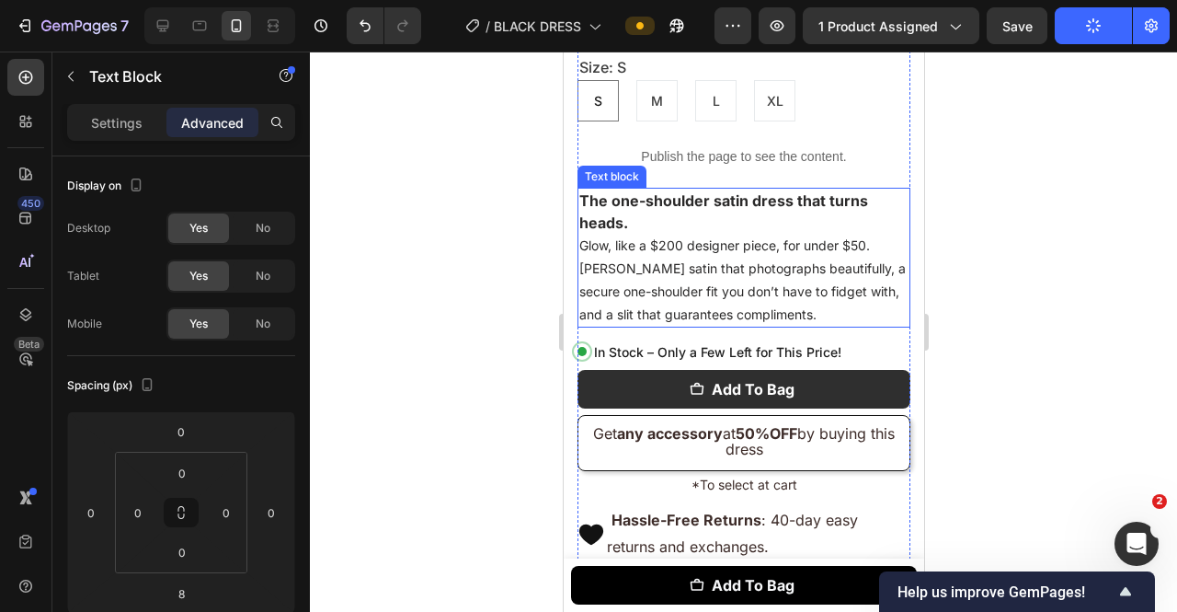
scroll to position [1310, 0]
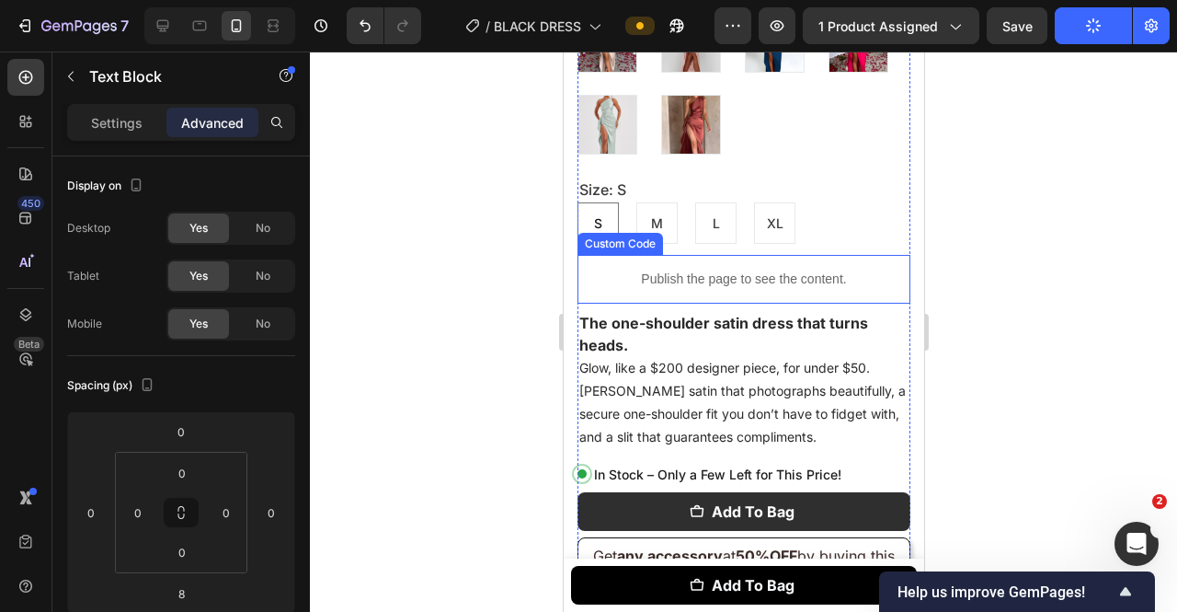
click at [708, 255] on div "Publish the page to see the content." at bounding box center [743, 279] width 333 height 49
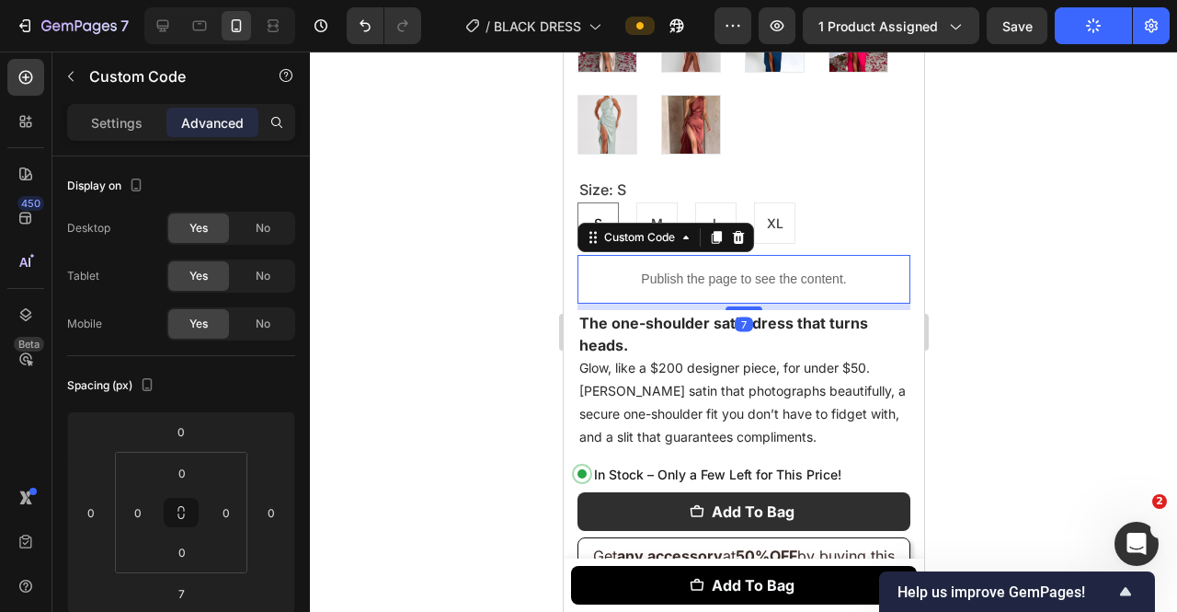
click at [708, 255] on div "Publish the page to see the content." at bounding box center [743, 279] width 333 height 49
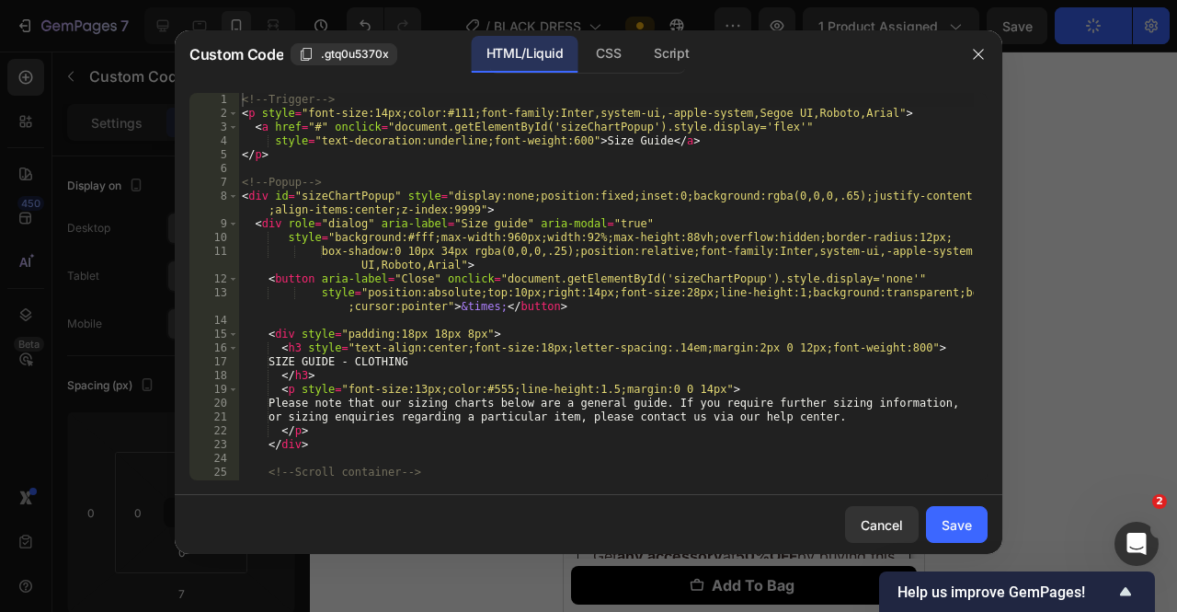
click at [708, 253] on div "<!-- Trigger --> < p style = "font-size:14px;color:#111;font-family:Inter,syste…" at bounding box center [606, 300] width 736 height 415
click at [682, 252] on div "<!-- Trigger --> < p style = "font-size:14px;color:#111;font-family:Inter,syste…" at bounding box center [606, 300] width 736 height 415
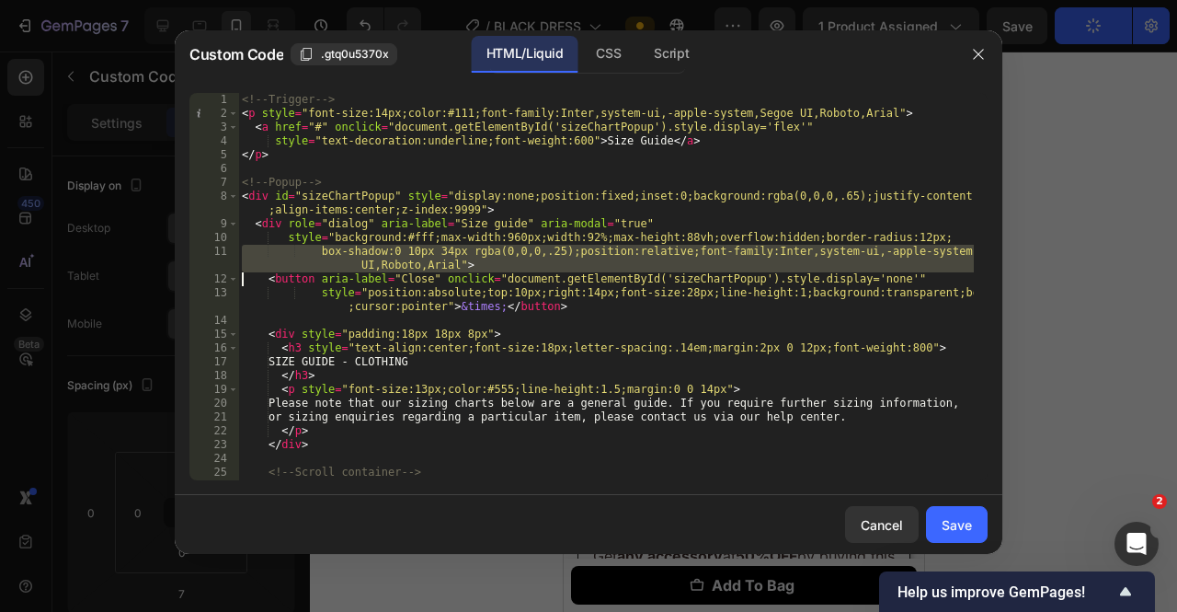
click at [682, 252] on div "<!-- Trigger --> < p style = "font-size:14px;color:#111;font-family:Inter,syste…" at bounding box center [606, 300] width 736 height 415
type textarea "</script>"
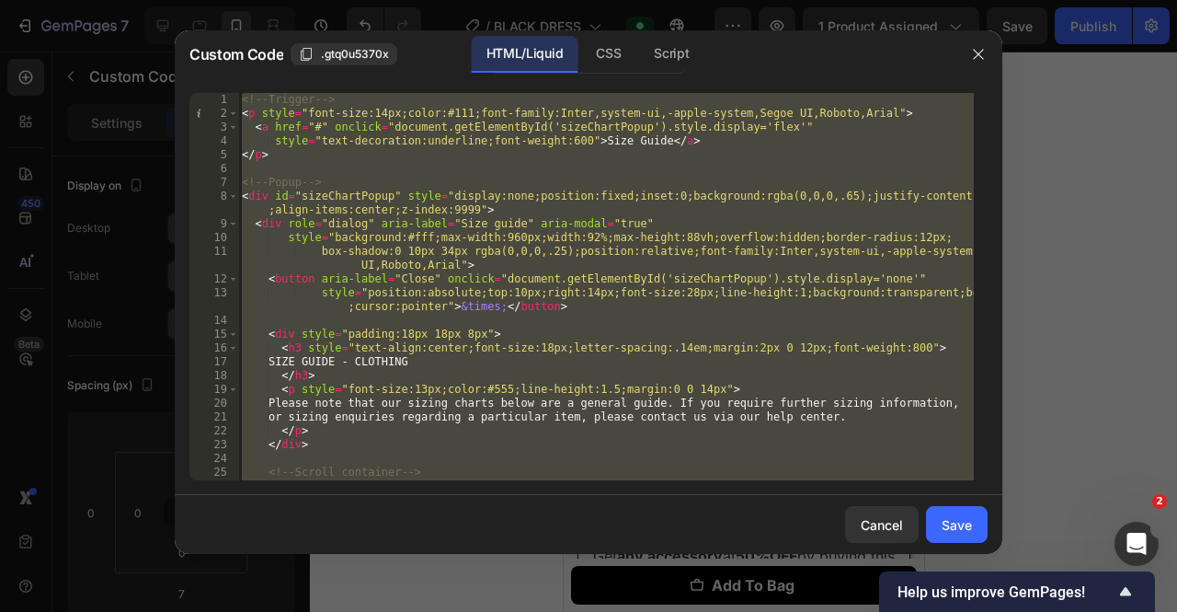
paste textarea
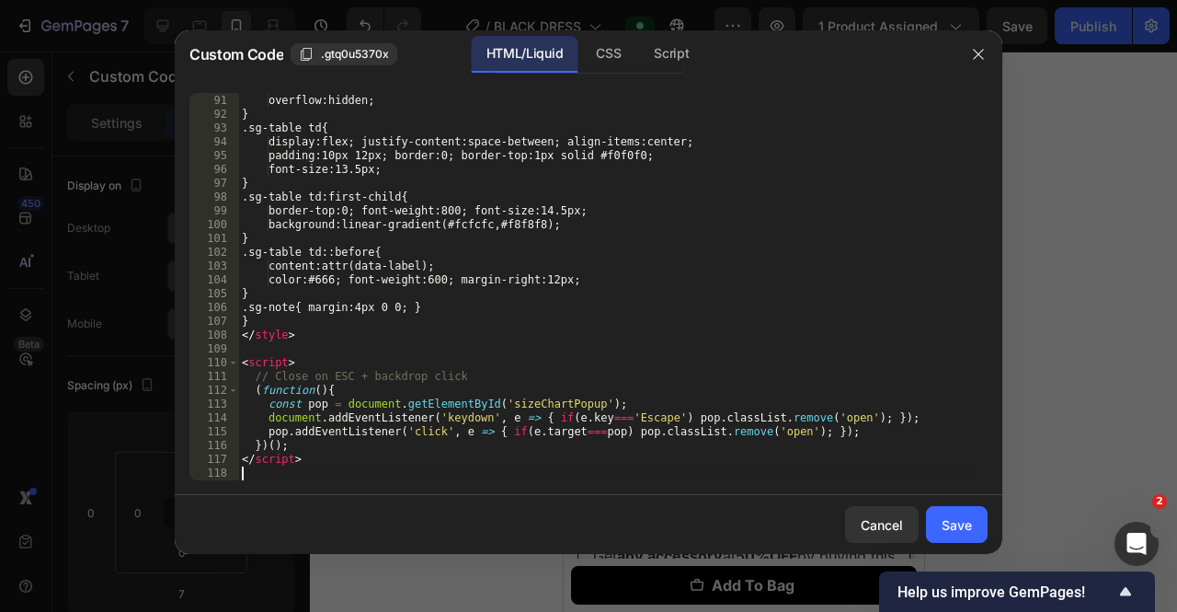
scroll to position [1240, 0]
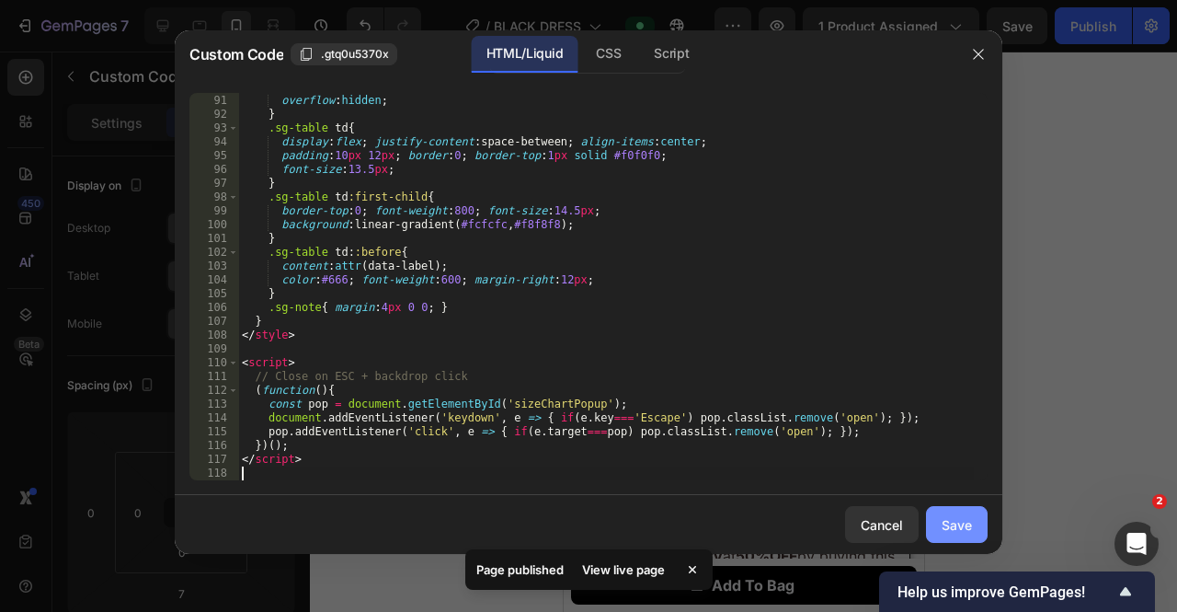
click at [943, 518] on div "Save" at bounding box center [957, 524] width 30 height 19
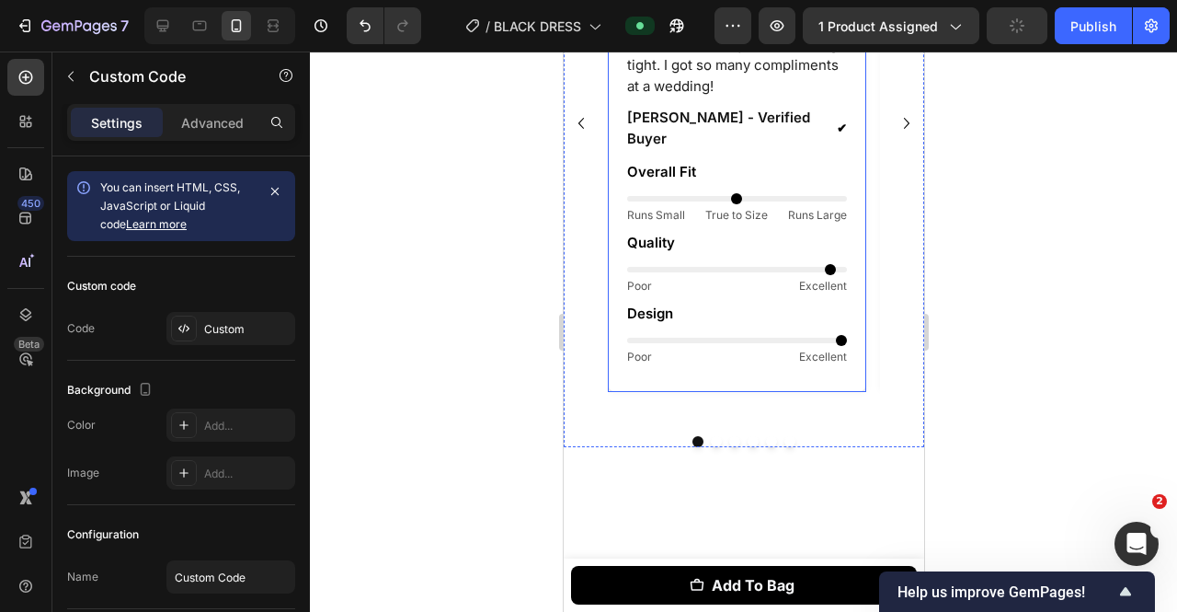
scroll to position [2046, 0]
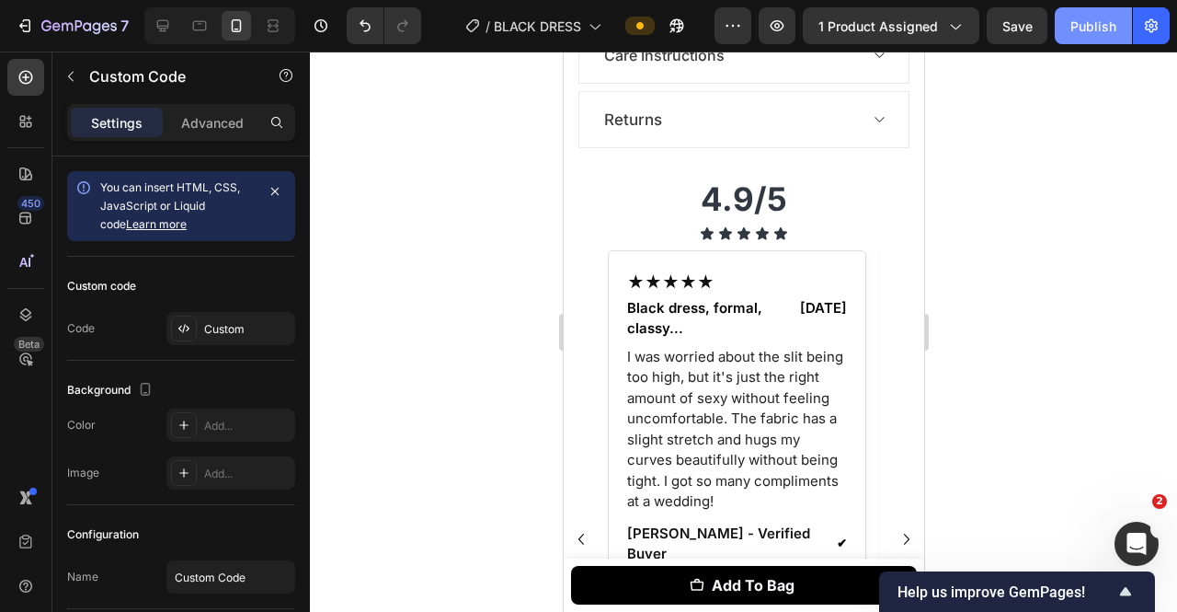
click at [1069, 12] on button "Publish" at bounding box center [1093, 25] width 77 height 37
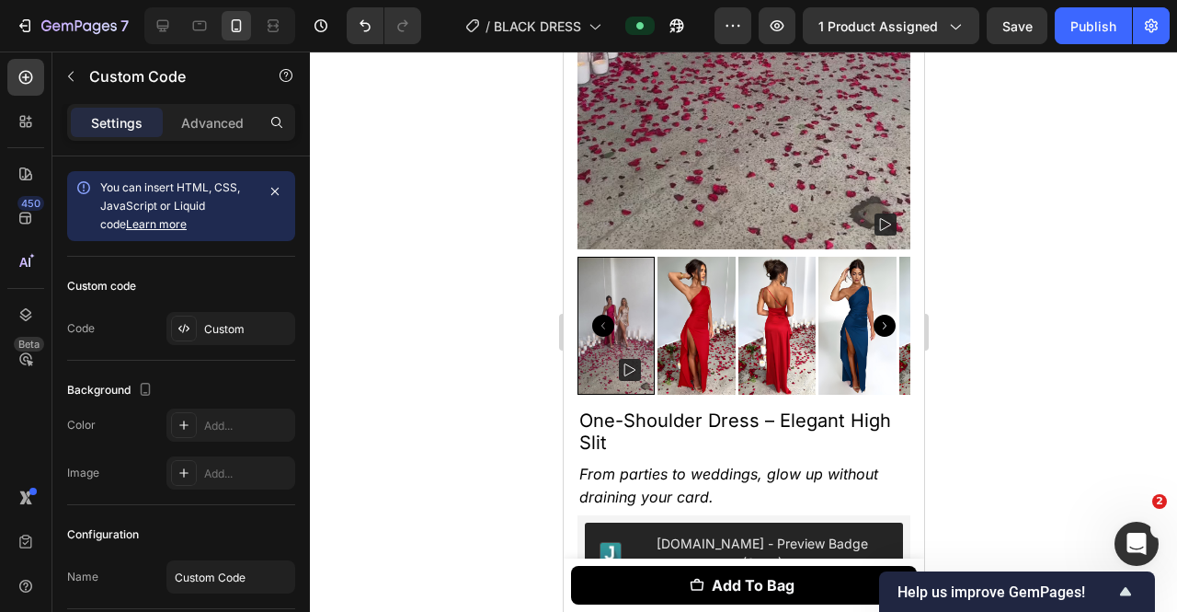
scroll to position [1432, 0]
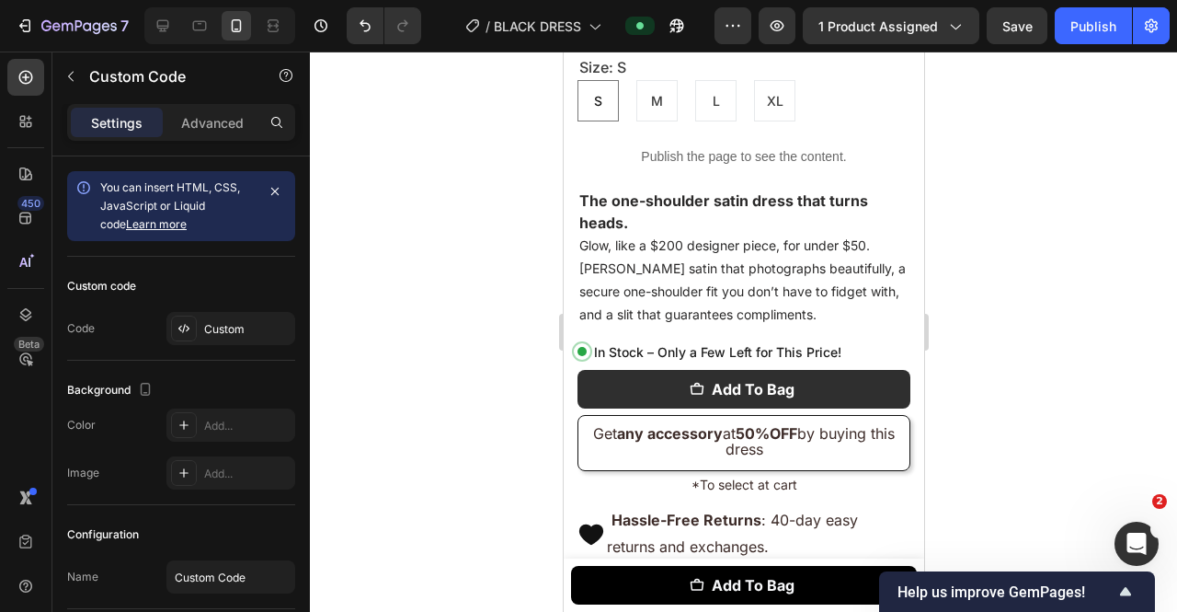
click at [794, 132] on div "Publish the page to see the content." at bounding box center [743, 156] width 333 height 49
click at [796, 132] on div "Publish the page to see the content." at bounding box center [743, 156] width 333 height 49
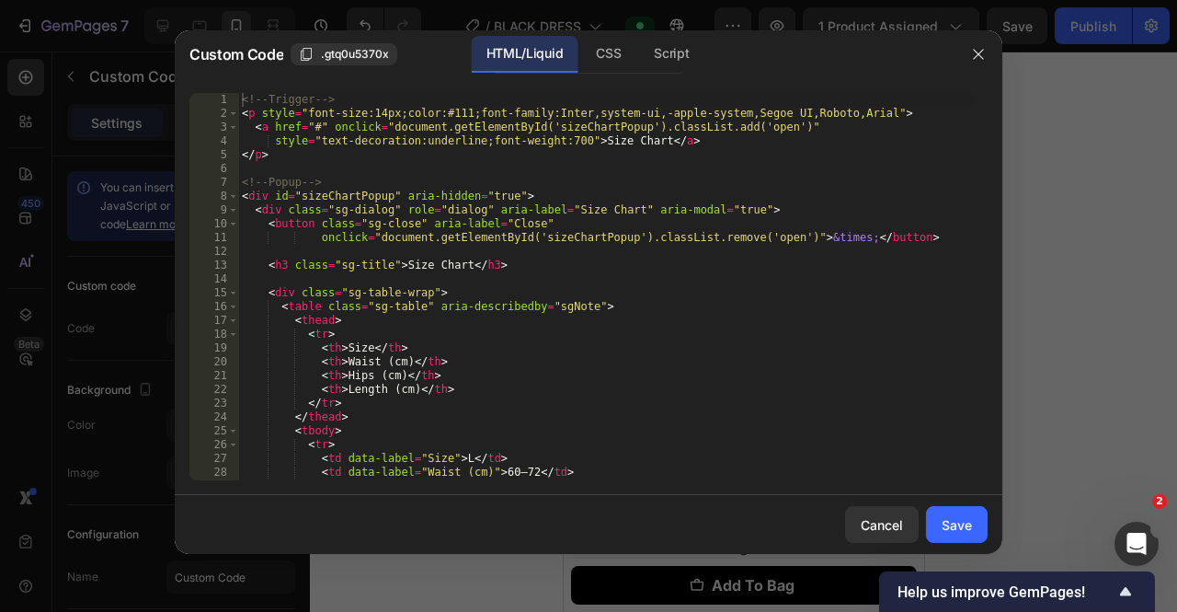
click at [440, 243] on div "<!-- Trigger --> < p style = "font-size:14px;color:#111;font-family:Inter,syste…" at bounding box center [606, 300] width 736 height 415
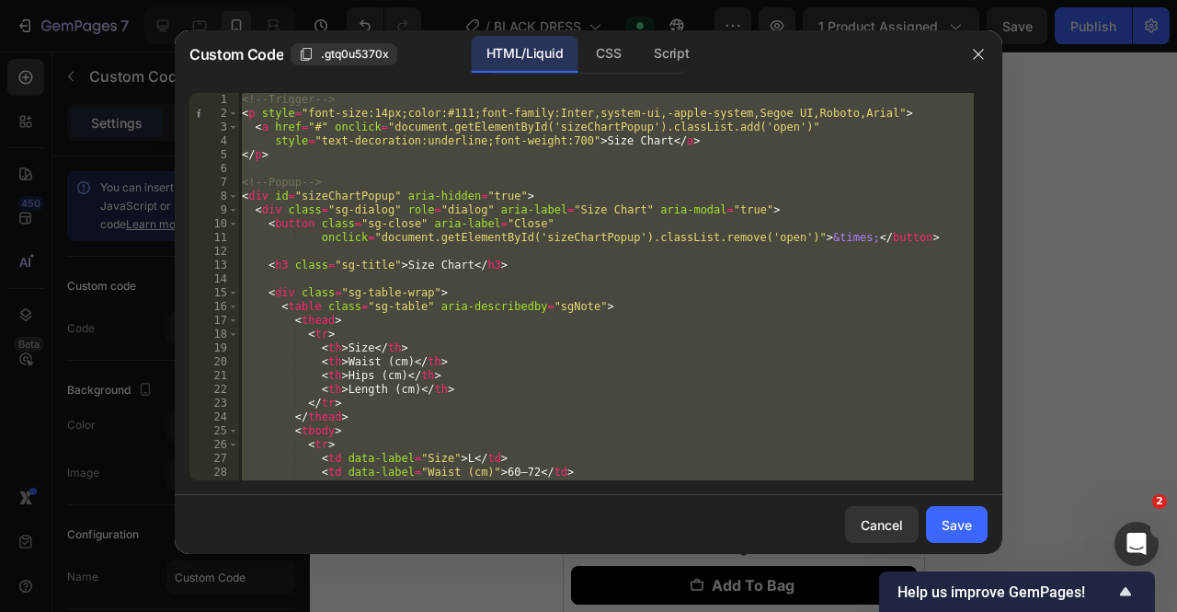
click at [440, 243] on div "<!-- Trigger --> < p style = "font-size:14px;color:#111;font-family:Inter,syste…" at bounding box center [606, 300] width 736 height 415
type textarea "</script>"
paste textarea
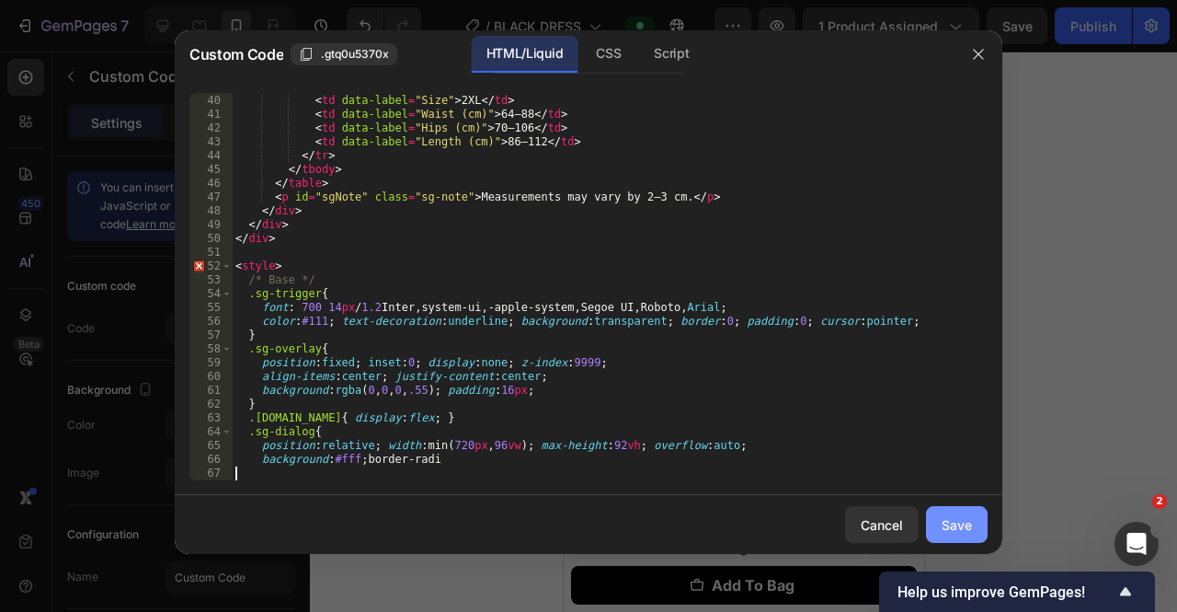
click at [938, 527] on button "Save" at bounding box center [957, 524] width 62 height 37
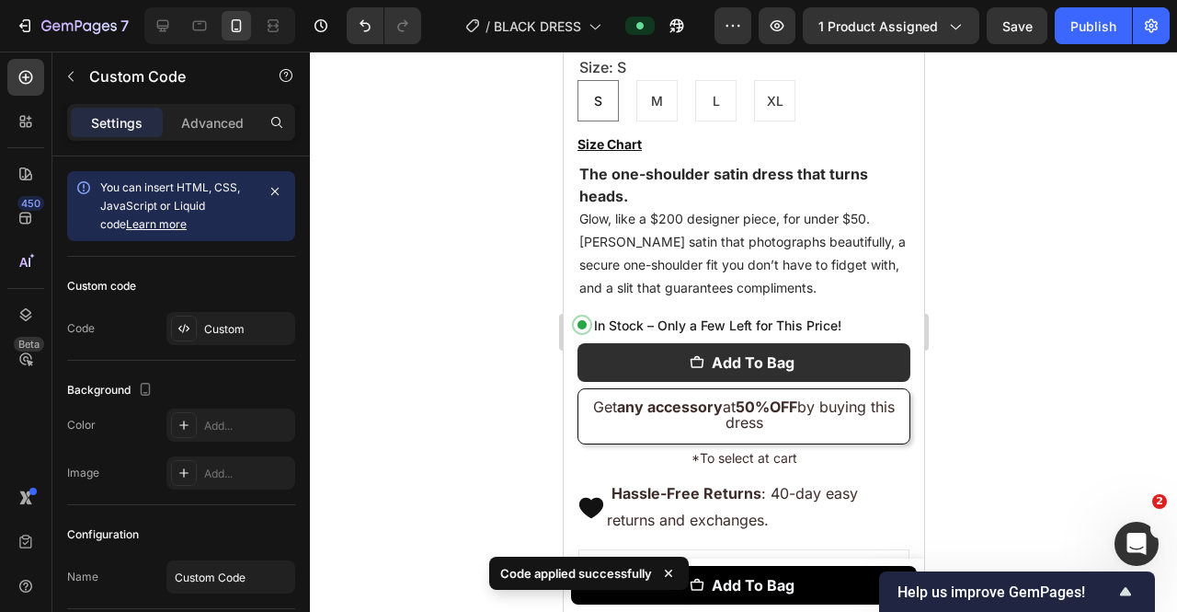
scroll to position [1310, 0]
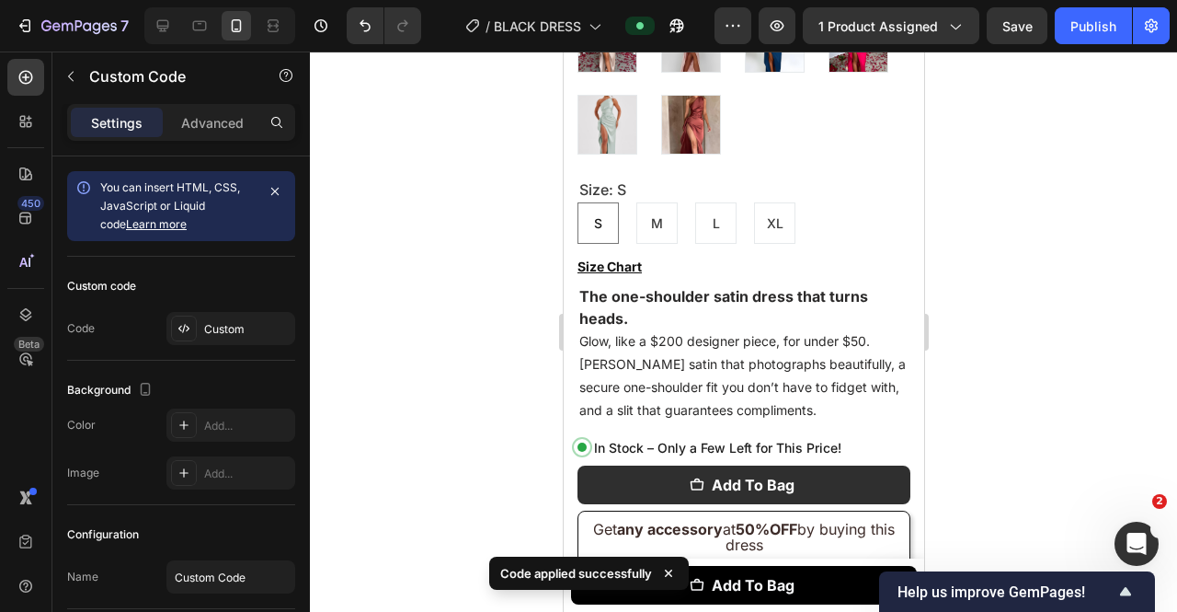
click at [598, 259] on button "Size Chart" at bounding box center [609, 267] width 64 height 16
click at [599, 259] on button "Size Chart" at bounding box center [609, 267] width 64 height 16
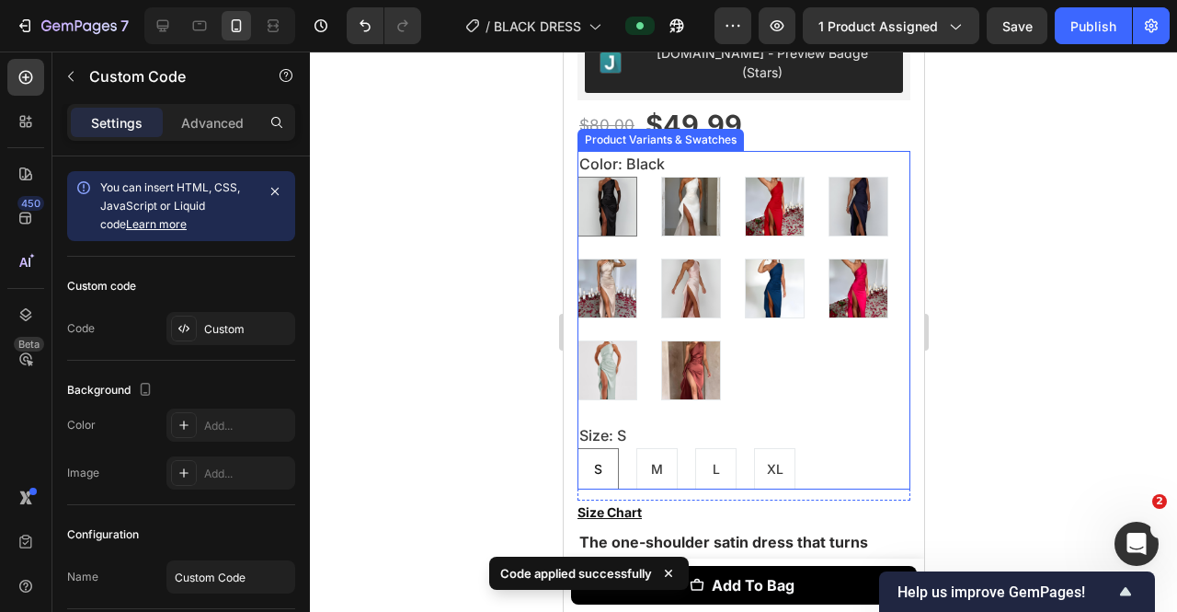
scroll to position [1186, 0]
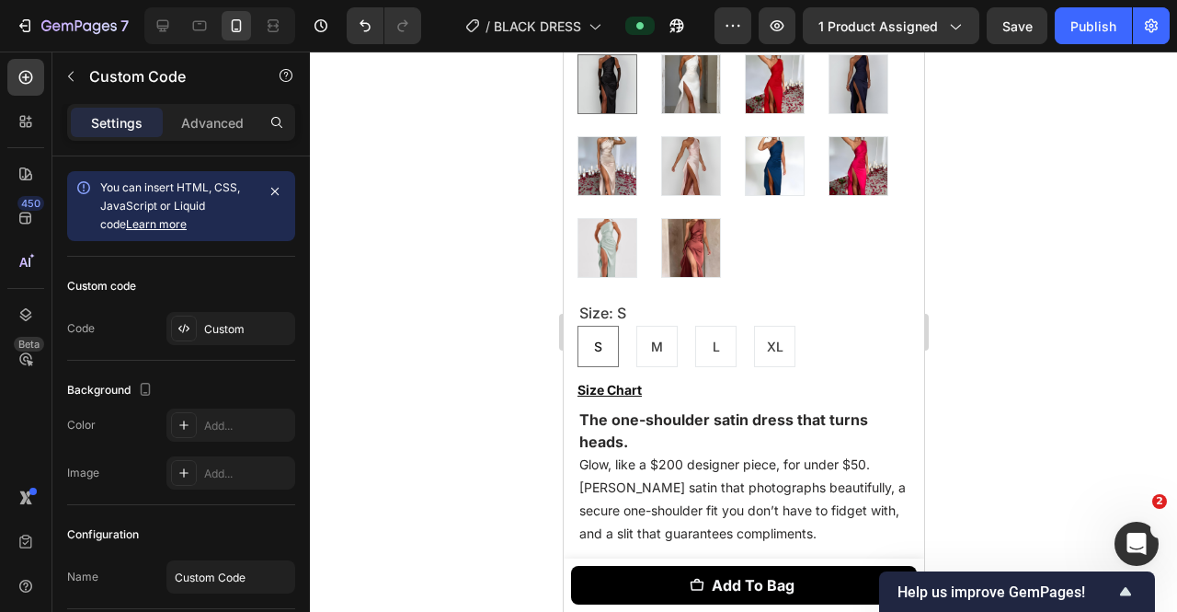
click at [622, 383] on button "Size Chart" at bounding box center [609, 391] width 64 height 16
click at [167, 21] on icon at bounding box center [163, 26] width 12 height 12
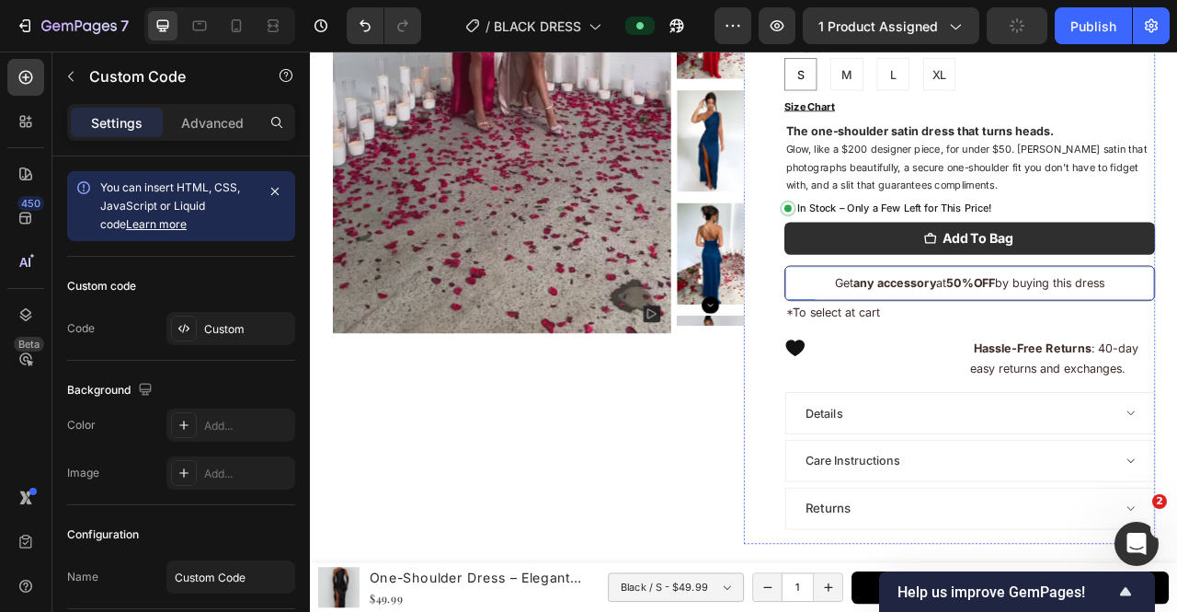
scroll to position [463, 0]
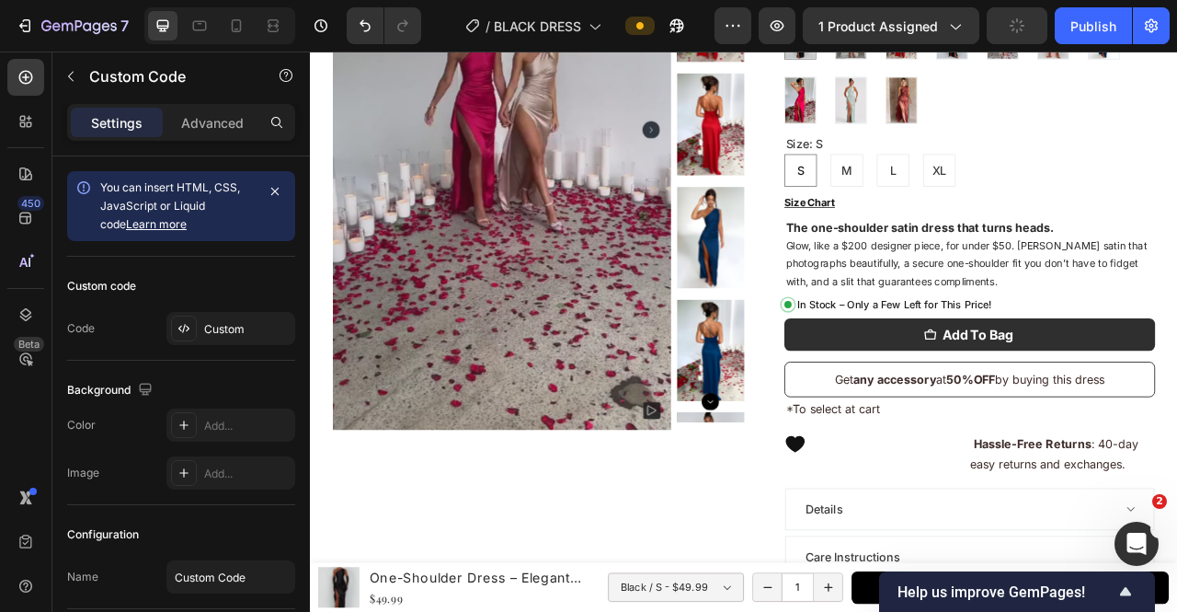
click at [940, 242] on button "Size Chart" at bounding box center [945, 244] width 64 height 16
click at [1069, 28] on div "Publish" at bounding box center [1094, 26] width 46 height 19
click at [1110, 587] on div "Icon" at bounding box center [1027, 564] width 229 height 57
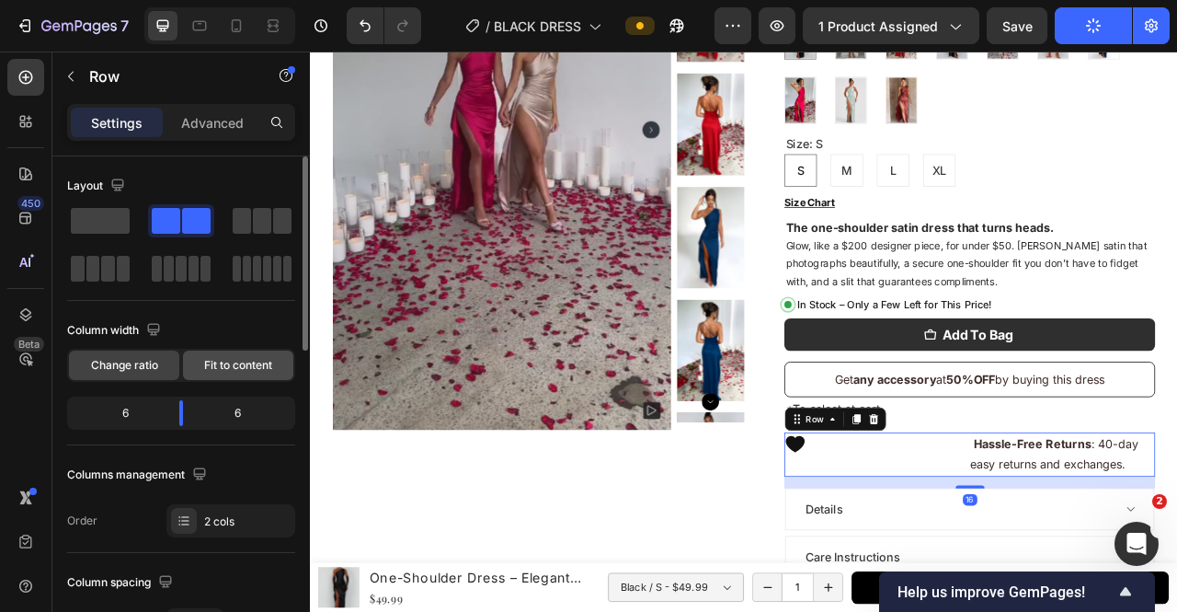
click at [256, 365] on span "Fit to content" at bounding box center [238, 365] width 68 height 17
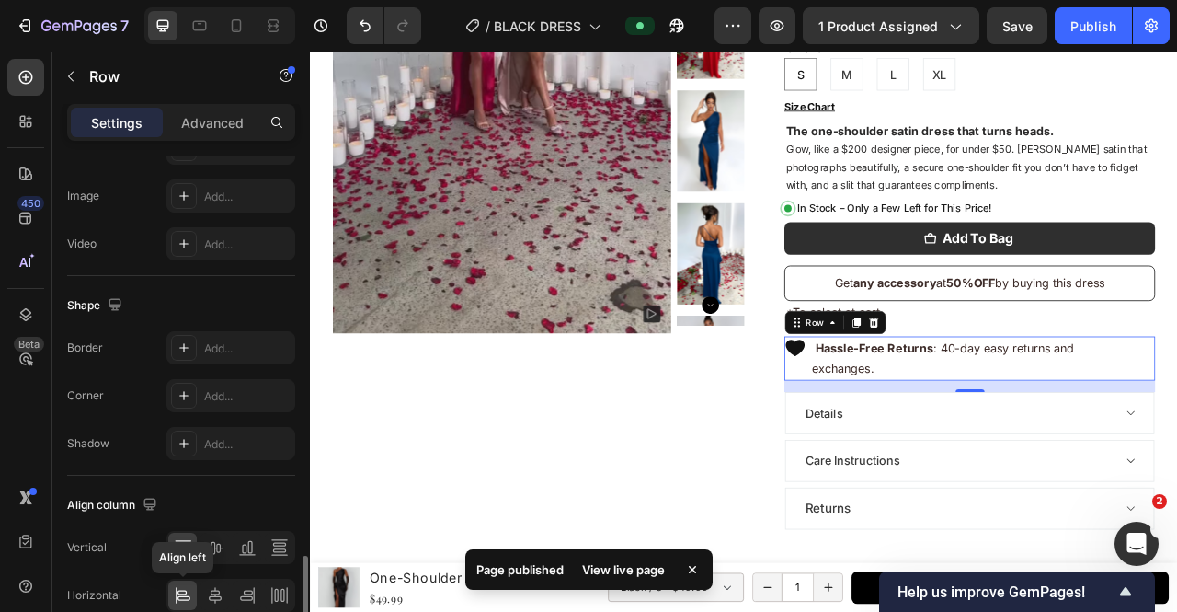
scroll to position [820, 0]
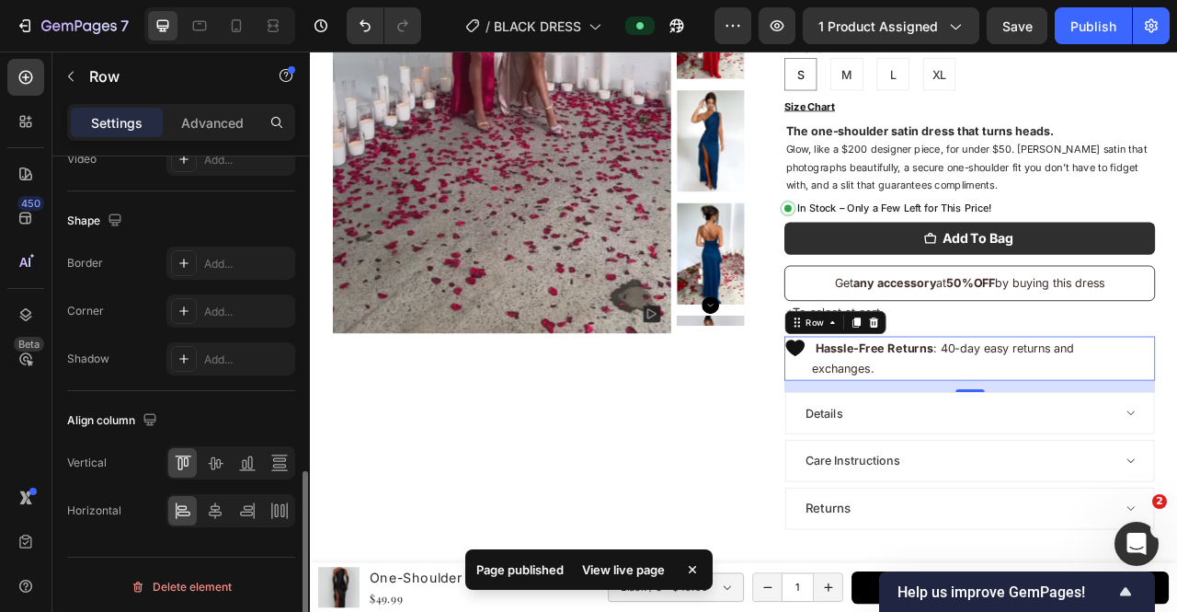
click at [230, 451] on div at bounding box center [230, 462] width 129 height 33
click at [225, 451] on div at bounding box center [215, 462] width 29 height 29
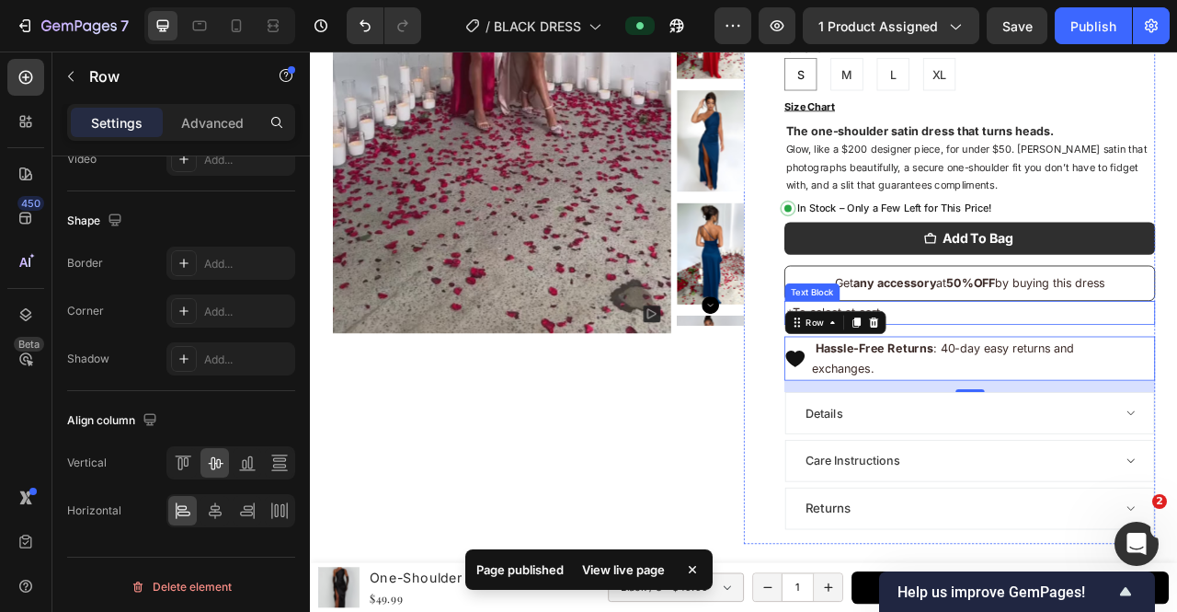
click at [1176, 372] on p "*To select at cart" at bounding box center [1149, 384] width 468 height 27
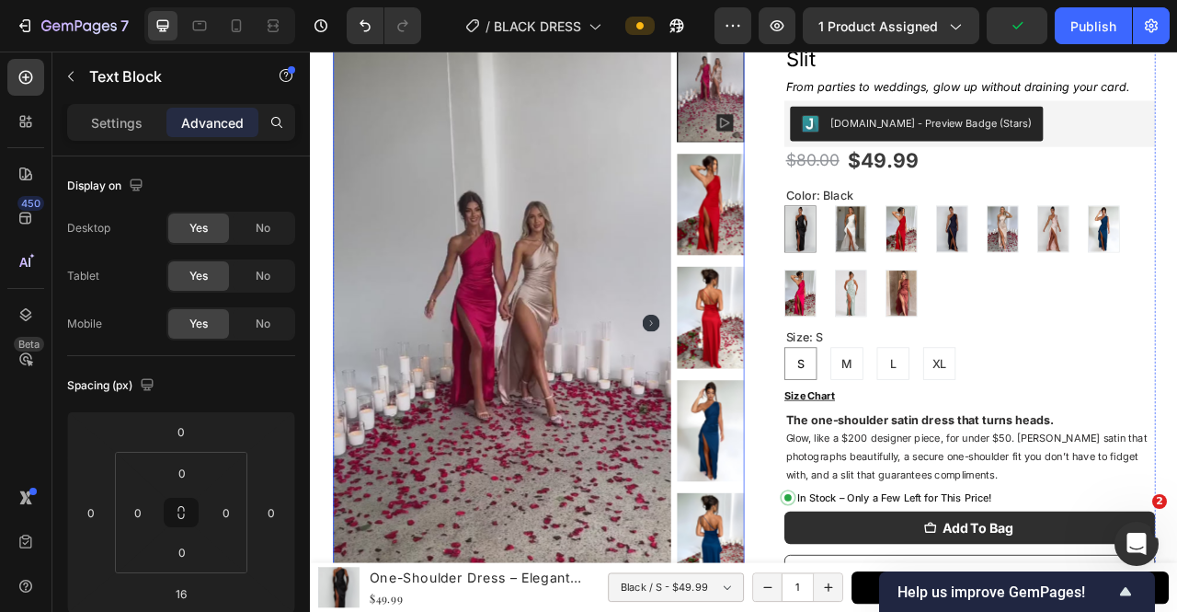
scroll to position [95, 0]
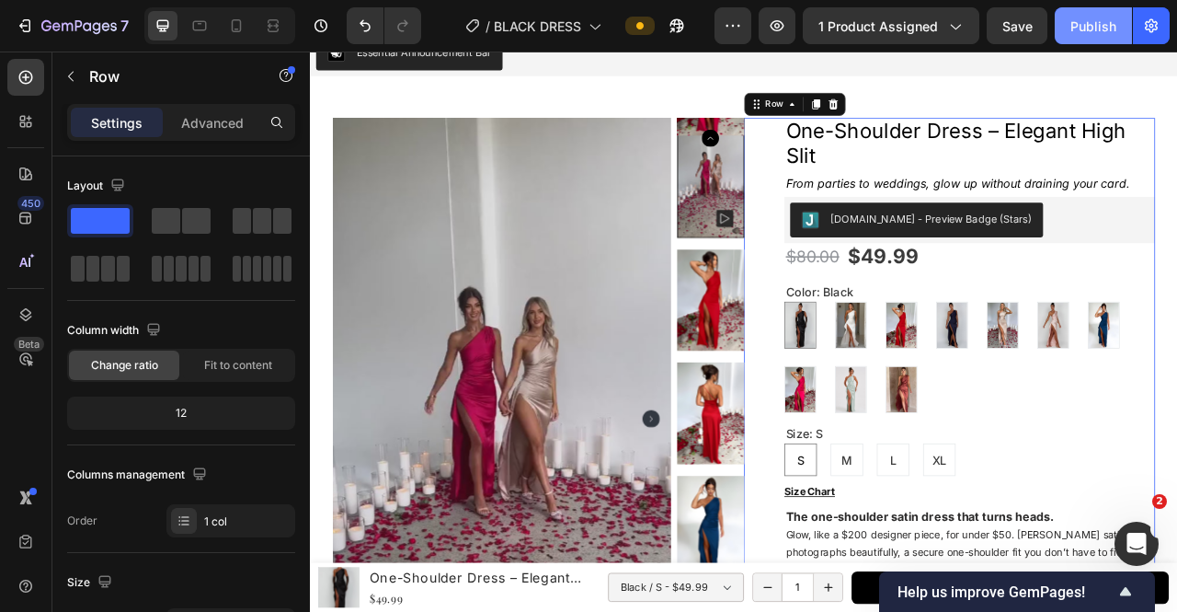
click at [1104, 25] on div "Publish" at bounding box center [1094, 26] width 46 height 19
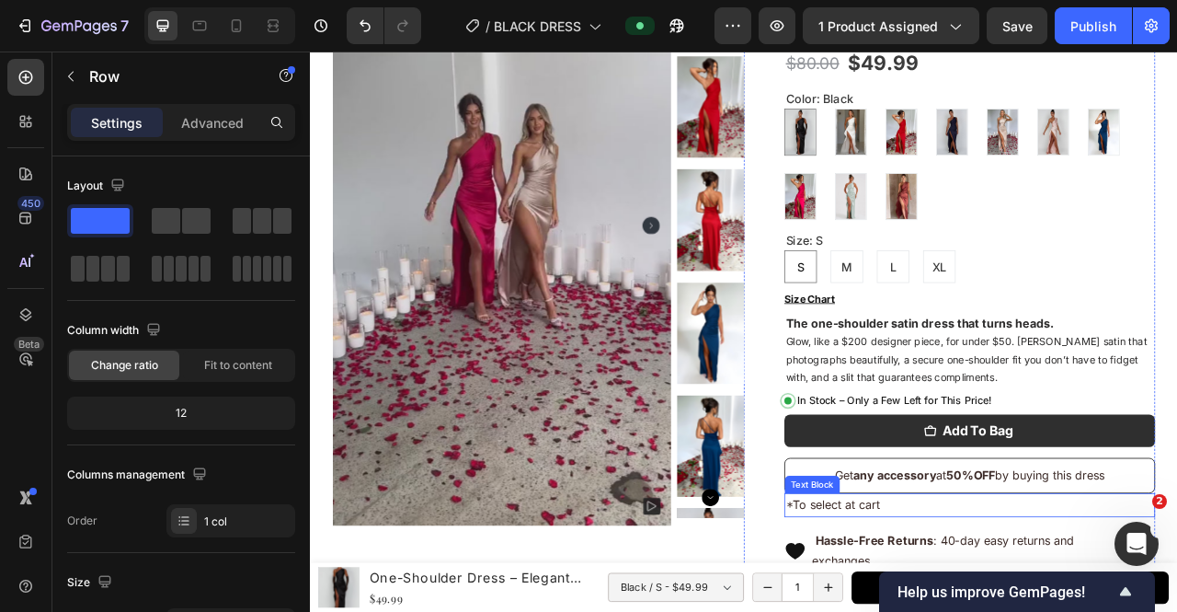
scroll to position [463, 0]
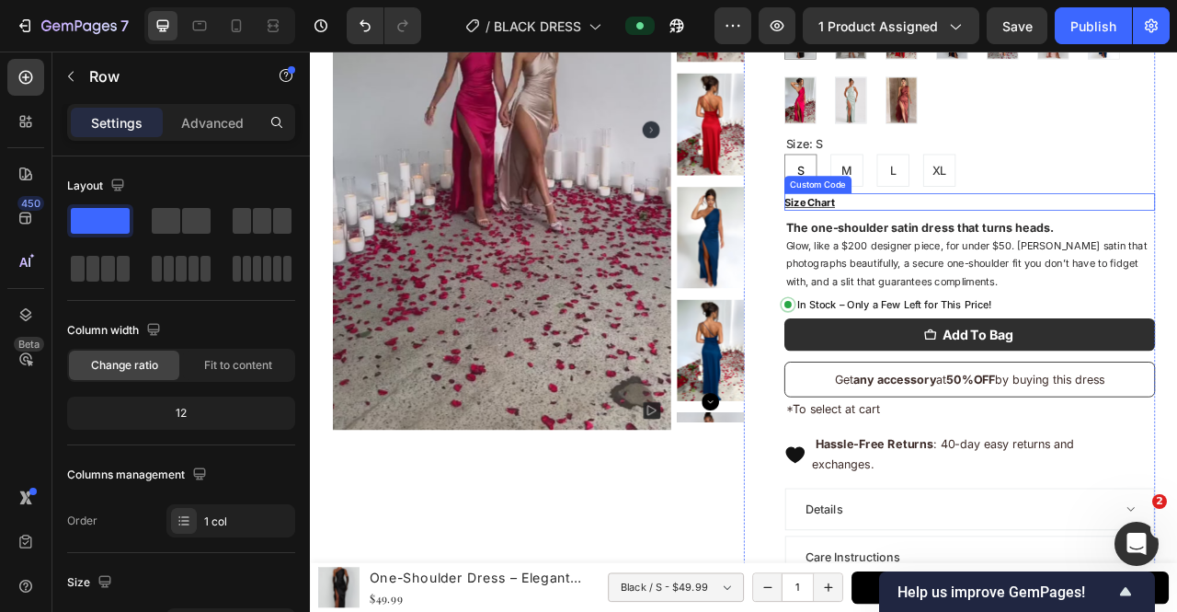
click at [936, 249] on button "Size Chart" at bounding box center [945, 244] width 64 height 16
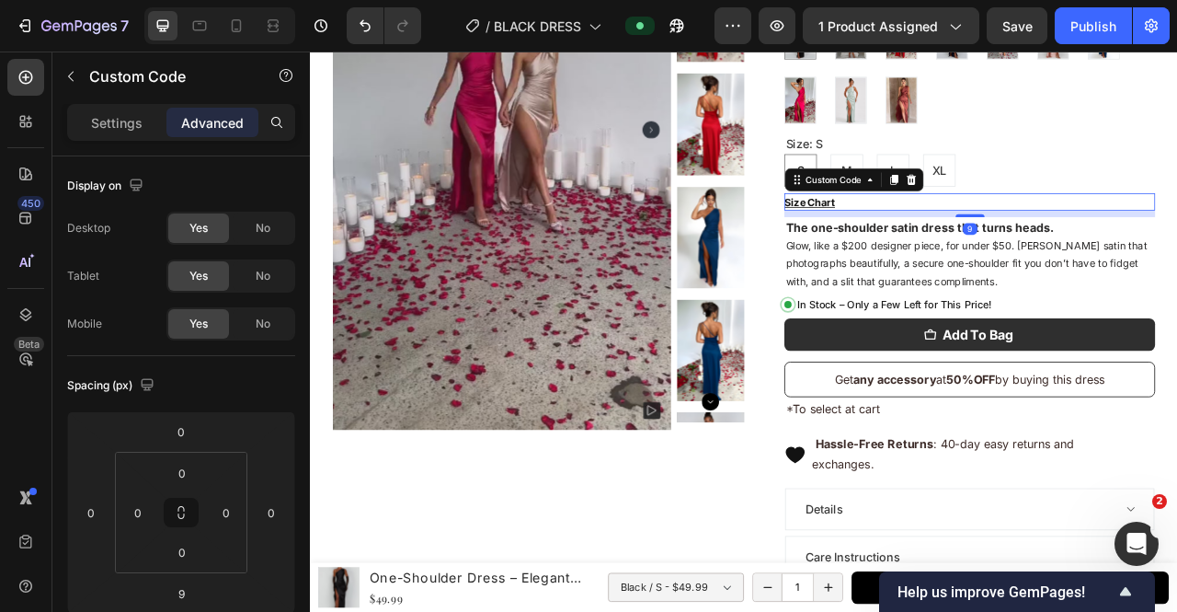
click at [939, 239] on button "Size Chart" at bounding box center [945, 244] width 64 height 16
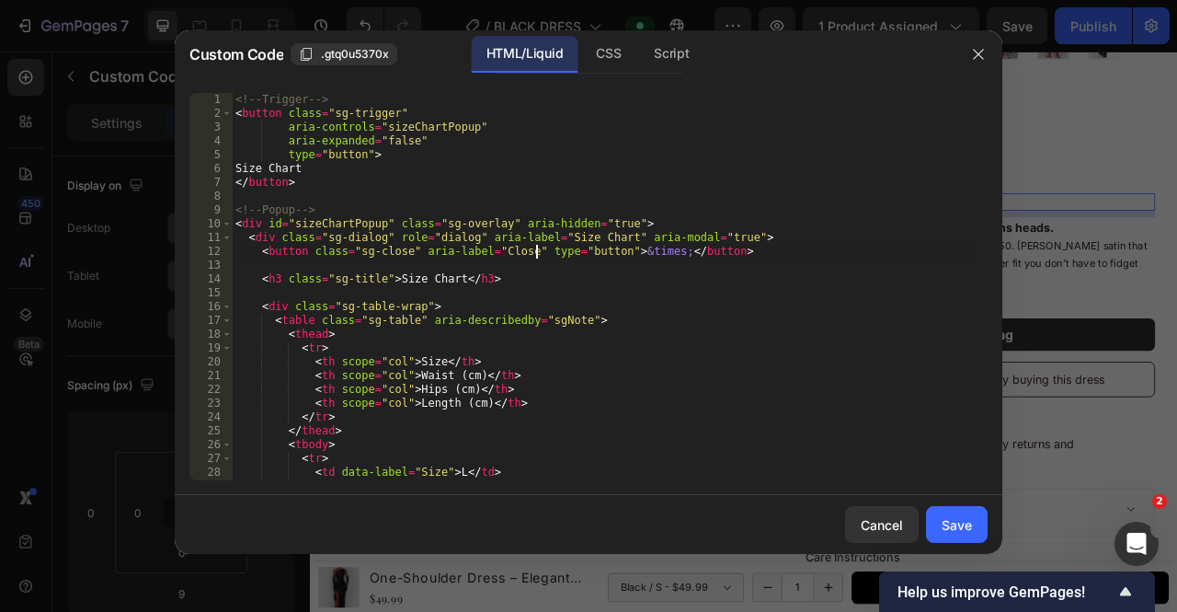
click at [535, 250] on div "<!-- Trigger --> < button class = "sg-trigger" aria-controls = "sizeChartPopup"…" at bounding box center [603, 300] width 742 height 415
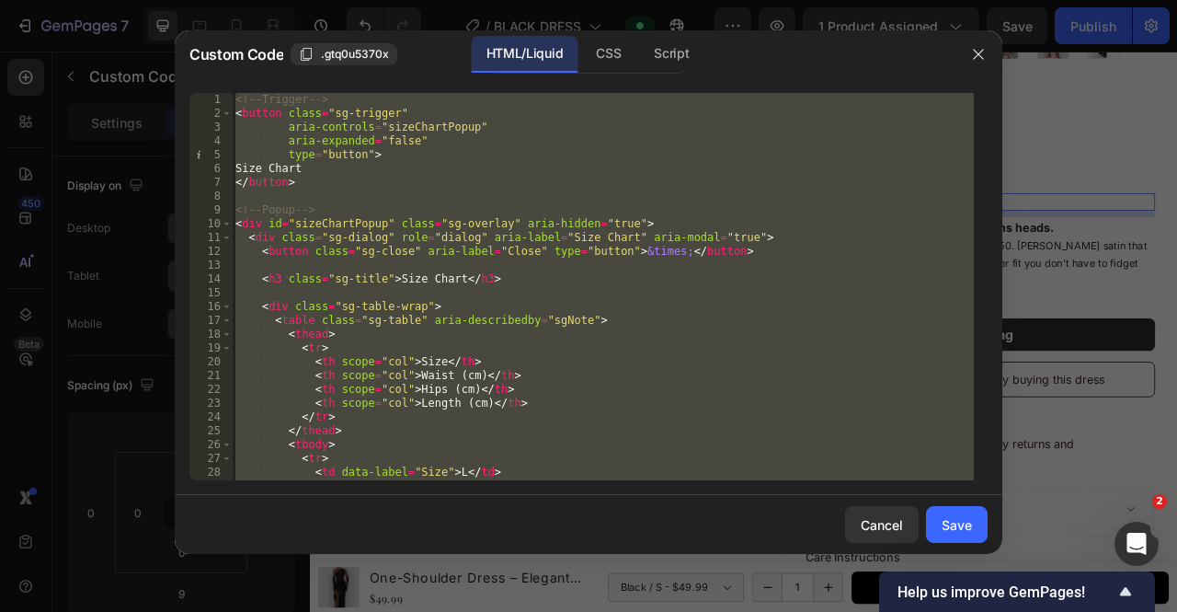
click at [535, 250] on div "<!-- Trigger --> < button class = "sg-trigger" aria-controls = "sizeChartPopup"…" at bounding box center [603, 300] width 742 height 415
type textarea "background:#fff; border-radi"
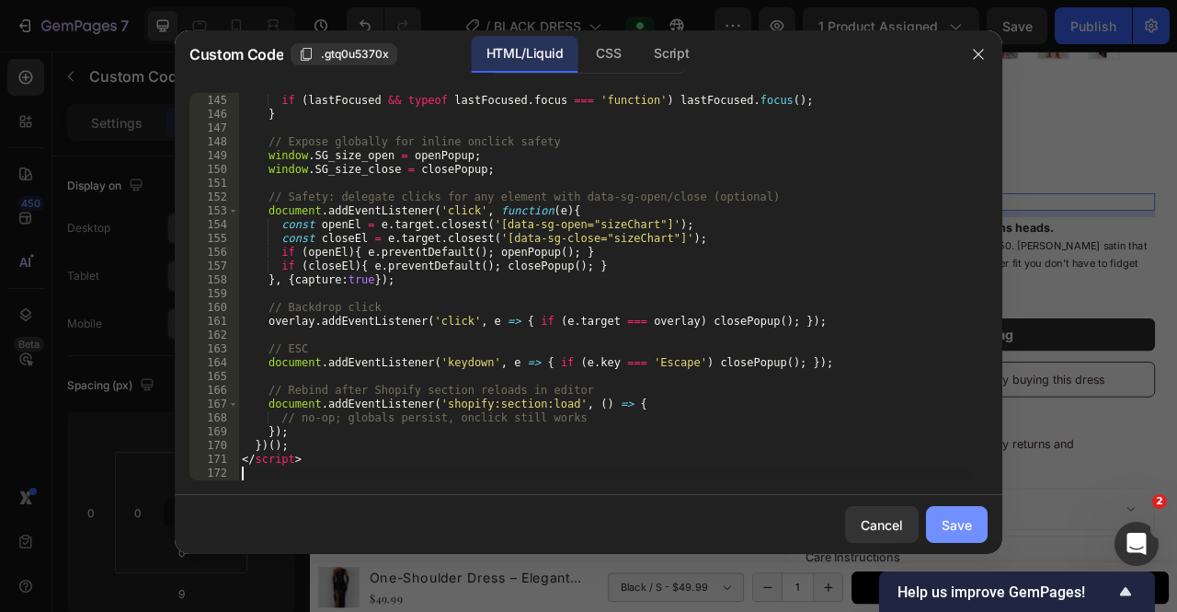
click at [986, 533] on button "Save" at bounding box center [957, 524] width 62 height 37
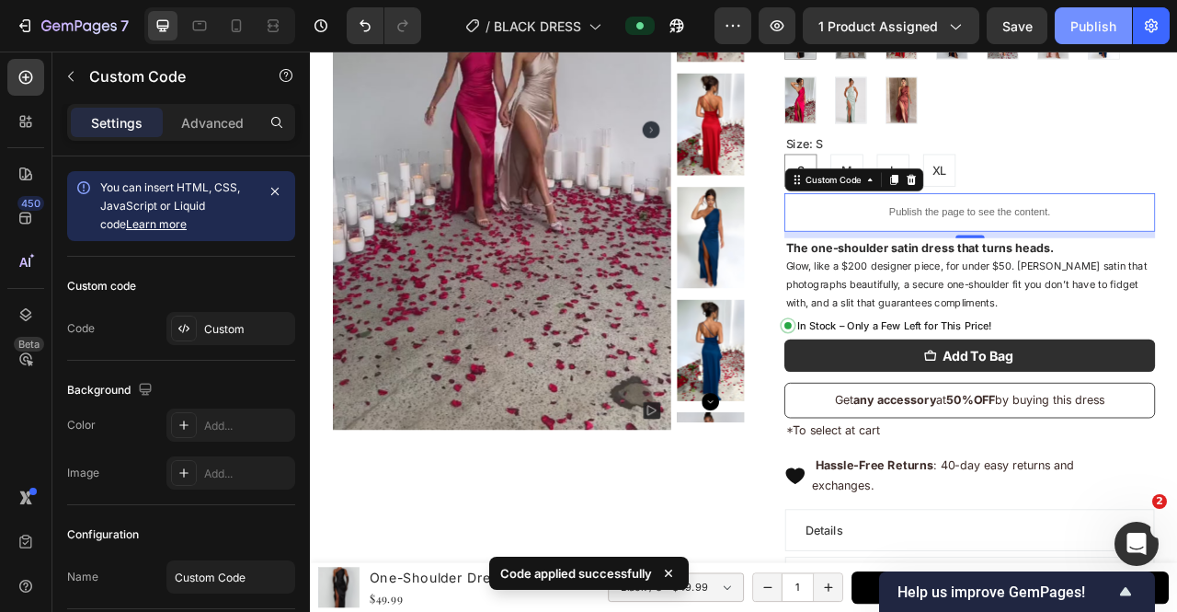
click at [1082, 37] on button "Publish" at bounding box center [1093, 25] width 77 height 37
